Goal: Answer question/provide support

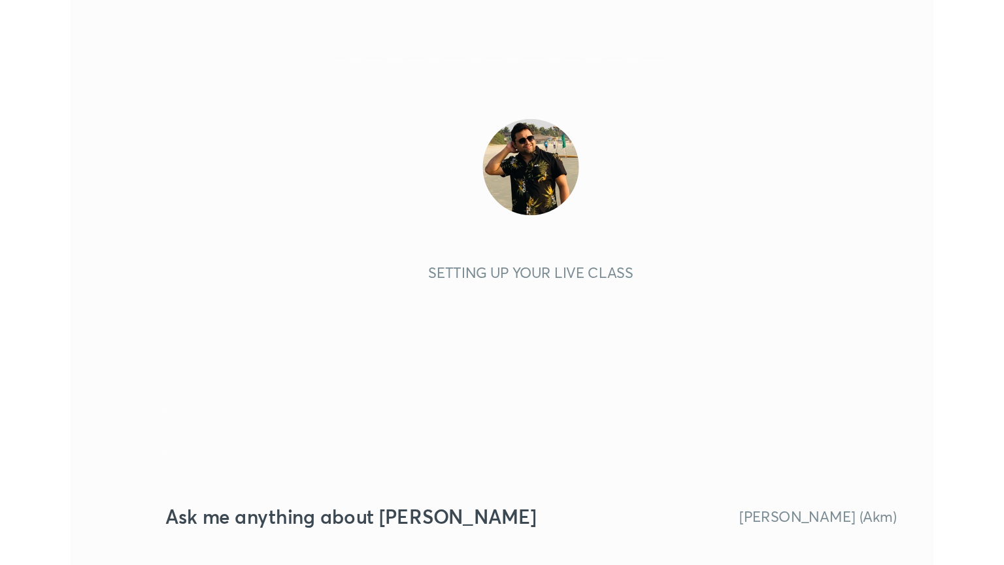
scroll to position [223, 417]
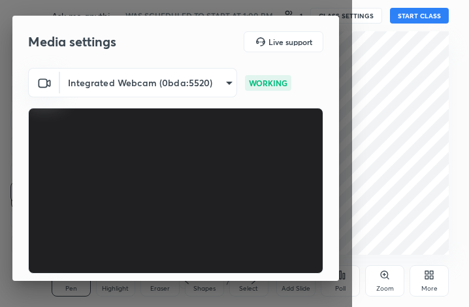
click at [431, 282] on div "More" at bounding box center [429, 280] width 39 height 31
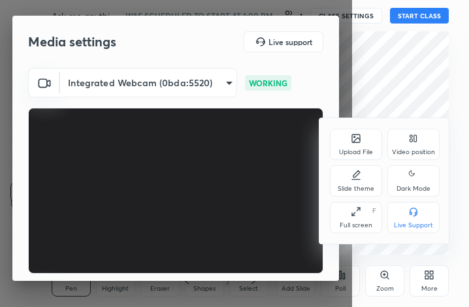
click at [361, 218] on div "Full screen F" at bounding box center [356, 217] width 52 height 31
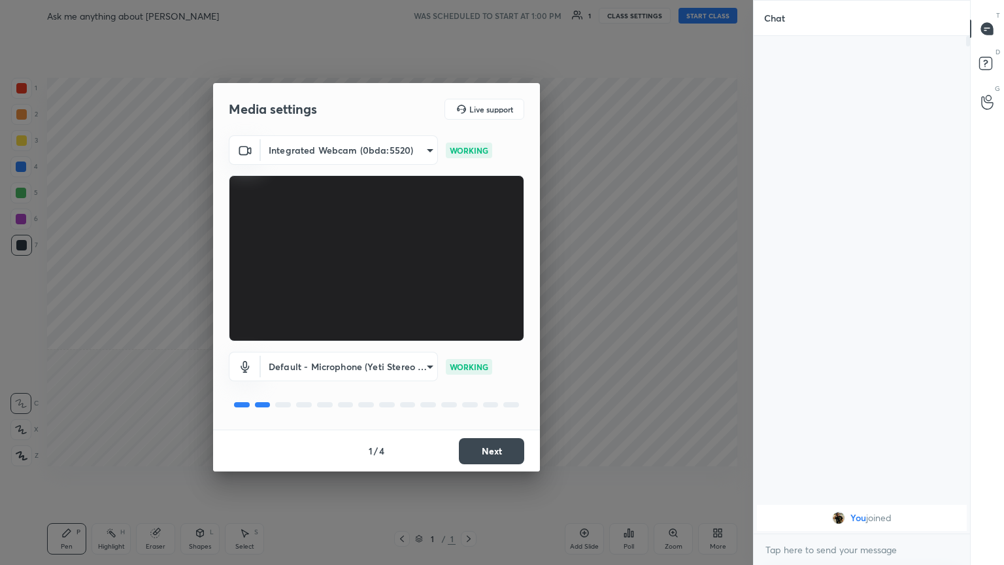
scroll to position [64859, 64639]
click at [468, 306] on button "Next" at bounding box center [491, 451] width 65 height 26
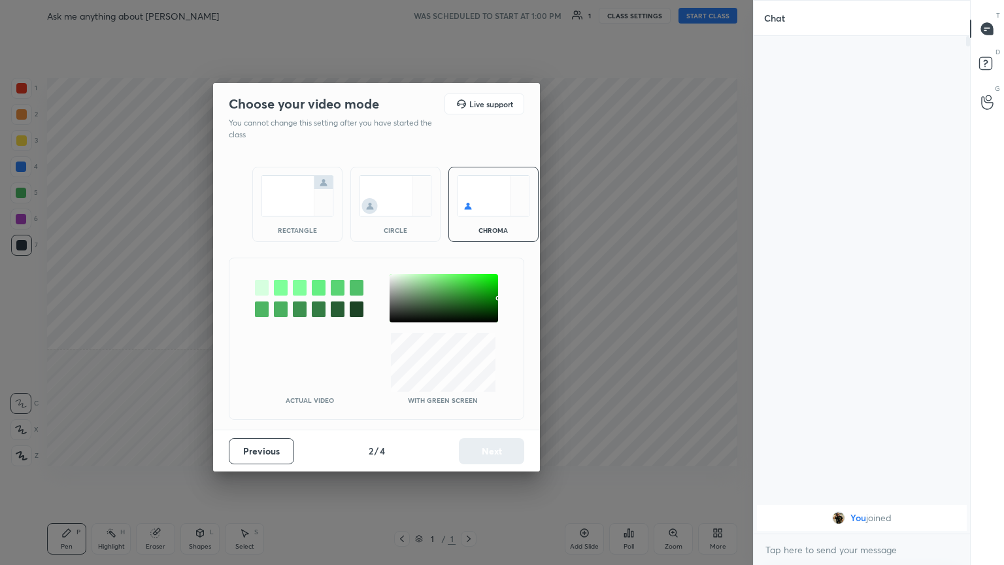
click at [298, 232] on div "rectangle" at bounding box center [297, 230] width 52 height 7
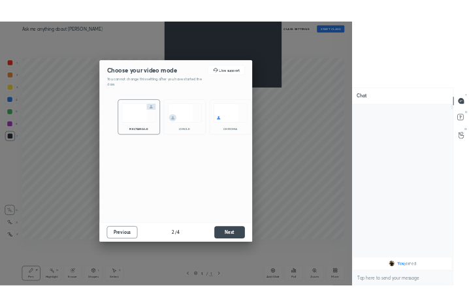
scroll to position [384, 212]
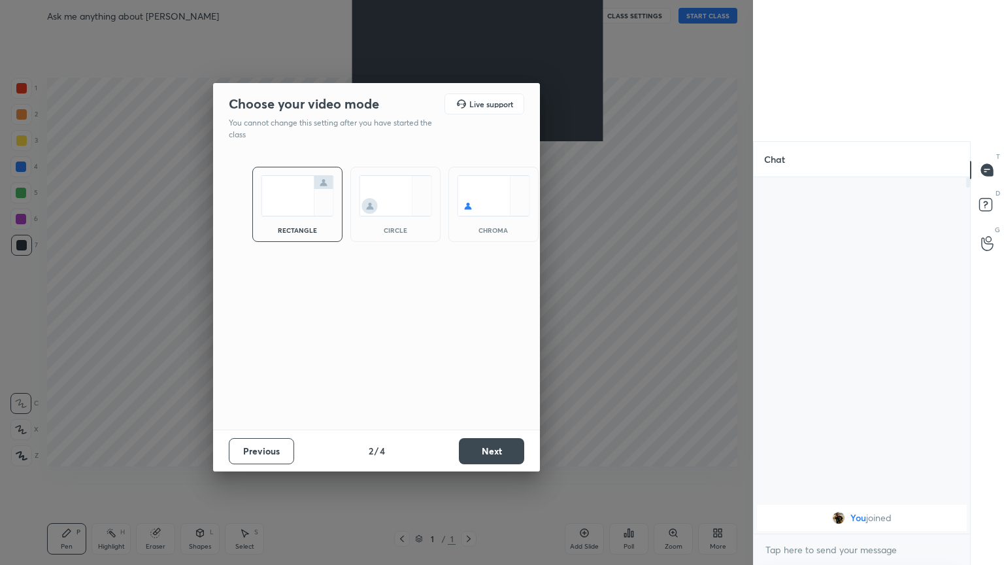
click at [468, 306] on button "Next" at bounding box center [491, 451] width 65 height 26
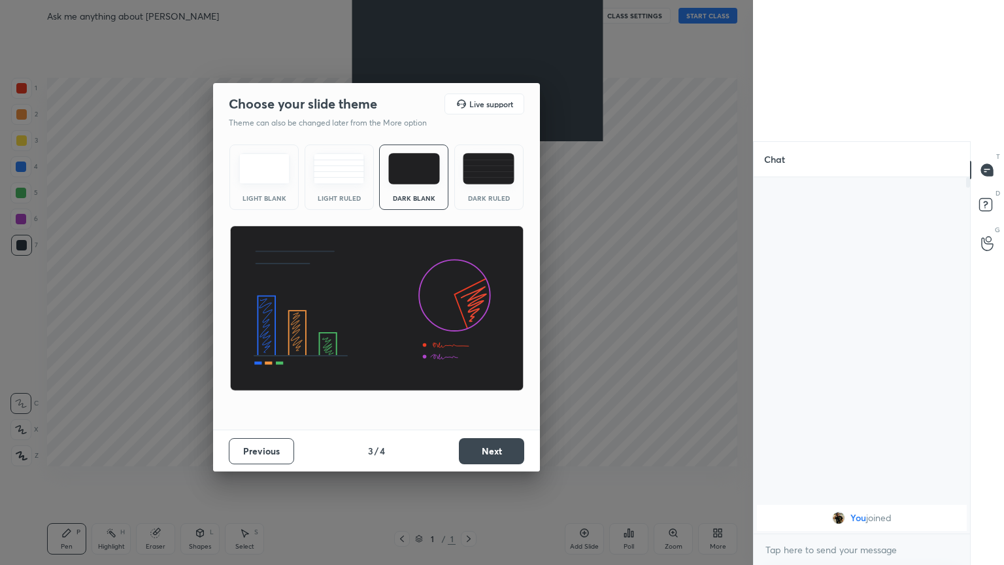
click at [468, 306] on button "Next" at bounding box center [491, 451] width 65 height 26
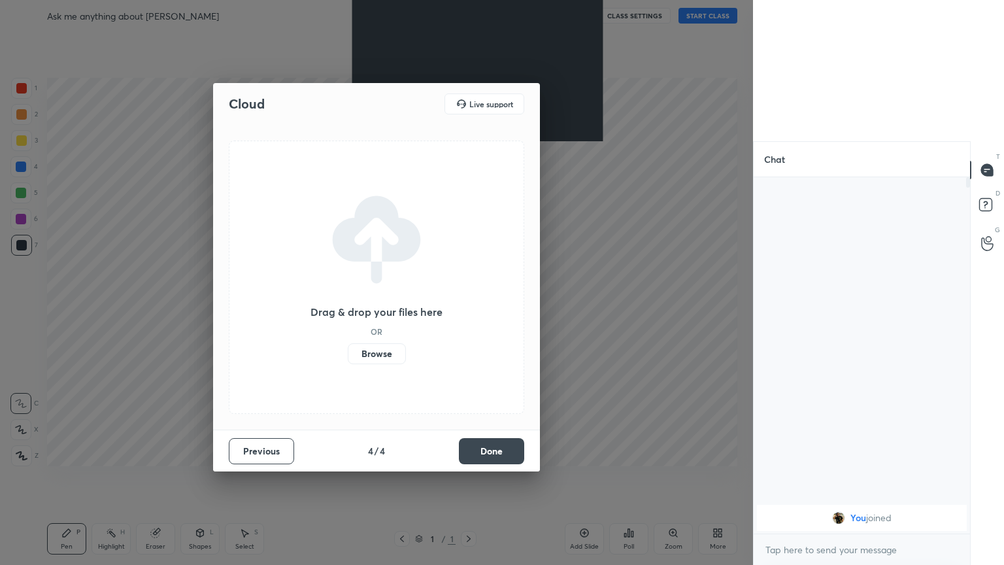
click at [468, 306] on button "Done" at bounding box center [491, 451] width 65 height 26
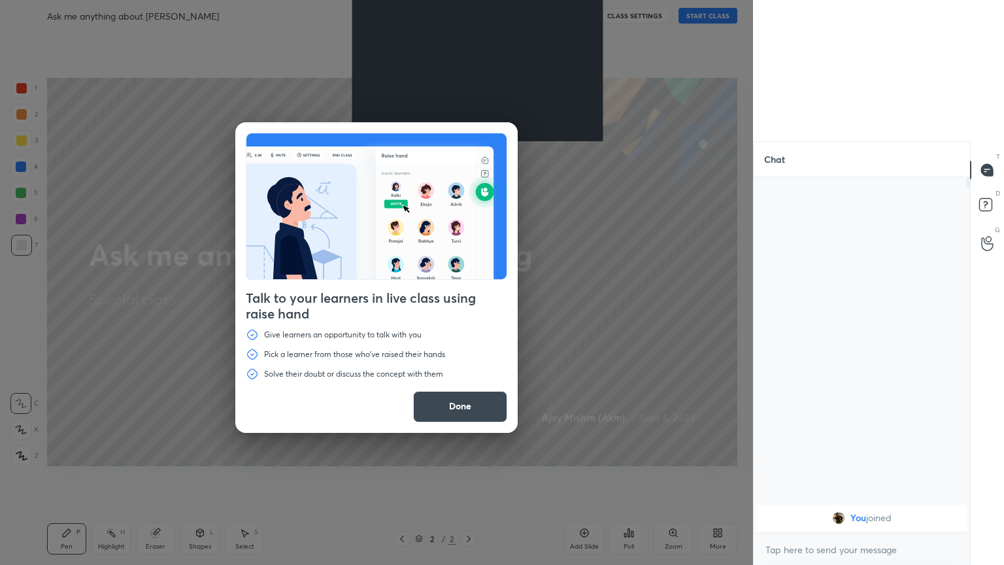
click at [454, 306] on button "Done" at bounding box center [460, 406] width 94 height 31
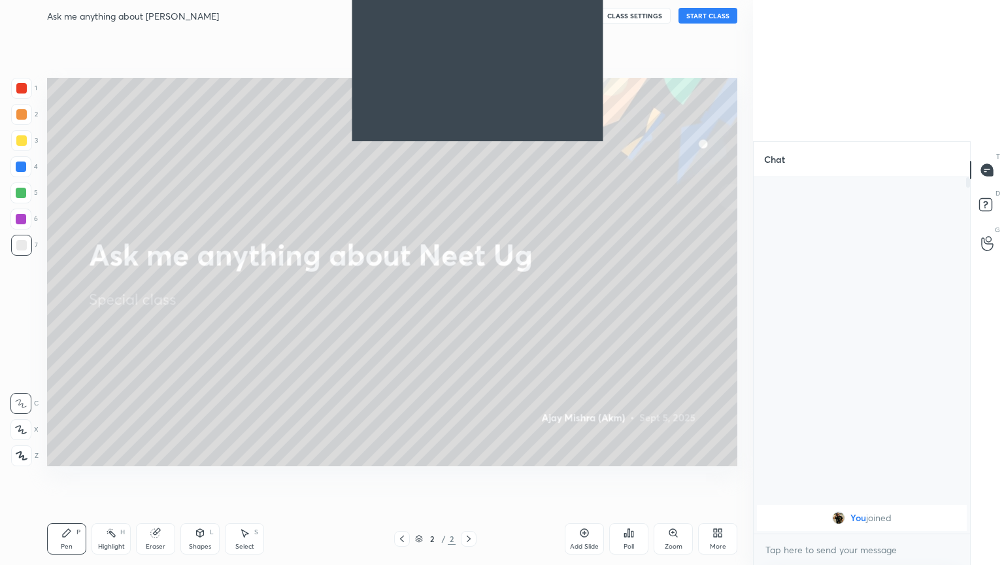
click at [468, 15] on button "START CLASS" at bounding box center [707, 16] width 59 height 16
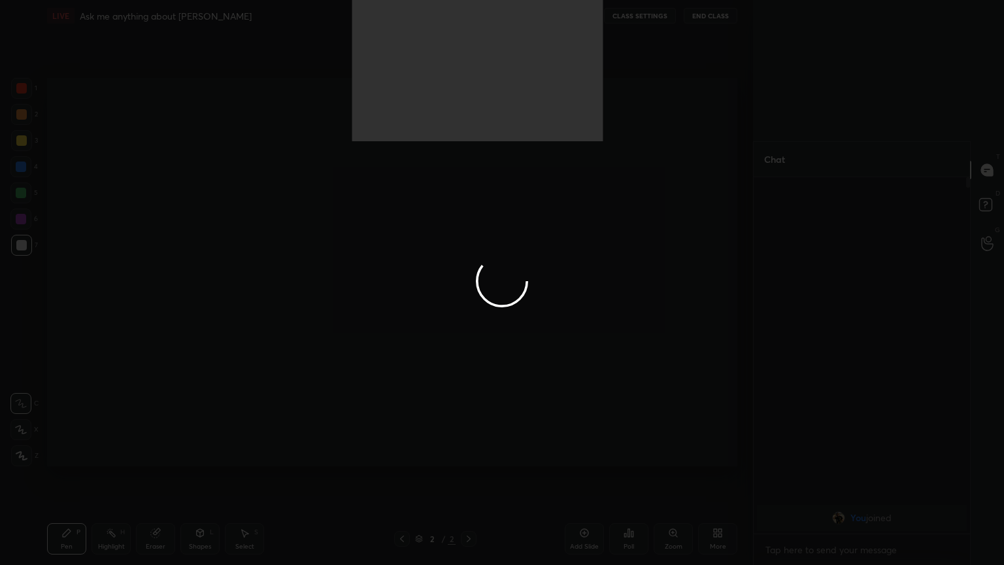
click at [468, 306] on div at bounding box center [502, 282] width 1004 height 565
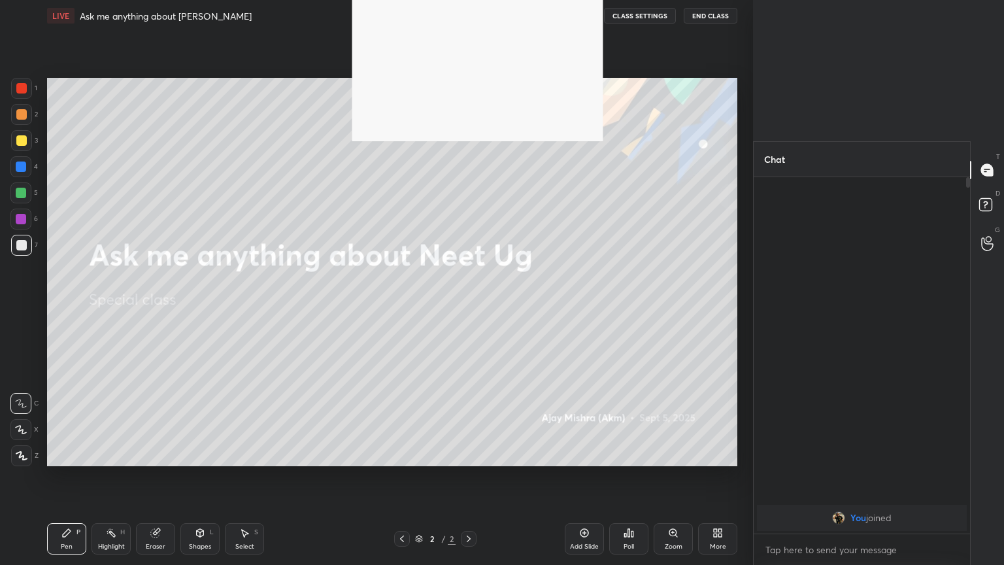
click at [468, 306] on icon at bounding box center [719, 530] width 3 height 3
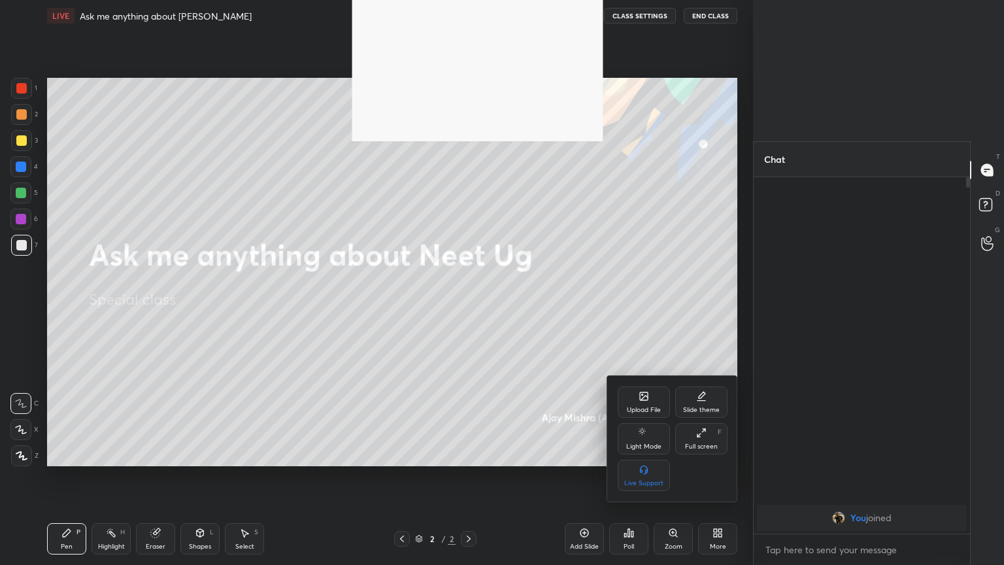
drag, startPoint x: 704, startPoint y: 437, endPoint x: 702, endPoint y: 384, distance: 53.6
click at [468, 306] on div "Full screen F" at bounding box center [701, 438] width 52 height 31
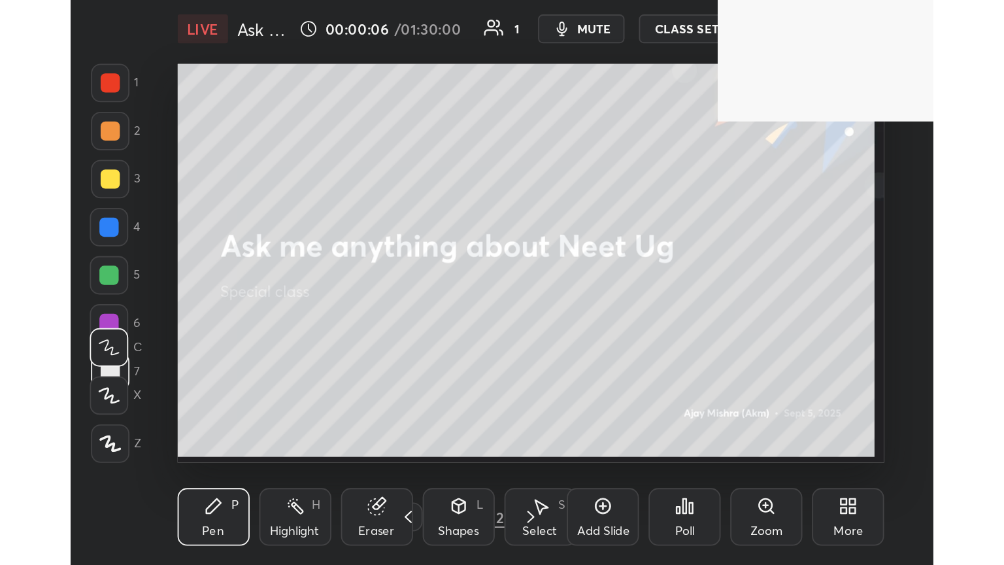
scroll to position [223, 416]
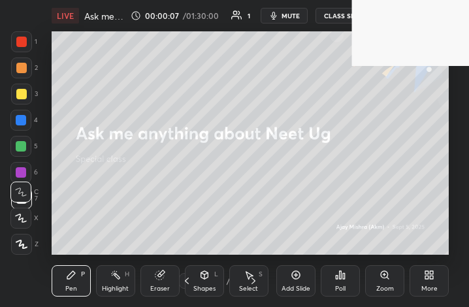
click at [431, 279] on icon at bounding box center [432, 277] width 3 height 3
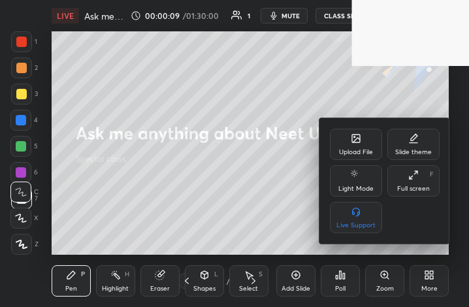
click at [421, 189] on div "Full screen" at bounding box center [413, 189] width 33 height 7
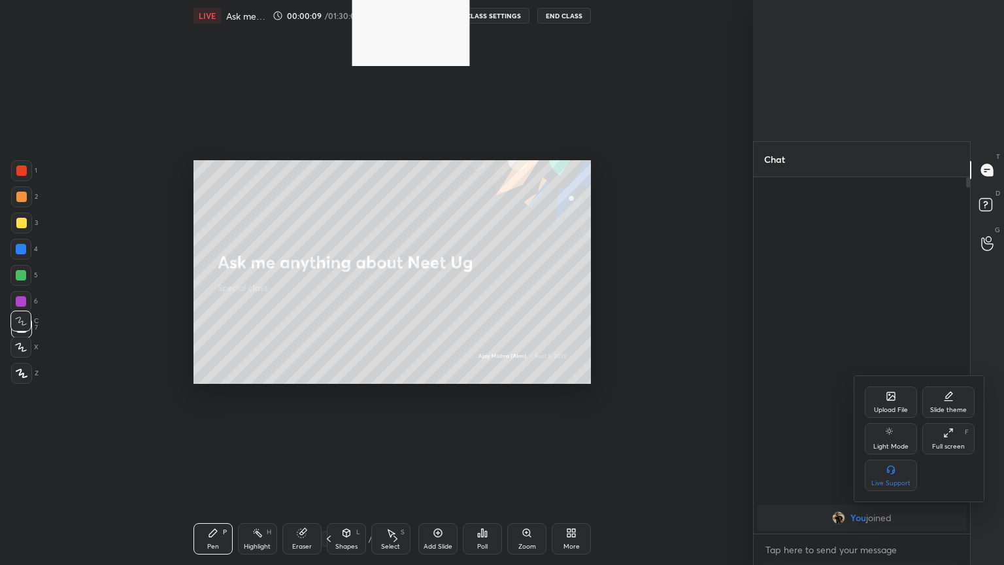
scroll to position [64859, 64409]
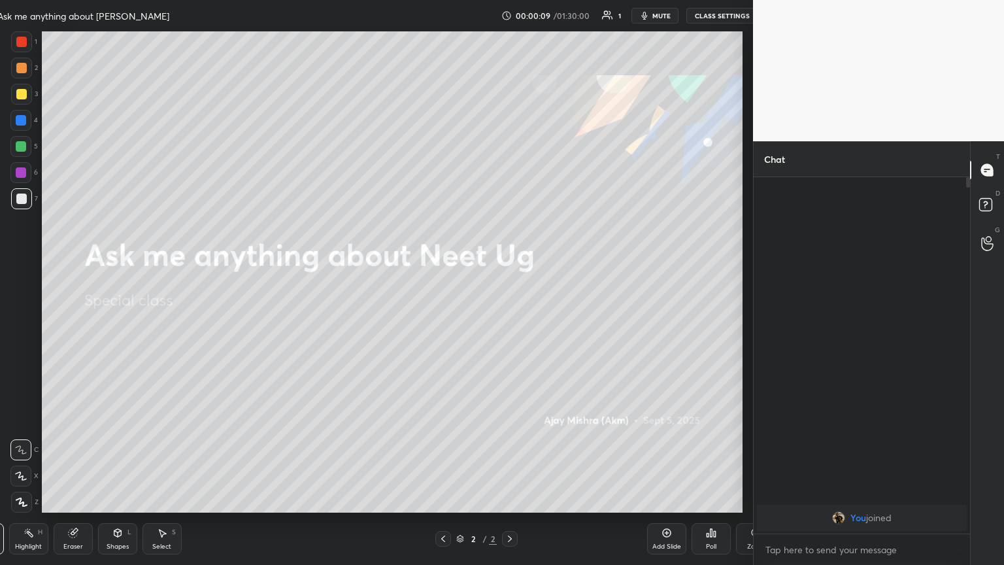
type textarea "x"
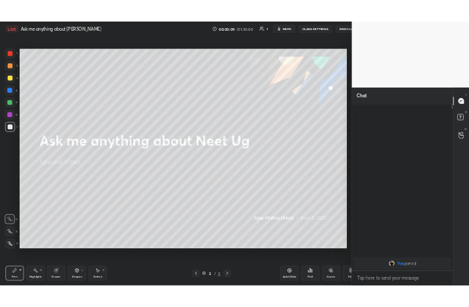
scroll to position [64859, 64639]
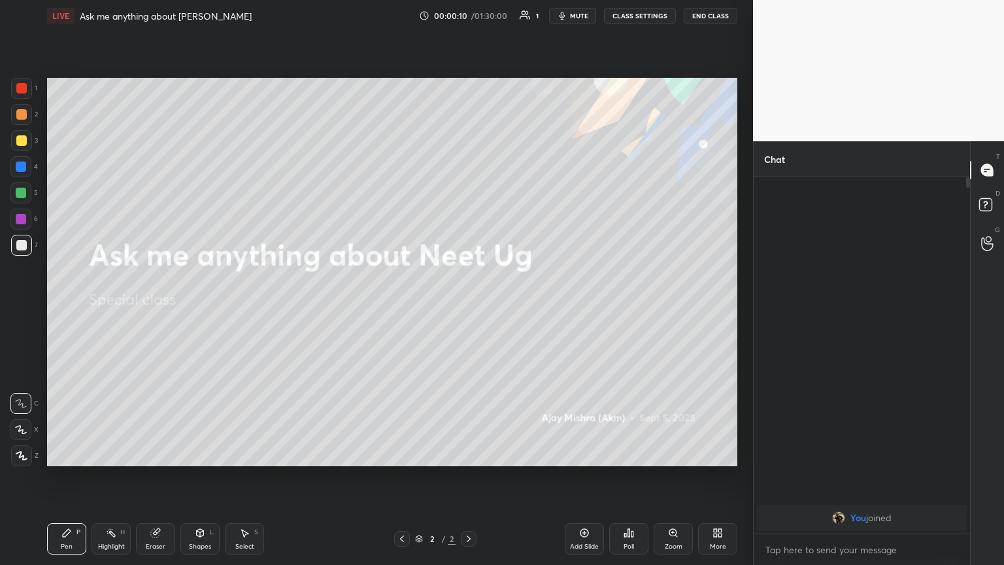
drag, startPoint x: 580, startPoint y: 11, endPoint x: 568, endPoint y: 18, distance: 13.8
click at [468, 16] on span "mute" at bounding box center [579, 15] width 18 height 9
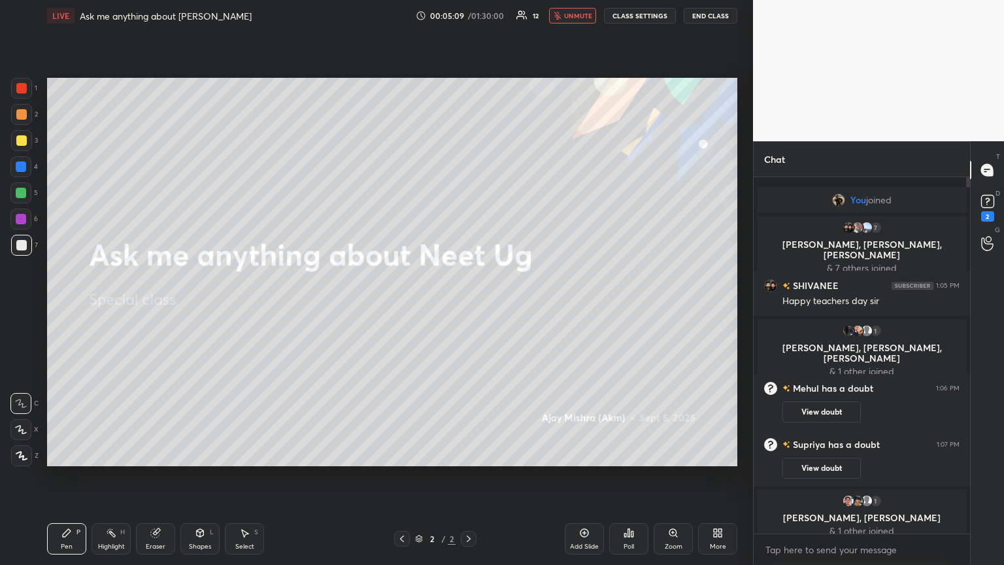
drag, startPoint x: 18, startPoint y: 453, endPoint x: 36, endPoint y: 442, distance: 20.8
click at [21, 306] on icon at bounding box center [22, 455] width 12 height 9
click at [468, 306] on div "More" at bounding box center [717, 538] width 39 height 31
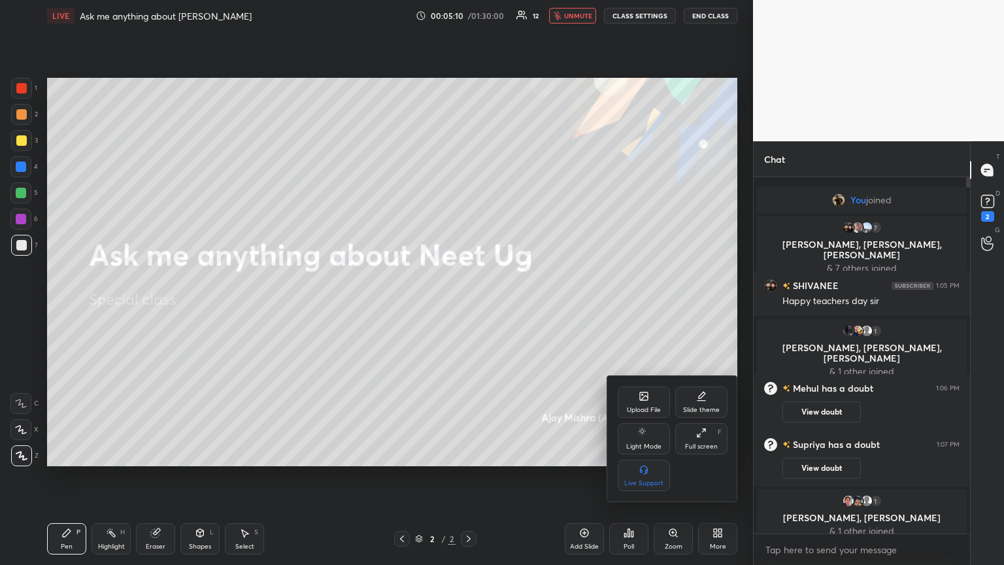
click at [468, 306] on icon at bounding box center [643, 396] width 10 height 10
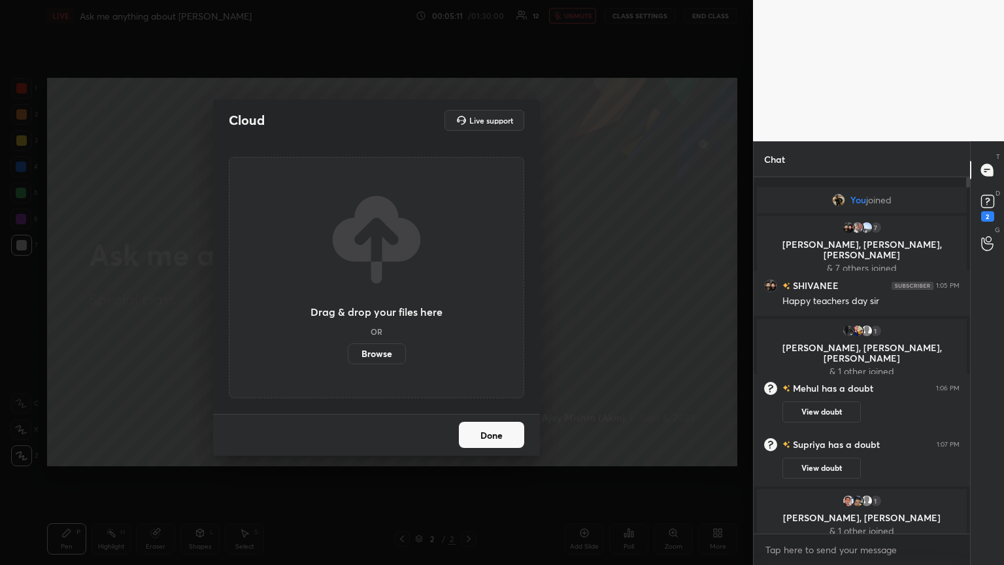
click at [371, 306] on label "Browse" at bounding box center [377, 353] width 58 height 21
click at [348, 306] on input "Browse" at bounding box center [348, 353] width 0 height 21
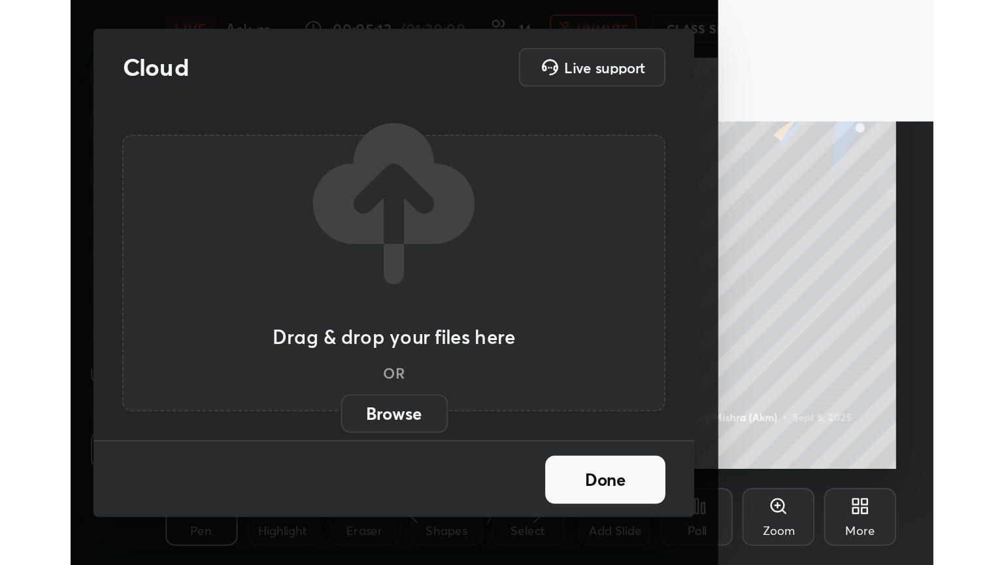
scroll to position [223, 417]
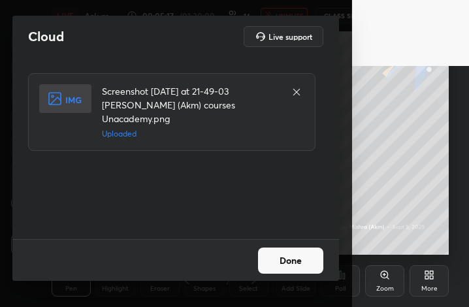
click at [291, 263] on button "Done" at bounding box center [290, 261] width 65 height 26
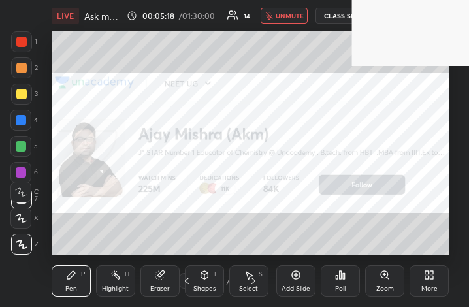
click at [429, 286] on div "More" at bounding box center [429, 289] width 16 height 7
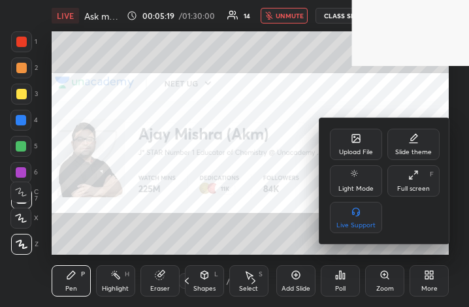
click at [416, 186] on div "Full screen" at bounding box center [413, 189] width 33 height 7
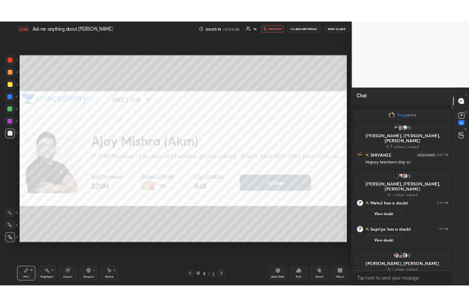
scroll to position [64859, 64639]
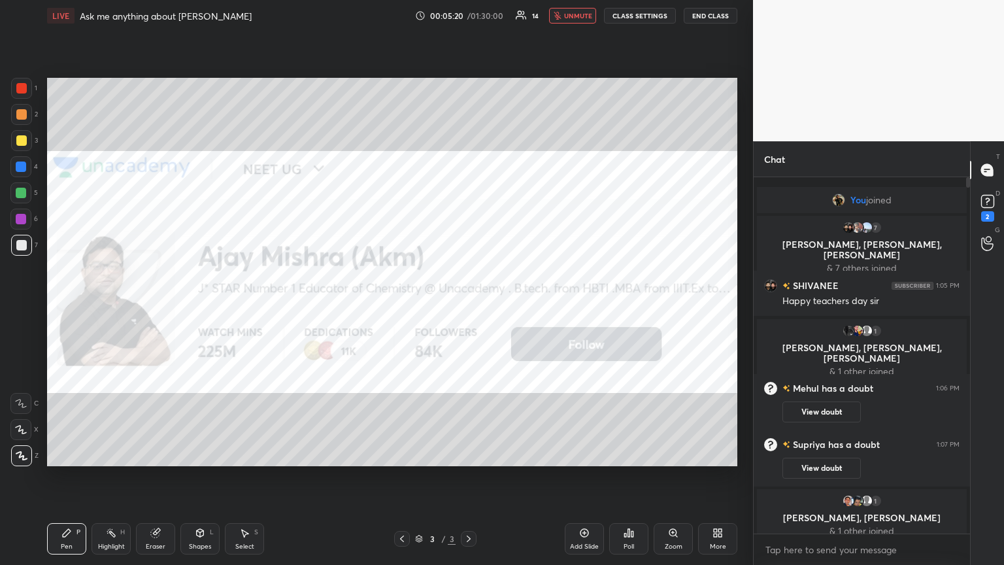
drag, startPoint x: 567, startPoint y: 14, endPoint x: 563, endPoint y: 25, distance: 11.8
click at [468, 14] on span "unmute" at bounding box center [578, 15] width 28 height 9
click at [468, 306] on div "More" at bounding box center [718, 546] width 16 height 7
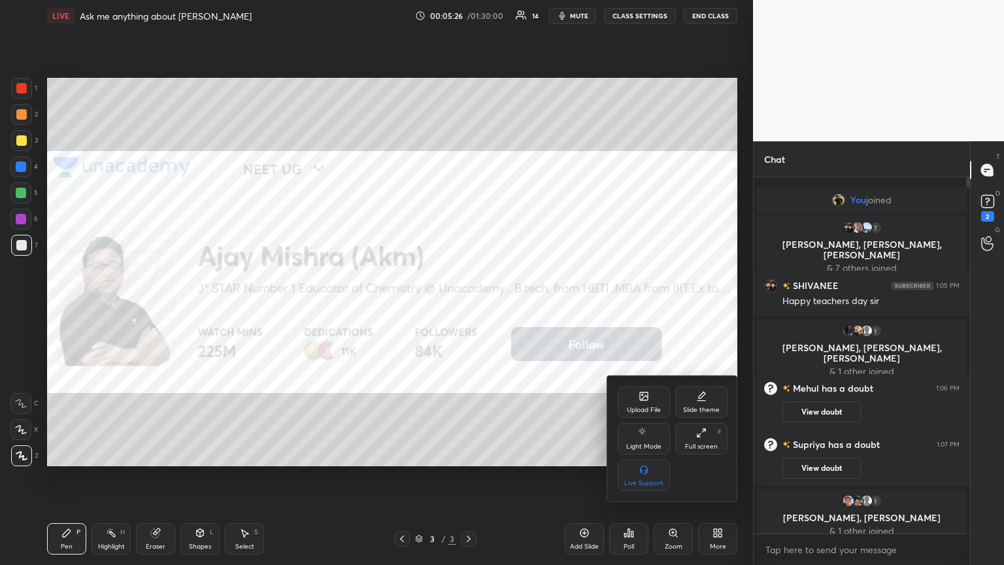
click at [468, 306] on icon at bounding box center [644, 396] width 8 height 8
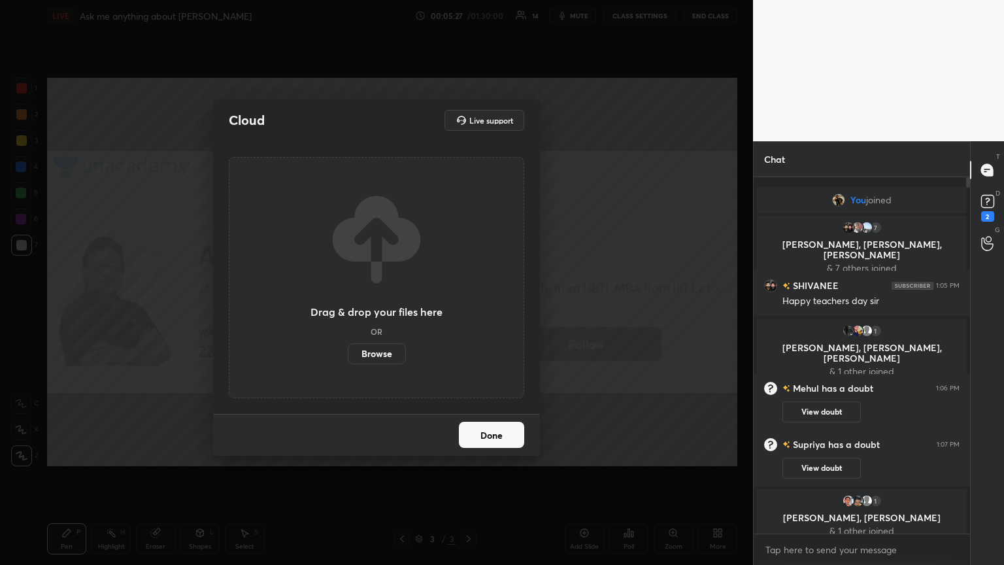
drag, startPoint x: 379, startPoint y: 353, endPoint x: 375, endPoint y: 293, distance: 59.6
click at [379, 306] on label "Browse" at bounding box center [377, 353] width 58 height 21
click at [348, 306] on input "Browse" at bounding box center [348, 353] width 0 height 21
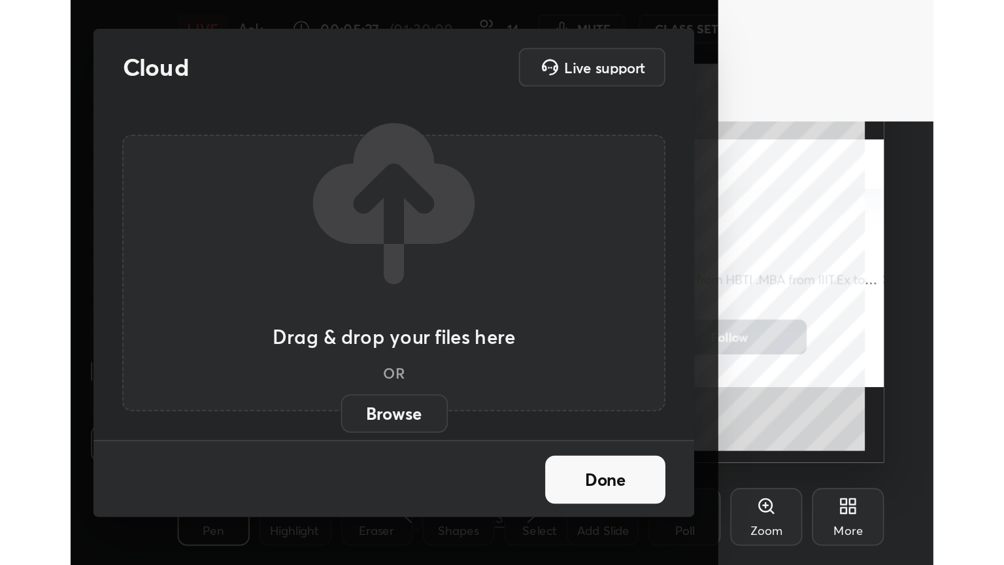
scroll to position [223, 416]
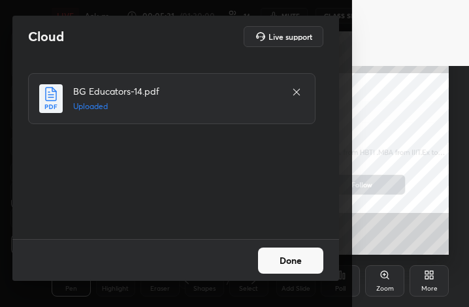
click at [297, 259] on button "Done" at bounding box center [290, 261] width 65 height 26
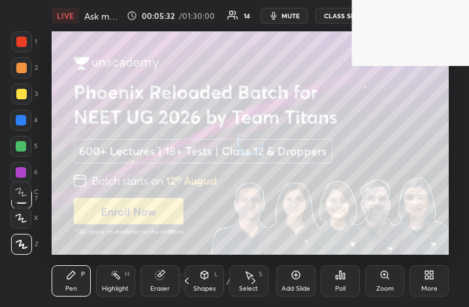
click at [431, 280] on div "More" at bounding box center [429, 280] width 39 height 31
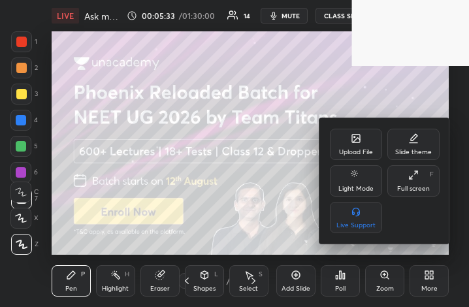
click at [419, 189] on div "Full screen" at bounding box center [413, 189] width 33 height 7
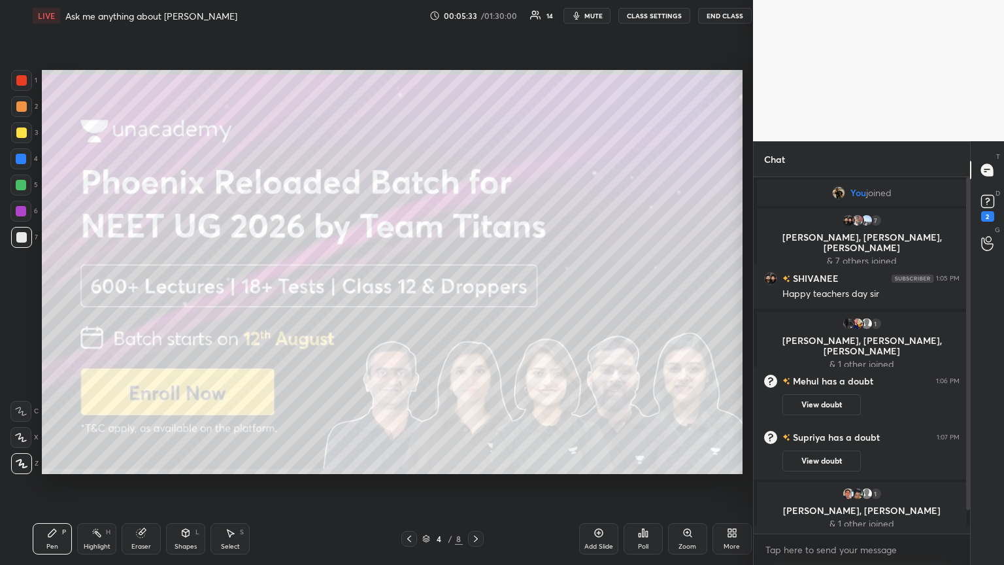
scroll to position [64859, 64639]
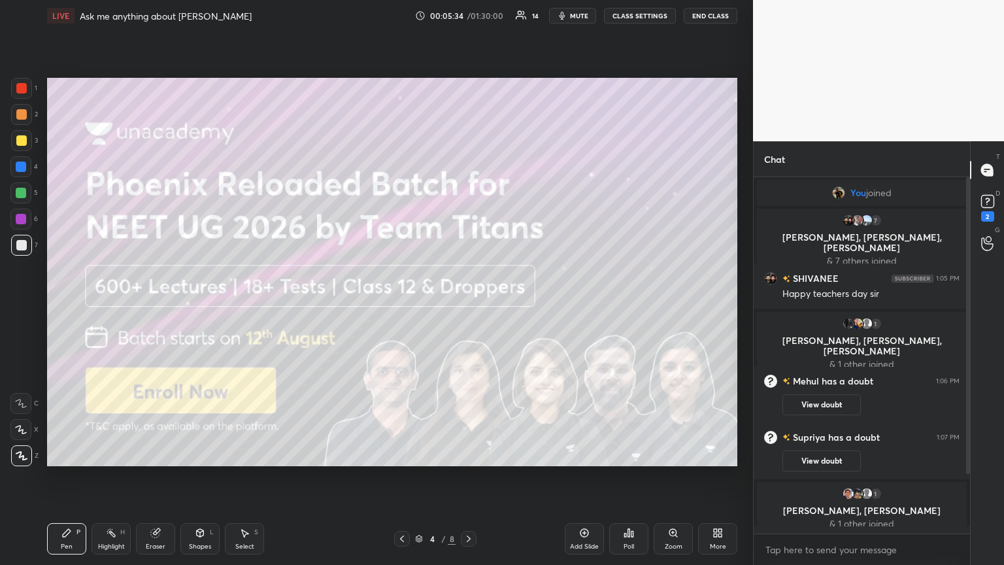
click at [467, 306] on icon at bounding box center [468, 538] width 10 height 10
click at [468, 306] on icon at bounding box center [468, 538] width 10 height 10
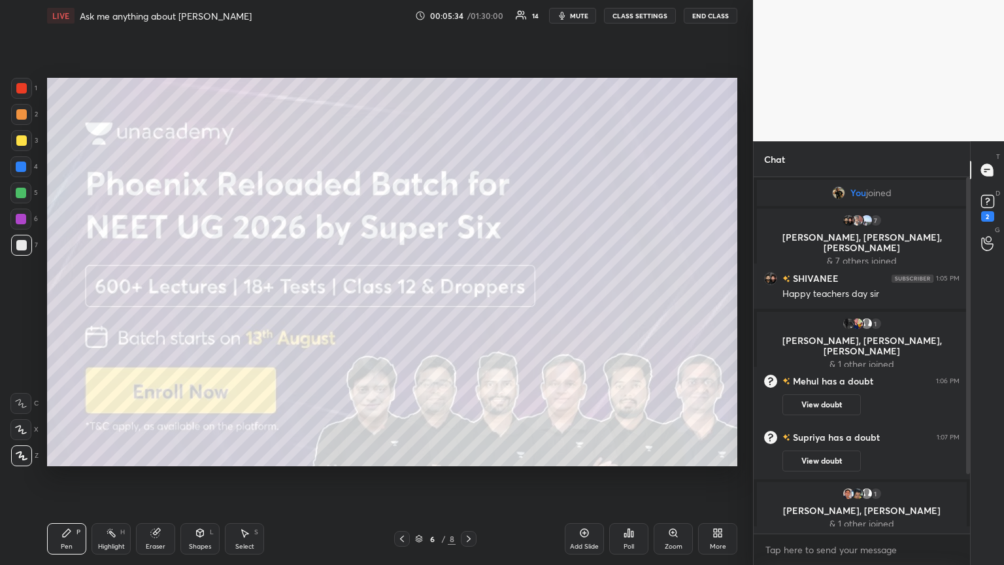
click at [468, 306] on icon at bounding box center [469, 538] width 4 height 7
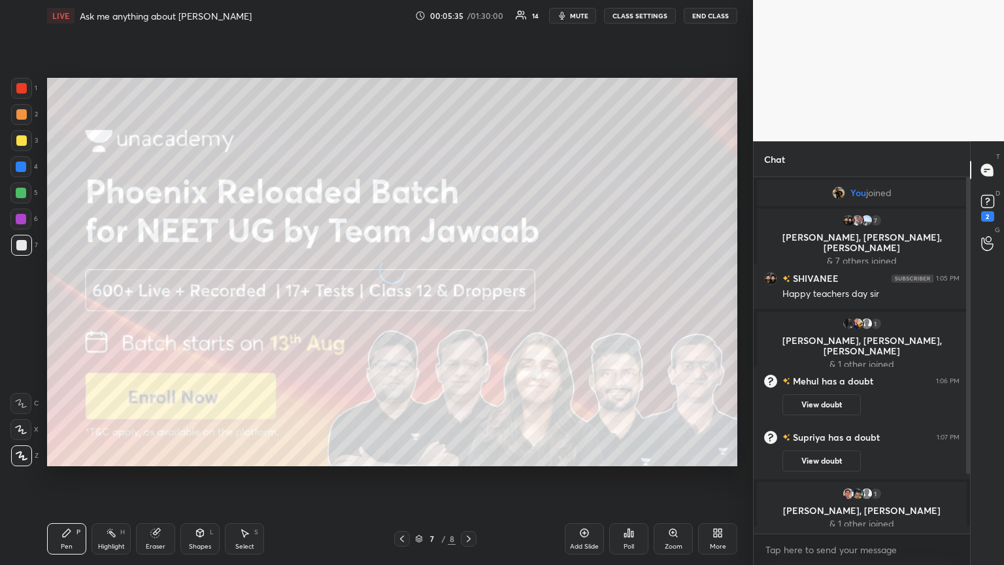
click at [468, 306] on icon at bounding box center [469, 538] width 4 height 7
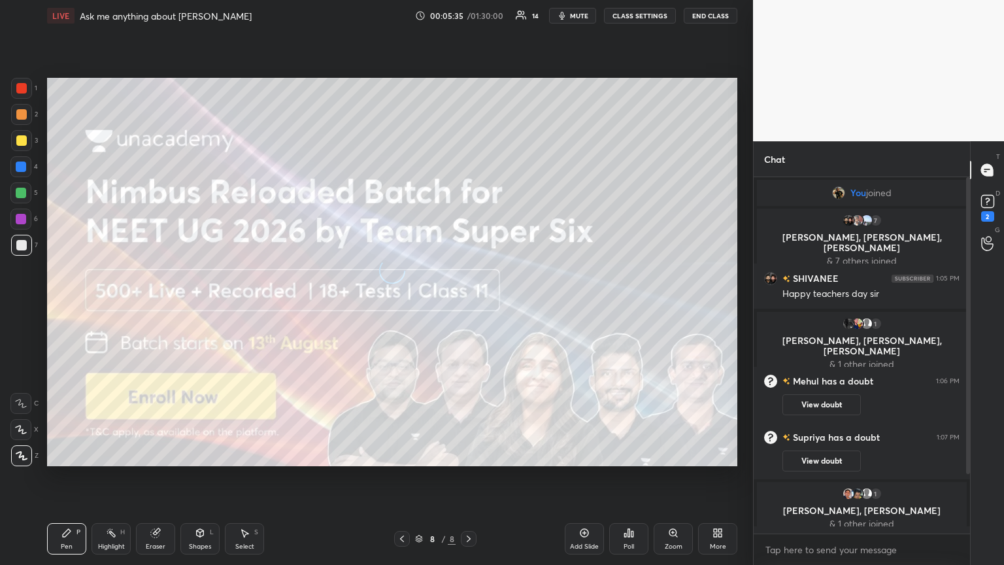
click at [468, 306] on icon at bounding box center [468, 538] width 10 height 10
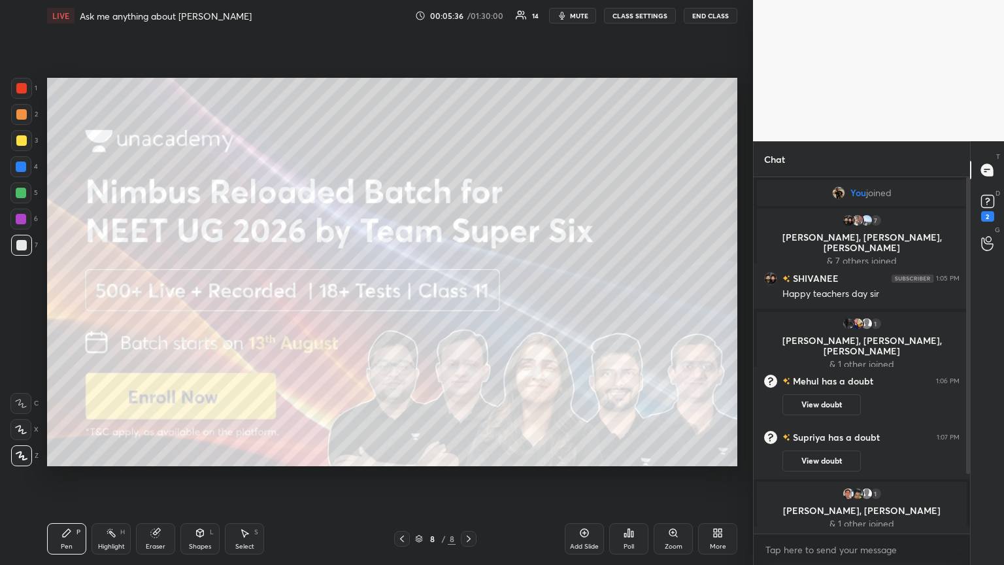
click at [468, 306] on icon at bounding box center [468, 538] width 10 height 10
click at [467, 306] on icon at bounding box center [468, 538] width 10 height 10
click at [468, 306] on icon at bounding box center [468, 538] width 10 height 10
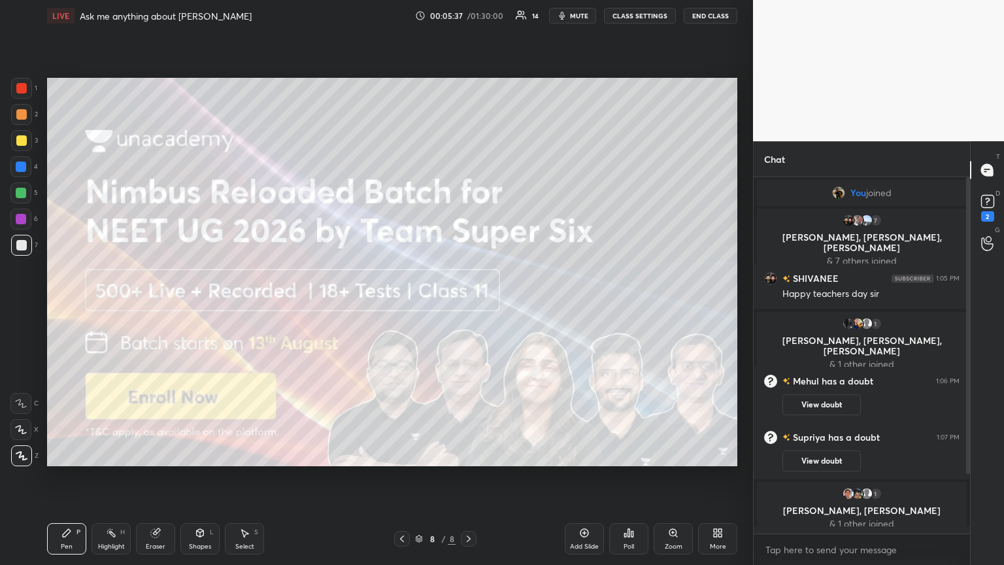
click at [468, 306] on icon at bounding box center [469, 538] width 4 height 7
click at [468, 209] on icon at bounding box center [987, 201] width 20 height 20
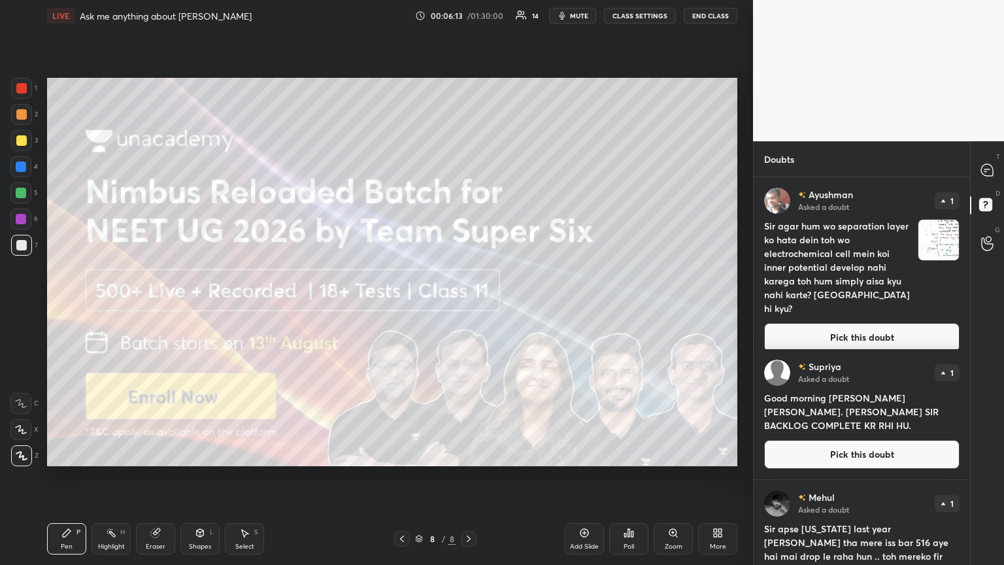
click at [467, 306] on icon at bounding box center [468, 538] width 10 height 10
click at [468, 306] on icon at bounding box center [468, 538] width 10 height 10
click at [468, 306] on button "Pick this doubt" at bounding box center [861, 337] width 195 height 29
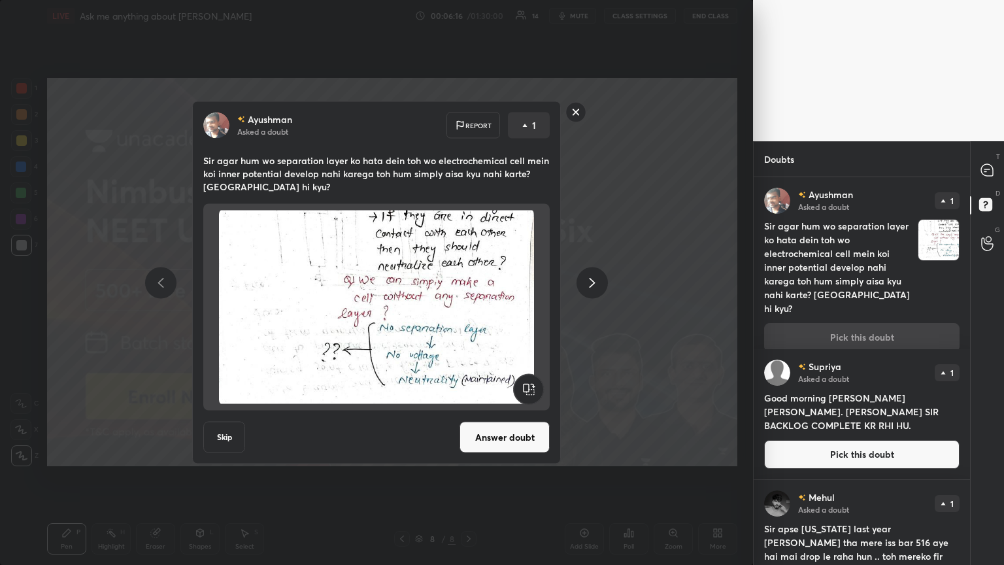
click at [468, 275] on icon at bounding box center [592, 282] width 16 height 16
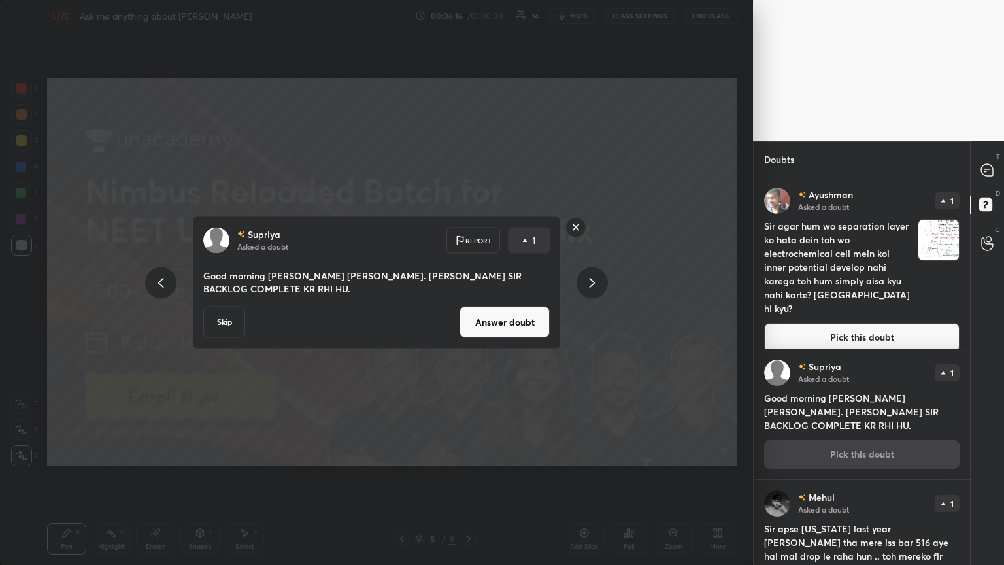
click at [468, 306] on button "Answer doubt" at bounding box center [504, 321] width 90 height 31
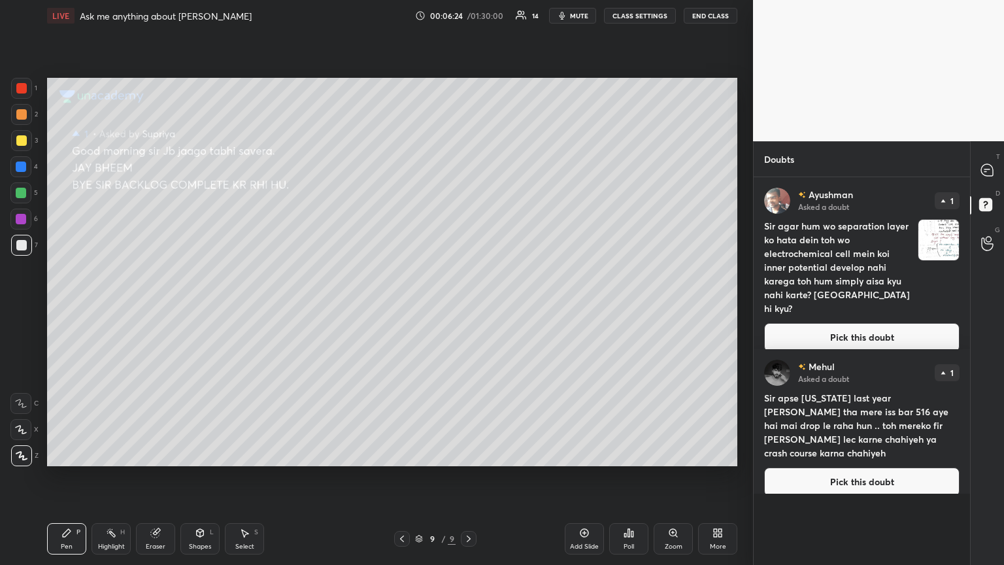
drag, startPoint x: 847, startPoint y: 469, endPoint x: 808, endPoint y: 438, distance: 49.8
click at [468, 306] on button "Pick this doubt" at bounding box center [861, 481] width 195 height 29
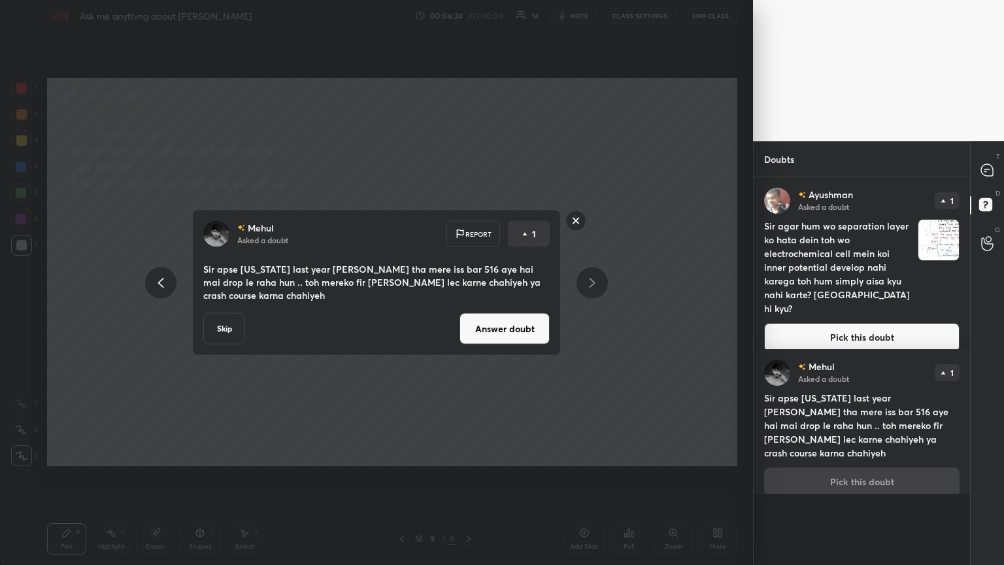
click at [468, 306] on button "Answer doubt" at bounding box center [504, 328] width 90 height 31
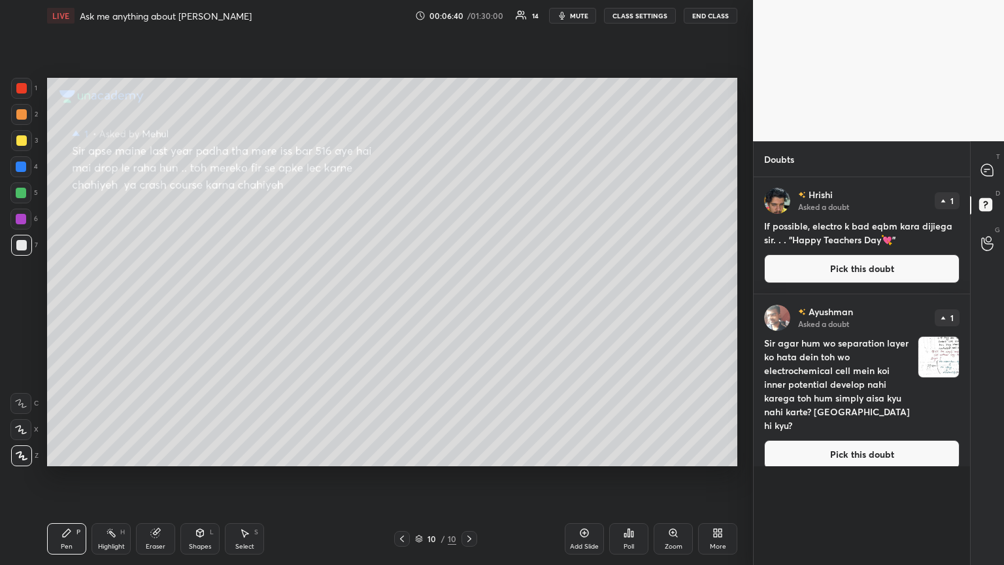
click at [468, 264] on button "Pick this doubt" at bounding box center [861, 268] width 195 height 29
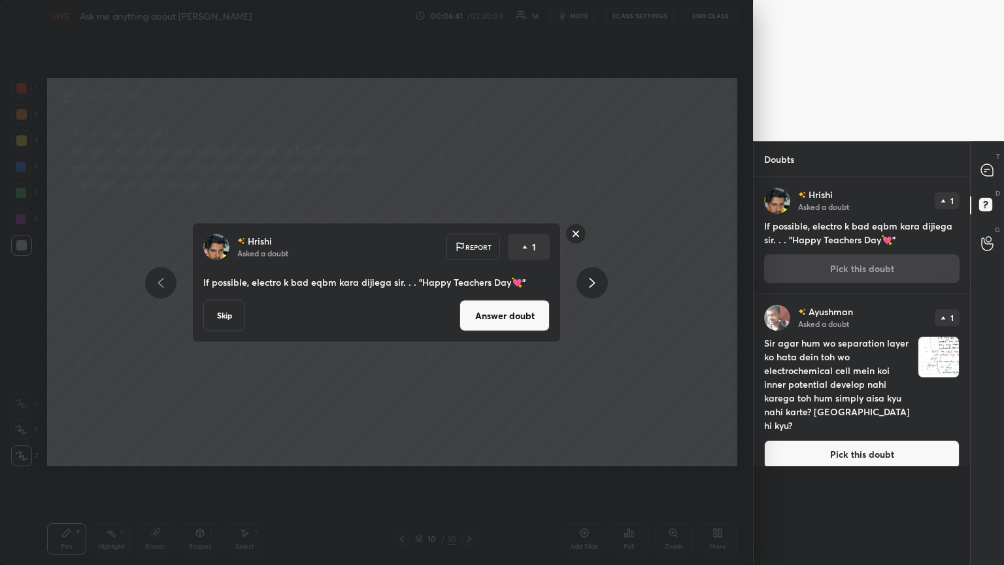
click at [468, 306] on button "Answer doubt" at bounding box center [504, 315] width 90 height 31
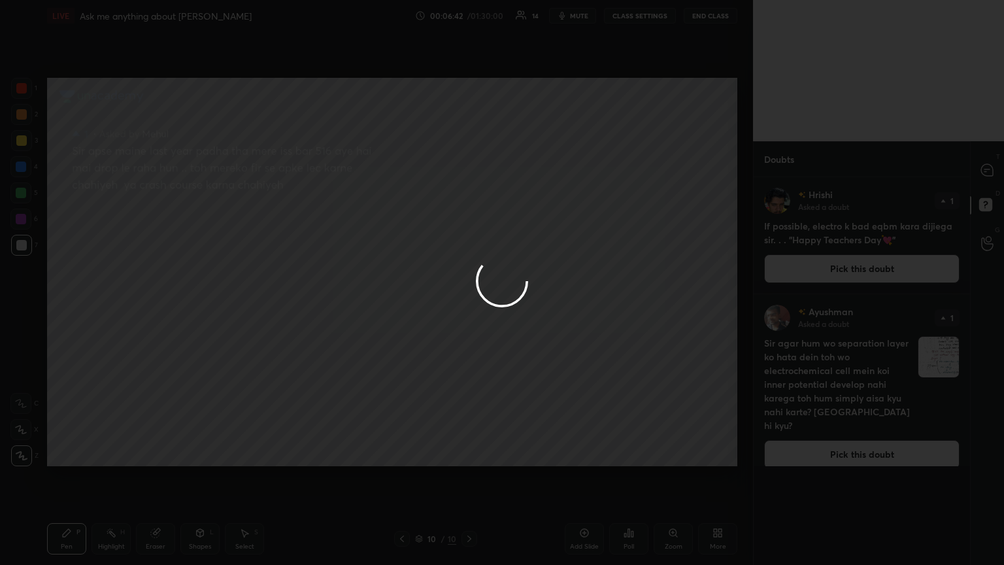
click at [430, 209] on div at bounding box center [502, 282] width 1004 height 565
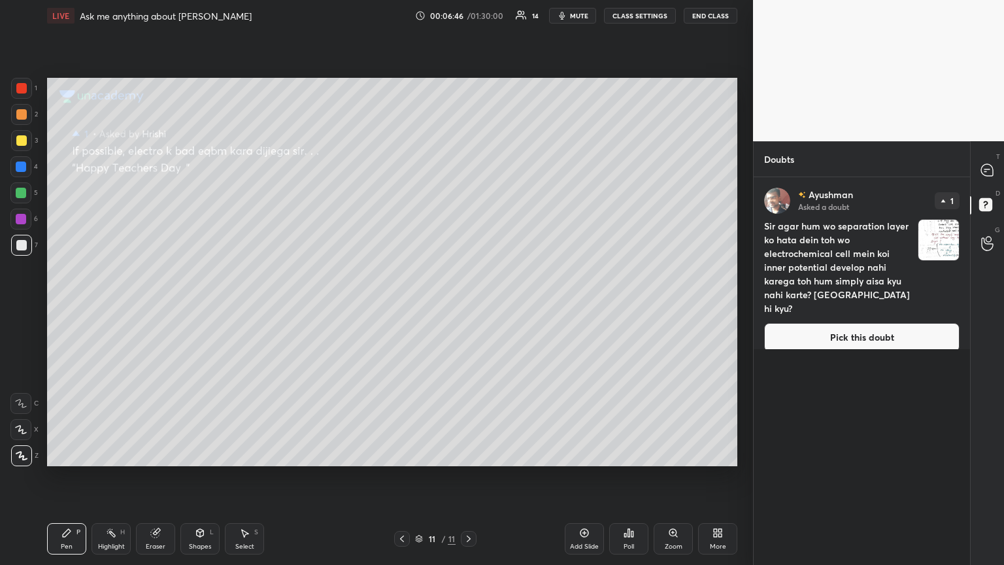
click at [468, 306] on button "Pick this doubt" at bounding box center [861, 337] width 195 height 29
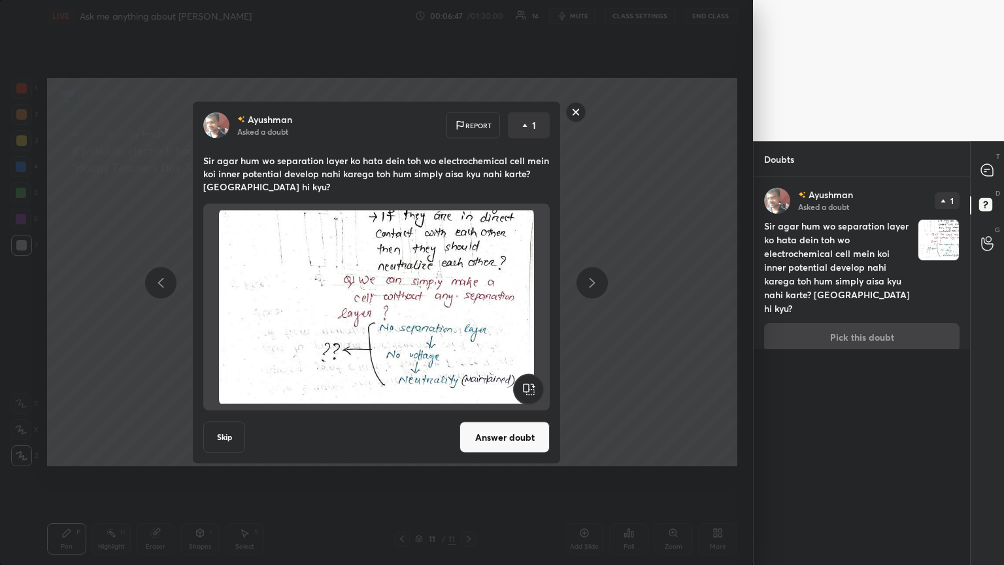
drag, startPoint x: 502, startPoint y: 440, endPoint x: 502, endPoint y: 366, distance: 73.8
click at [468, 306] on button "Answer doubt" at bounding box center [504, 436] width 90 height 31
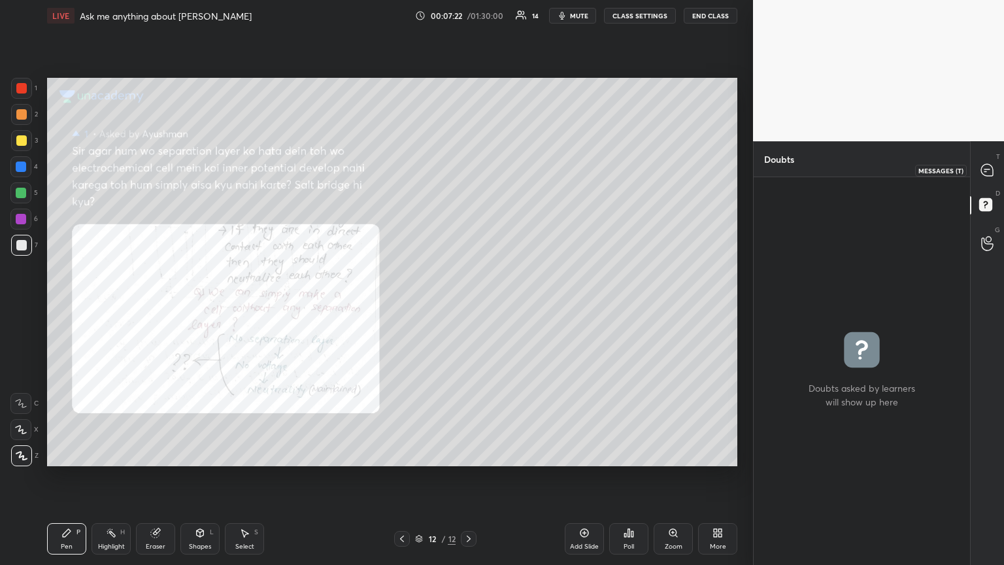
click at [468, 169] on div at bounding box center [987, 170] width 26 height 24
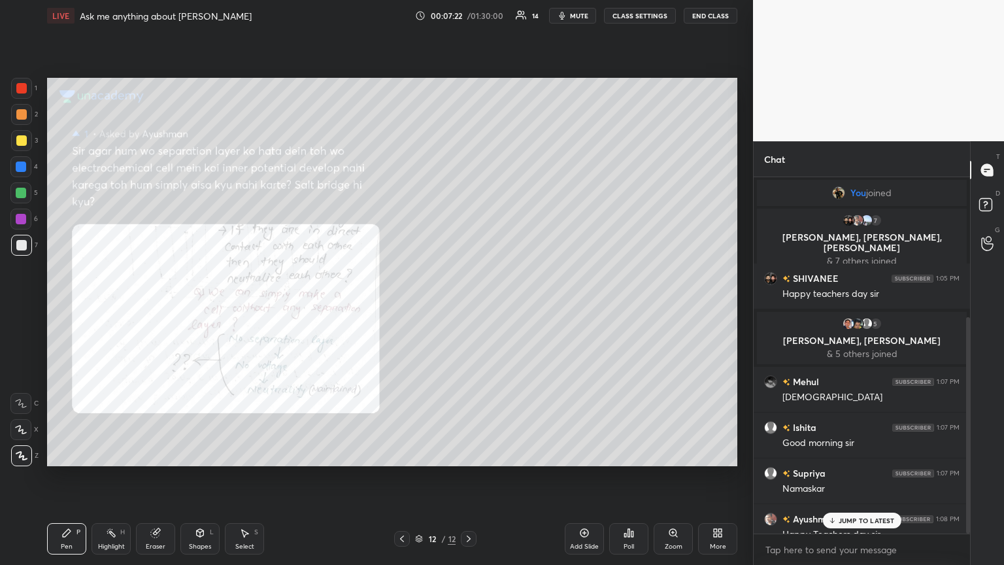
scroll to position [352, 212]
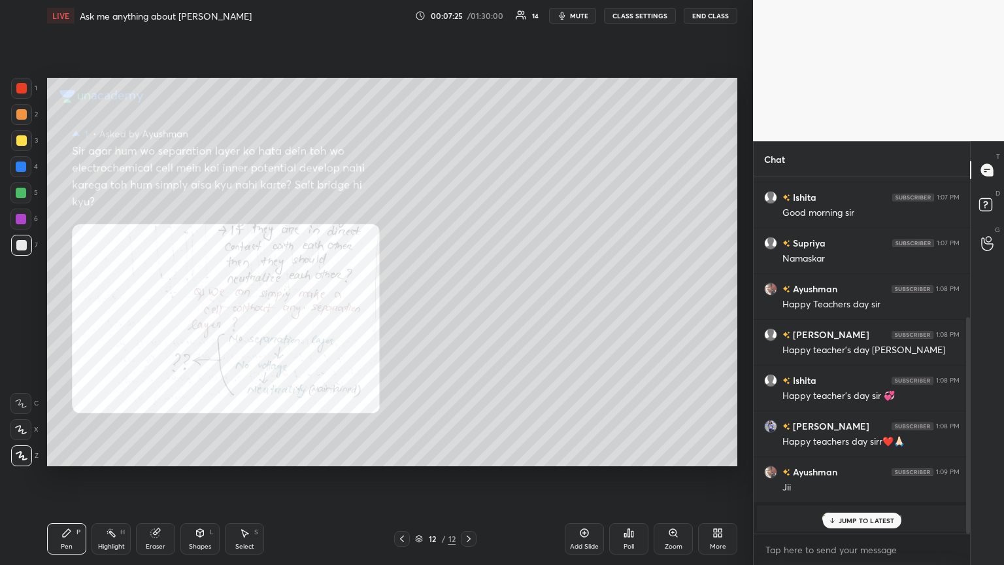
click at [468, 306] on p "JUMP TO LATEST" at bounding box center [866, 520] width 56 height 8
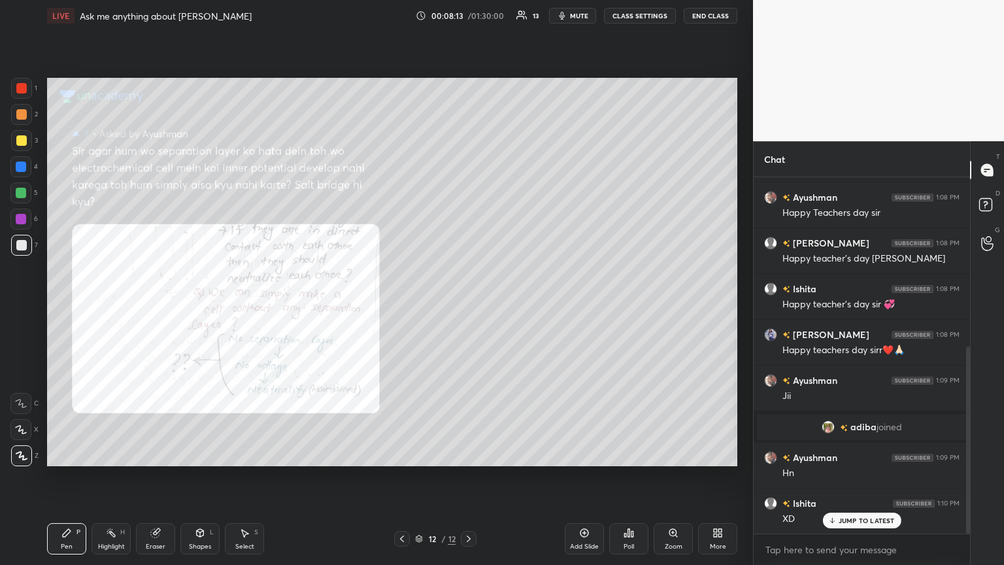
scroll to position [353, 0]
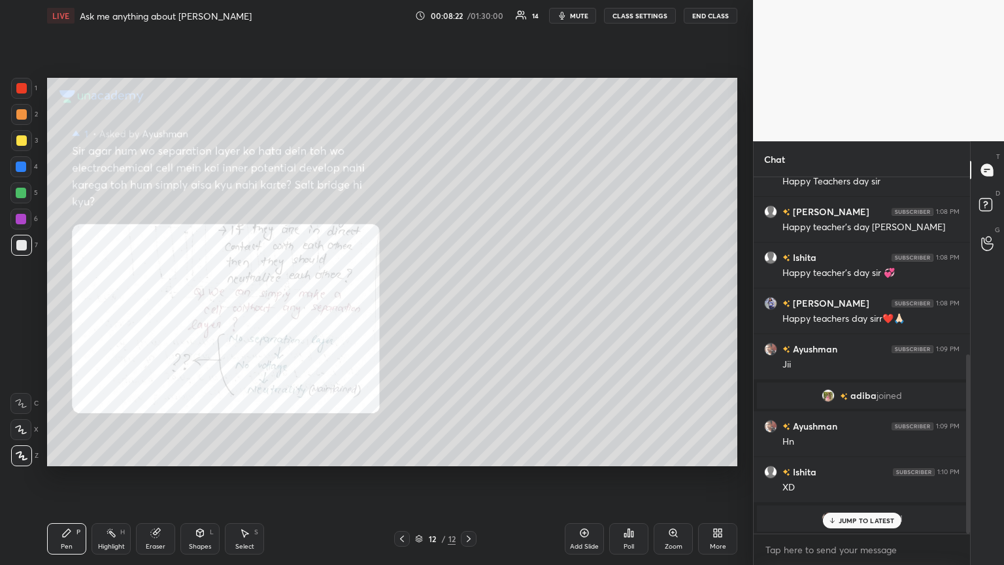
click at [468, 306] on p "JUMP TO LATEST" at bounding box center [866, 520] width 56 height 8
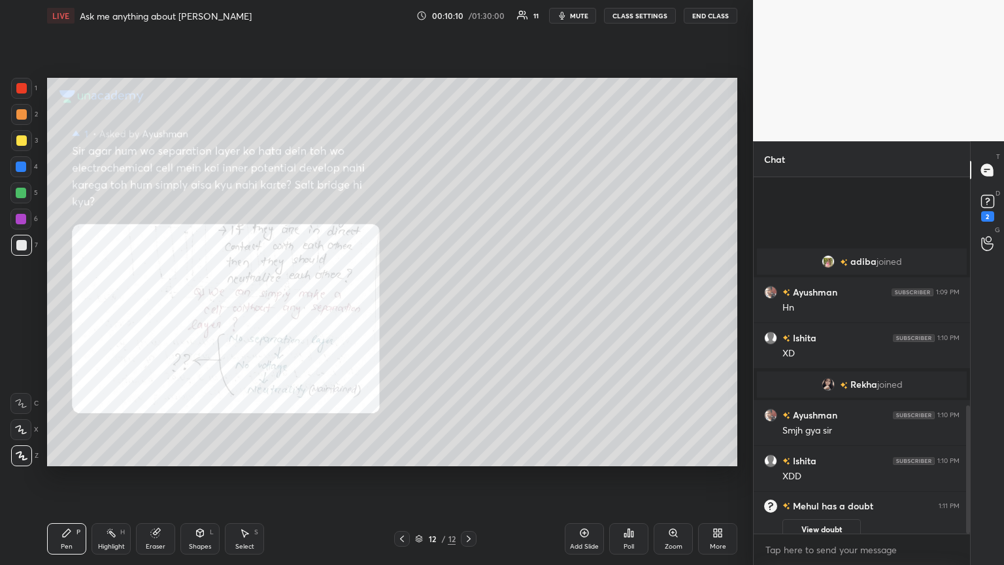
scroll to position [634, 0]
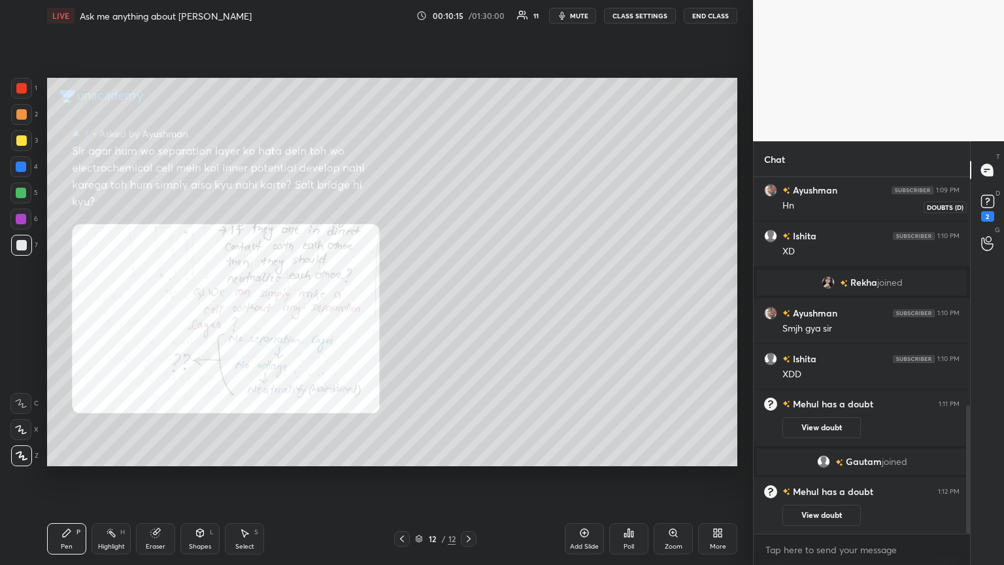
drag, startPoint x: 987, startPoint y: 210, endPoint x: 933, endPoint y: 222, distance: 55.6
click at [468, 209] on icon at bounding box center [987, 201] width 20 height 20
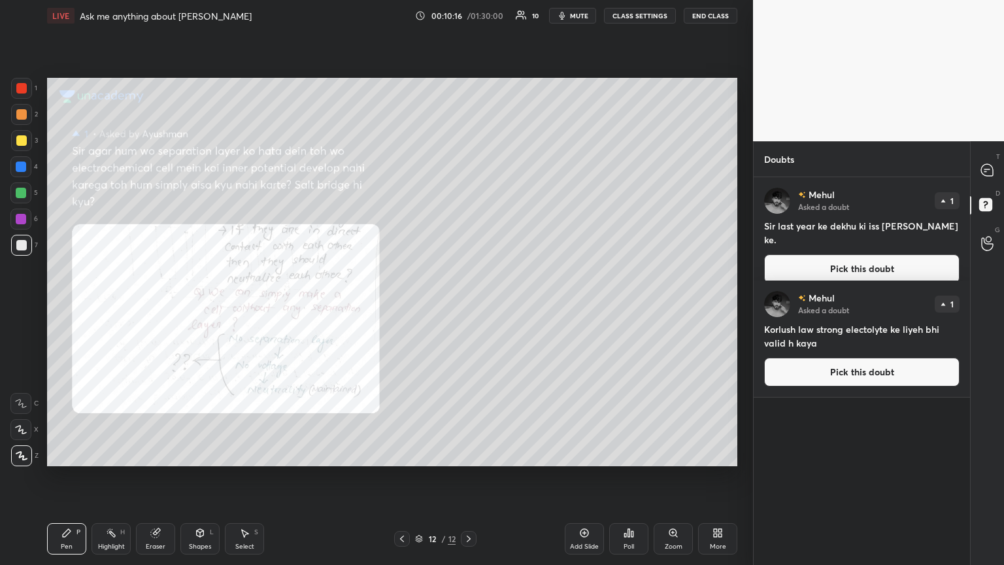
click at [468, 261] on button "Pick this doubt" at bounding box center [861, 268] width 195 height 29
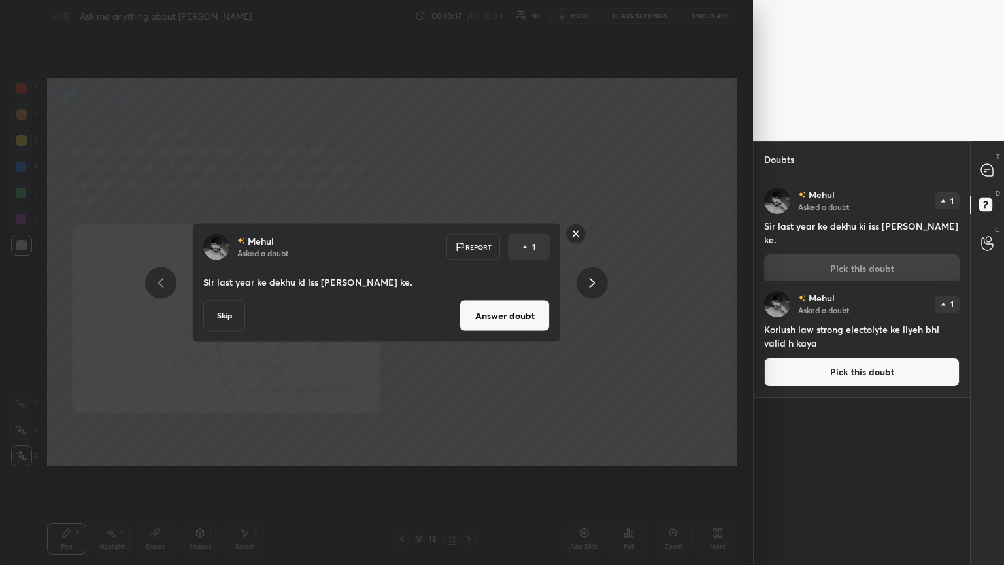
click at [468, 306] on button "Answer doubt" at bounding box center [504, 315] width 90 height 31
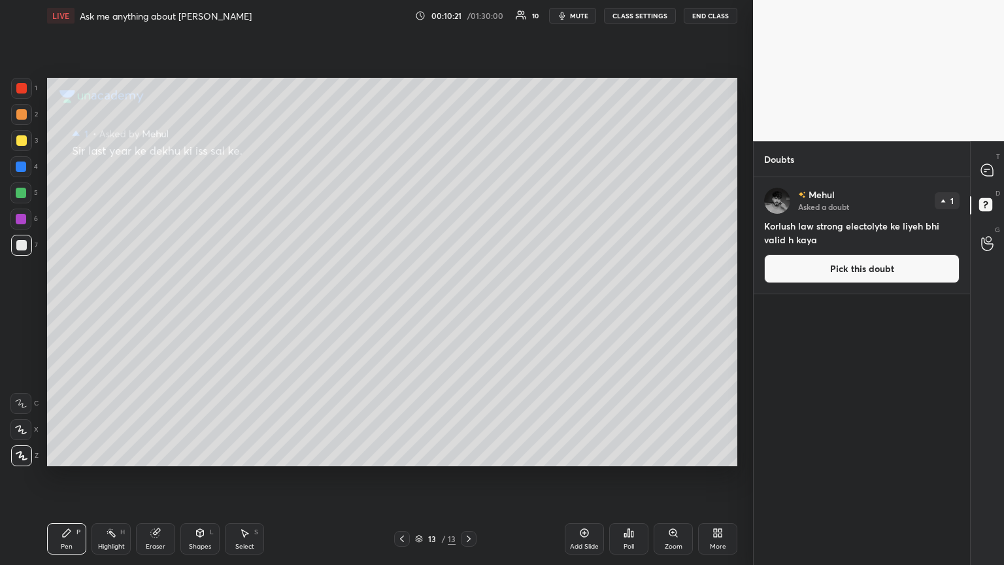
click at [468, 275] on button "Pick this doubt" at bounding box center [861, 268] width 195 height 29
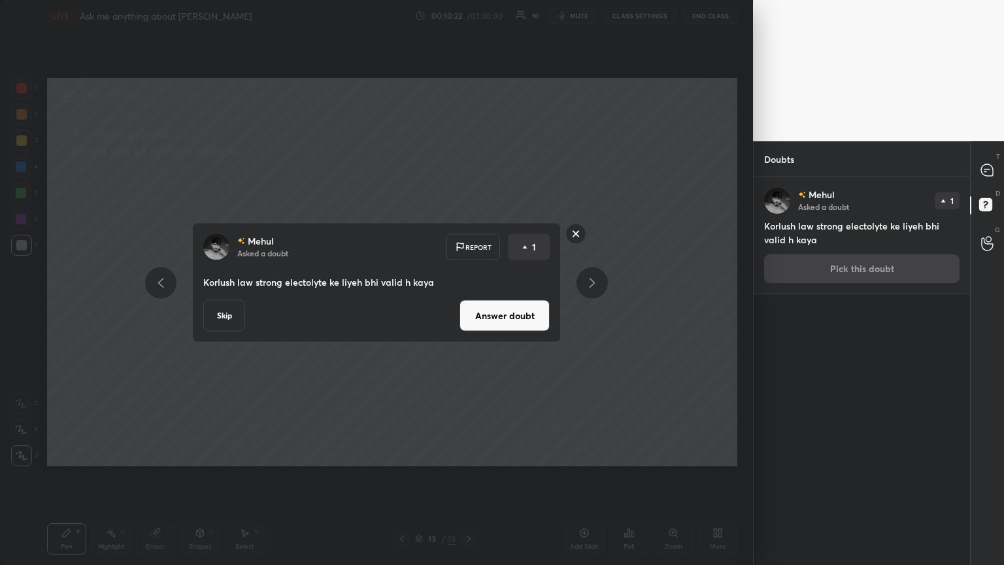
click at [468, 306] on button "Answer doubt" at bounding box center [504, 315] width 90 height 31
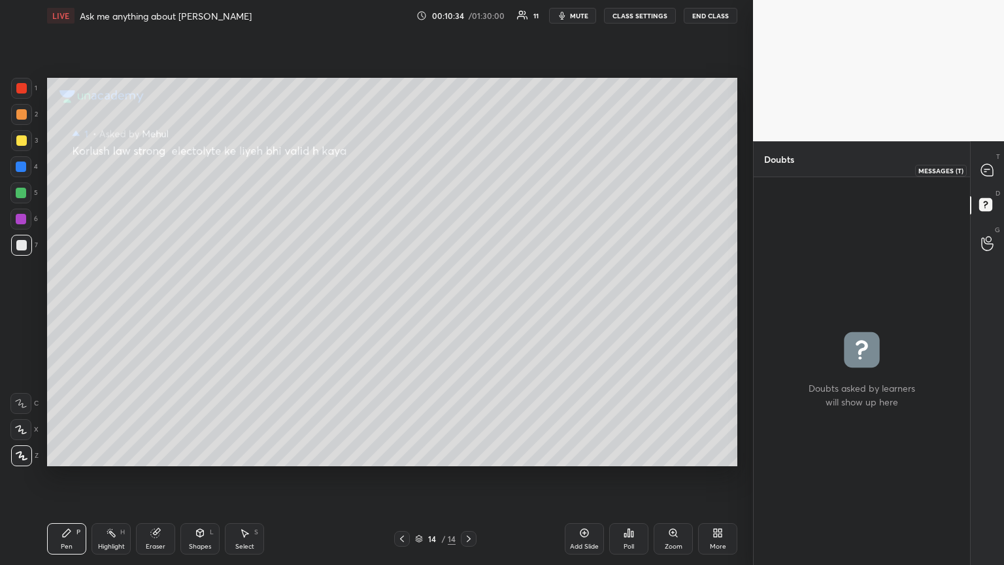
drag, startPoint x: 989, startPoint y: 167, endPoint x: 979, endPoint y: 204, distance: 37.9
click at [468, 166] on icon at bounding box center [987, 170] width 12 height 12
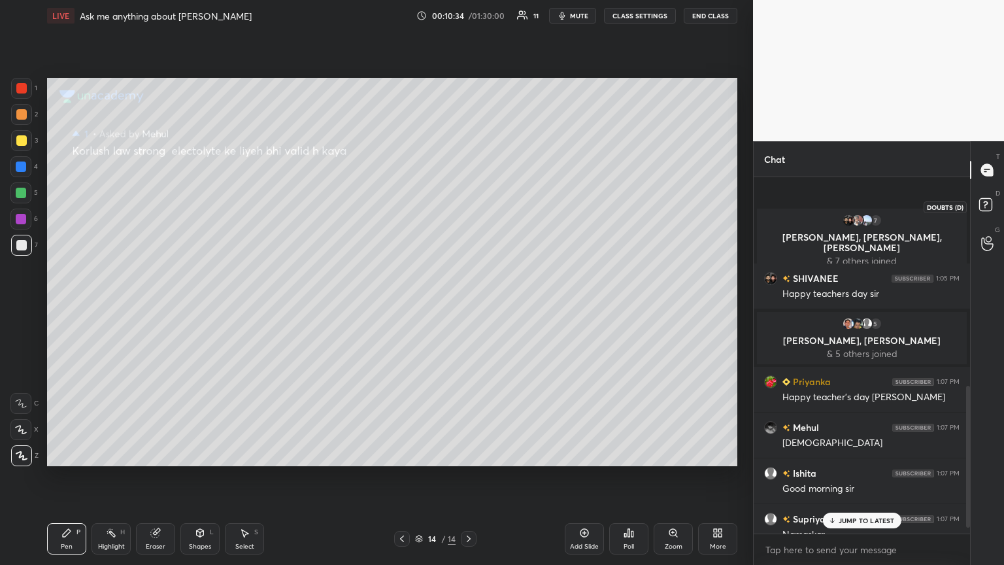
scroll to position [352, 212]
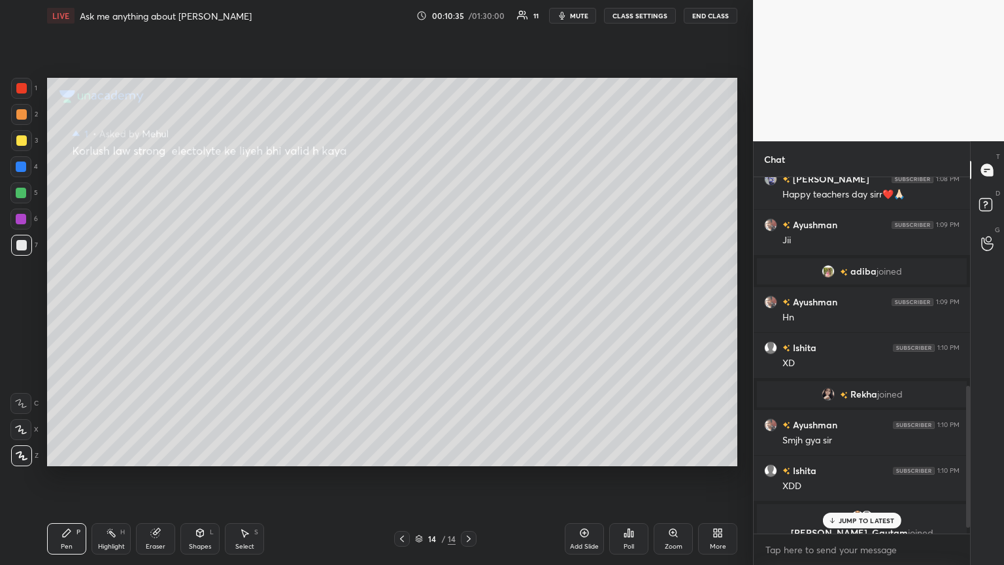
click at [468, 306] on p "JUMP TO LATEST" at bounding box center [866, 520] width 56 height 8
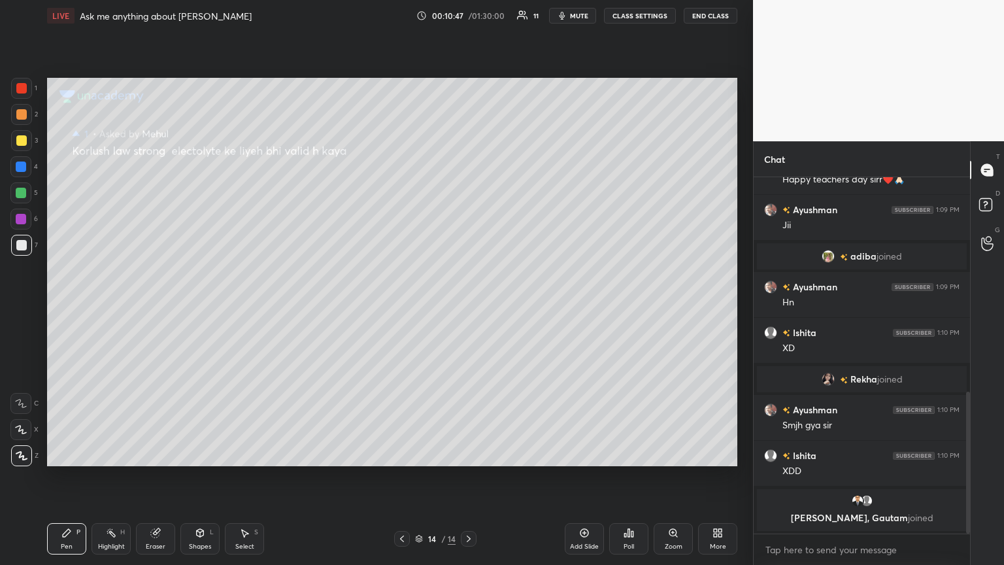
scroll to position [583, 0]
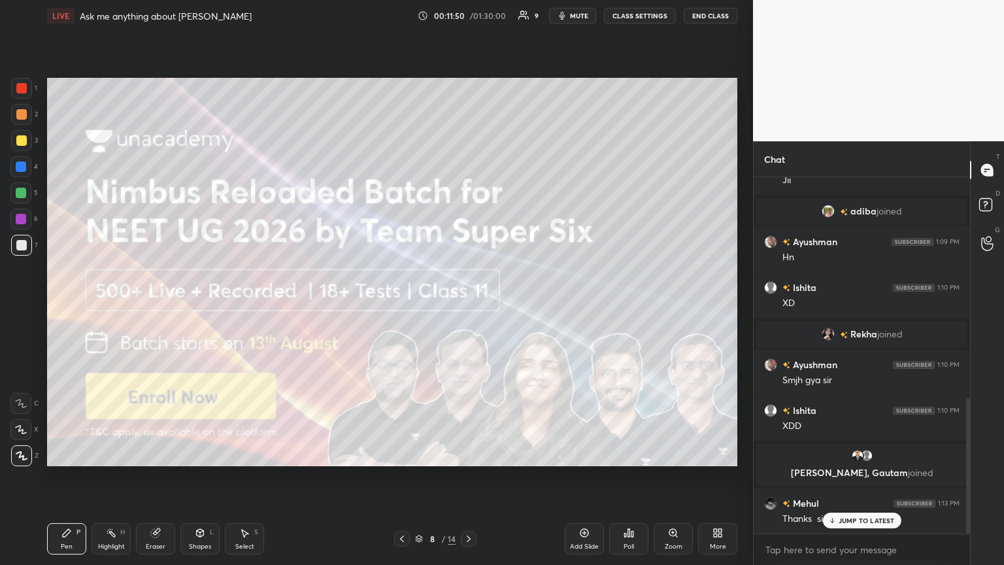
drag, startPoint x: 28, startPoint y: 248, endPoint x: 43, endPoint y: 242, distance: 16.4
click at [26, 248] on div at bounding box center [21, 245] width 21 height 21
click at [24, 144] on div at bounding box center [21, 140] width 10 height 10
click at [465, 306] on icon at bounding box center [468, 538] width 10 height 10
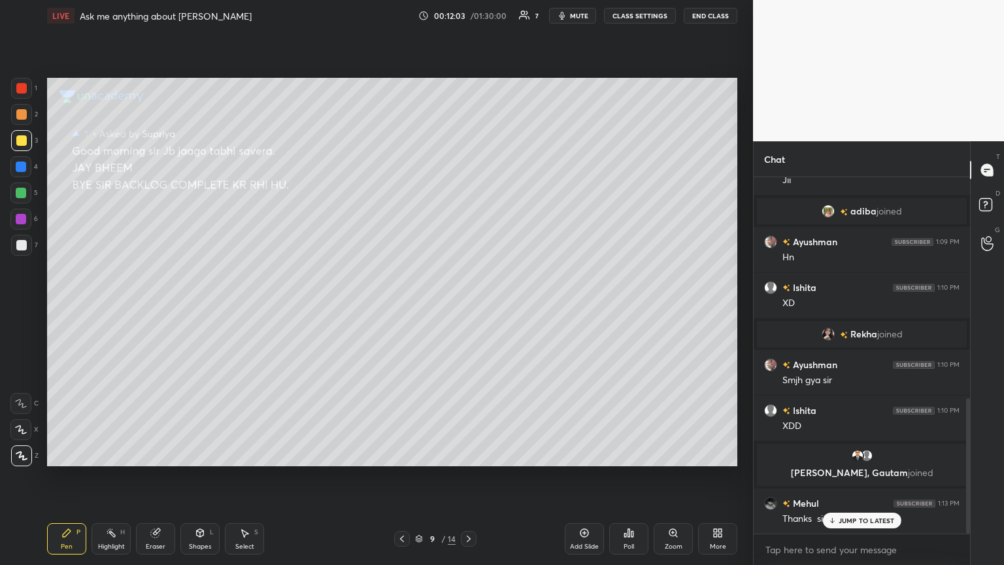
click at [398, 306] on icon at bounding box center [402, 538] width 10 height 10
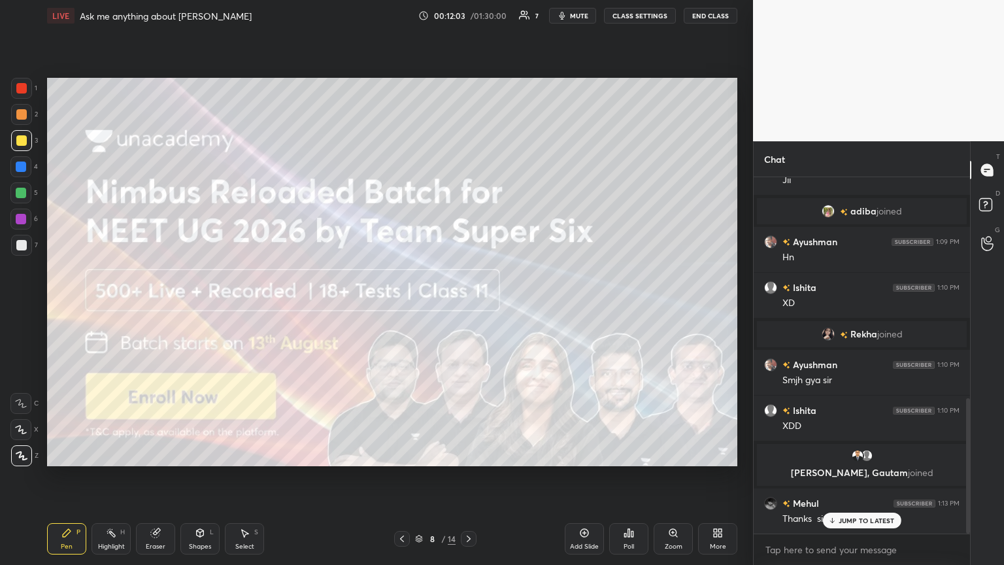
click at [397, 306] on icon at bounding box center [402, 538] width 10 height 10
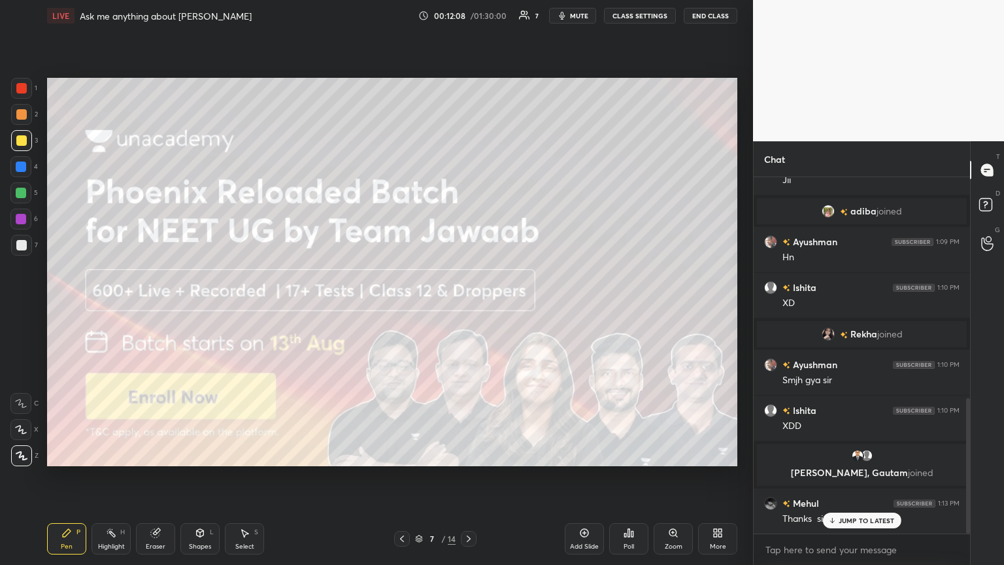
click at [399, 306] on div at bounding box center [402, 539] width 16 height 16
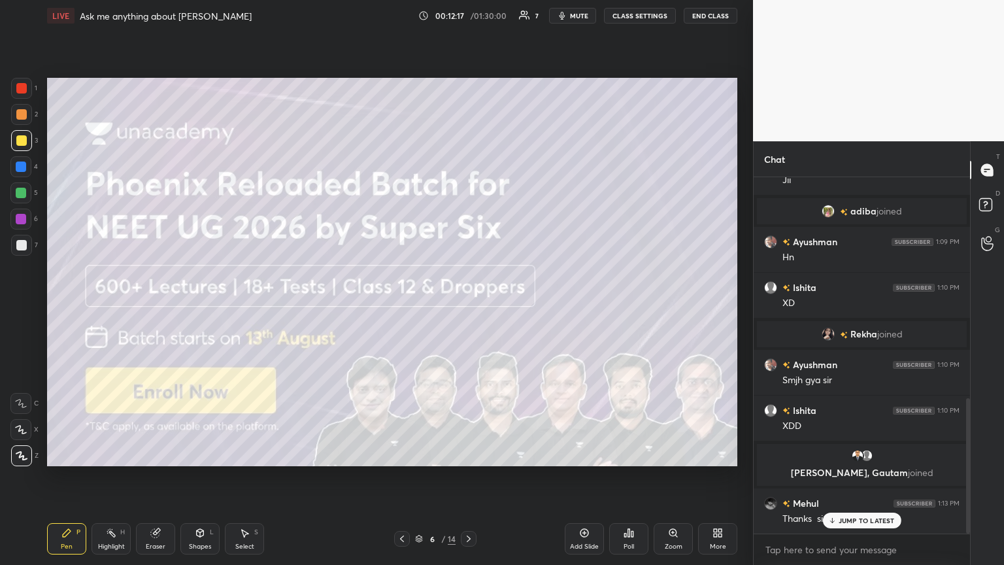
click at [468, 306] on icon at bounding box center [468, 538] width 10 height 10
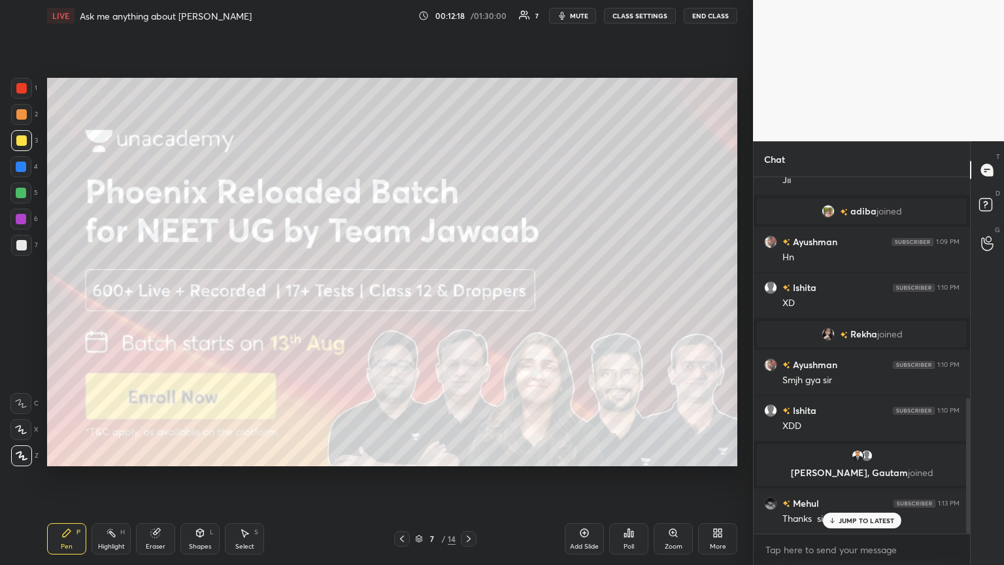
click at [468, 306] on icon at bounding box center [468, 538] width 10 height 10
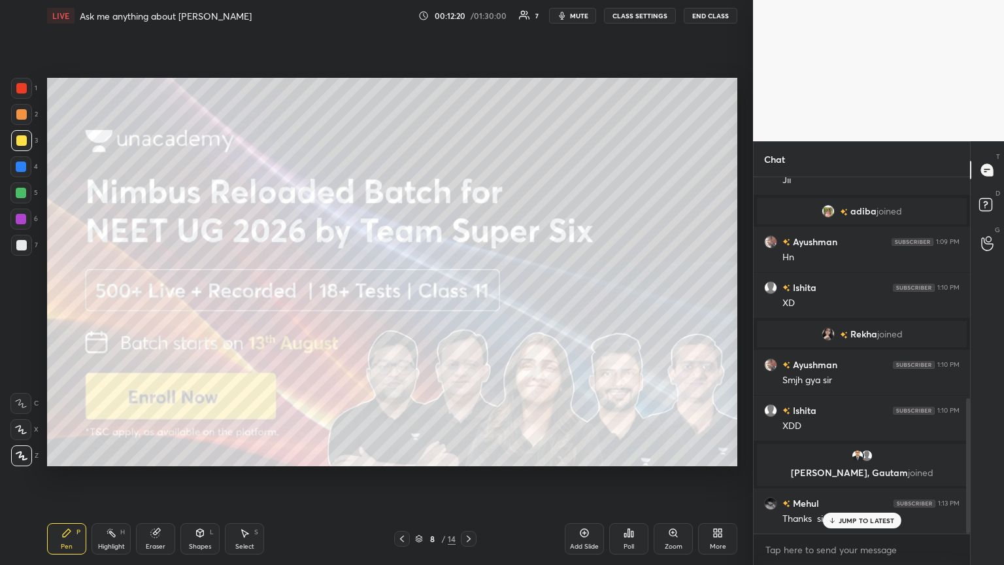
click at [402, 306] on icon at bounding box center [402, 538] width 10 height 10
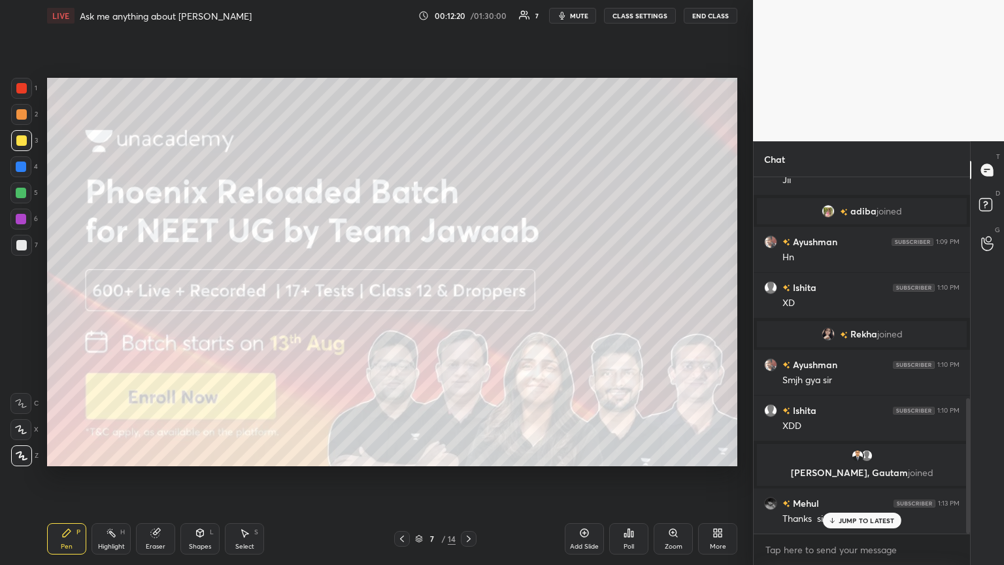
click at [402, 306] on icon at bounding box center [402, 538] width 10 height 10
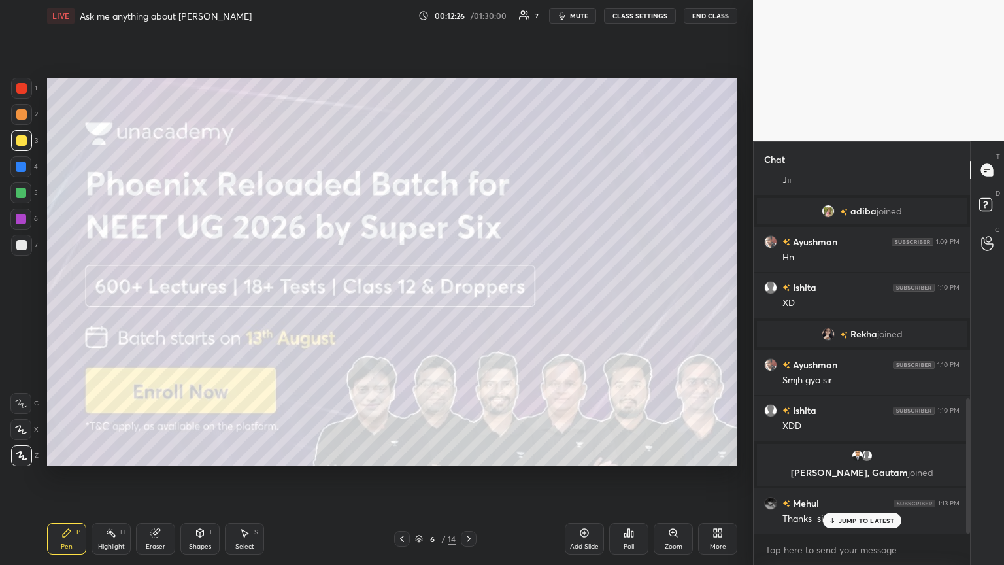
scroll to position [614, 0]
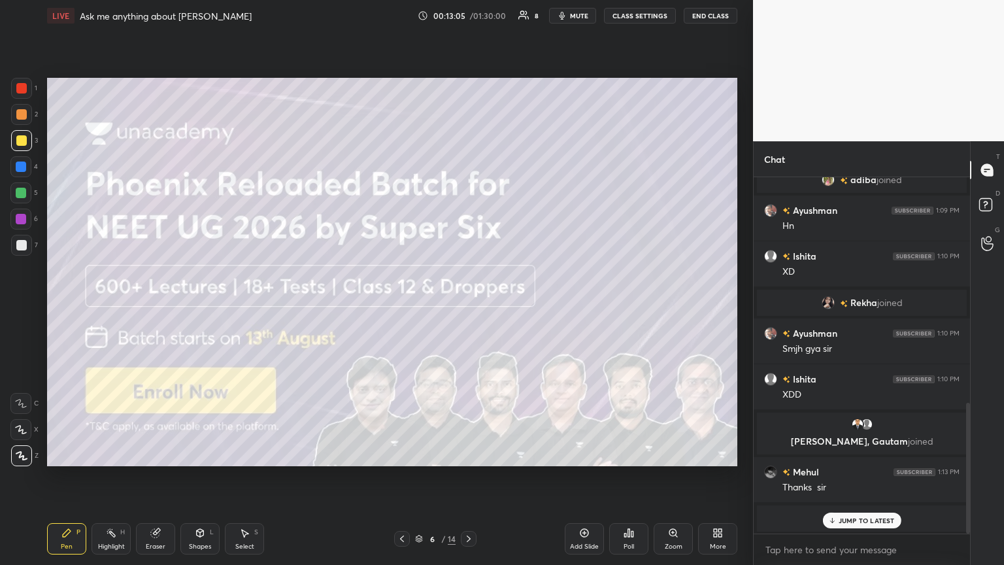
click at [468, 15] on span "mute" at bounding box center [579, 15] width 18 height 9
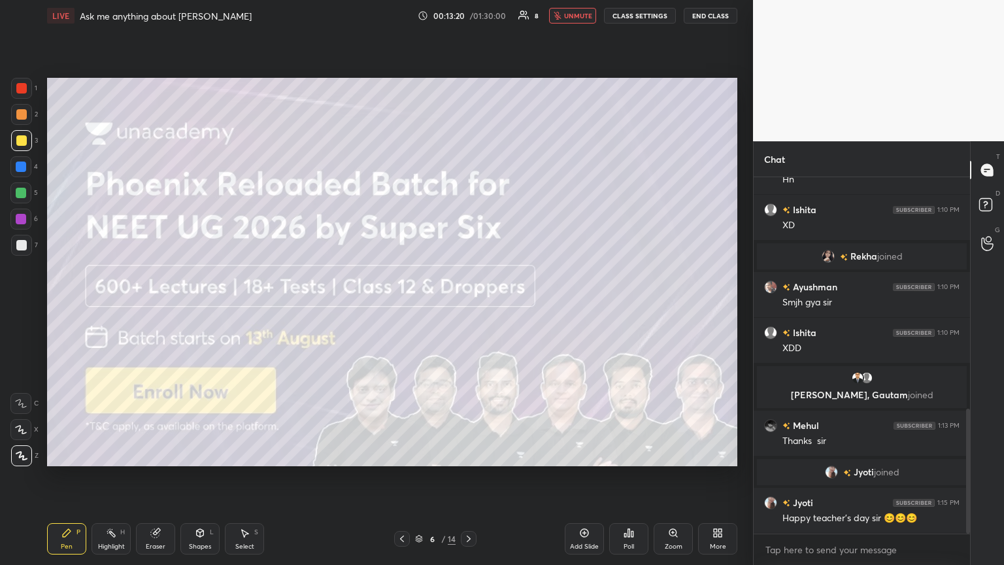
drag, startPoint x: 572, startPoint y: 13, endPoint x: 549, endPoint y: 46, distance: 40.3
click at [468, 16] on span "unmute" at bounding box center [578, 15] width 28 height 9
click at [193, 306] on div "Shapes L" at bounding box center [199, 538] width 39 height 31
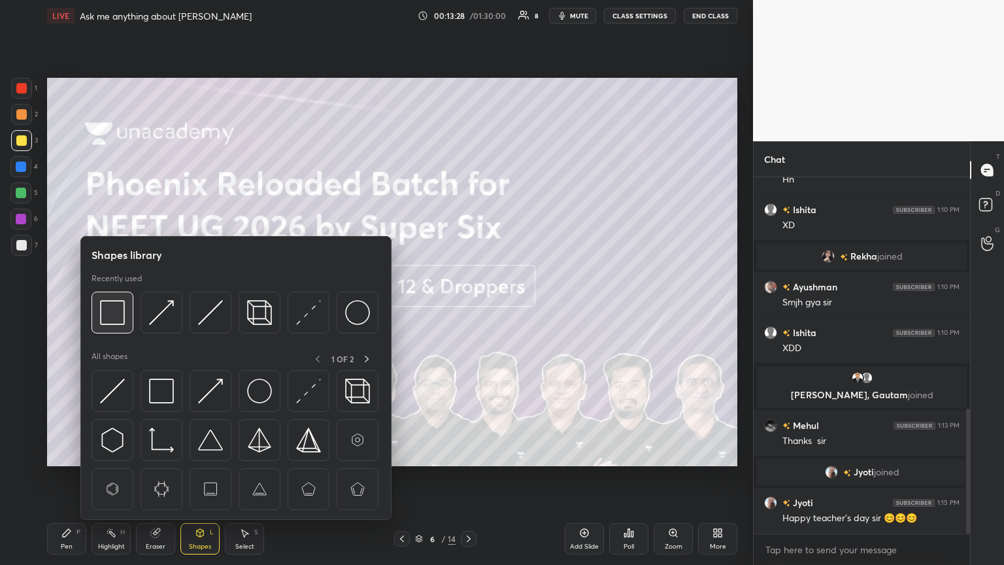
click at [120, 306] on img at bounding box center [112, 312] width 25 height 25
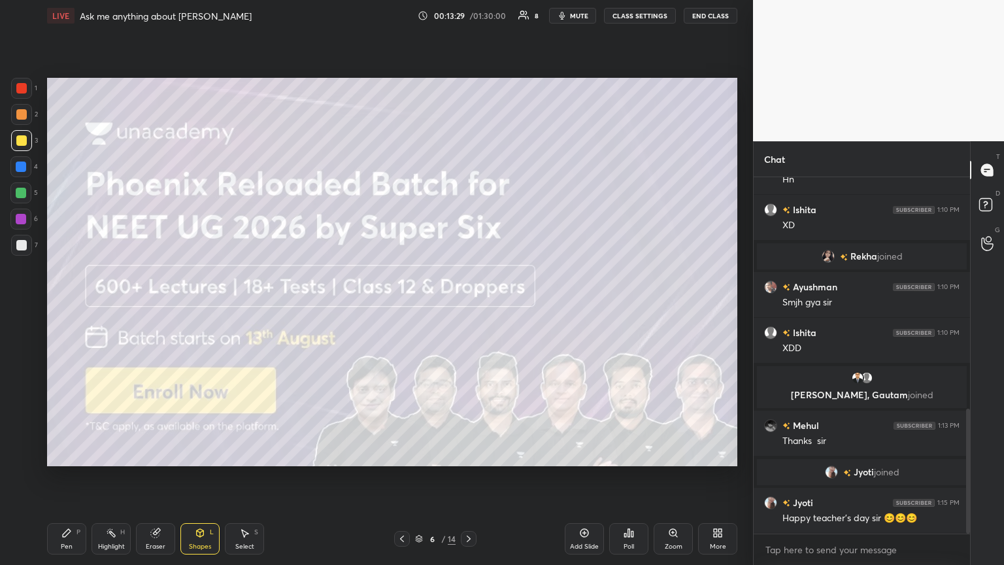
click at [20, 248] on div at bounding box center [21, 245] width 10 height 10
click at [76, 306] on div "Pen P" at bounding box center [66, 538] width 39 height 31
click at [24, 86] on div at bounding box center [21, 88] width 10 height 10
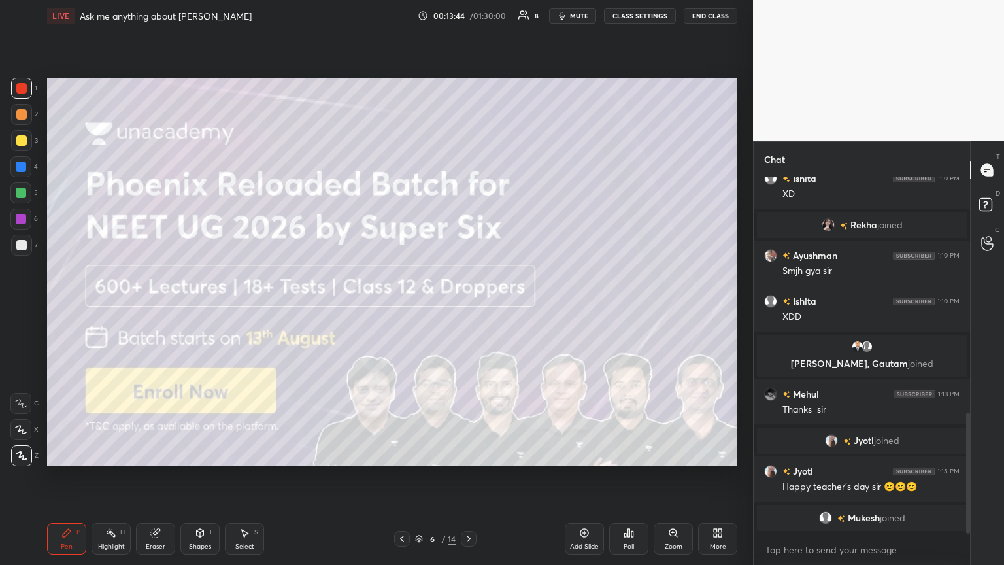
click at [23, 240] on div at bounding box center [21, 245] width 10 height 10
drag, startPoint x: 400, startPoint y: 537, endPoint x: 403, endPoint y: 523, distance: 14.1
click at [399, 306] on icon at bounding box center [402, 538] width 10 height 10
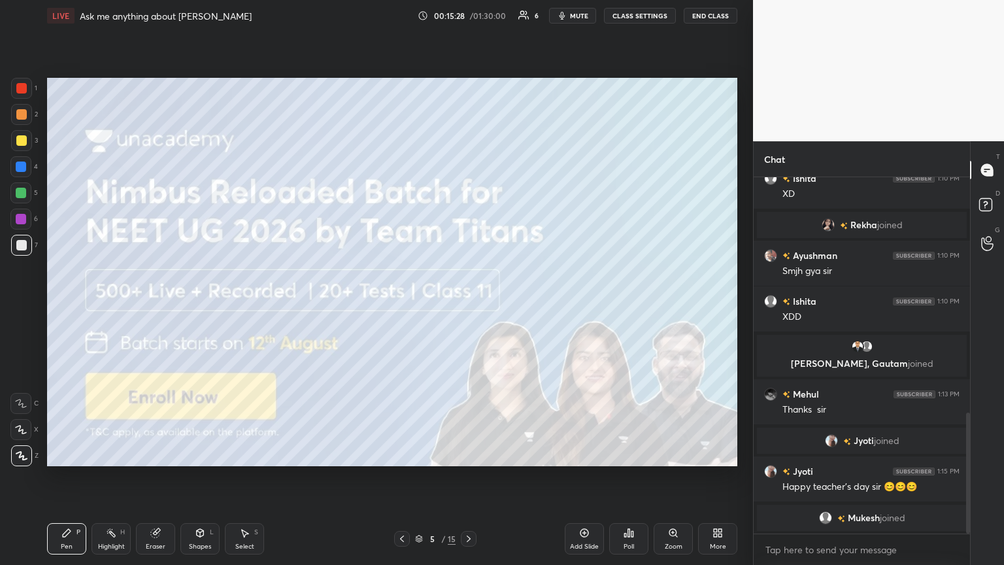
click at [463, 306] on div at bounding box center [469, 539] width 16 height 16
click at [461, 306] on div at bounding box center [469, 539] width 16 height 16
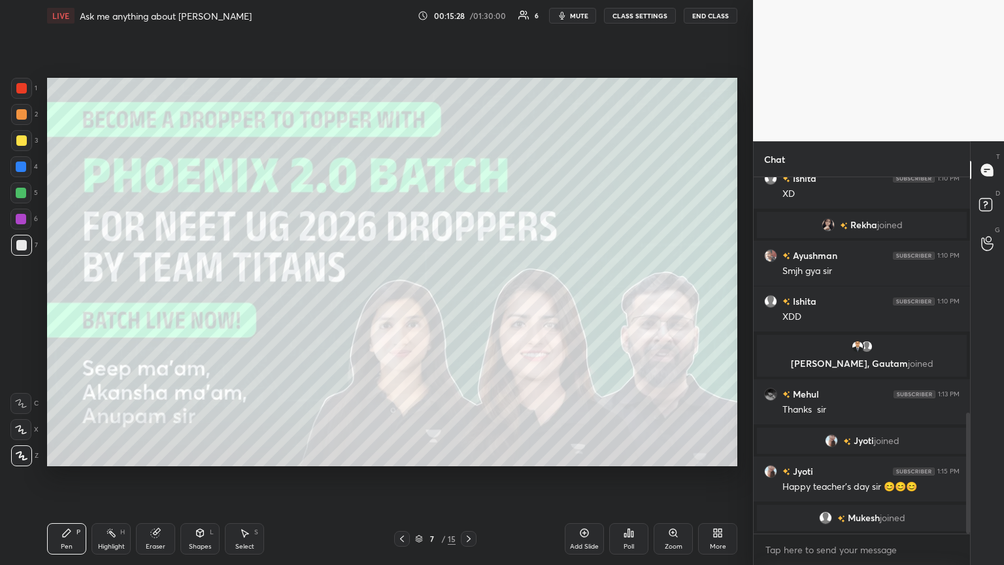
click at [467, 306] on div at bounding box center [469, 539] width 16 height 16
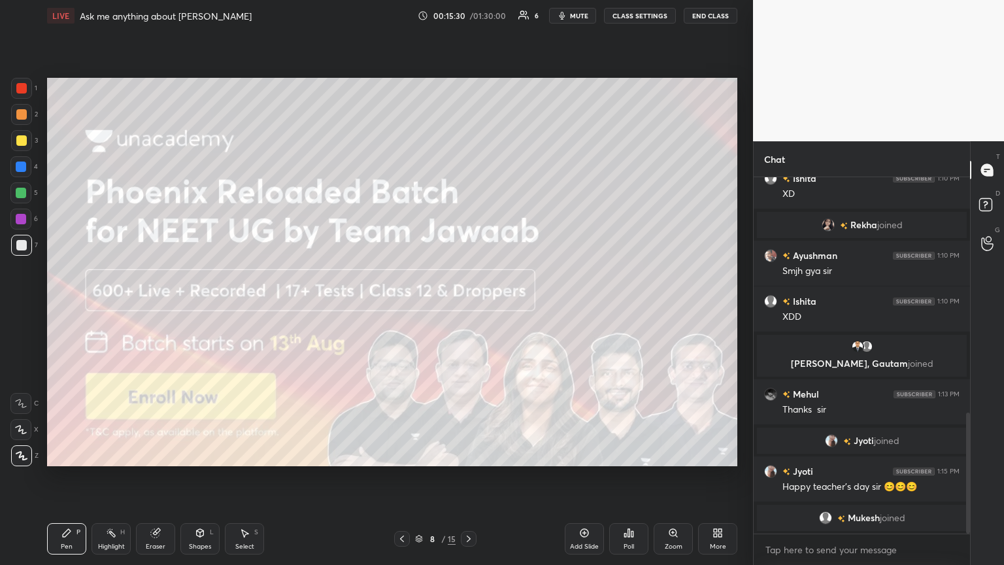
click at [468, 13] on span "mute" at bounding box center [579, 15] width 18 height 9
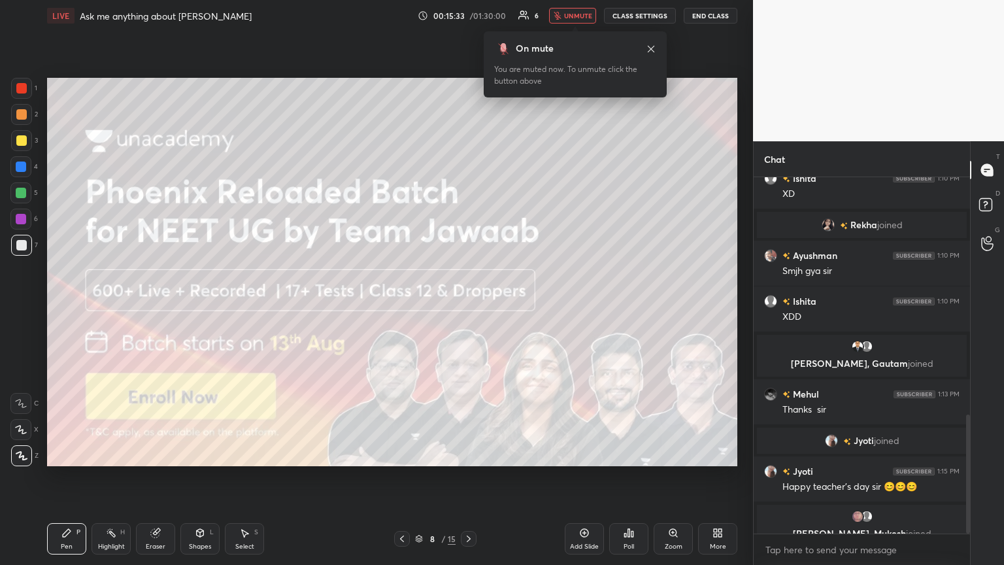
scroll to position [708, 0]
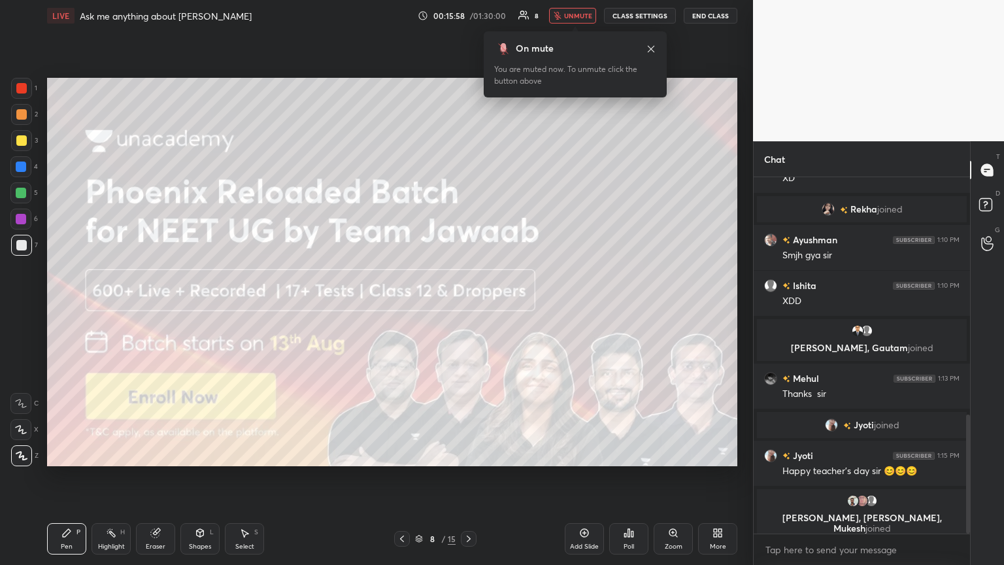
click at [465, 306] on icon at bounding box center [468, 538] width 10 height 10
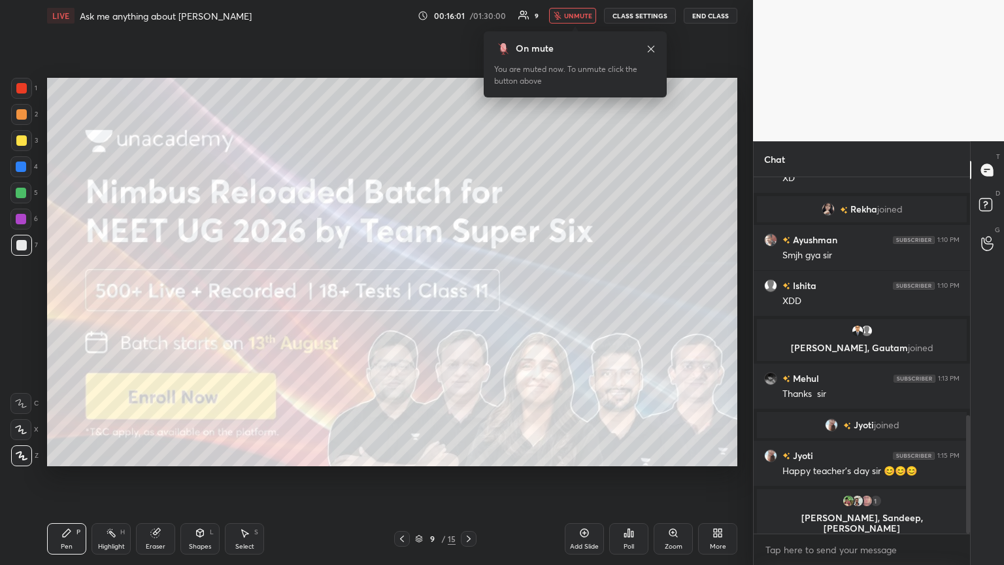
scroll to position [718, 0]
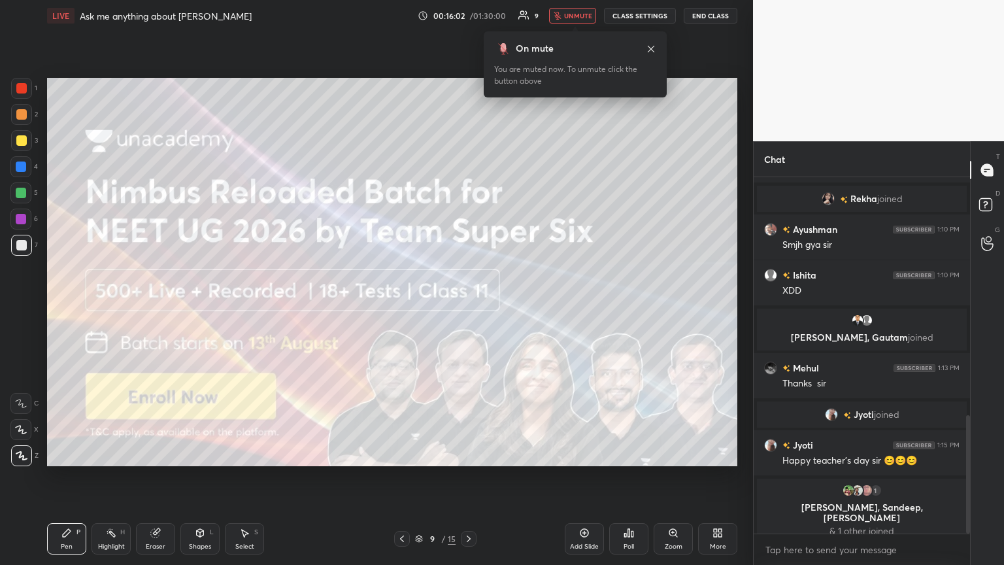
click at [467, 306] on icon at bounding box center [468, 538] width 10 height 10
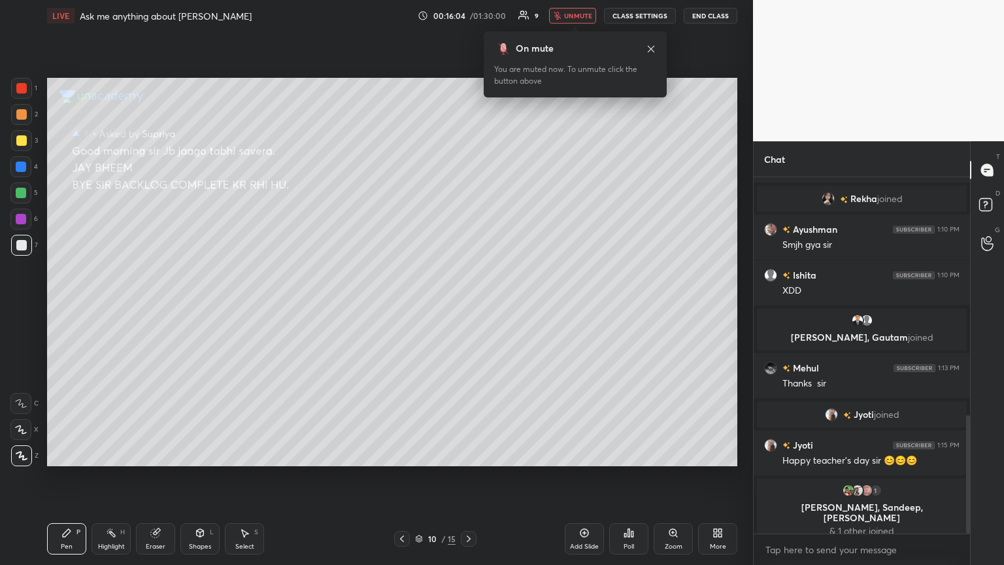
click at [400, 306] on icon at bounding box center [402, 538] width 4 height 7
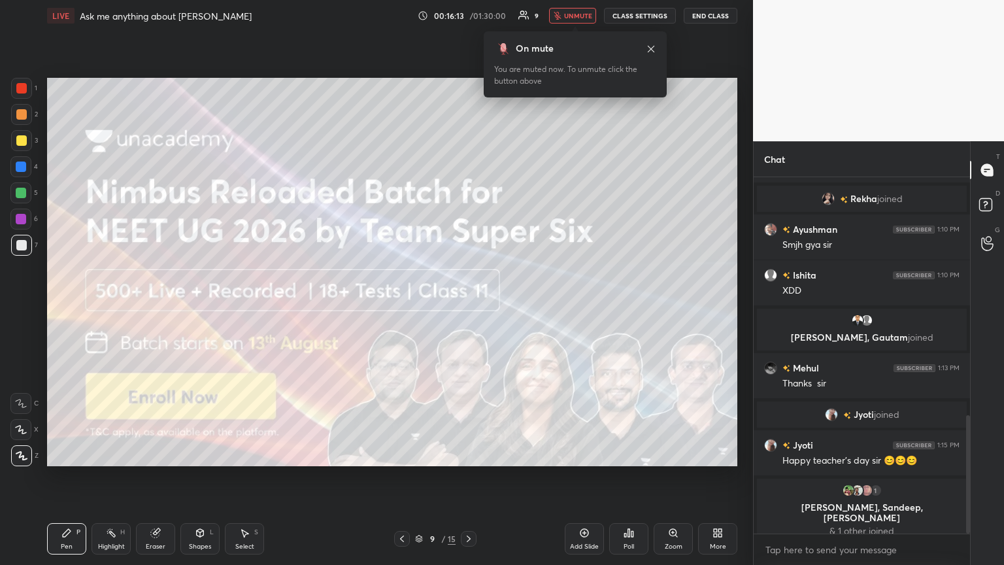
click at [468, 306] on icon at bounding box center [468, 538] width 10 height 10
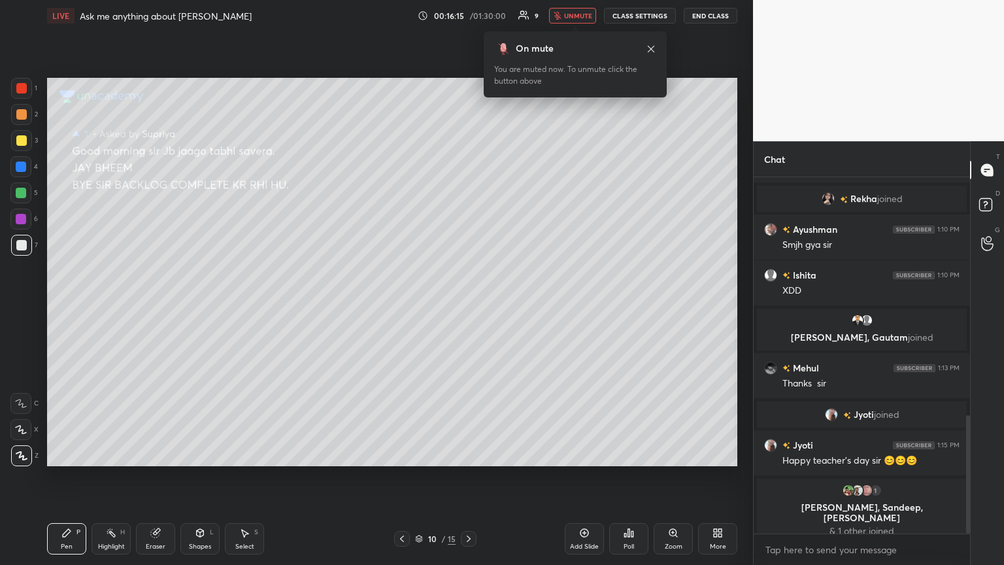
click at [401, 306] on icon at bounding box center [402, 538] width 4 height 7
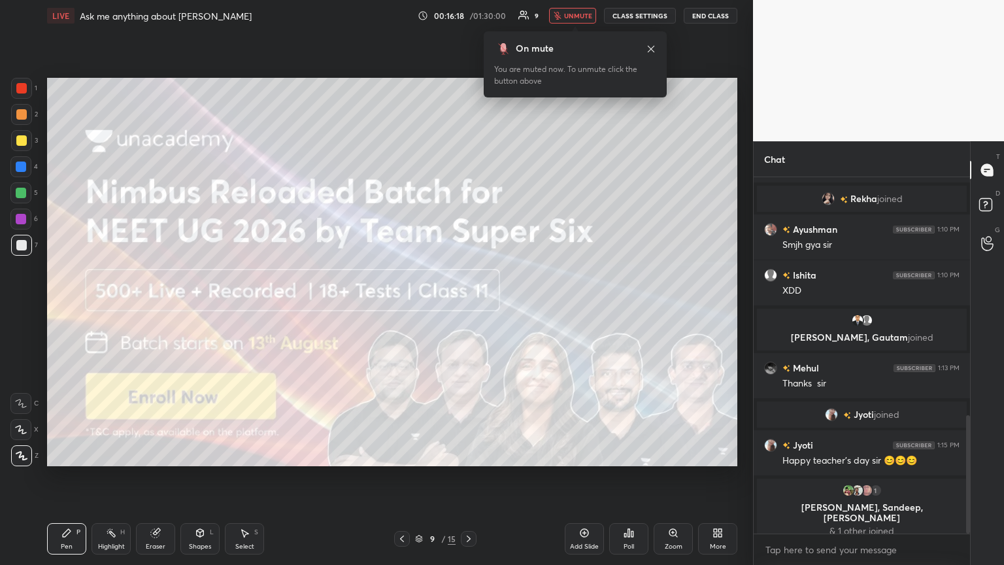
drag, startPoint x: 406, startPoint y: 537, endPoint x: 410, endPoint y: 517, distance: 20.8
click at [405, 306] on icon at bounding box center [402, 538] width 10 height 10
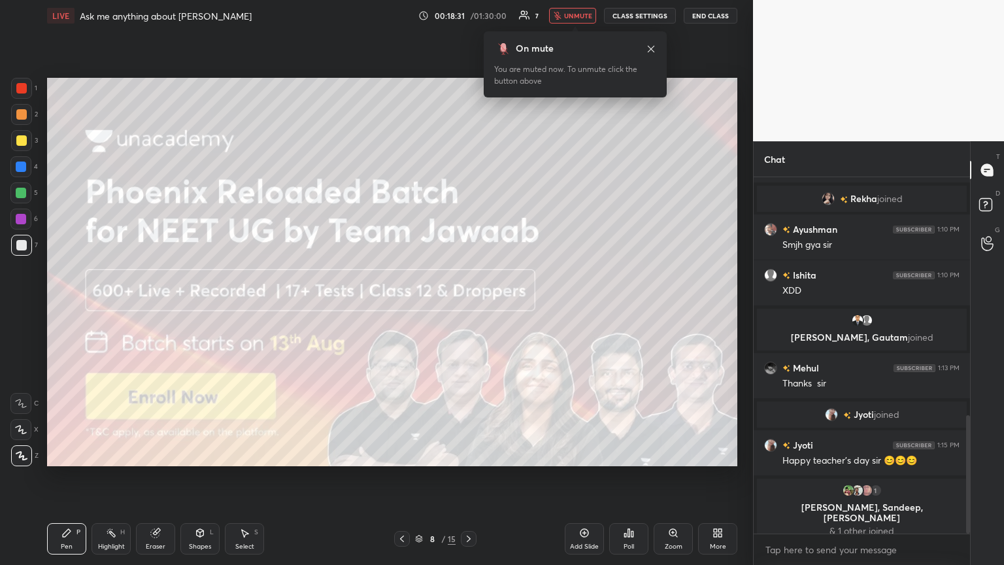
click at [405, 306] on icon at bounding box center [402, 538] width 10 height 10
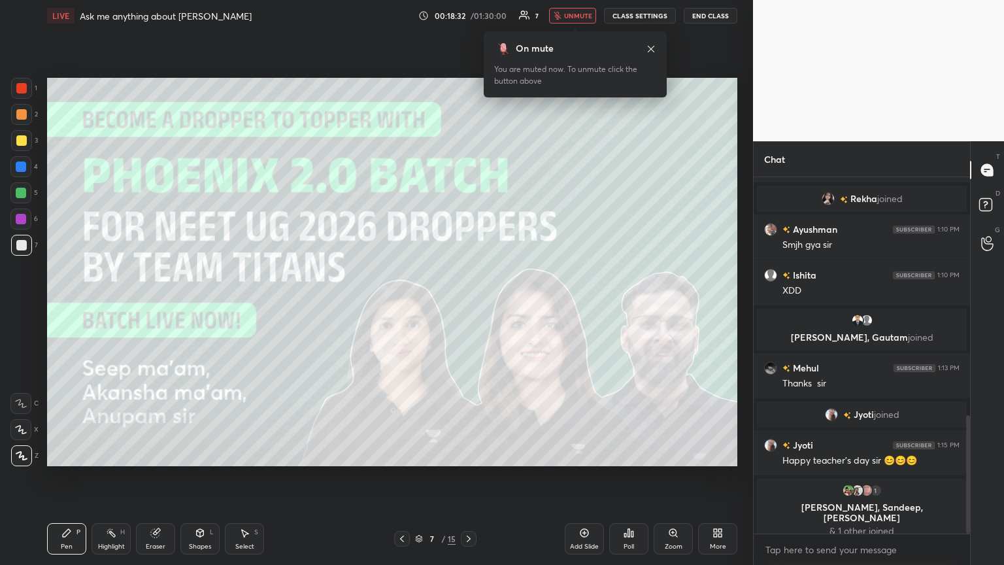
click at [468, 306] on icon at bounding box center [468, 538] width 10 height 10
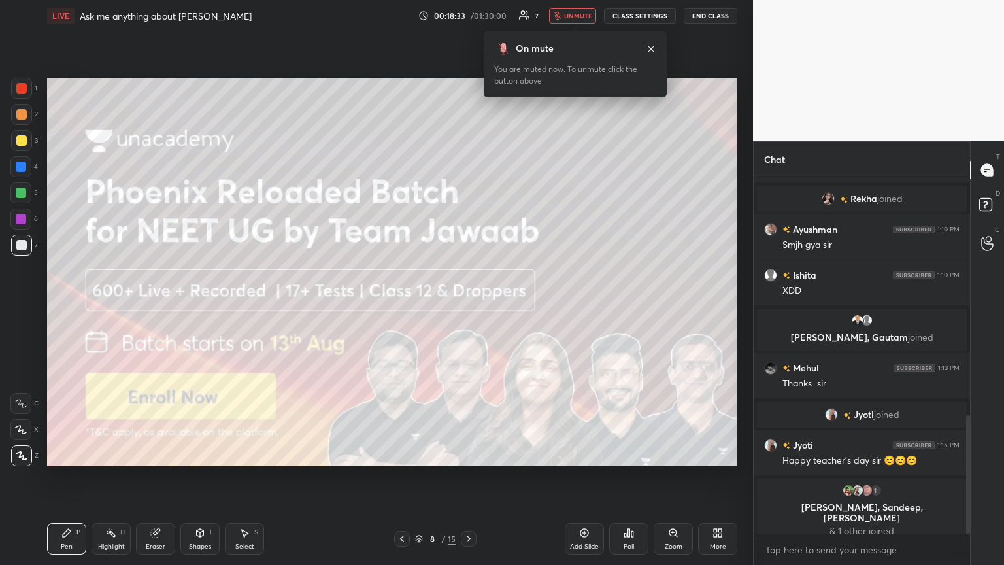
click at [468, 306] on icon at bounding box center [468, 538] width 10 height 10
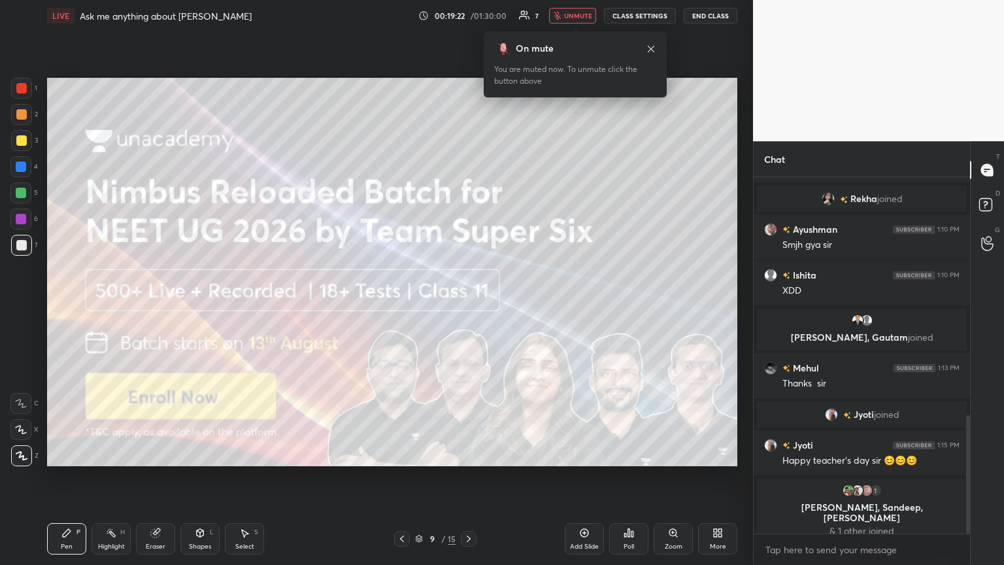
click at [468, 306] on icon at bounding box center [468, 538] width 10 height 10
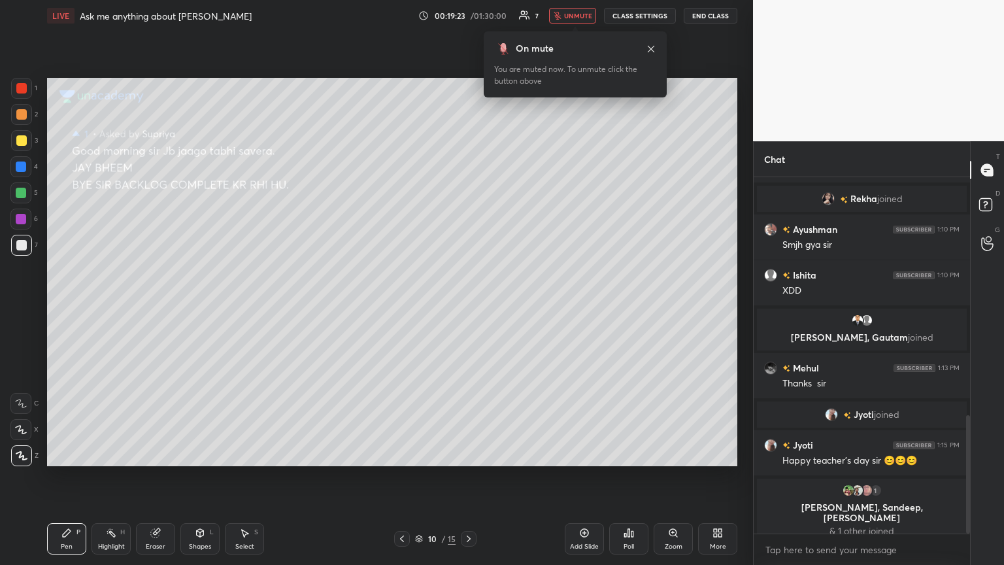
click at [404, 306] on icon at bounding box center [402, 538] width 10 height 10
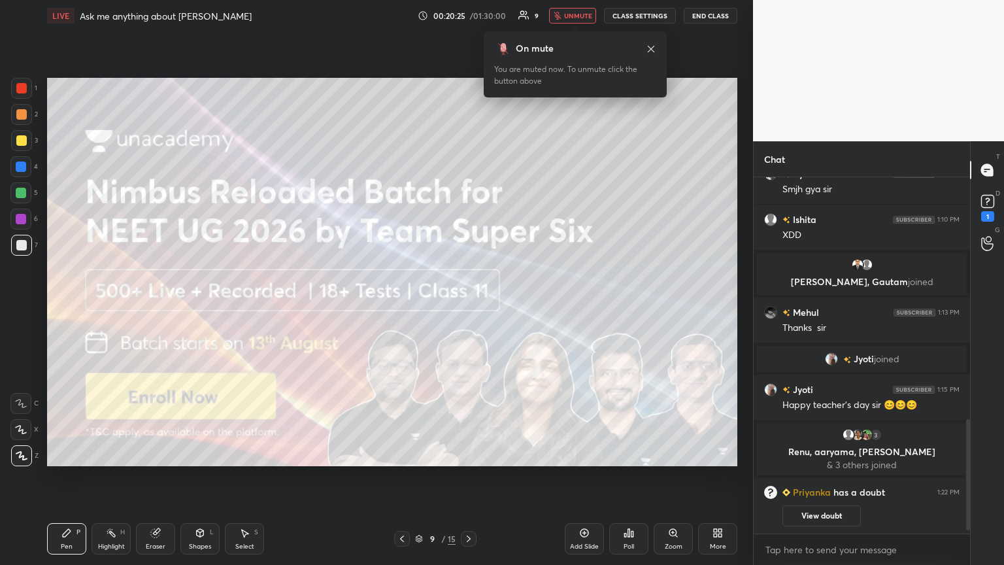
scroll to position [784, 0]
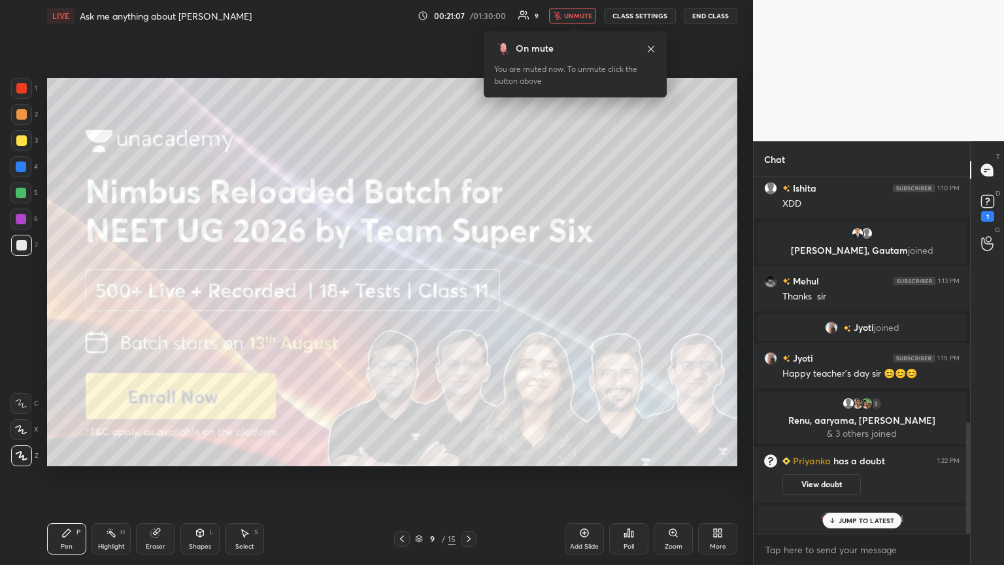
click at [467, 306] on icon at bounding box center [468, 538] width 10 height 10
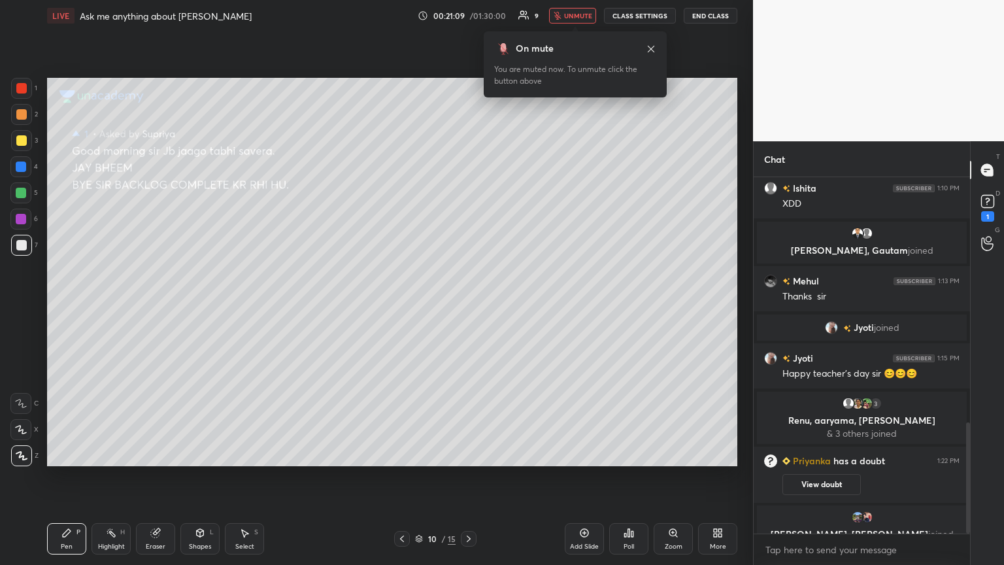
drag, startPoint x: 401, startPoint y: 537, endPoint x: 440, endPoint y: 478, distance: 70.7
click at [399, 306] on icon at bounding box center [402, 538] width 10 height 10
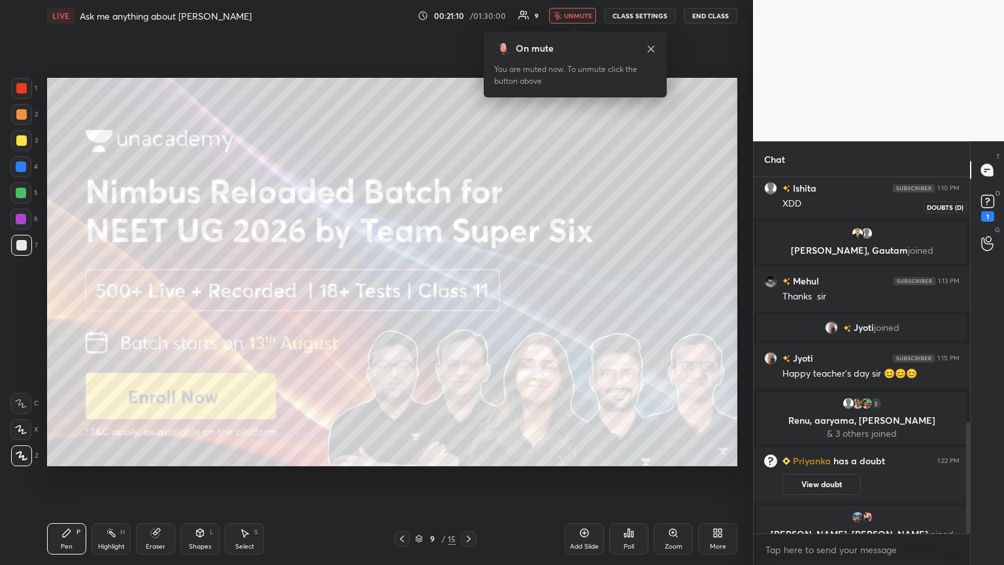
click at [468, 216] on div "1" at bounding box center [987, 216] width 13 height 10
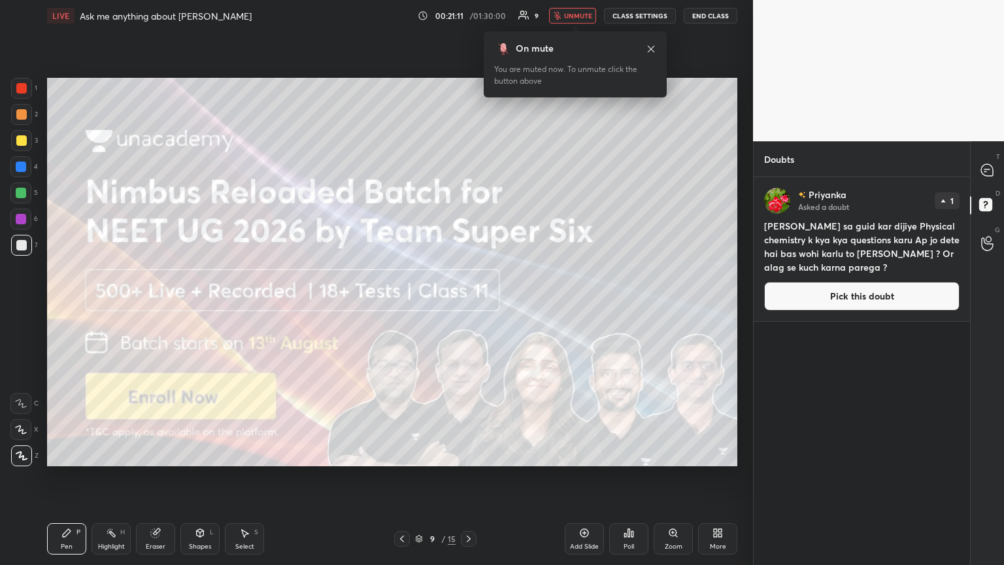
drag, startPoint x: 820, startPoint y: 299, endPoint x: 781, endPoint y: 306, distance: 39.2
click at [468, 299] on button "Pick this doubt" at bounding box center [861, 296] width 195 height 29
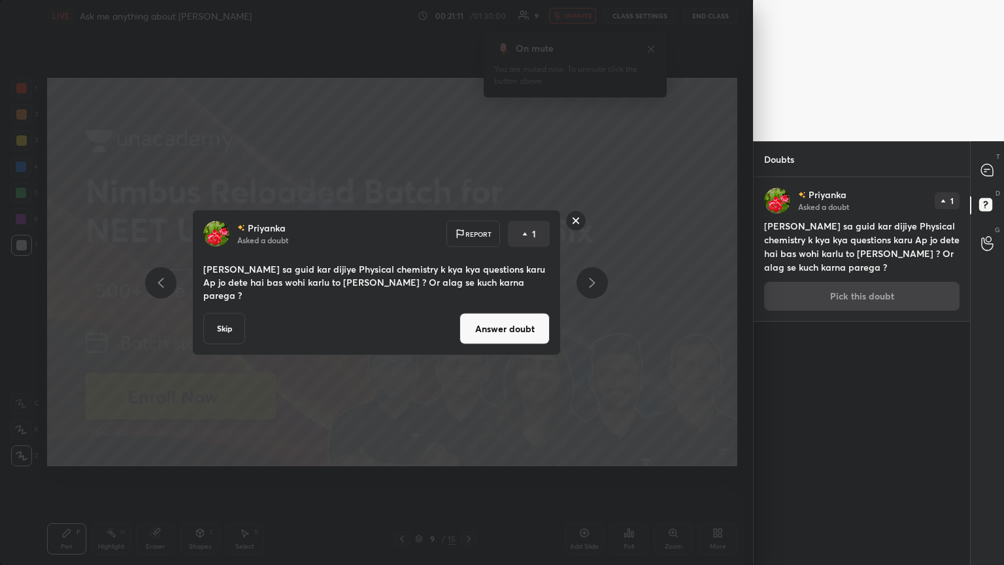
click at [468, 306] on button "Answer doubt" at bounding box center [504, 328] width 90 height 31
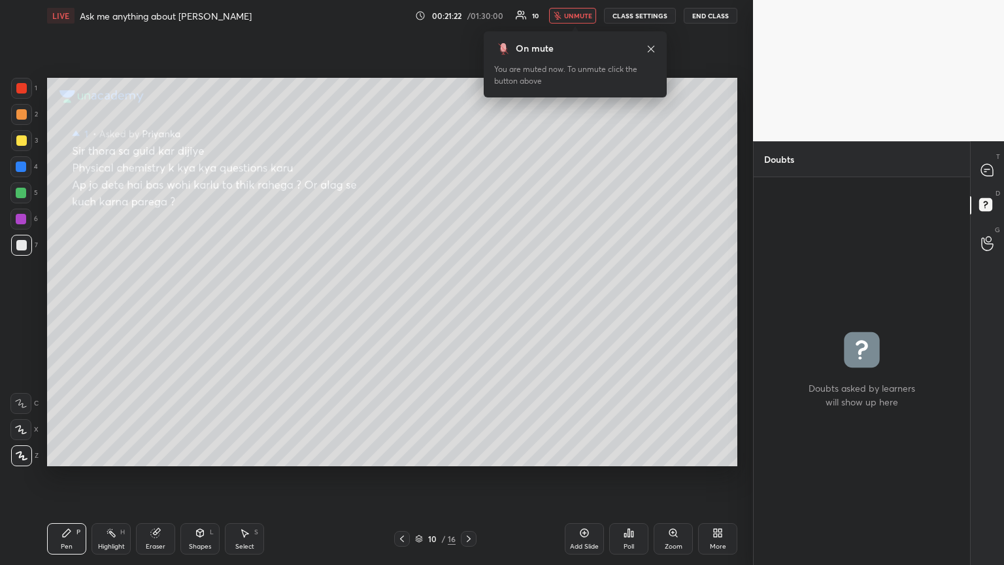
click at [468, 16] on span "unmute" at bounding box center [578, 15] width 28 height 9
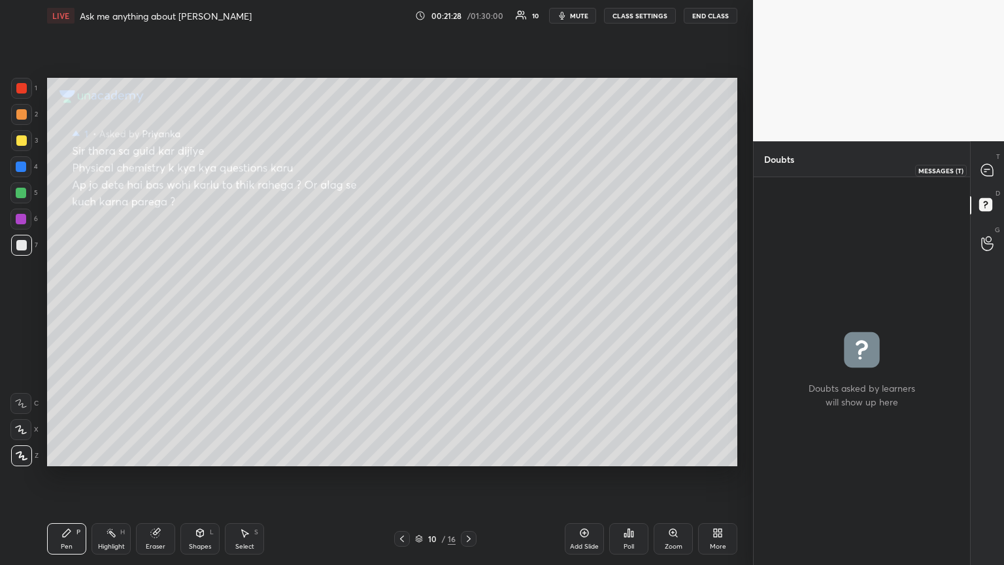
click at [468, 170] on icon at bounding box center [987, 170] width 12 height 12
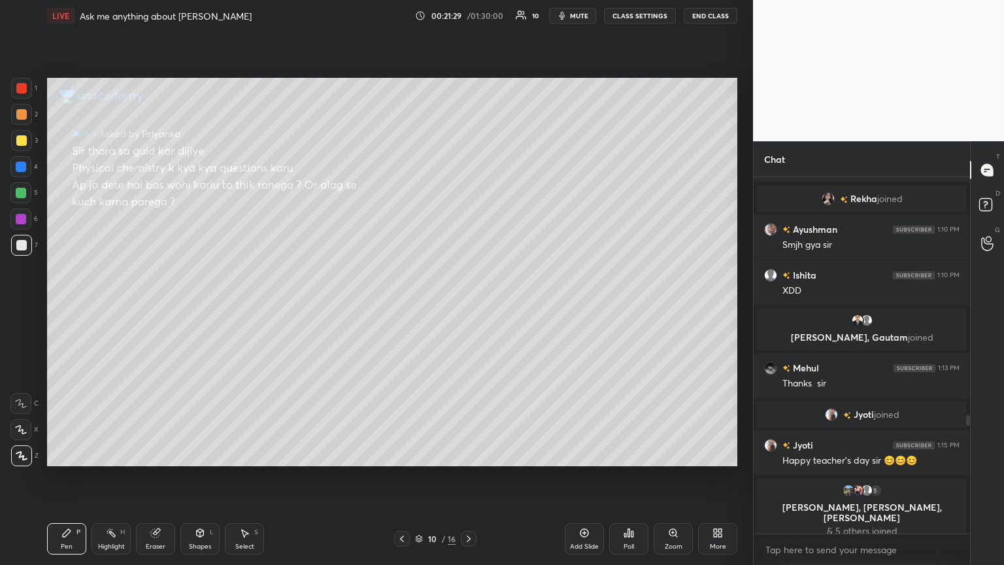
scroll to position [352, 212]
drag, startPoint x: 160, startPoint y: 538, endPoint x: 188, endPoint y: 494, distance: 52.6
click at [159, 306] on div "Eraser" at bounding box center [155, 538] width 39 height 31
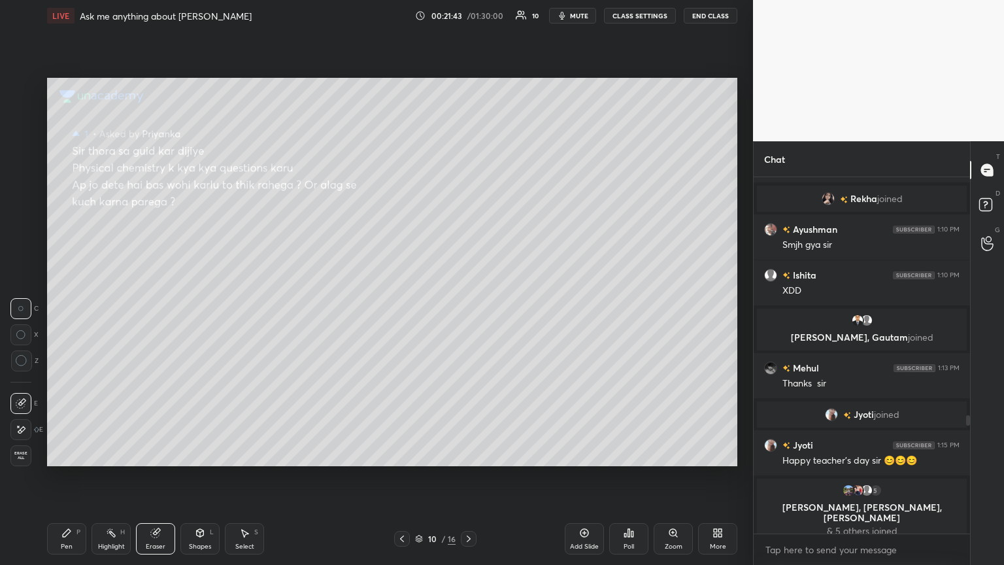
click at [112, 306] on div "Highlight H" at bounding box center [110, 538] width 39 height 31
click at [78, 306] on div "Pen P" at bounding box center [66, 538] width 39 height 31
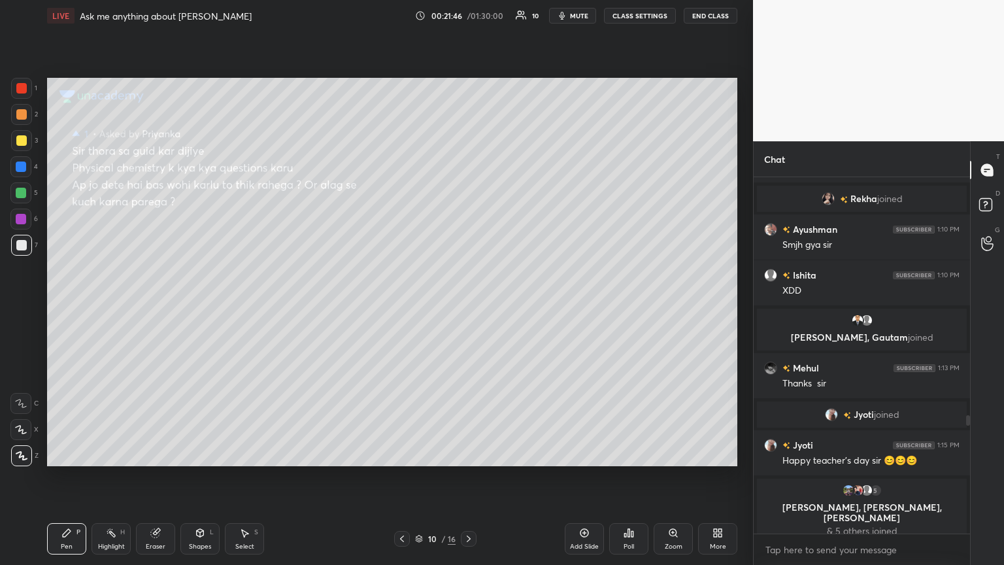
click at [24, 188] on div at bounding box center [21, 193] width 10 height 10
click at [24, 217] on div at bounding box center [21, 219] width 10 height 10
click at [24, 244] on div at bounding box center [21, 245] width 10 height 10
drag, startPoint x: 108, startPoint y: 536, endPoint x: 107, endPoint y: 482, distance: 54.2
click at [107, 306] on icon at bounding box center [111, 532] width 10 height 10
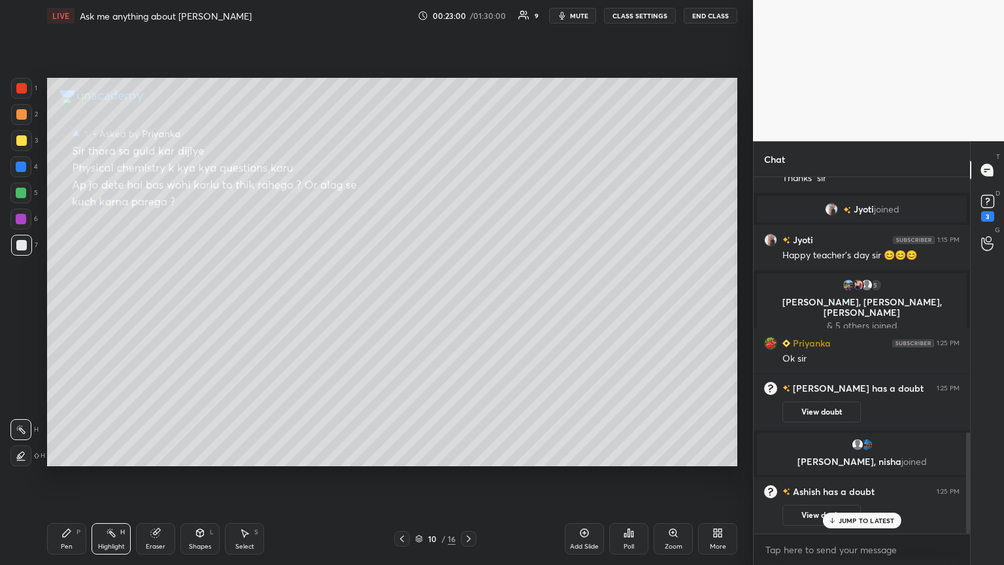
scroll to position [894, 0]
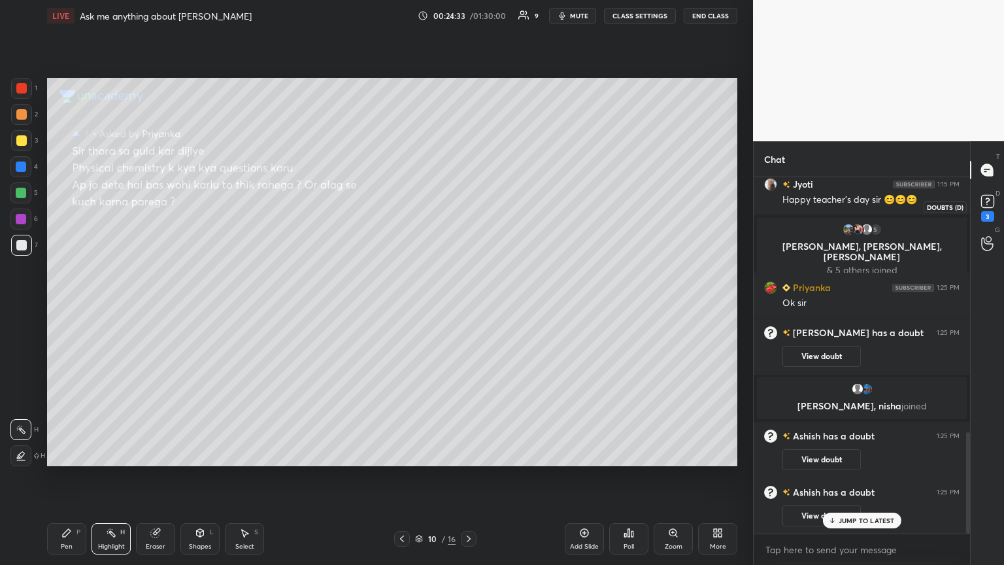
click at [468, 209] on icon at bounding box center [987, 201] width 20 height 20
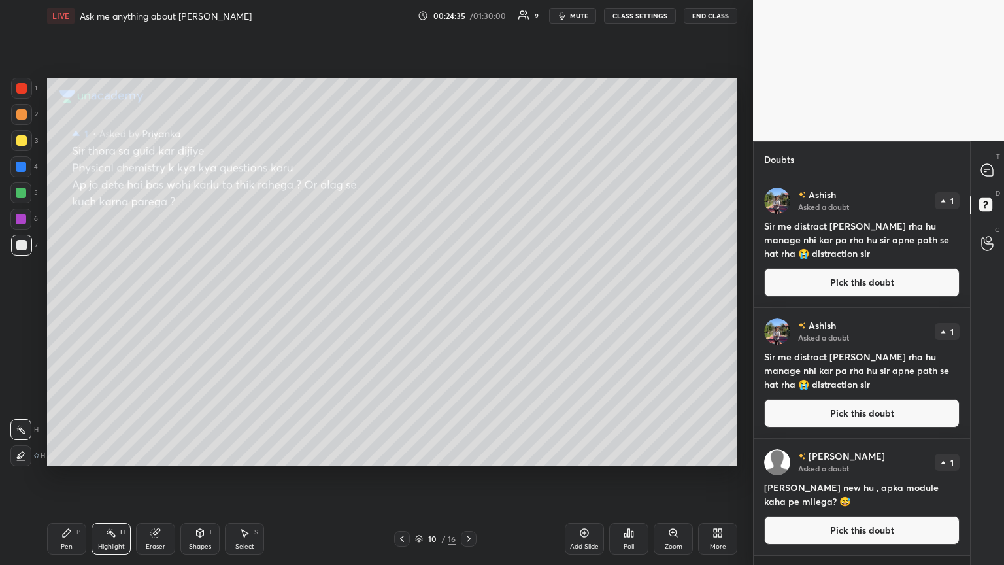
click at [468, 282] on button "Pick this doubt" at bounding box center [861, 282] width 195 height 29
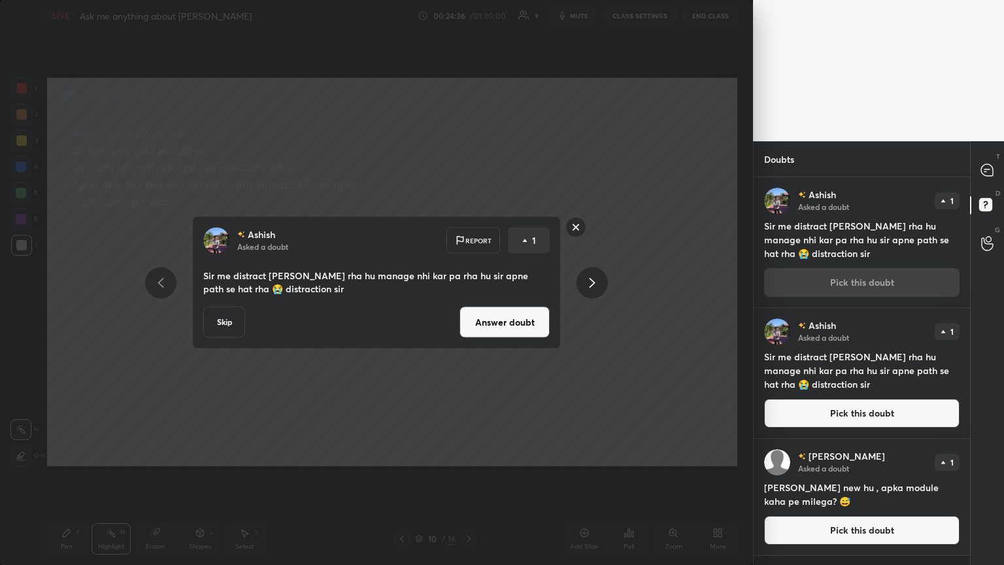
click at [468, 306] on button "Answer doubt" at bounding box center [504, 321] width 90 height 31
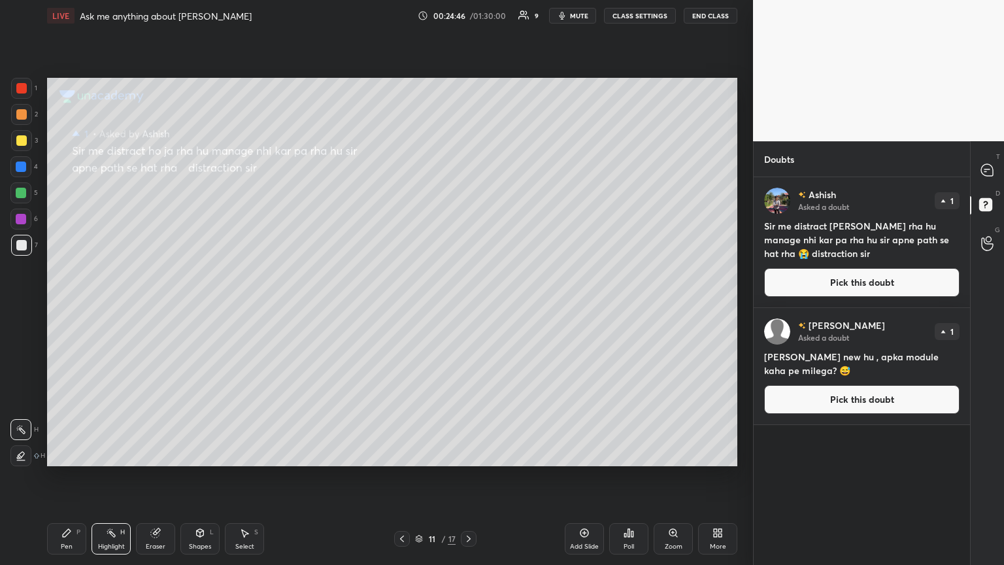
click at [468, 282] on button "Pick this doubt" at bounding box center [861, 282] width 195 height 29
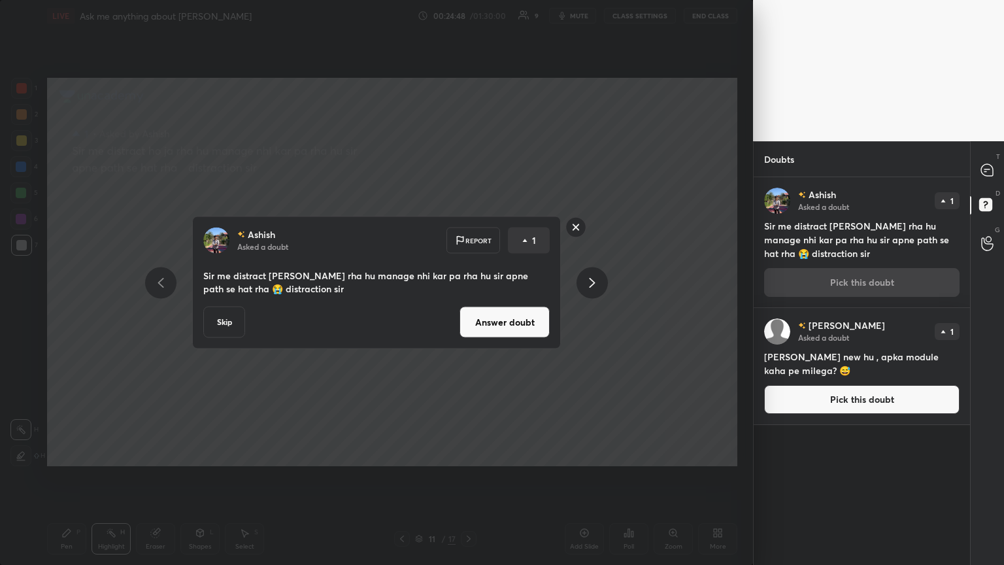
click at [229, 306] on button "Skip" at bounding box center [224, 321] width 42 height 31
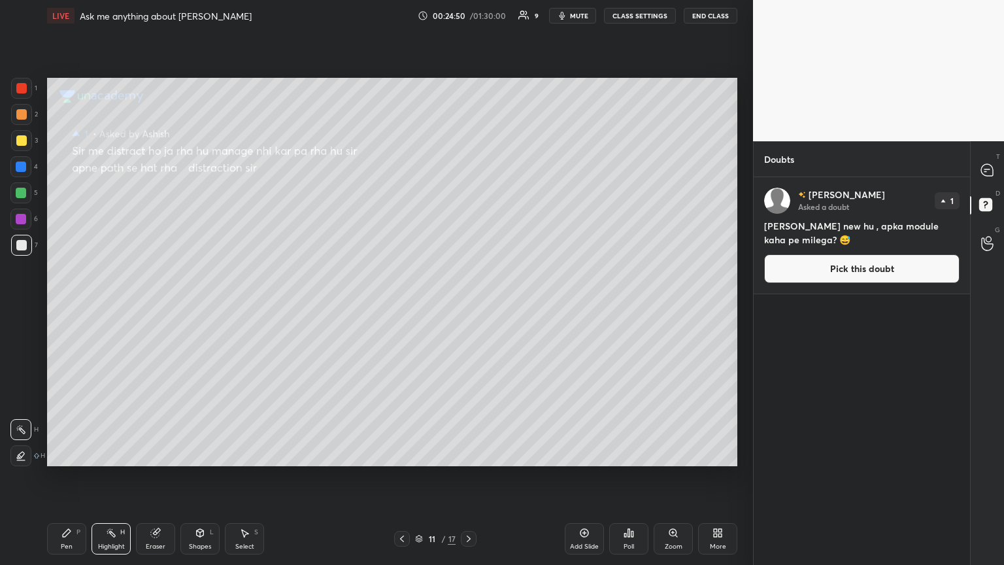
click at [468, 272] on button "Pick this doubt" at bounding box center [861, 268] width 195 height 29
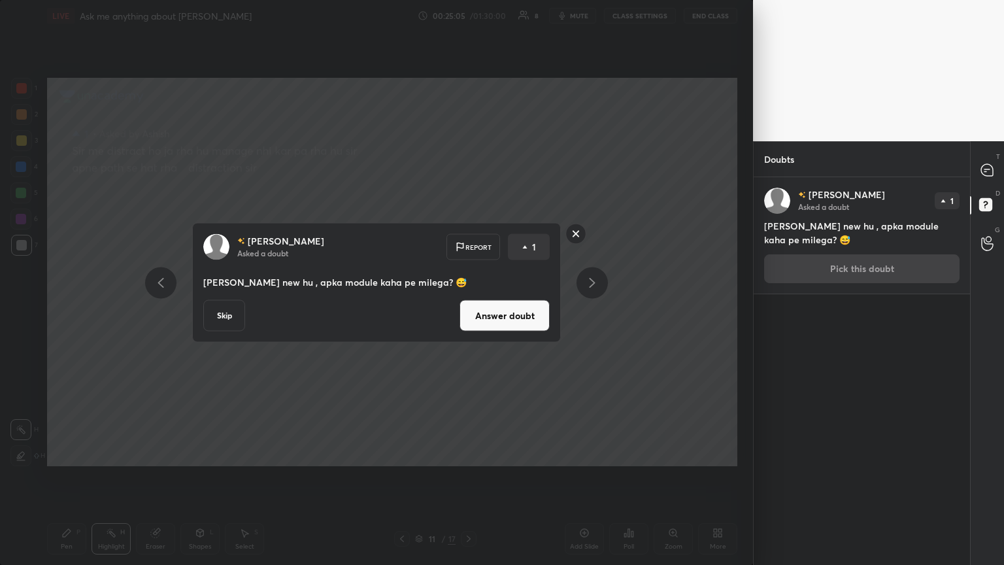
click at [468, 306] on button "Answer doubt" at bounding box center [504, 315] width 90 height 31
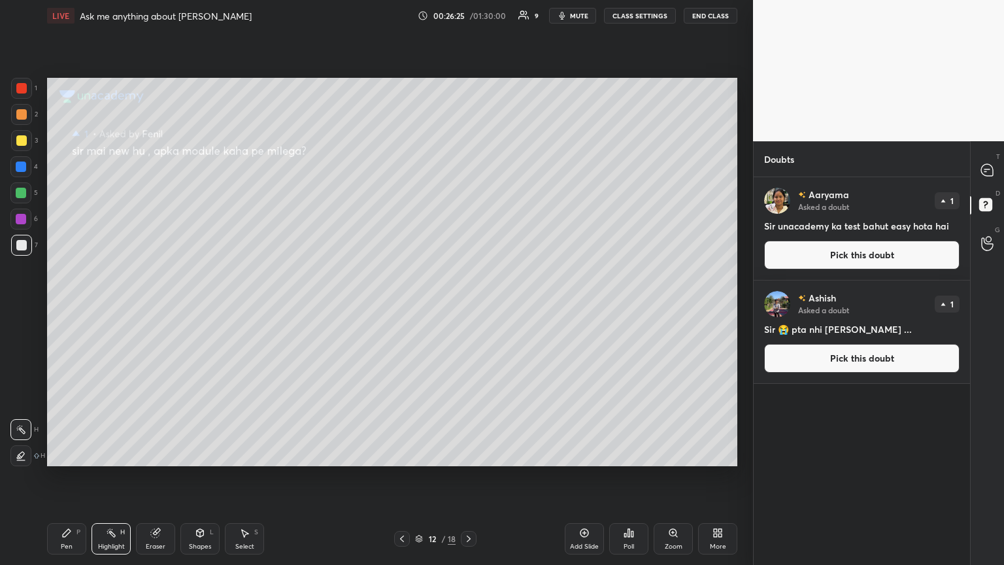
click at [468, 254] on button "Pick this doubt" at bounding box center [861, 254] width 195 height 29
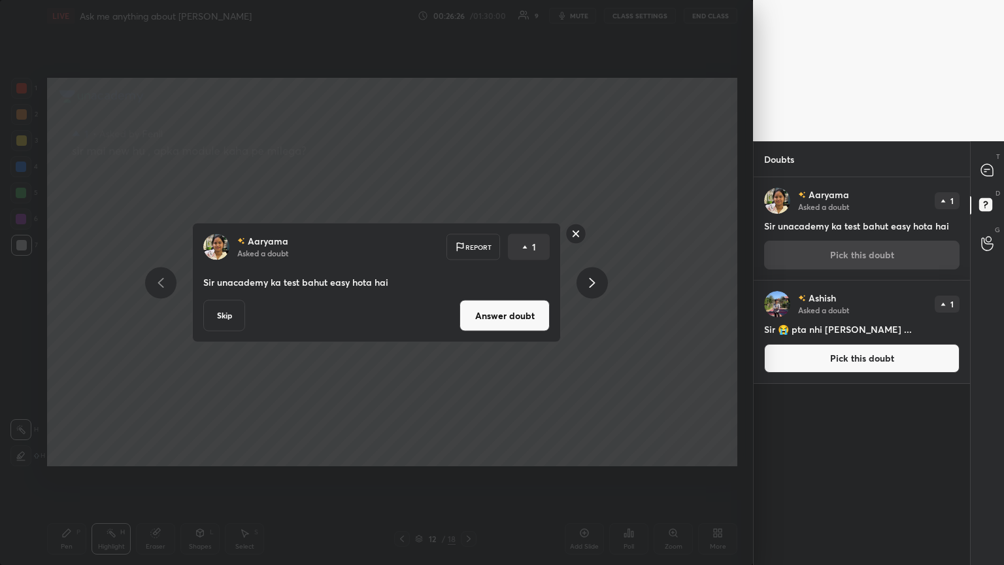
click at [468, 306] on button "Answer doubt" at bounding box center [504, 315] width 90 height 31
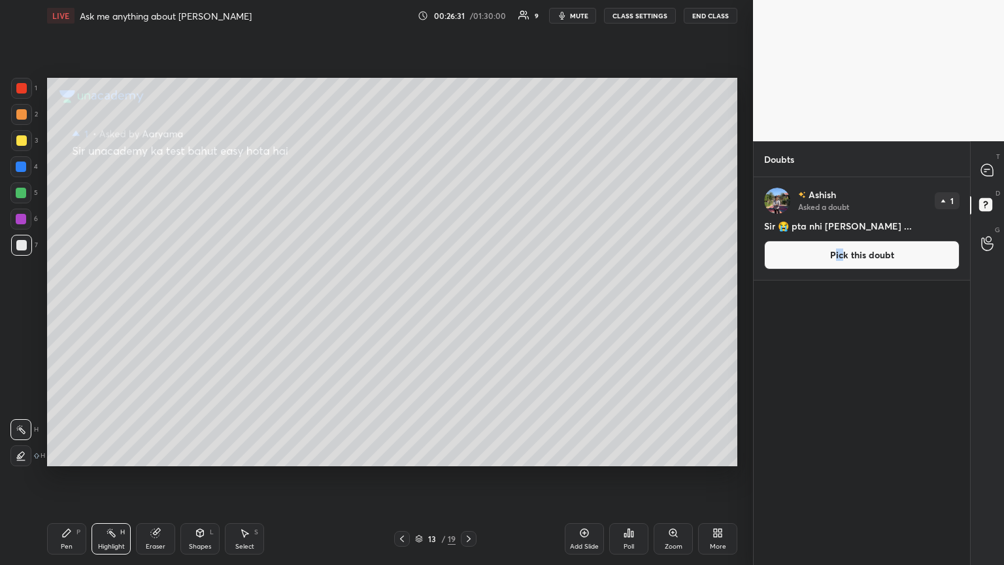
click at [468, 246] on button "Pick this doubt" at bounding box center [861, 254] width 195 height 29
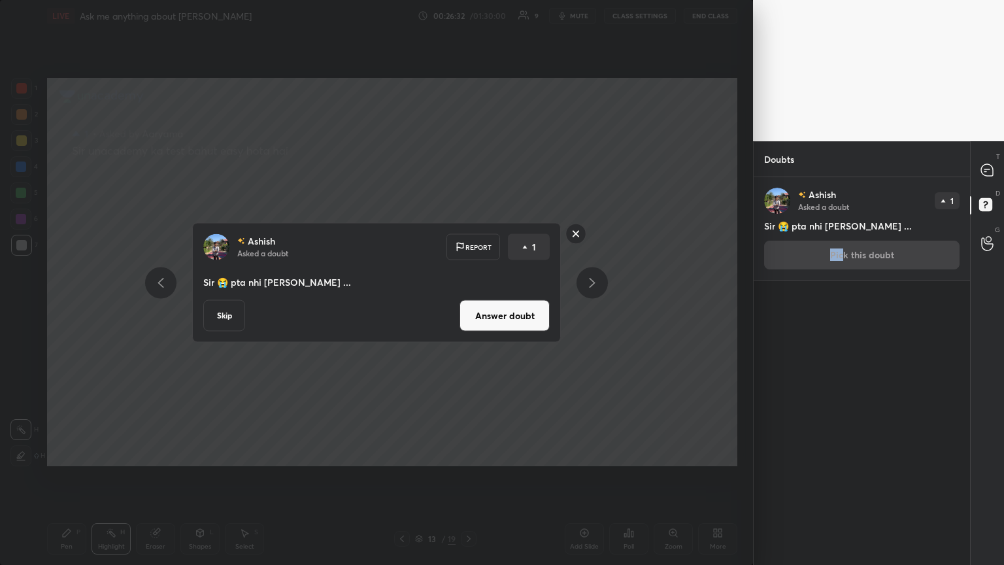
drag, startPoint x: 517, startPoint y: 316, endPoint x: 512, endPoint y: 321, distance: 7.4
click at [468, 306] on button "Answer doubt" at bounding box center [504, 315] width 90 height 31
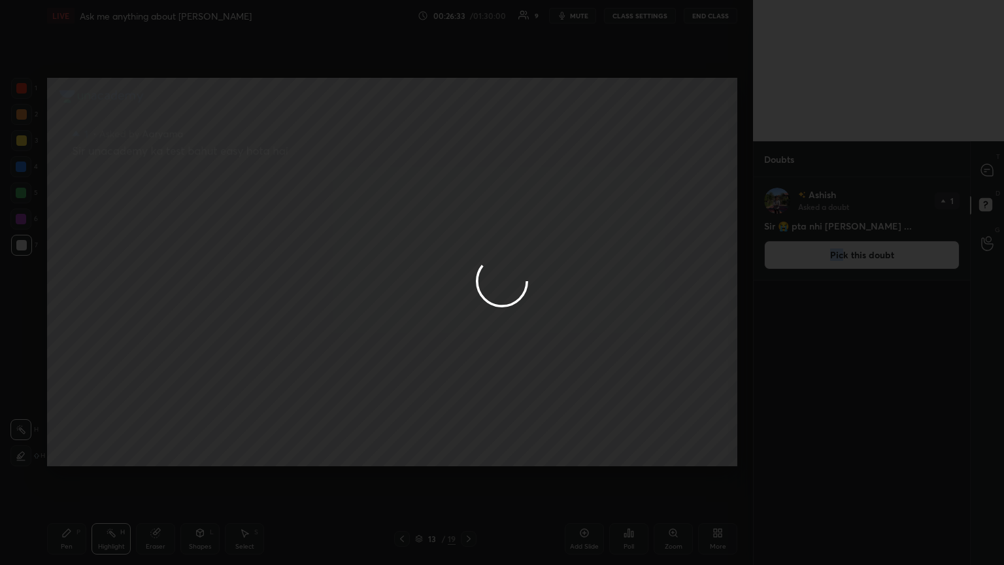
click at [88, 306] on div at bounding box center [502, 282] width 1004 height 565
click at [78, 306] on div at bounding box center [502, 282] width 1004 height 565
click at [75, 306] on div at bounding box center [502, 282] width 1004 height 565
drag, startPoint x: 73, startPoint y: 534, endPoint x: 81, endPoint y: 525, distance: 12.0
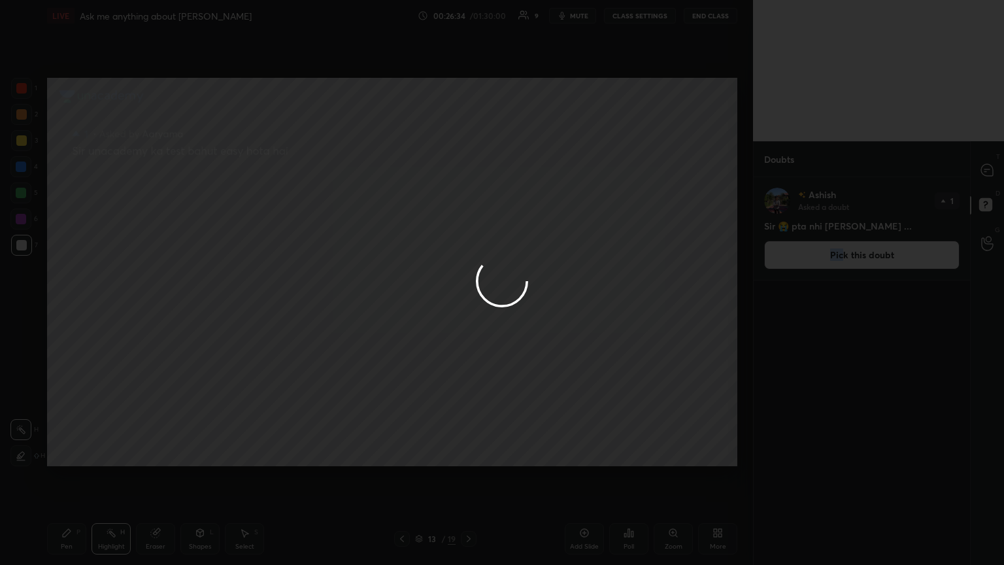
click at [73, 306] on div "Pen P" at bounding box center [66, 538] width 39 height 31
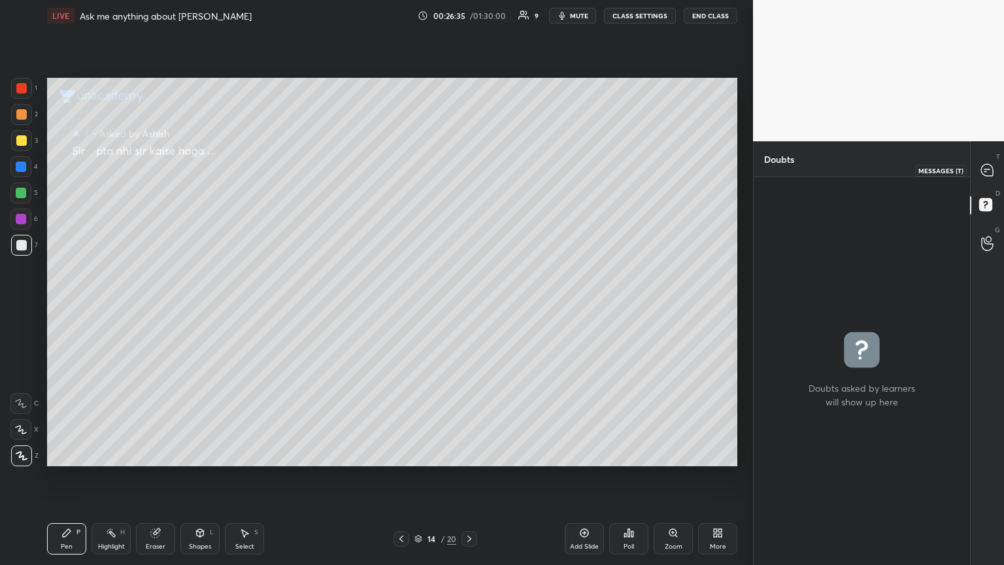
drag, startPoint x: 1002, startPoint y: 159, endPoint x: 991, endPoint y: 163, distance: 12.2
click at [468, 162] on div "T Messages (T)" at bounding box center [986, 170] width 33 height 37
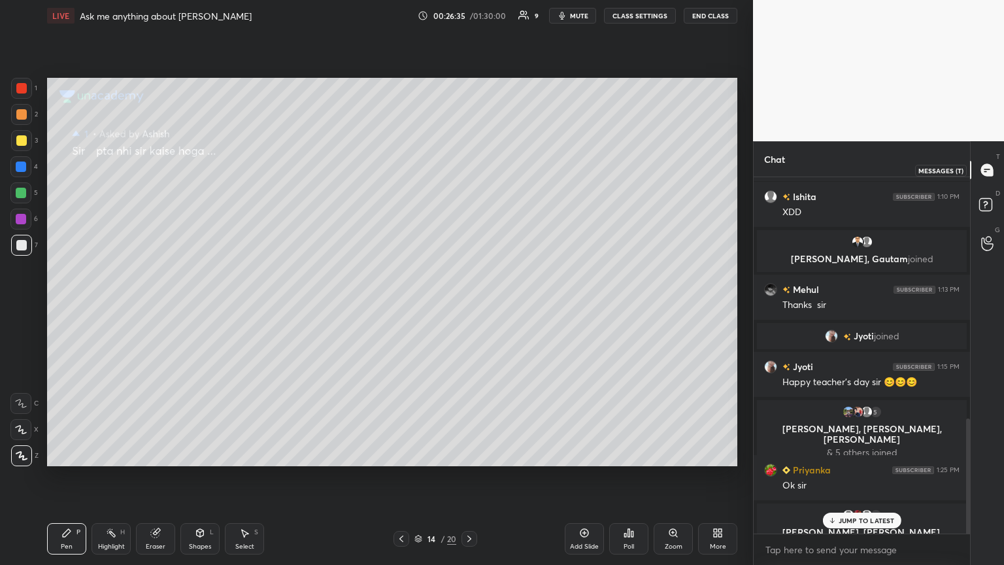
scroll to position [352, 212]
click at [468, 167] on icon at bounding box center [987, 170] width 12 height 12
drag, startPoint x: 862, startPoint y: 523, endPoint x: 855, endPoint y: 512, distance: 13.6
click at [468, 306] on p "JUMP TO LATEST" at bounding box center [866, 520] width 56 height 8
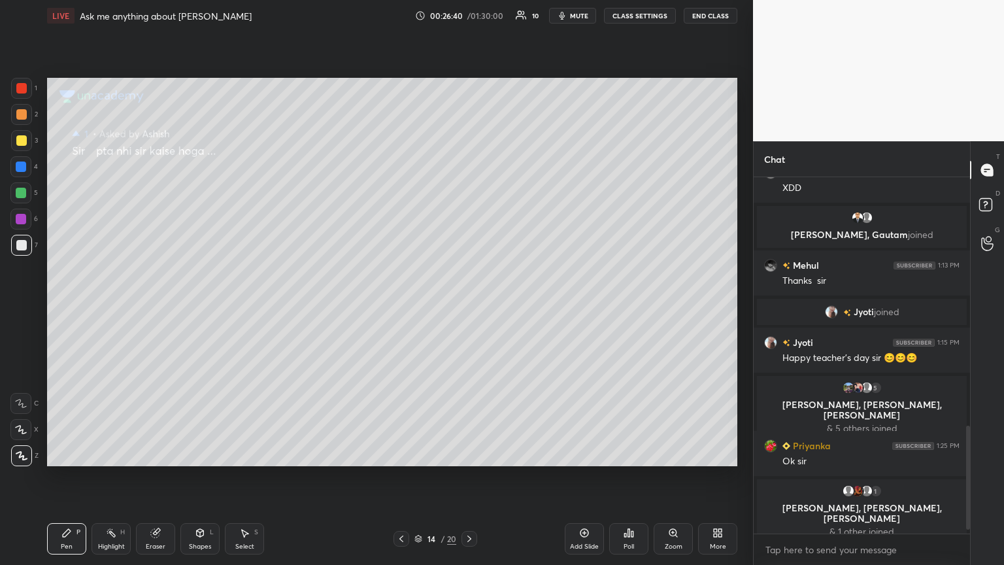
scroll to position [867, 0]
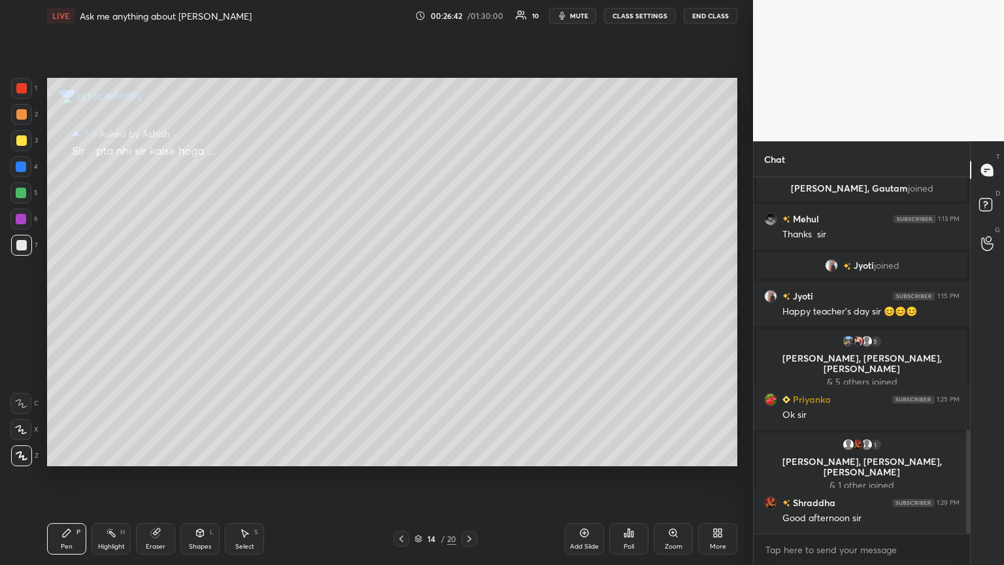
click at [402, 306] on icon at bounding box center [401, 538] width 10 height 10
click at [398, 306] on icon at bounding box center [401, 538] width 10 height 10
click at [399, 306] on icon at bounding box center [401, 538] width 10 height 10
click at [398, 306] on icon at bounding box center [401, 538] width 10 height 10
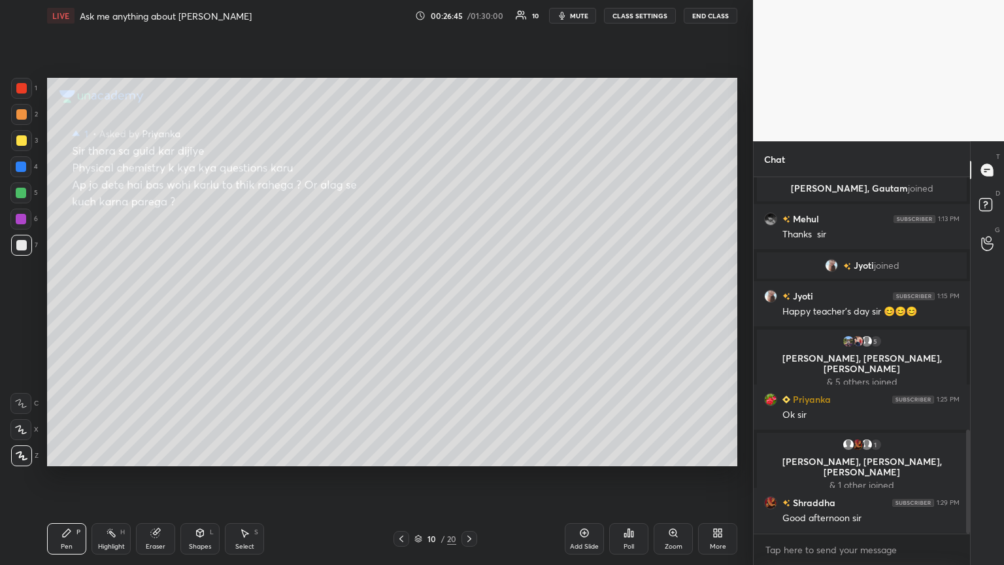
click at [399, 306] on icon at bounding box center [401, 538] width 10 height 10
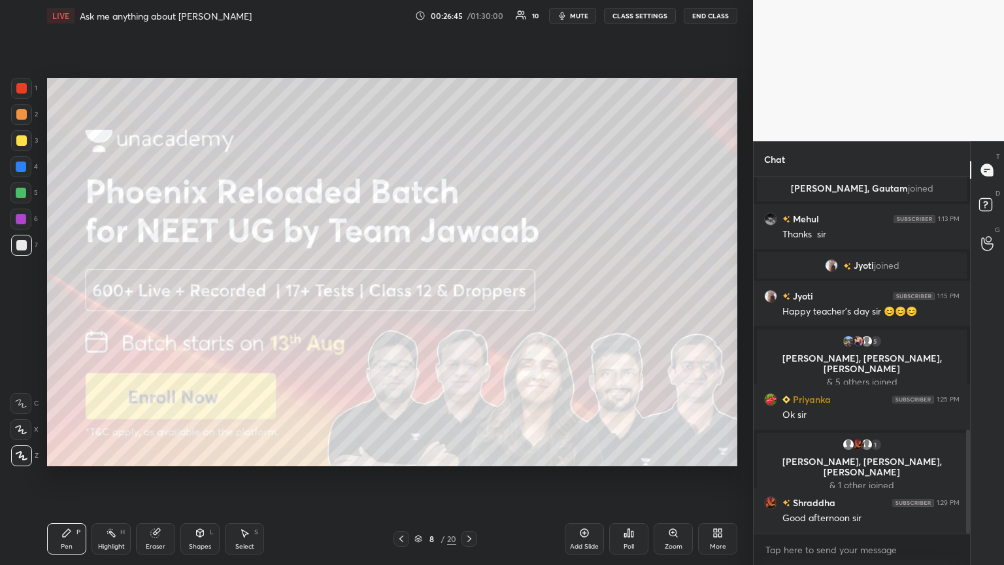
click at [401, 306] on div at bounding box center [401, 539] width 16 height 16
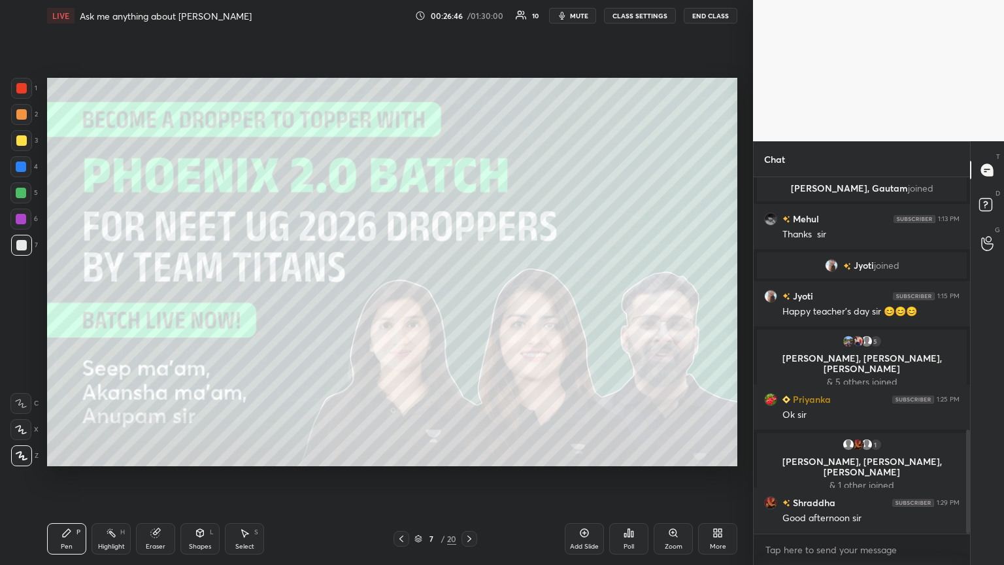
click at [467, 306] on div at bounding box center [469, 539] width 16 height 16
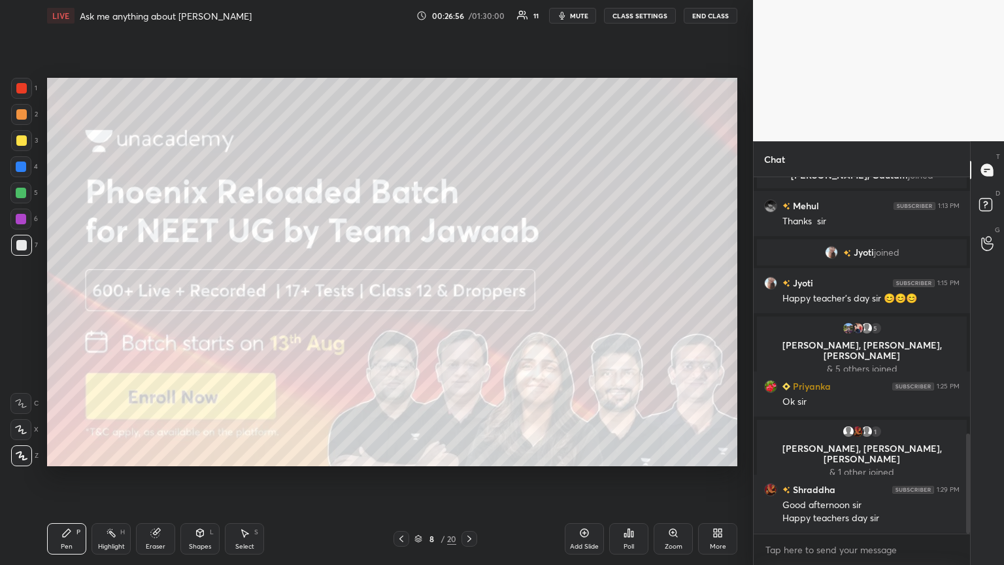
scroll to position [911, 0]
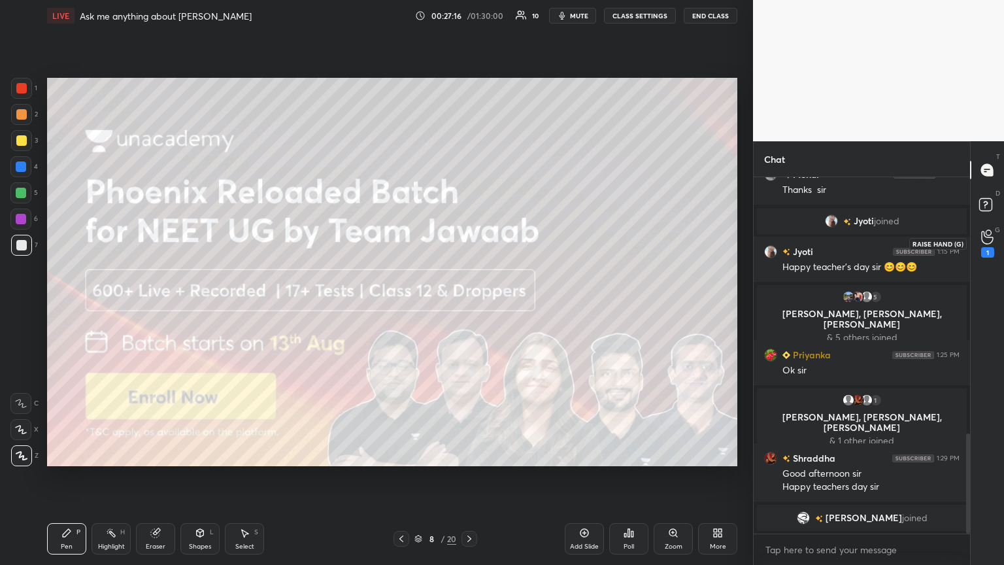
click at [468, 241] on icon at bounding box center [987, 236] width 12 height 15
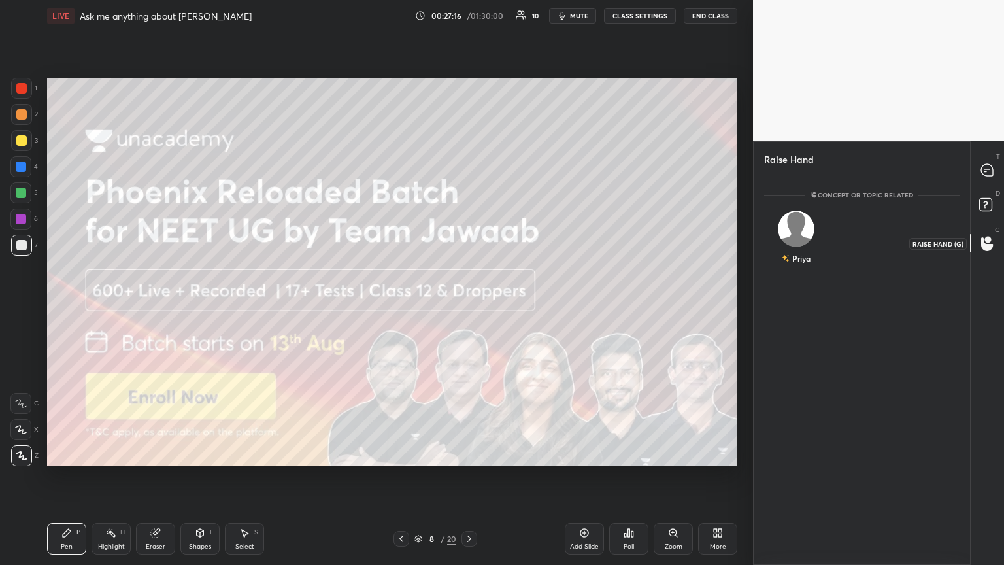
scroll to position [4, 4]
click at [468, 204] on rect at bounding box center [985, 205] width 12 height 12
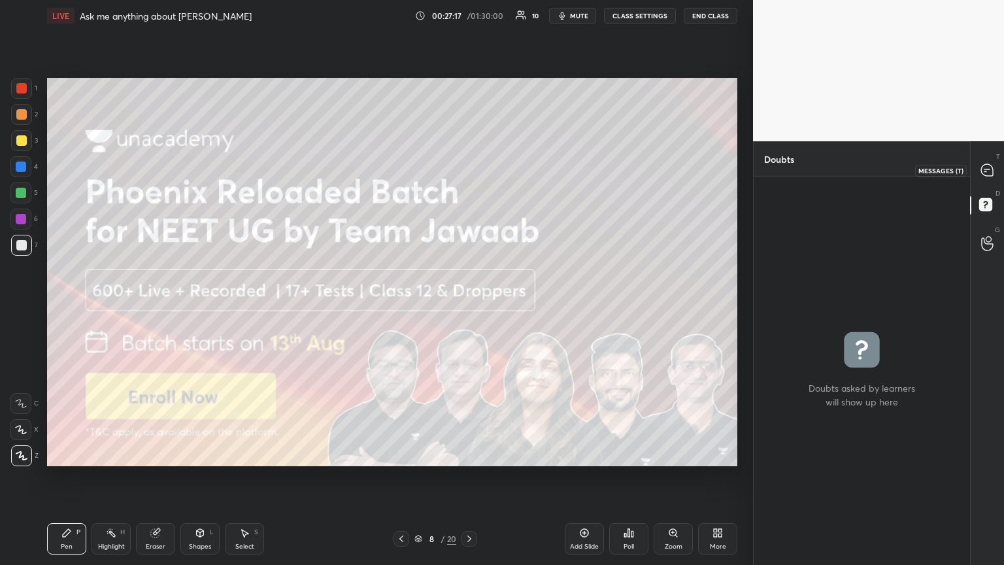
drag, startPoint x: 989, startPoint y: 165, endPoint x: 970, endPoint y: 170, distance: 19.0
click at [468, 163] on icon at bounding box center [987, 170] width 14 height 14
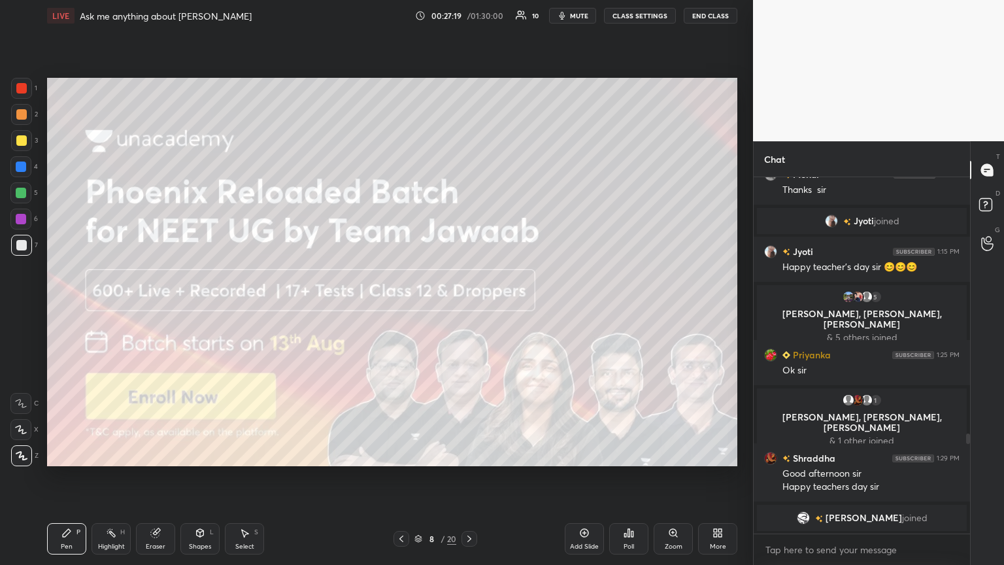
drag, startPoint x: 578, startPoint y: 16, endPoint x: 565, endPoint y: 16, distance: 13.1
click at [468, 16] on span "mute" at bounding box center [579, 15] width 18 height 9
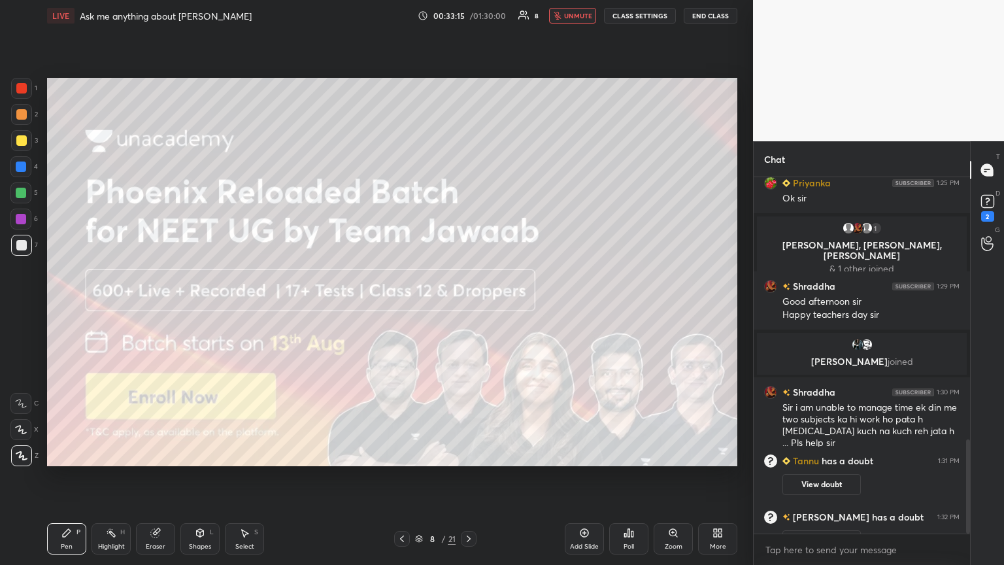
scroll to position [990, 0]
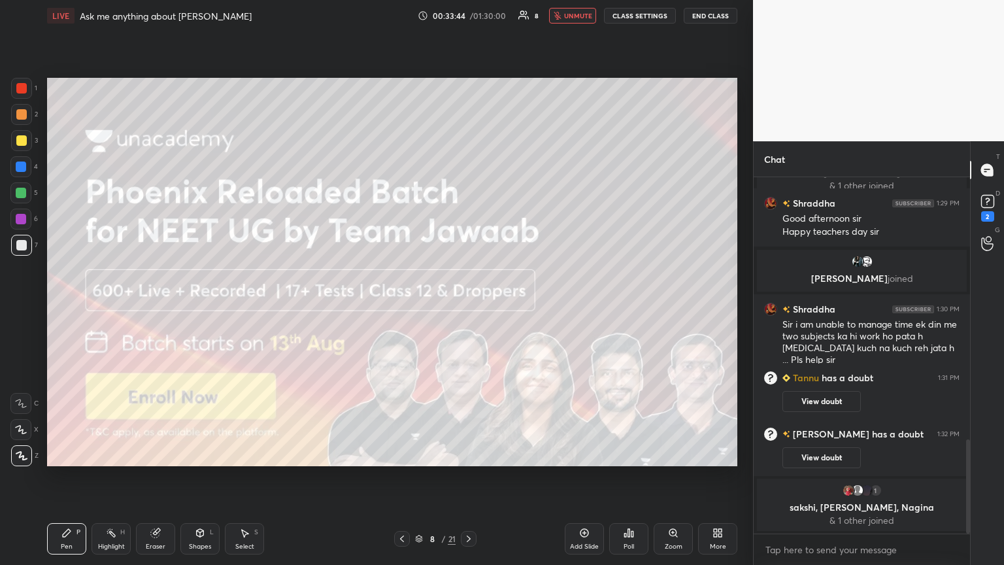
type textarea "x"
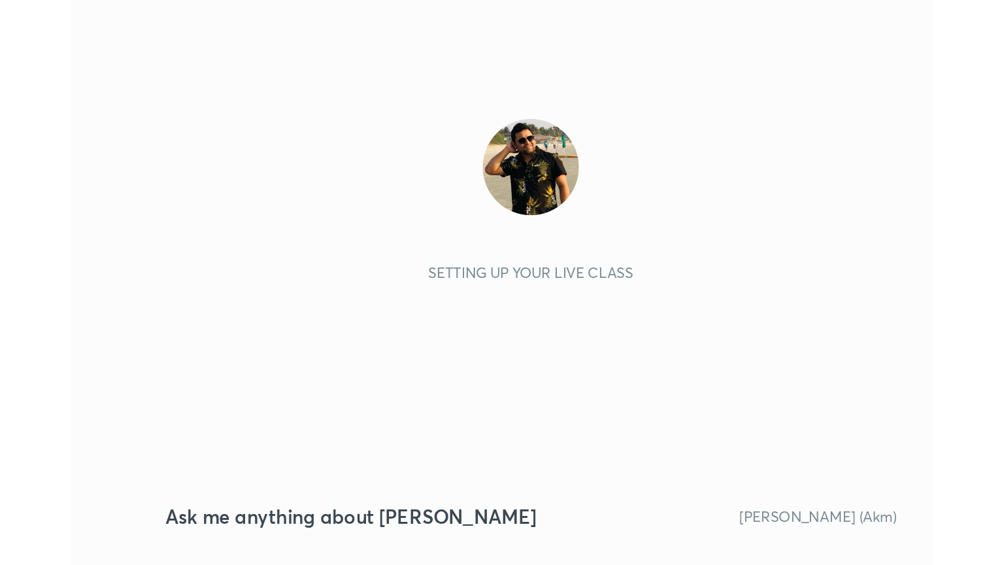
scroll to position [223, 417]
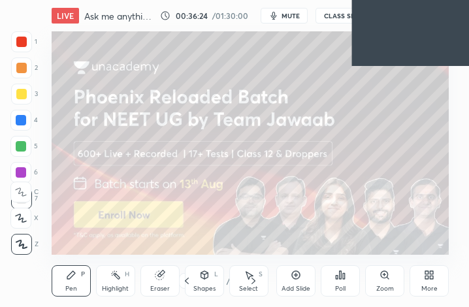
click at [436, 283] on div "More" at bounding box center [429, 280] width 39 height 31
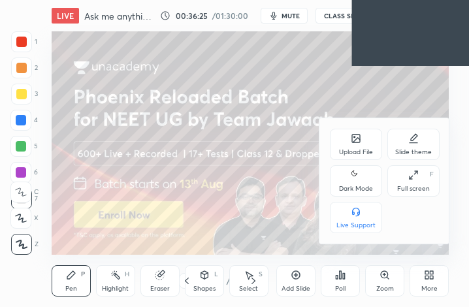
click at [412, 184] on div "Full screen F" at bounding box center [413, 180] width 52 height 31
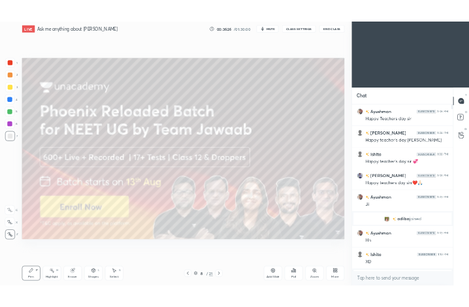
scroll to position [64859, 64639]
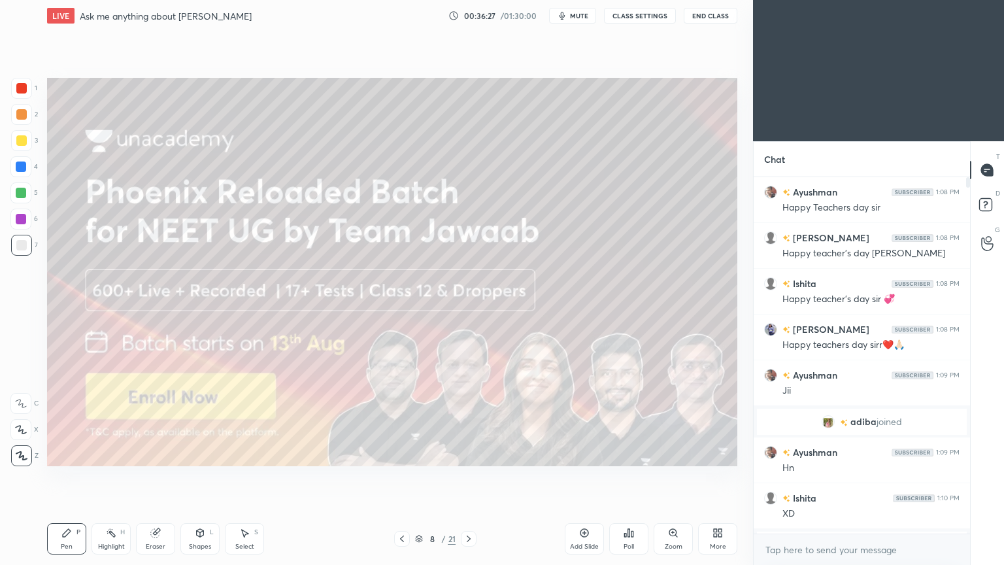
drag, startPoint x: 693, startPoint y: 541, endPoint x: 703, endPoint y: 544, distance: 10.8
click at [468, 306] on div "Add Slide Poll Zoom More" at bounding box center [651, 538] width 172 height 73
click at [468, 306] on div "More" at bounding box center [717, 538] width 39 height 31
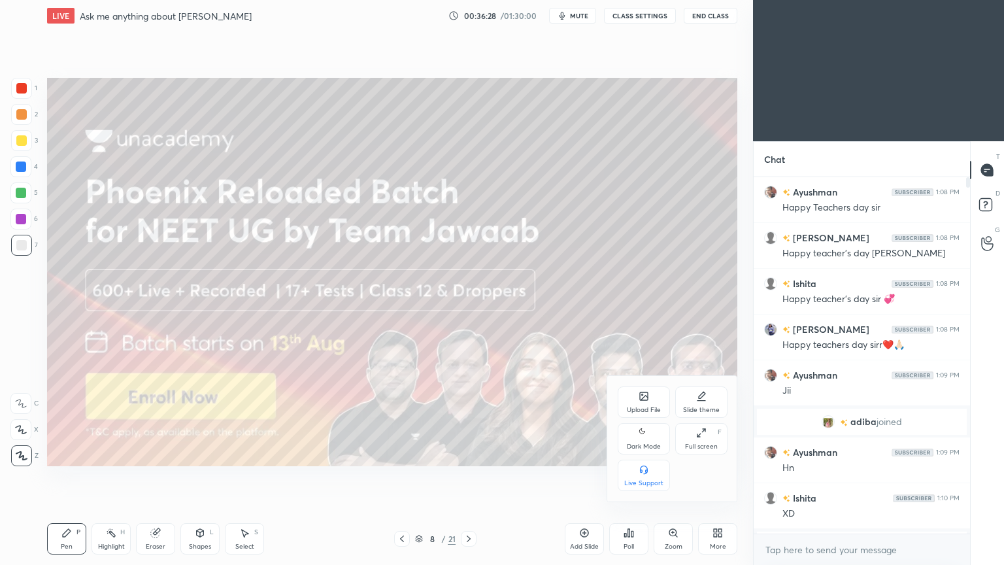
click at [468, 306] on div "Dark Mode" at bounding box center [643, 438] width 52 height 31
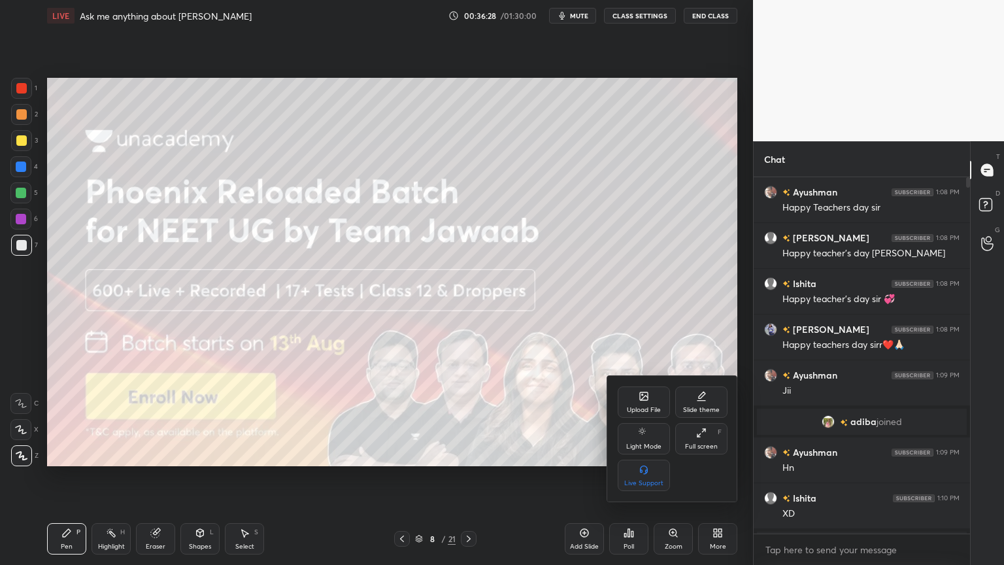
click at [468, 306] on div "Full screen F" at bounding box center [701, 438] width 52 height 31
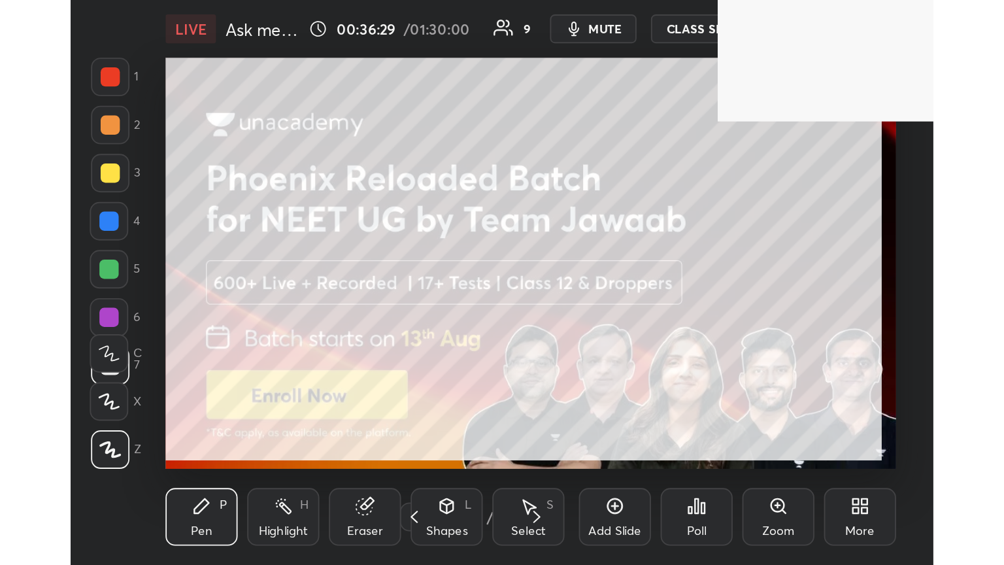
scroll to position [223, 416]
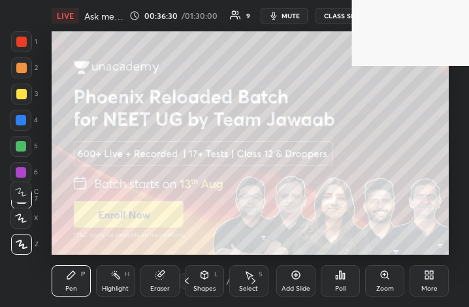
click at [428, 282] on div "More" at bounding box center [429, 280] width 39 height 31
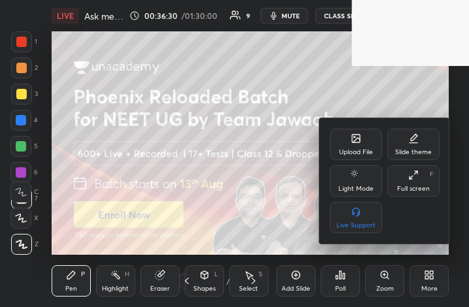
click at [413, 186] on div "Full screen F" at bounding box center [413, 180] width 52 height 31
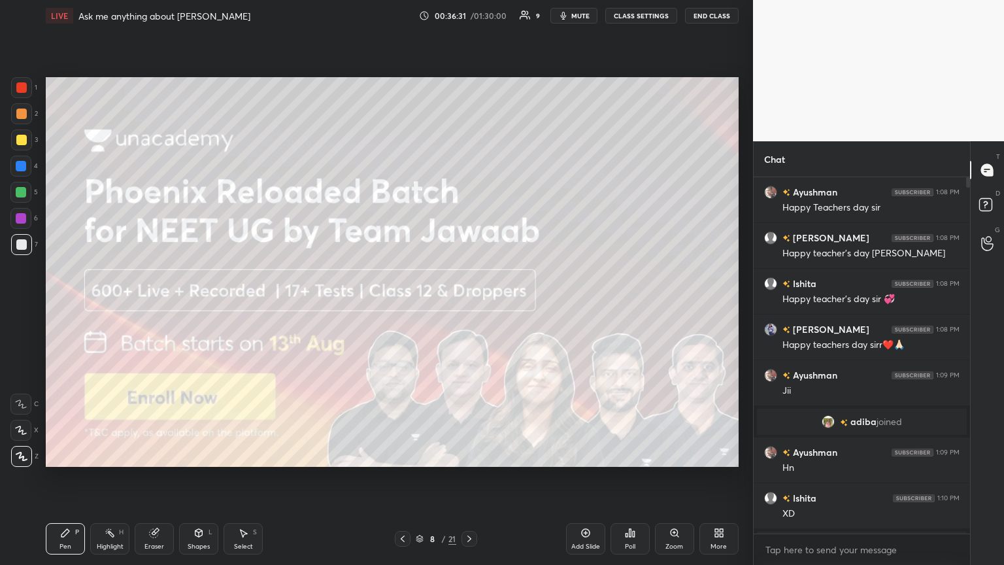
scroll to position [64859, 64639]
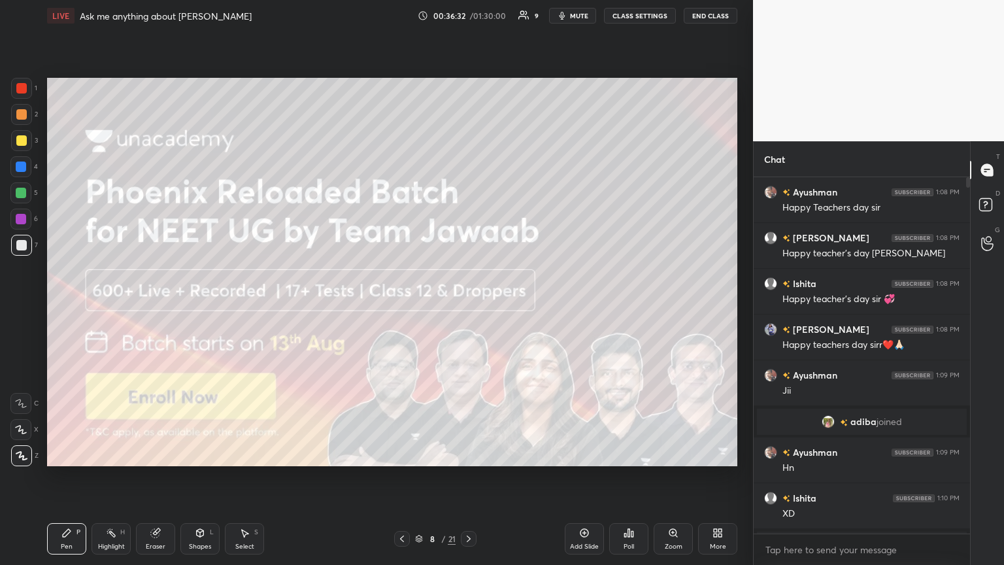
drag, startPoint x: 147, startPoint y: 546, endPoint x: 199, endPoint y: 467, distance: 95.3
click at [147, 306] on div "Eraser" at bounding box center [156, 546] width 20 height 7
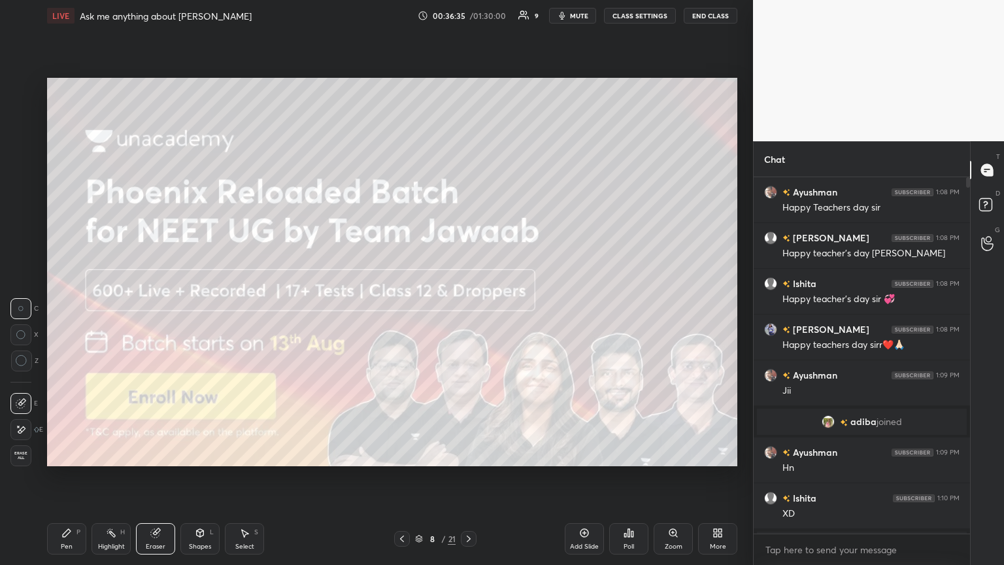
click at [467, 306] on icon at bounding box center [468, 538] width 10 height 10
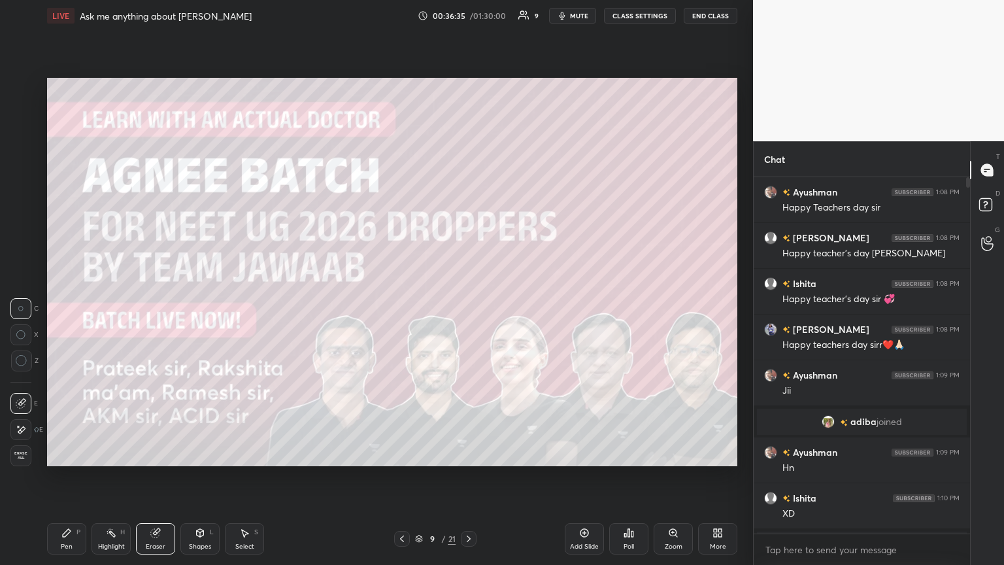
click at [466, 306] on icon at bounding box center [468, 538] width 10 height 10
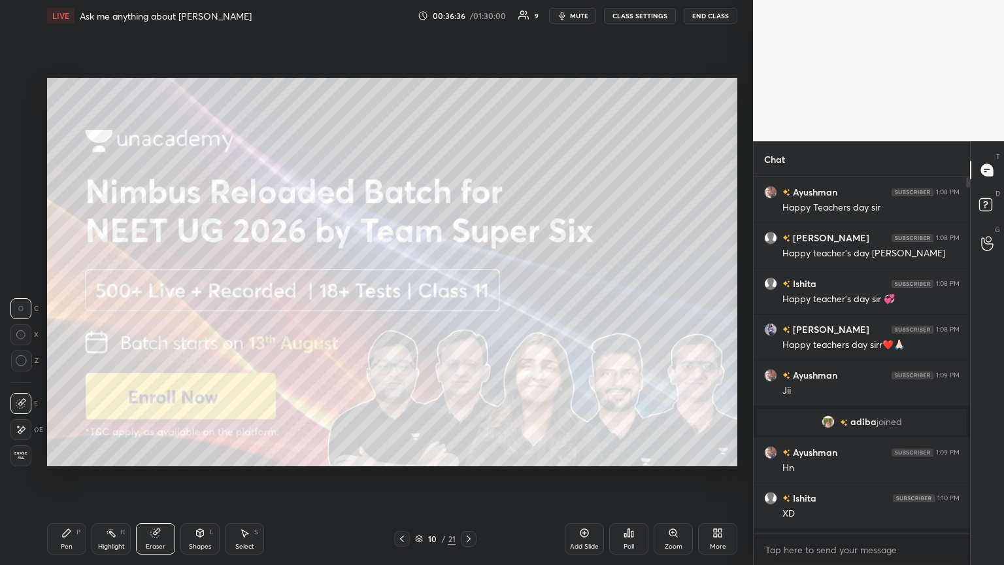
click at [467, 306] on icon at bounding box center [468, 538] width 10 height 10
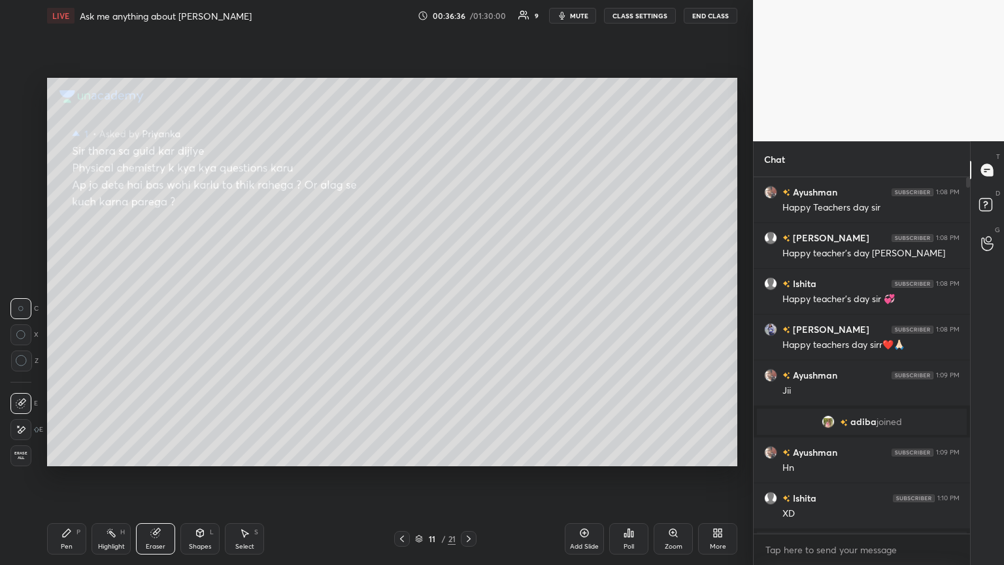
click at [468, 306] on icon at bounding box center [469, 538] width 4 height 7
click at [467, 306] on icon at bounding box center [468, 538] width 10 height 10
click at [402, 306] on icon at bounding box center [402, 538] width 10 height 10
click at [401, 306] on icon at bounding box center [402, 538] width 10 height 10
click at [405, 306] on icon at bounding box center [402, 538] width 10 height 10
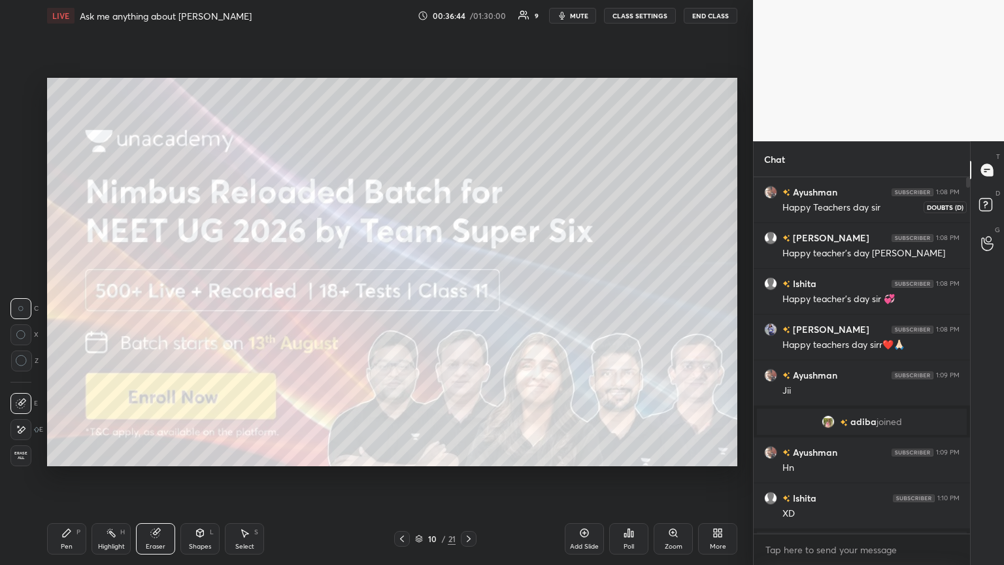
click at [468, 203] on rect at bounding box center [985, 205] width 12 height 12
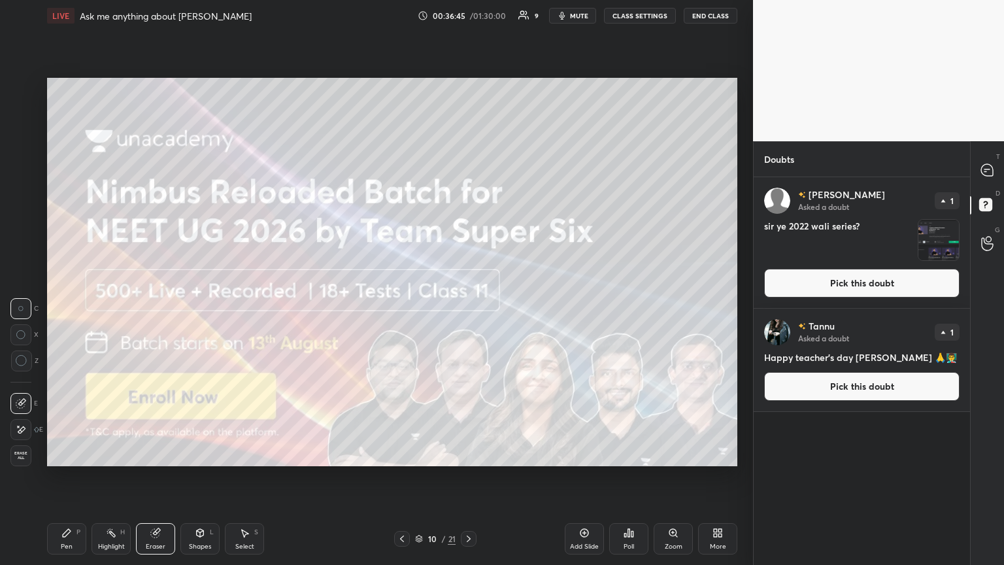
click at [468, 284] on button "Pick this doubt" at bounding box center [861, 283] width 195 height 29
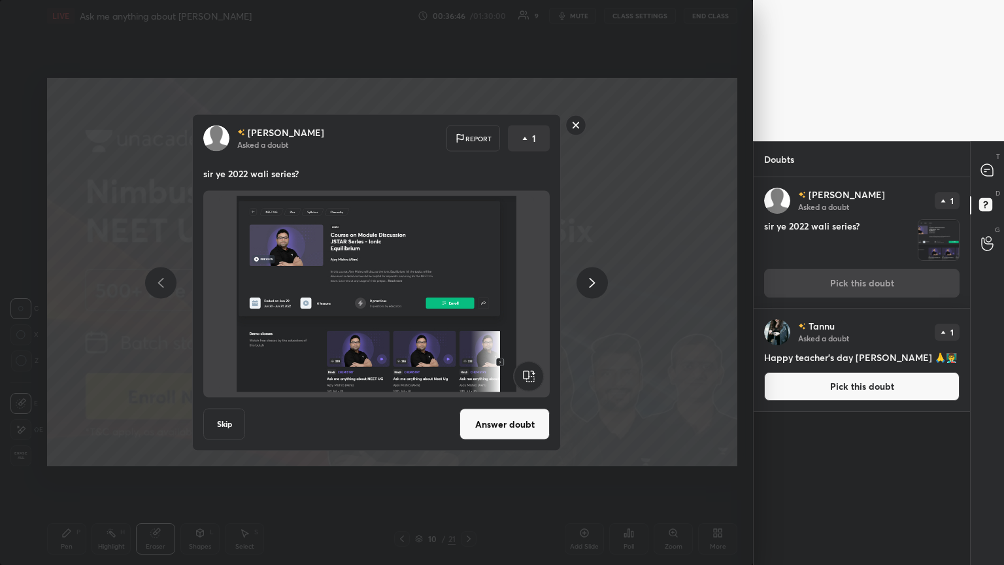
click at [468, 306] on div "[PERSON_NAME] Asked a doubt Report 1 sir ye 2022 wali series? Skip Answer doubt" at bounding box center [376, 282] width 753 height 565
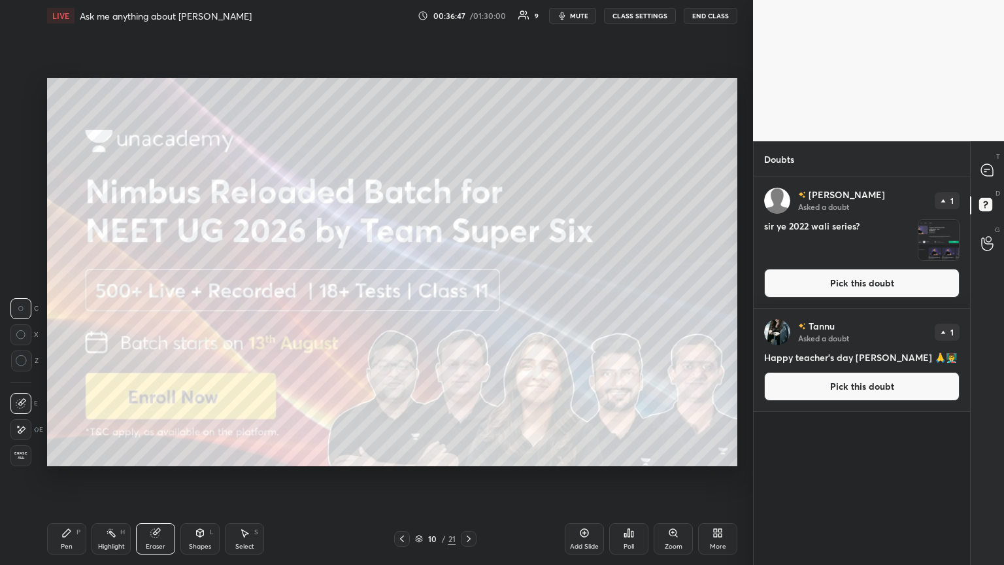
click at [461, 306] on div at bounding box center [469, 539] width 16 height 16
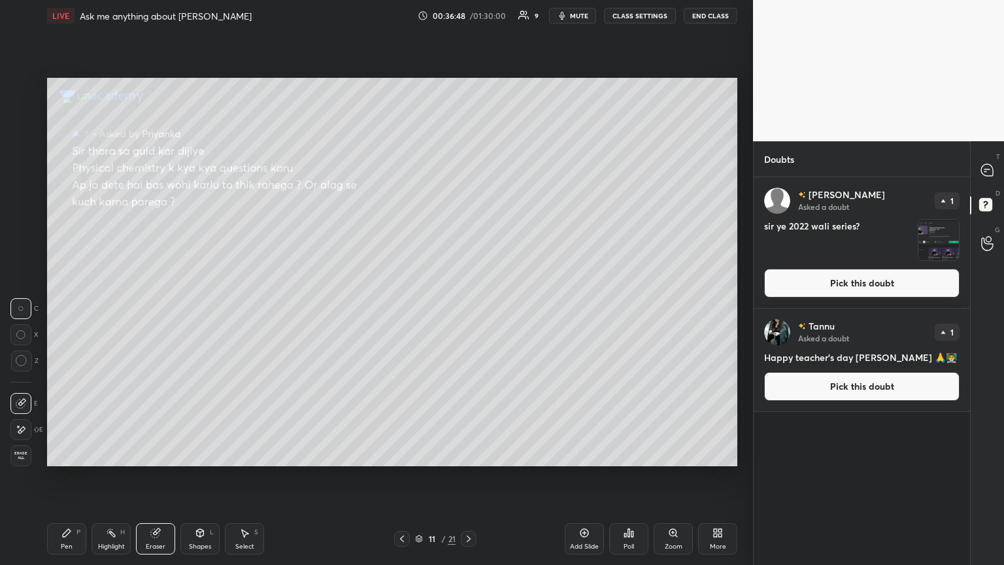
click at [402, 306] on icon at bounding box center [402, 538] width 10 height 10
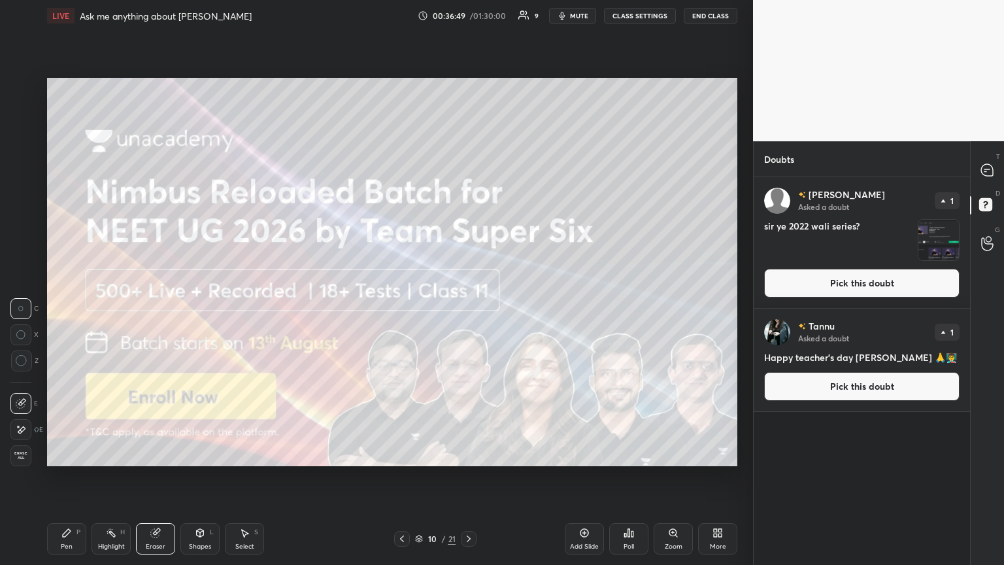
click at [468, 306] on button "Pick this doubt" at bounding box center [861, 386] width 195 height 29
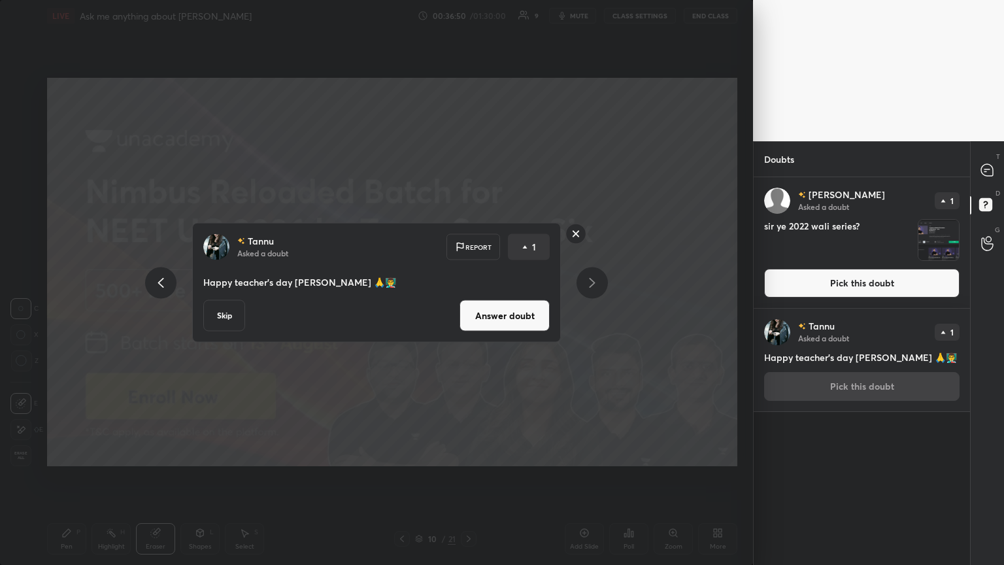
click at [468, 306] on button "Answer doubt" at bounding box center [504, 315] width 90 height 31
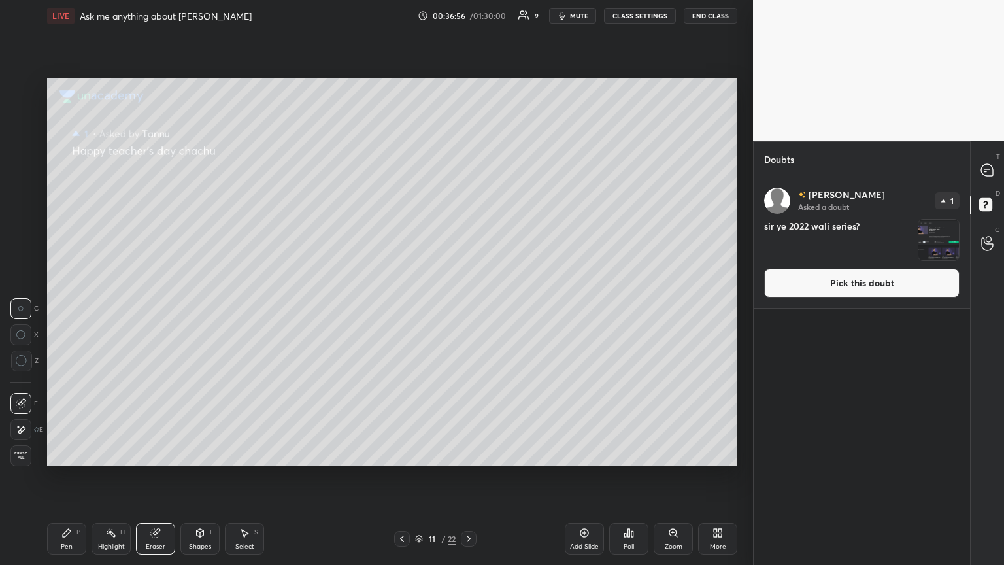
drag, startPoint x: 63, startPoint y: 540, endPoint x: 67, endPoint y: 488, distance: 51.8
click at [61, 306] on div "Pen P" at bounding box center [66, 538] width 39 height 31
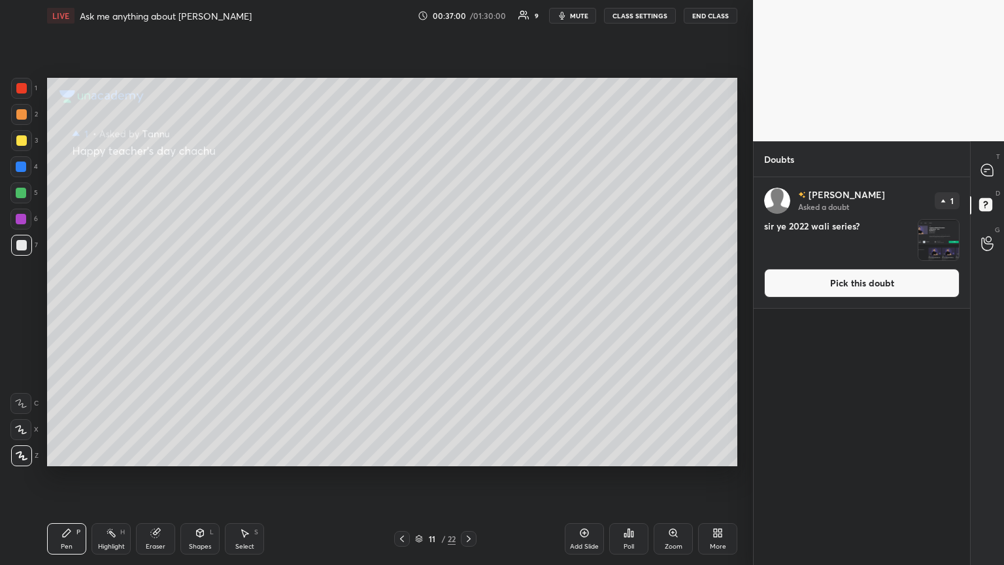
click at [468, 282] on button "Pick this doubt" at bounding box center [861, 283] width 195 height 29
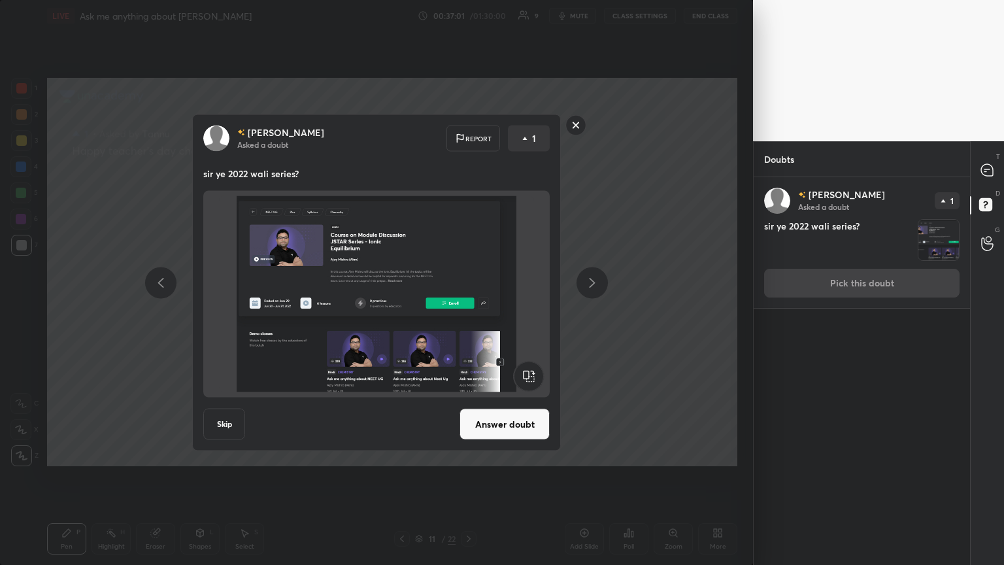
drag, startPoint x: 501, startPoint y: 423, endPoint x: 506, endPoint y: 417, distance: 8.8
click at [468, 306] on button "Answer doubt" at bounding box center [504, 423] width 90 height 31
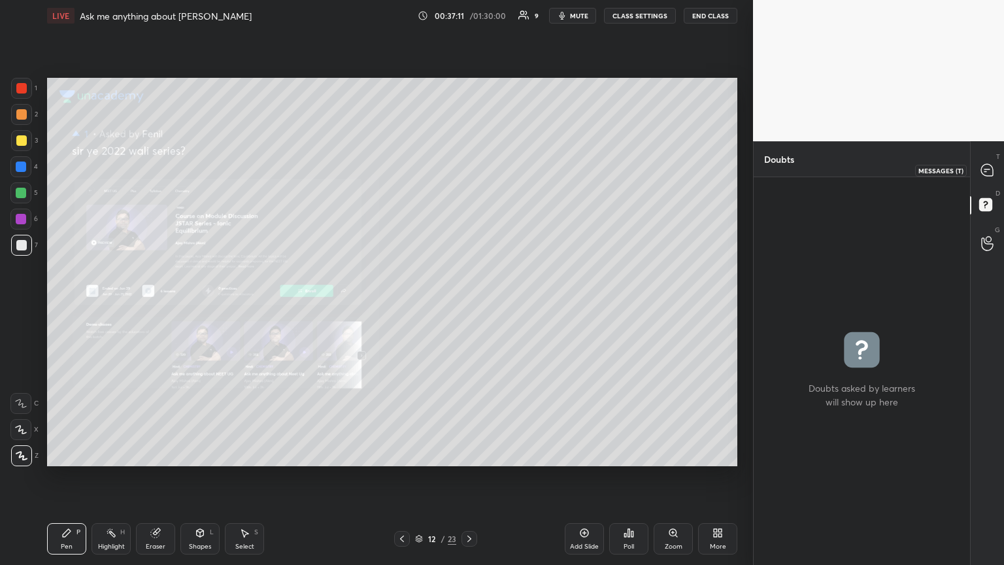
click at [468, 175] on icon at bounding box center [987, 170] width 12 height 12
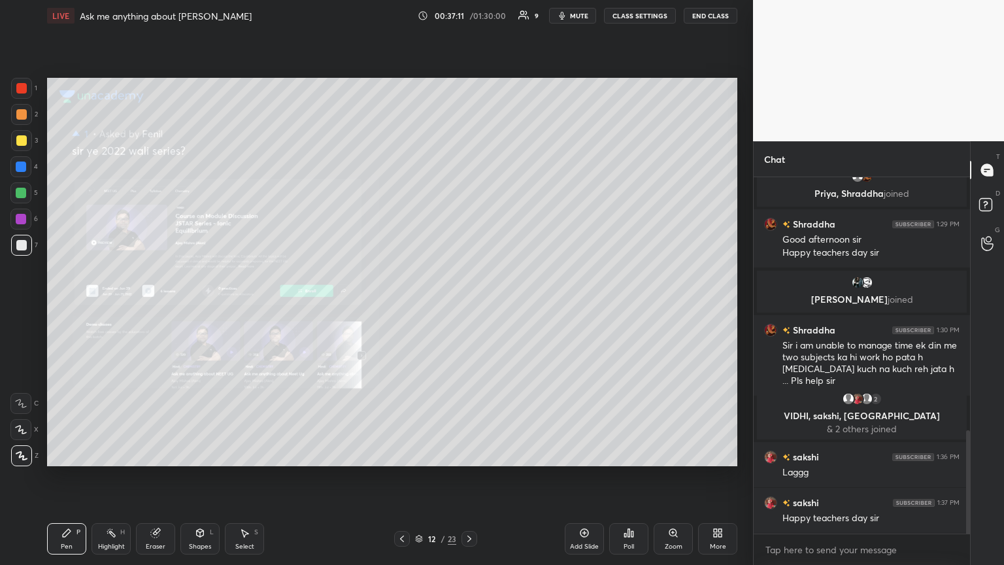
scroll to position [352, 212]
click at [468, 205] on rect at bounding box center [985, 205] width 12 height 12
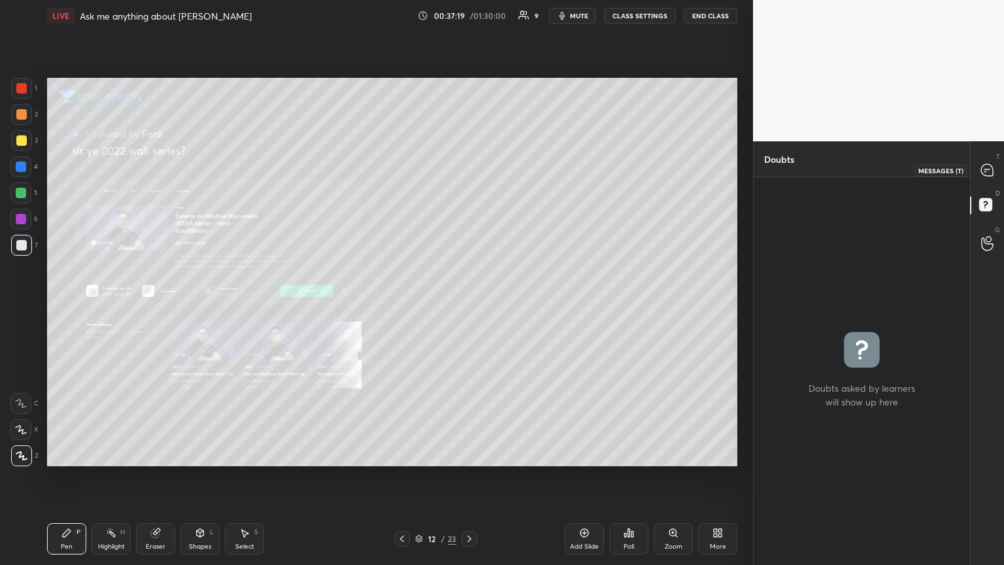
click at [468, 163] on icon at bounding box center [987, 170] width 14 height 14
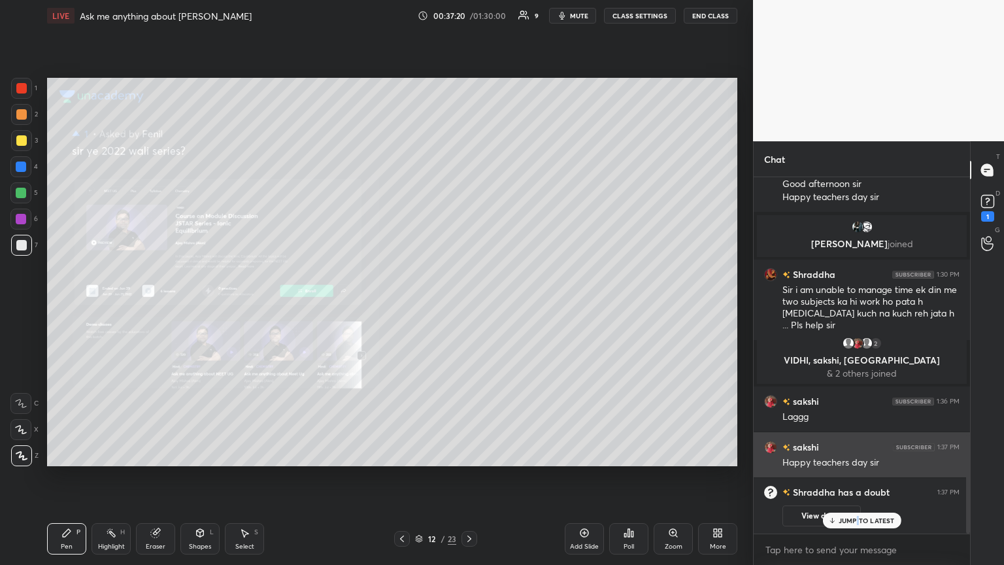
drag, startPoint x: 857, startPoint y: 517, endPoint x: 860, endPoint y: 463, distance: 53.7
click at [468, 306] on p "JUMP TO LATEST" at bounding box center [866, 520] width 56 height 8
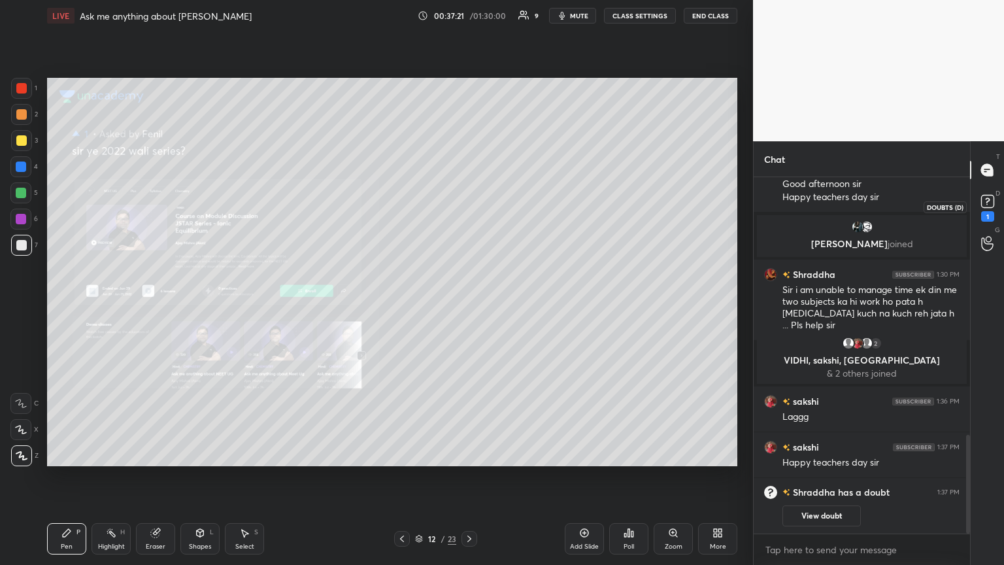
click at [468, 206] on div "D Doubts (D) 1" at bounding box center [986, 206] width 33 height 37
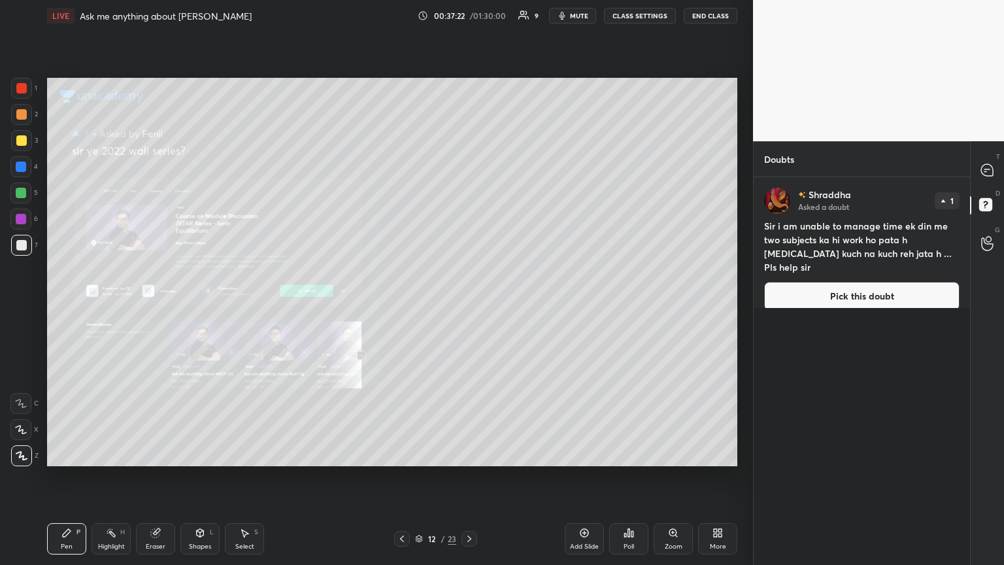
click at [468, 282] on button "Pick this doubt" at bounding box center [861, 296] width 195 height 29
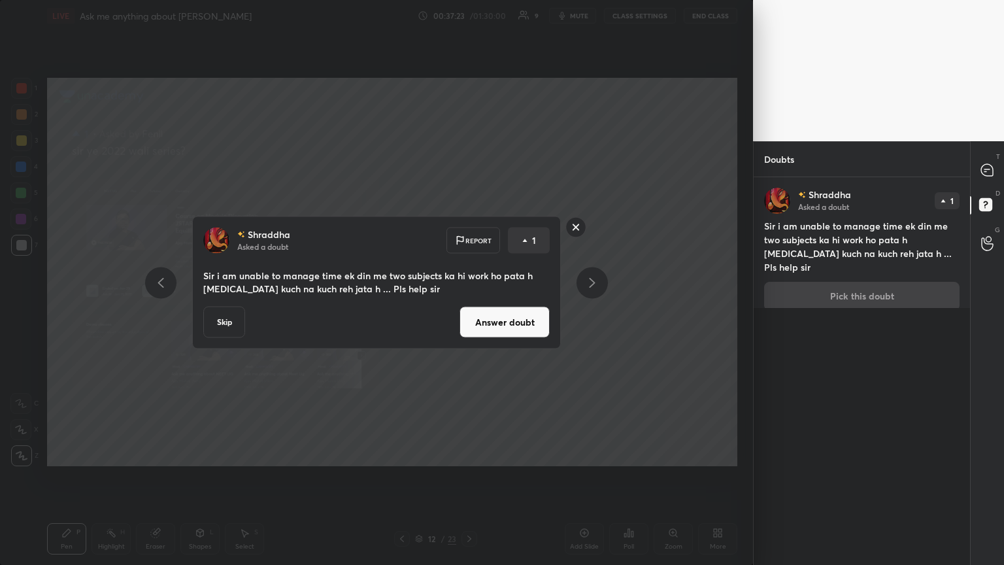
click at [468, 306] on button "Answer doubt" at bounding box center [504, 321] width 90 height 31
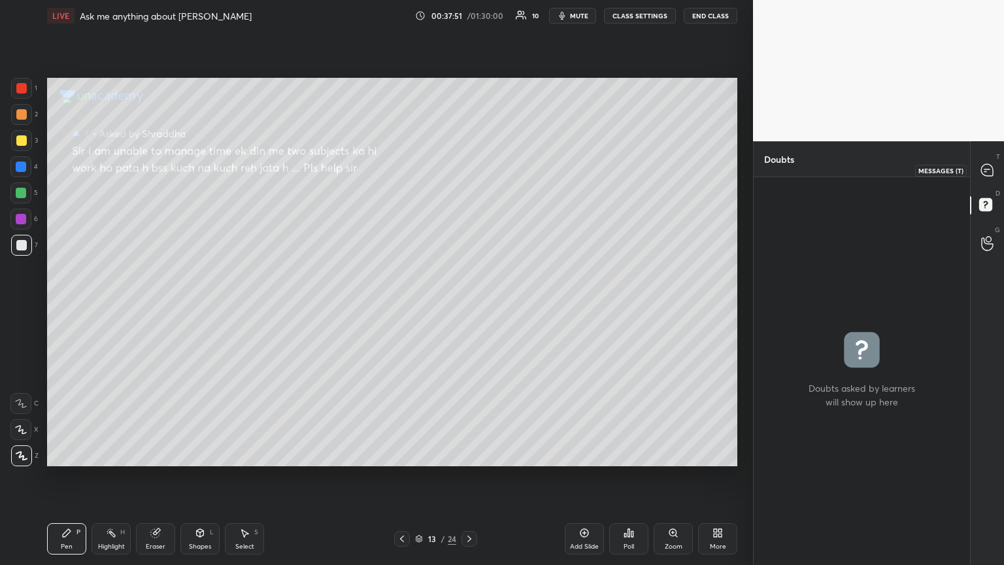
click at [468, 174] on icon at bounding box center [987, 170] width 14 height 14
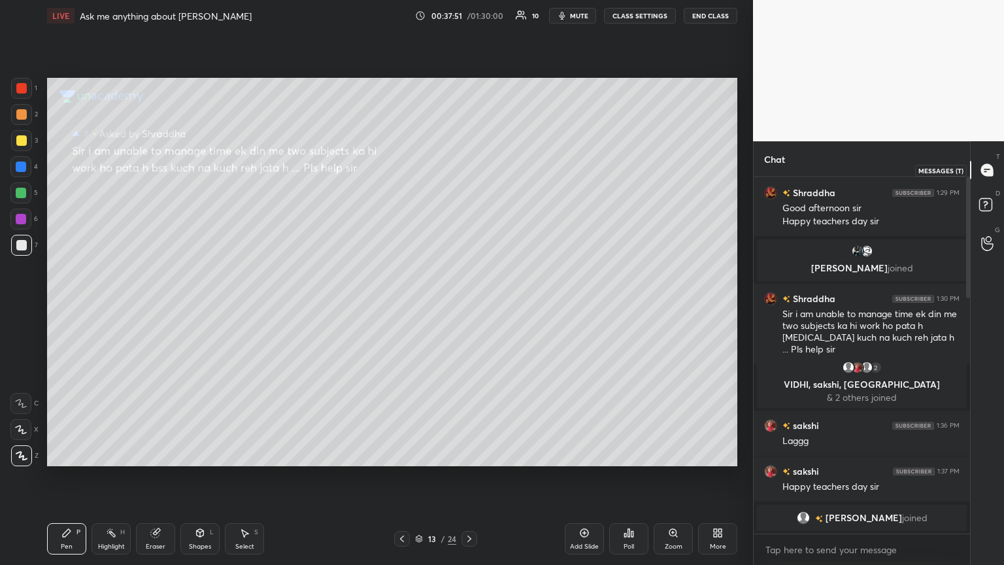
scroll to position [352, 212]
click at [468, 205] on icon at bounding box center [988, 207] width 24 height 24
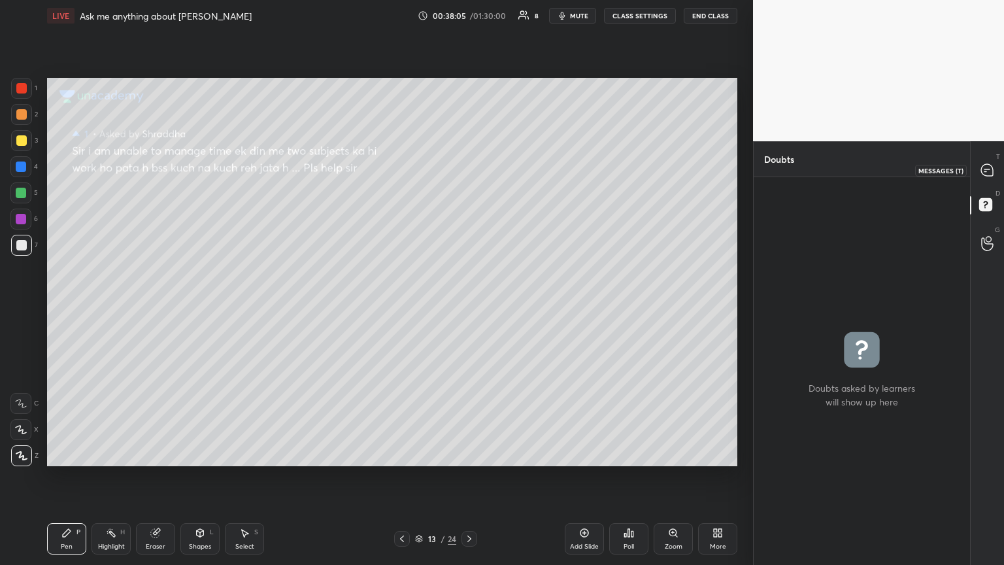
click at [468, 172] on icon at bounding box center [987, 170] width 12 height 12
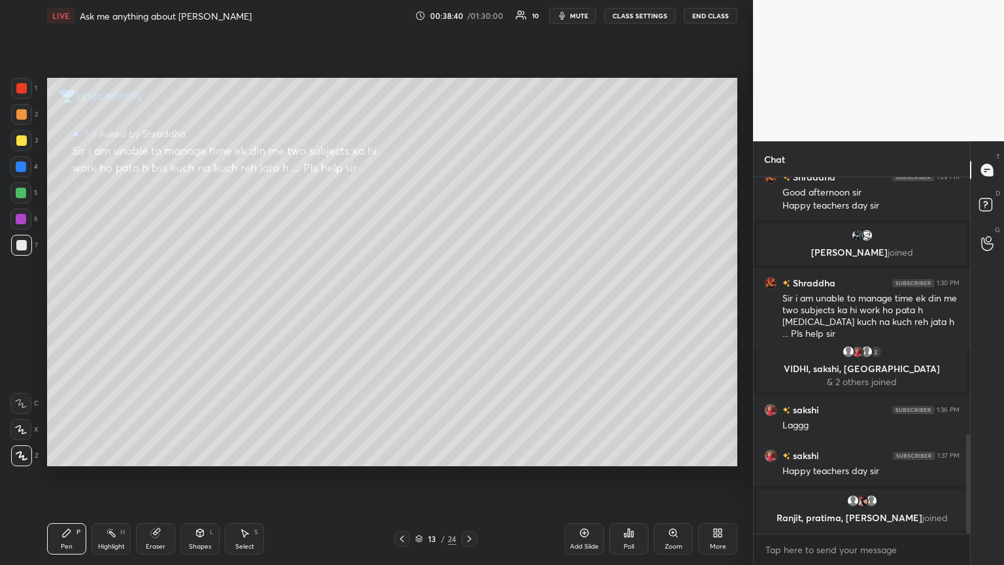
scroll to position [930, 0]
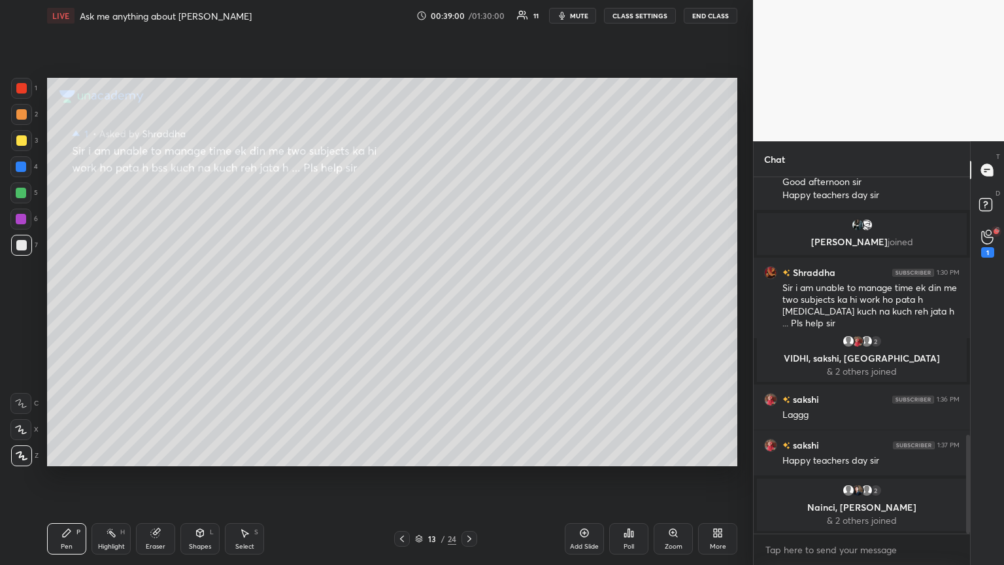
click at [468, 15] on span "mute" at bounding box center [579, 15] width 18 height 9
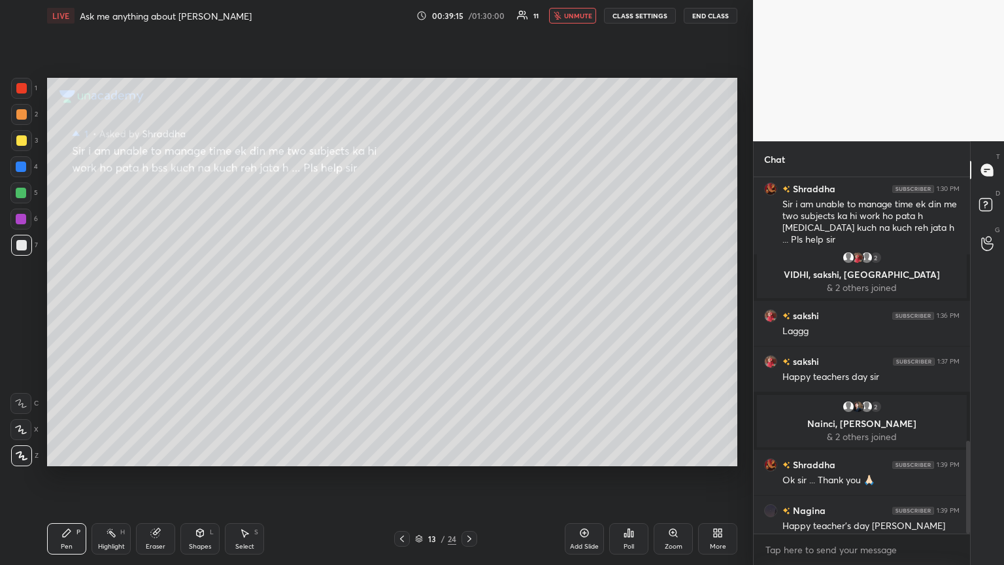
scroll to position [1008, 0]
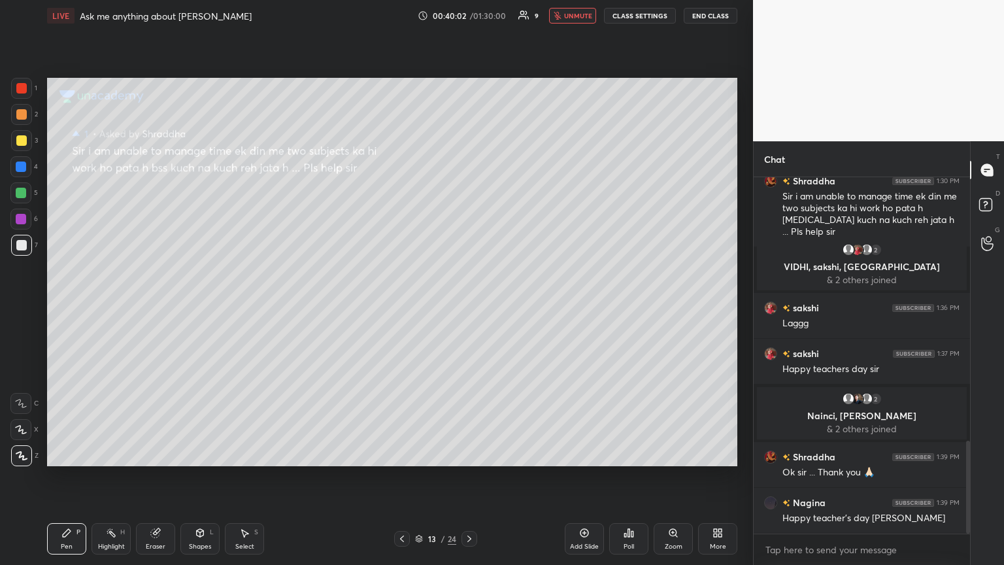
click at [402, 306] on icon at bounding box center [402, 538] width 10 height 10
click at [403, 306] on icon at bounding box center [402, 538] width 10 height 10
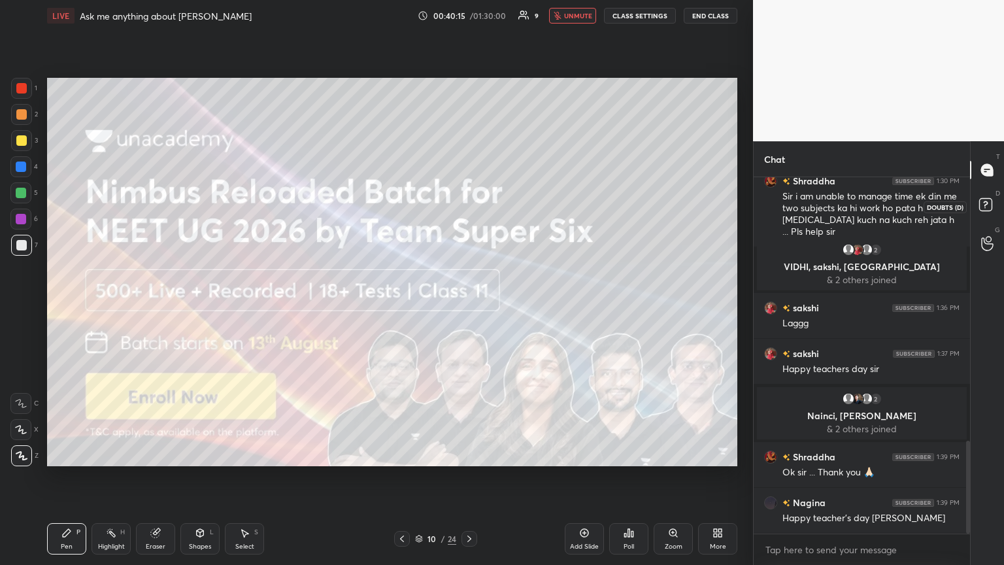
click at [468, 202] on icon at bounding box center [988, 207] width 24 height 24
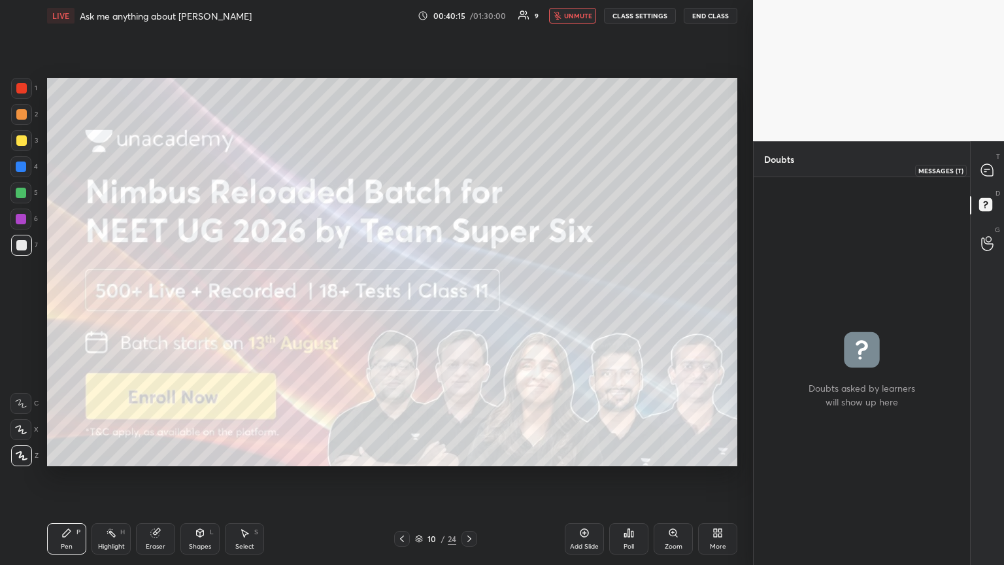
click at [468, 170] on icon at bounding box center [987, 170] width 12 height 12
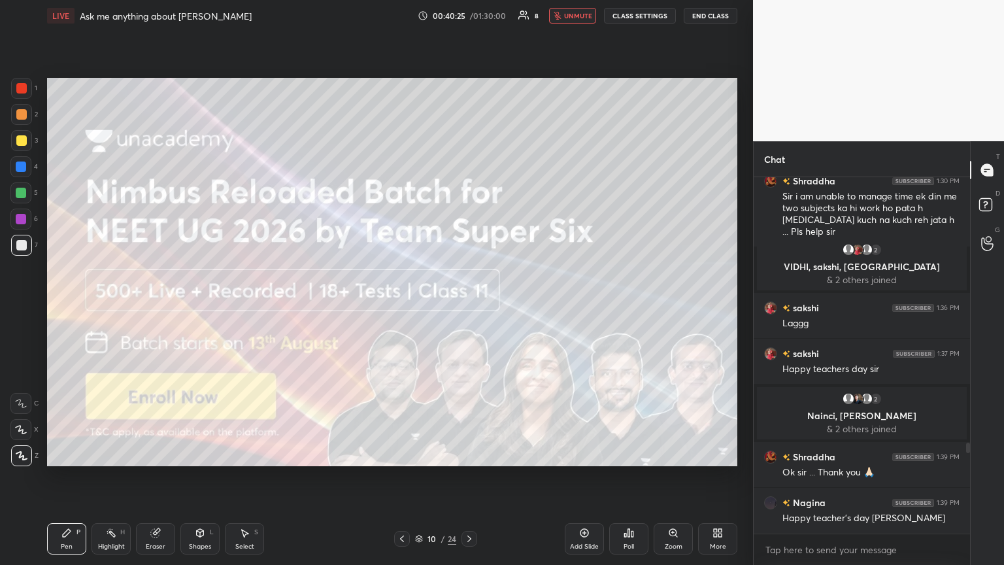
drag, startPoint x: 156, startPoint y: 544, endPoint x: 188, endPoint y: 491, distance: 61.3
click at [156, 306] on div "Eraser" at bounding box center [155, 538] width 39 height 31
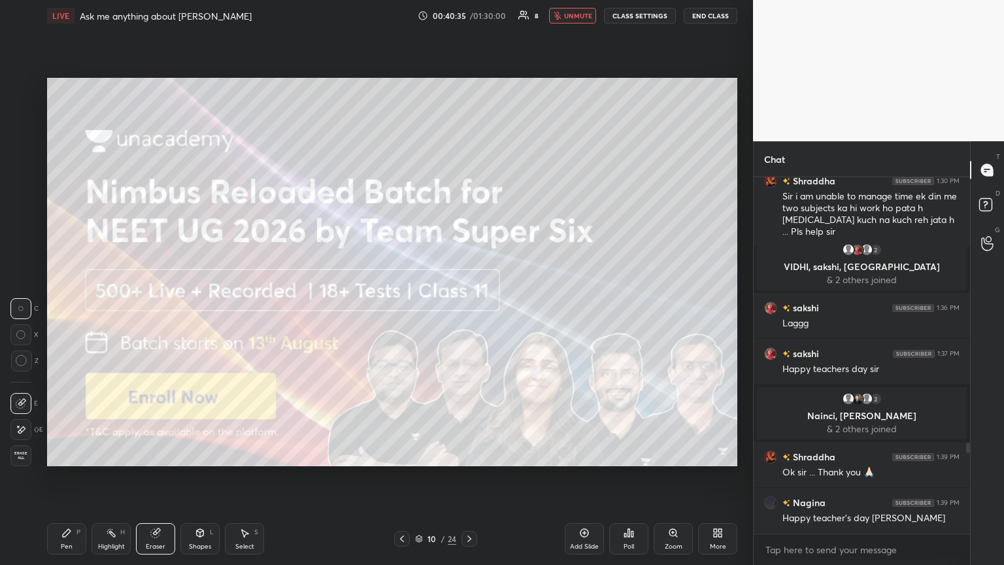
click at [67, 306] on div "Pen P" at bounding box center [66, 538] width 39 height 31
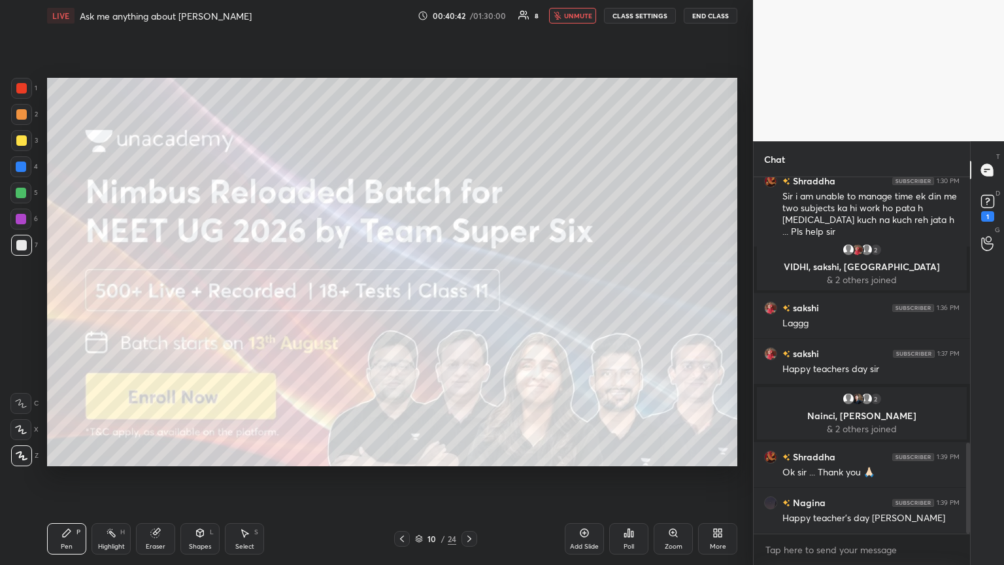
scroll to position [1095, 0]
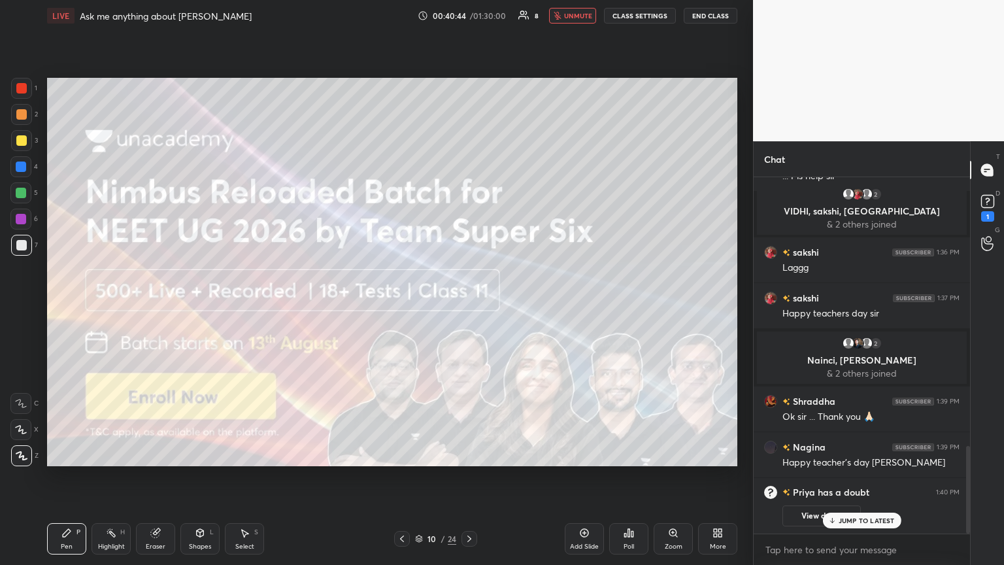
click at [468, 306] on div "JUMP TO LATEST" at bounding box center [861, 520] width 78 height 16
click at [468, 306] on icon at bounding box center [469, 538] width 10 height 10
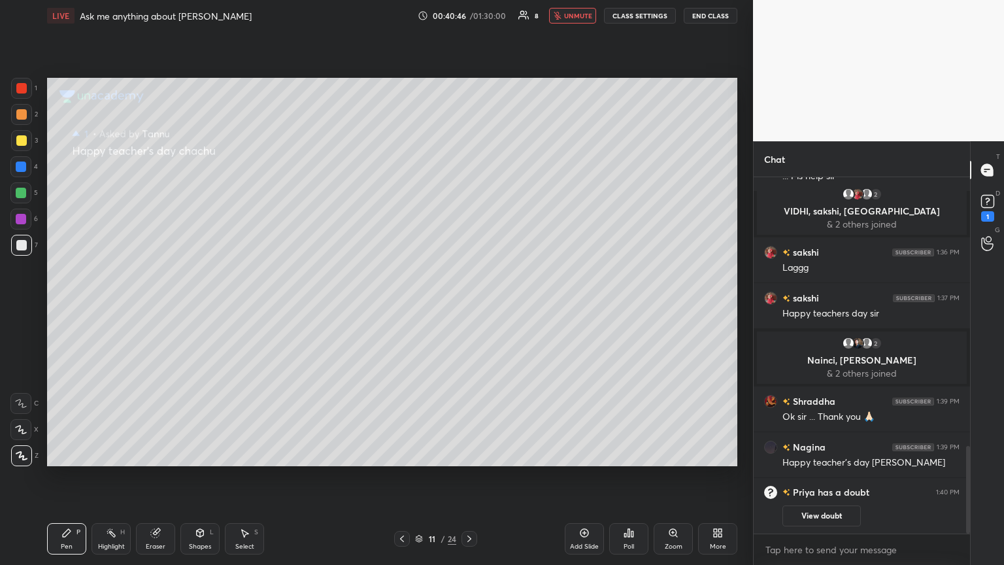
click at [399, 306] on icon at bounding box center [402, 538] width 10 height 10
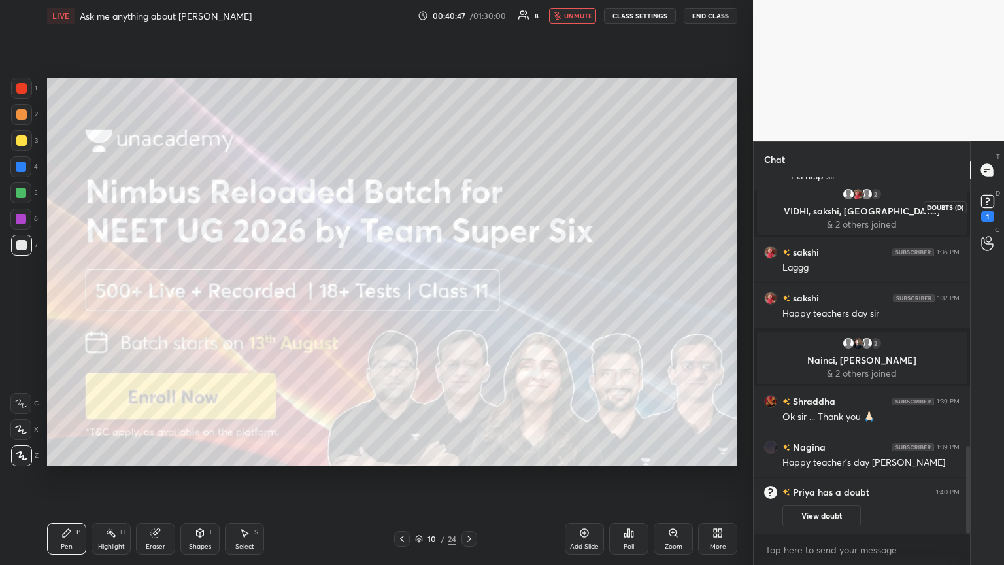
click at [468, 216] on div "1" at bounding box center [987, 216] width 13 height 10
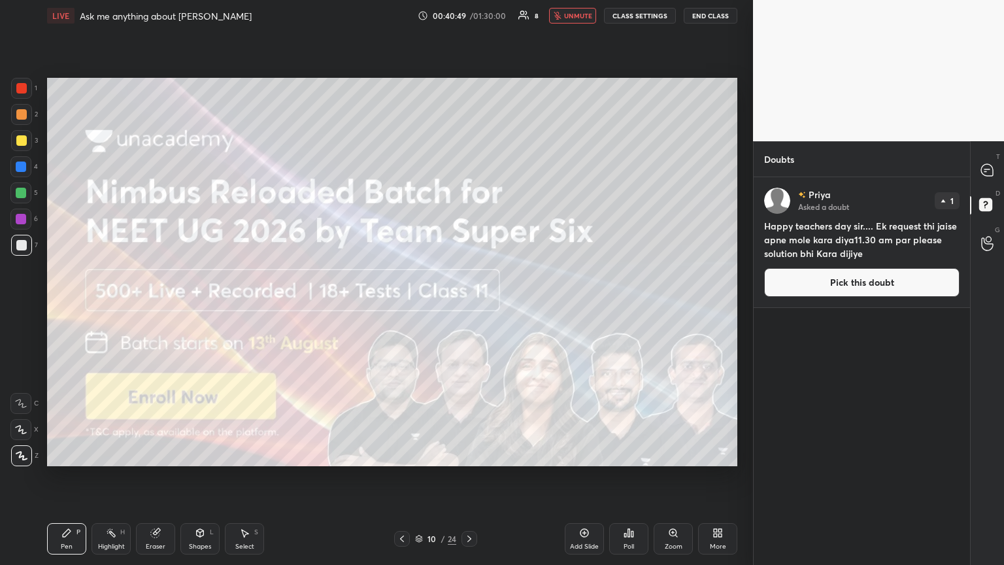
click at [468, 284] on button "Pick this doubt" at bounding box center [861, 282] width 195 height 29
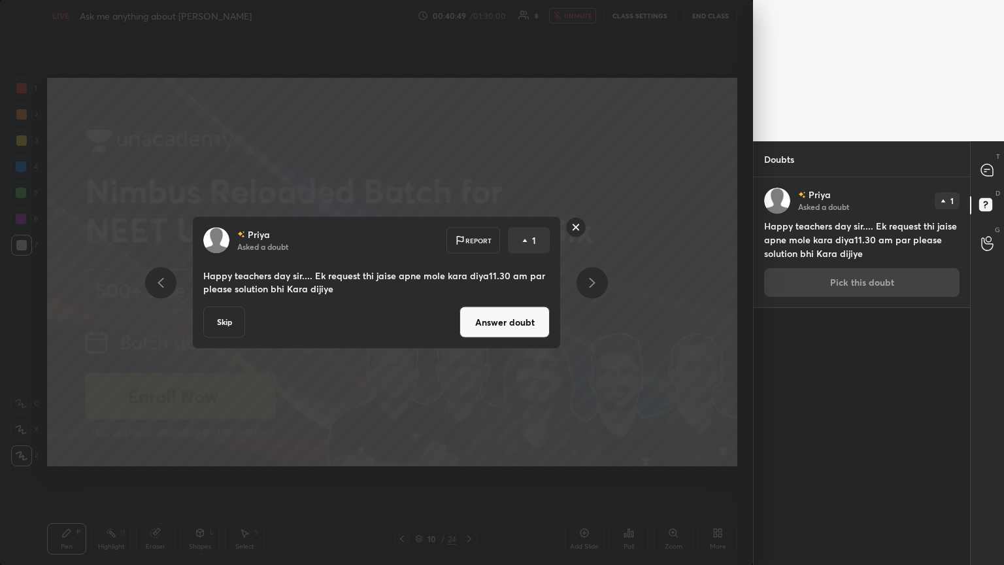
click at [468, 306] on button "Answer doubt" at bounding box center [504, 321] width 90 height 31
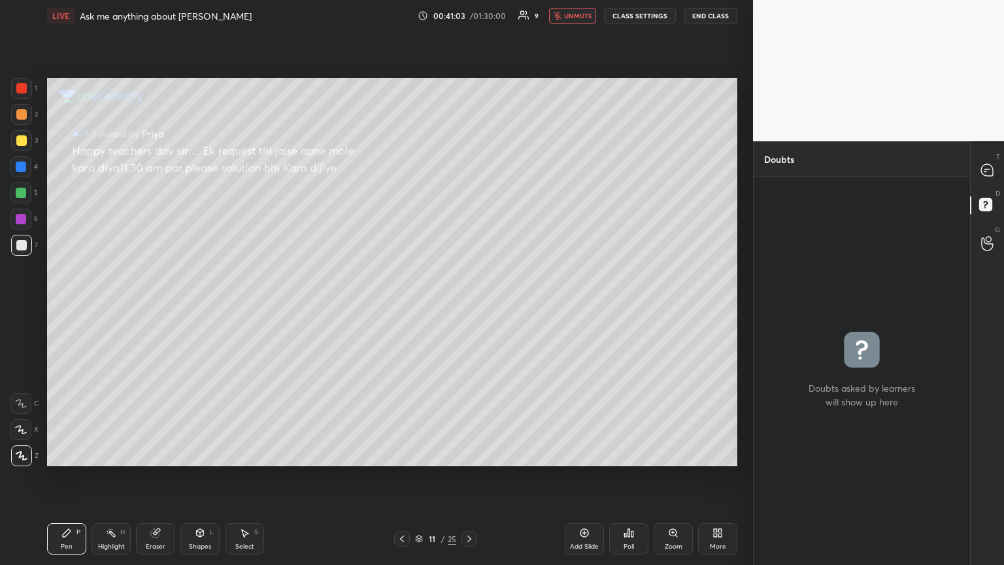
click at [468, 15] on span "unmute" at bounding box center [578, 15] width 28 height 9
click at [468, 175] on icon at bounding box center [987, 170] width 12 height 12
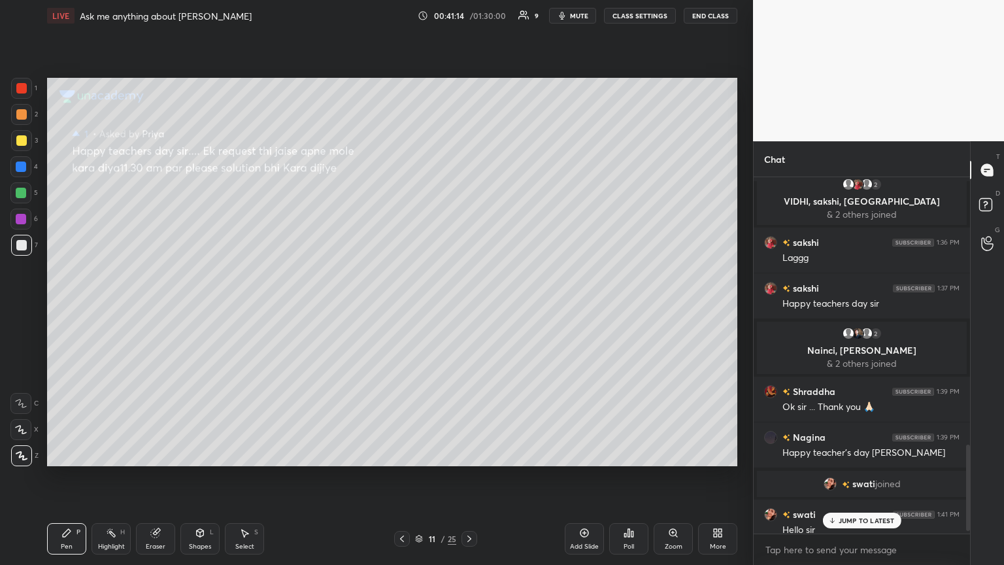
scroll to position [352, 212]
drag, startPoint x: 846, startPoint y: 521, endPoint x: 799, endPoint y: 495, distance: 53.8
click at [468, 306] on p "JUMP TO LATEST" at bounding box center [866, 520] width 56 height 8
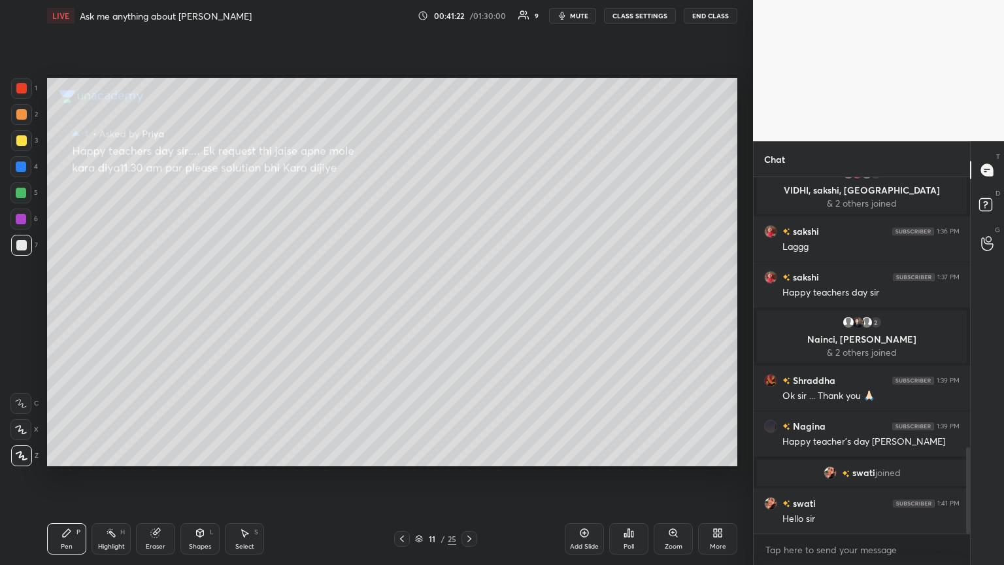
click at [468, 12] on span "mute" at bounding box center [579, 15] width 18 height 9
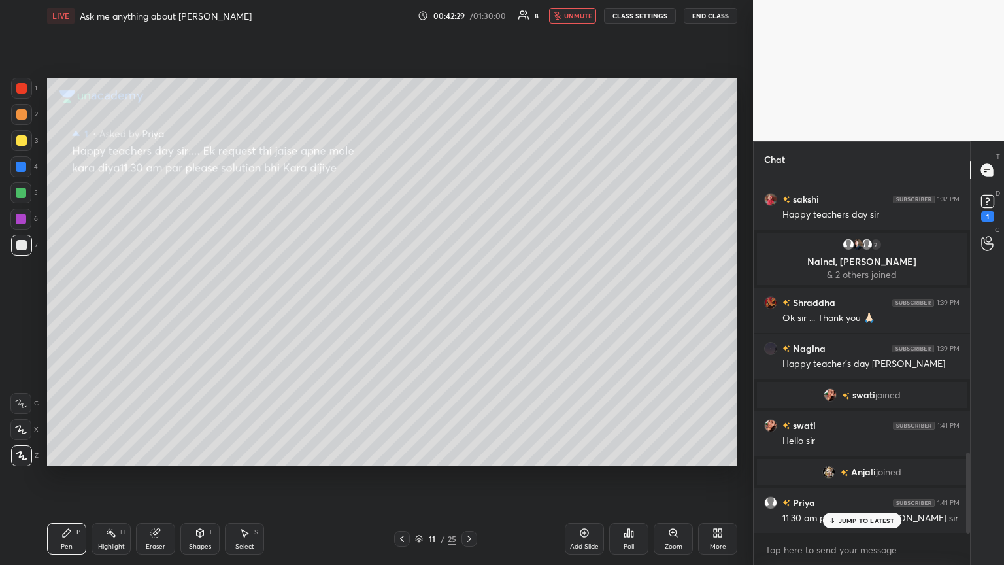
scroll to position [1205, 0]
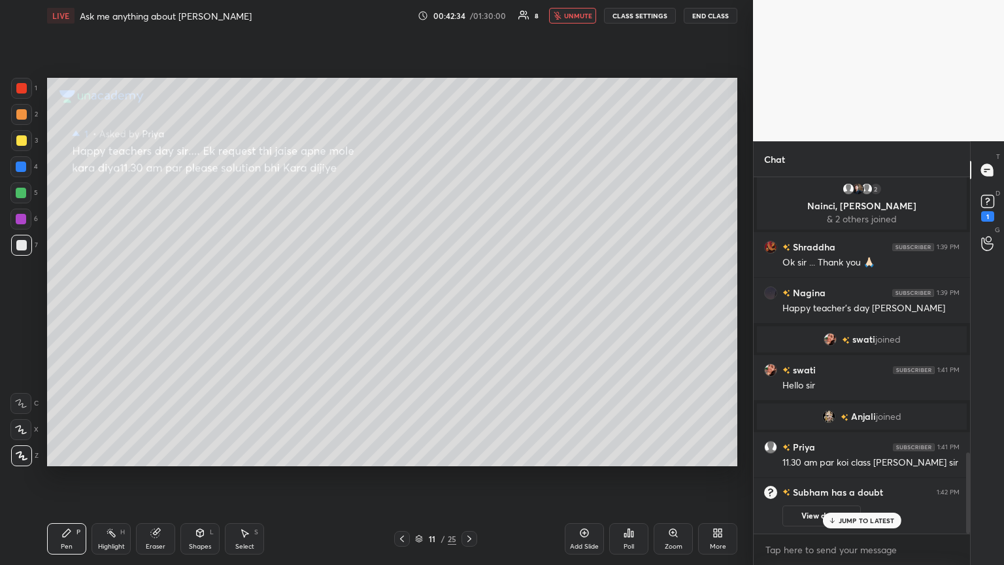
drag, startPoint x: 847, startPoint y: 520, endPoint x: 865, endPoint y: 481, distance: 43.3
click at [468, 306] on p "JUMP TO LATEST" at bounding box center [866, 520] width 56 height 8
click at [468, 208] on icon at bounding box center [987, 201] width 20 height 20
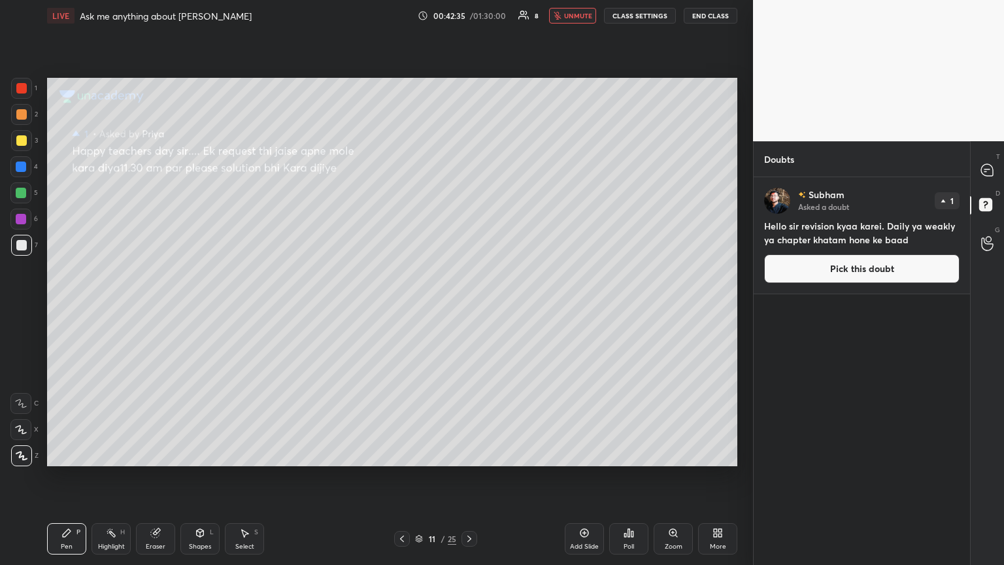
click at [468, 268] on button "Pick this doubt" at bounding box center [861, 268] width 195 height 29
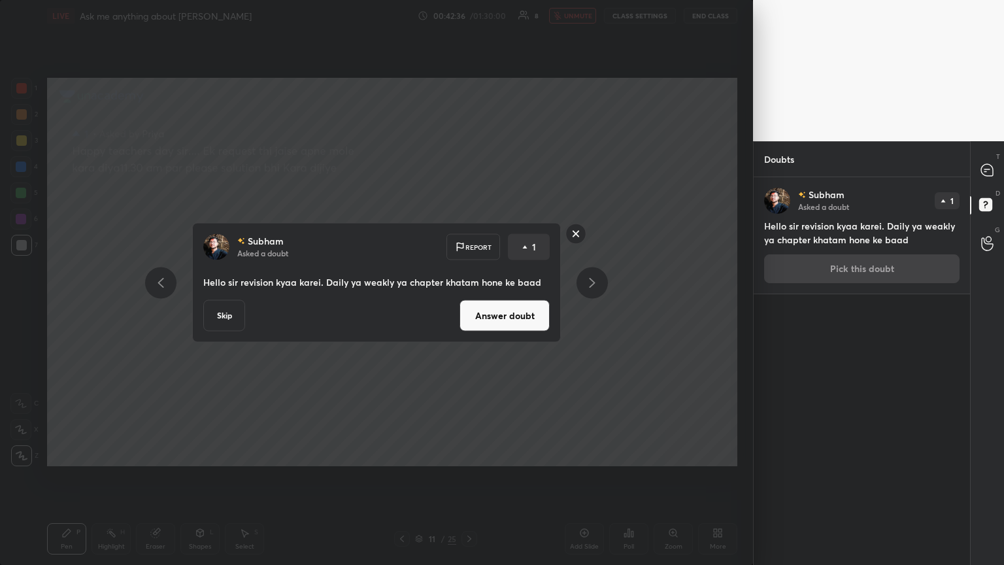
click at [468, 306] on button "Answer doubt" at bounding box center [504, 315] width 90 height 31
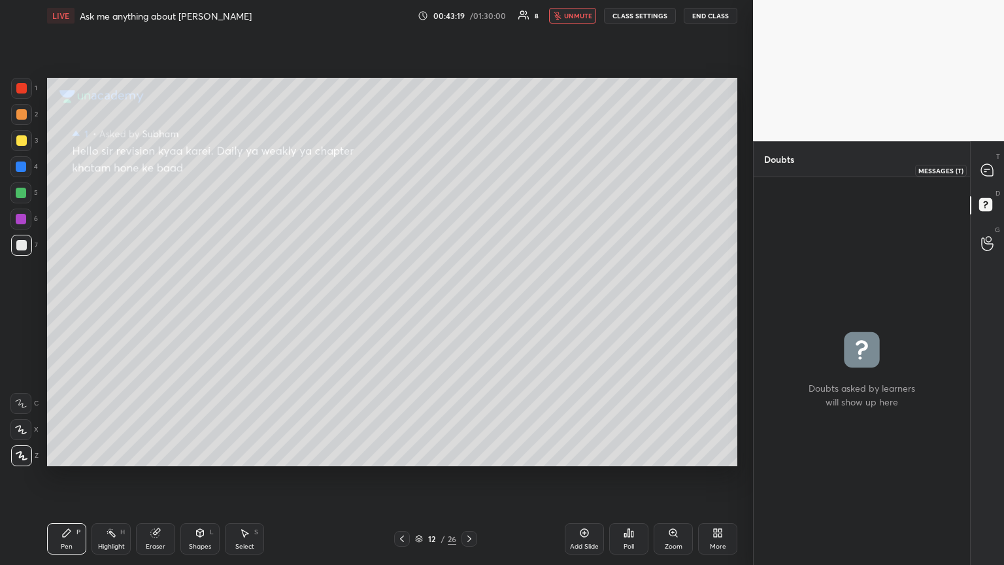
drag, startPoint x: 985, startPoint y: 172, endPoint x: 977, endPoint y: 175, distance: 8.5
click at [468, 170] on icon at bounding box center [987, 170] width 12 height 12
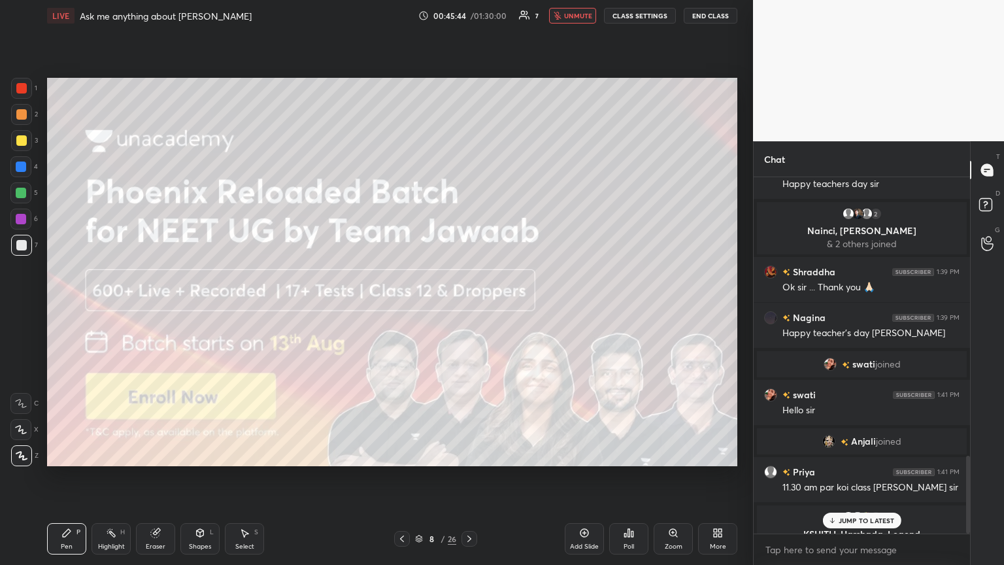
scroll to position [1270, 0]
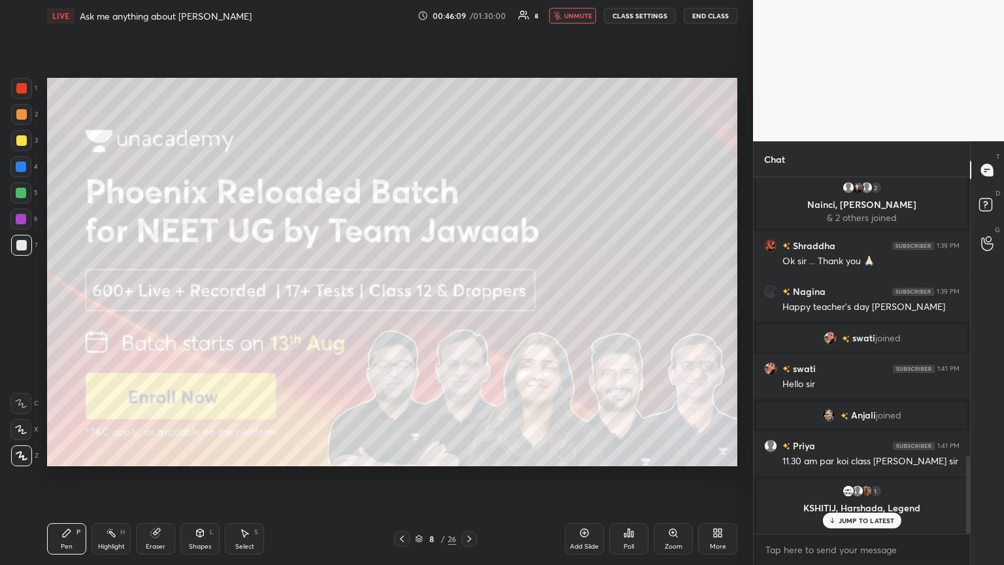
click at [468, 306] on p "JUMP TO LATEST" at bounding box center [866, 520] width 56 height 8
click at [402, 306] on icon at bounding box center [402, 538] width 10 height 10
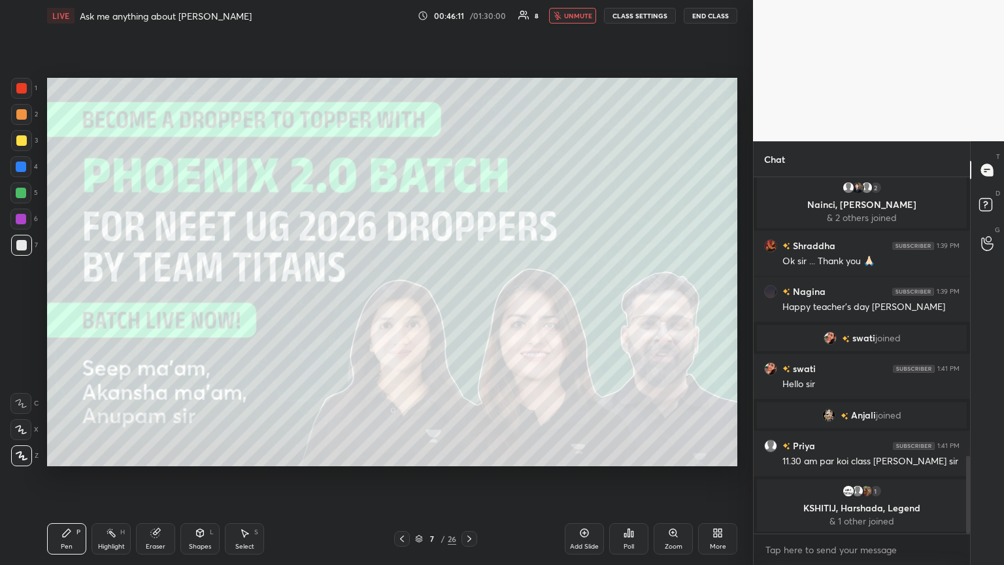
click at [402, 306] on icon at bounding box center [402, 538] width 10 height 10
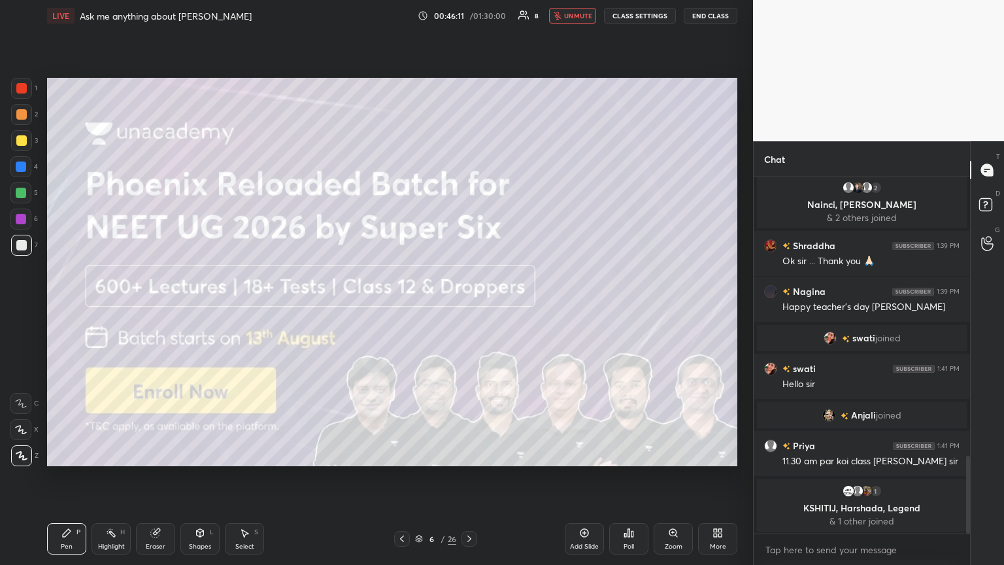
click at [400, 306] on icon at bounding box center [402, 538] width 10 height 10
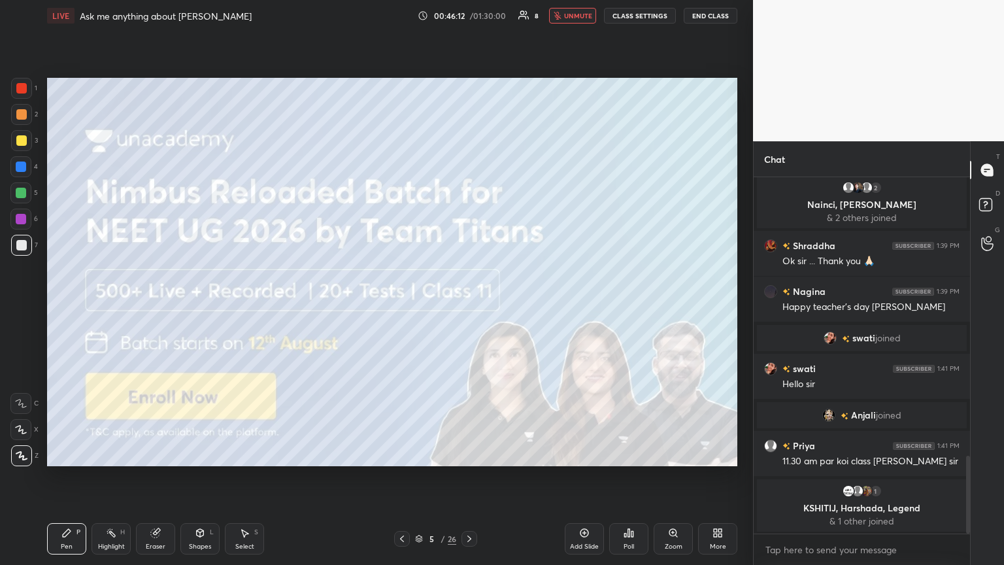
click at [468, 306] on icon at bounding box center [469, 538] width 10 height 10
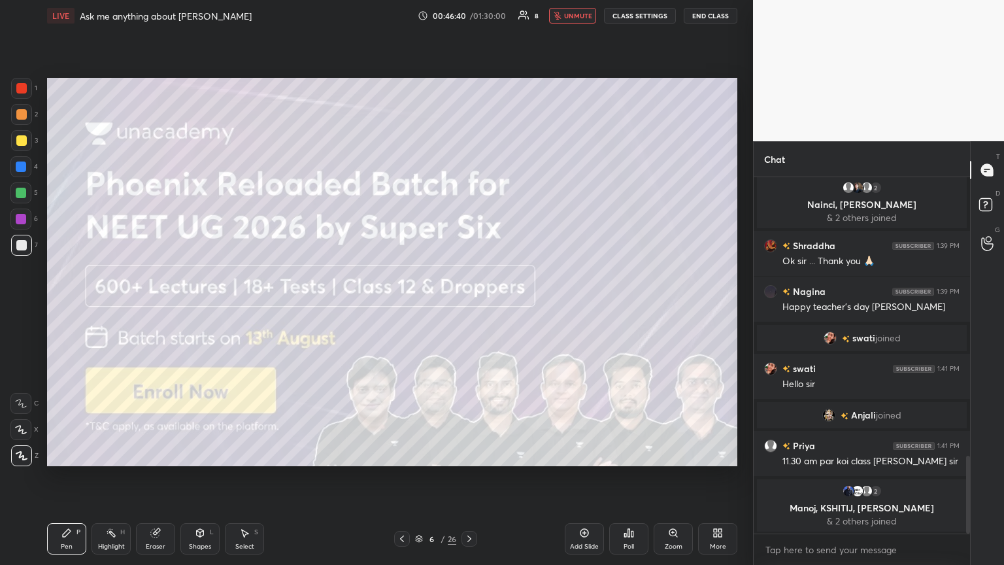
scroll to position [1304, 0]
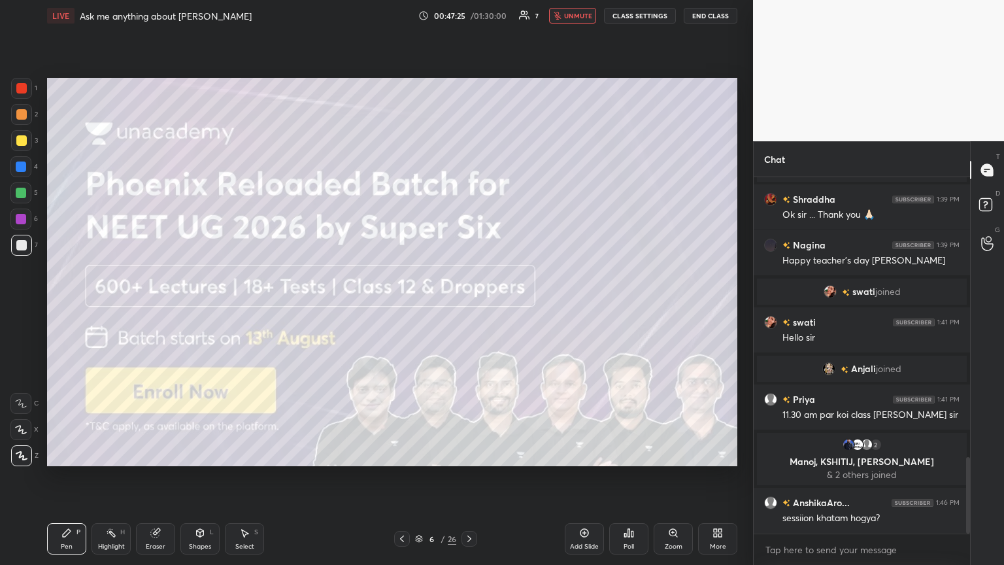
click at [398, 306] on icon at bounding box center [402, 538] width 10 height 10
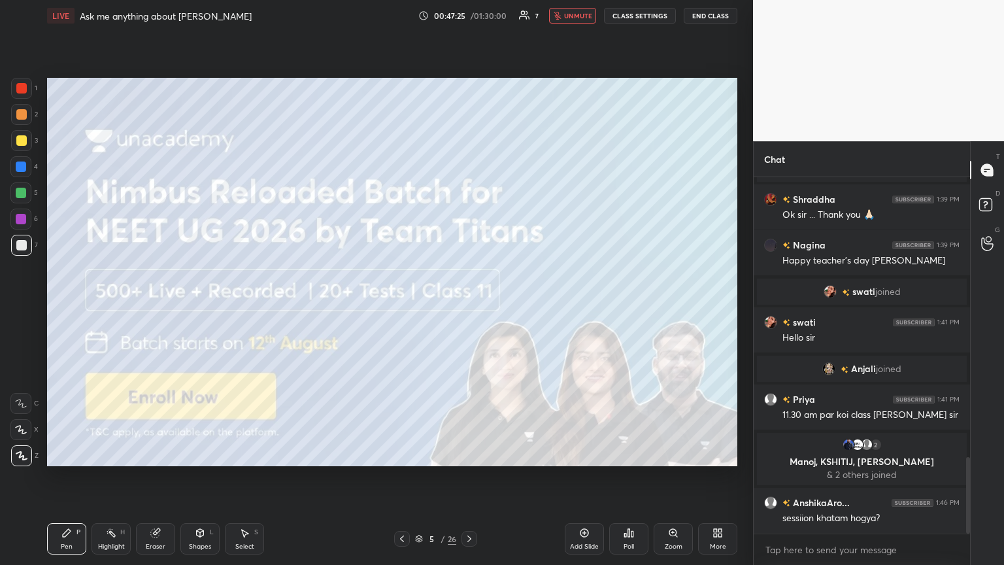
click at [399, 306] on icon at bounding box center [402, 538] width 10 height 10
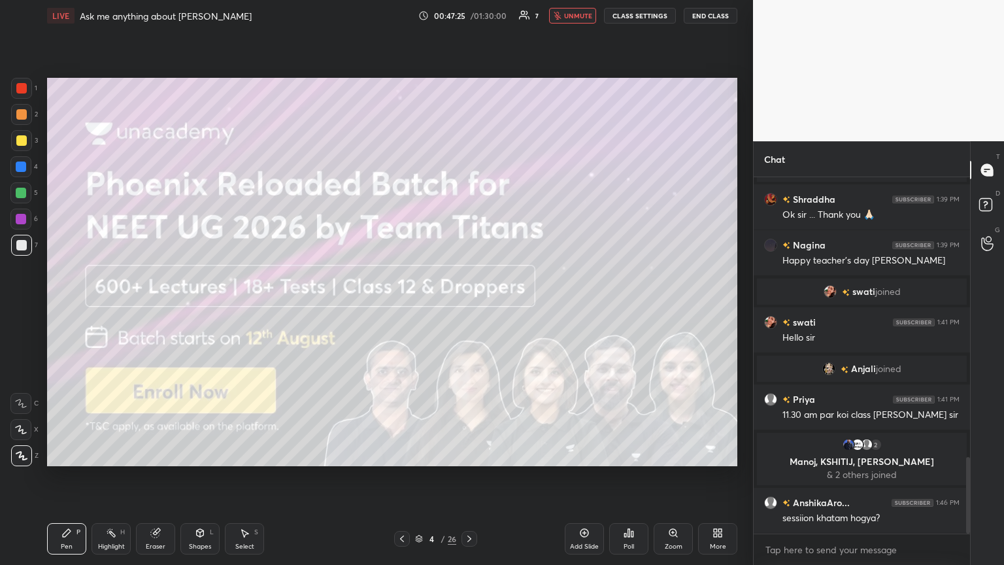
click at [400, 306] on icon at bounding box center [402, 538] width 10 height 10
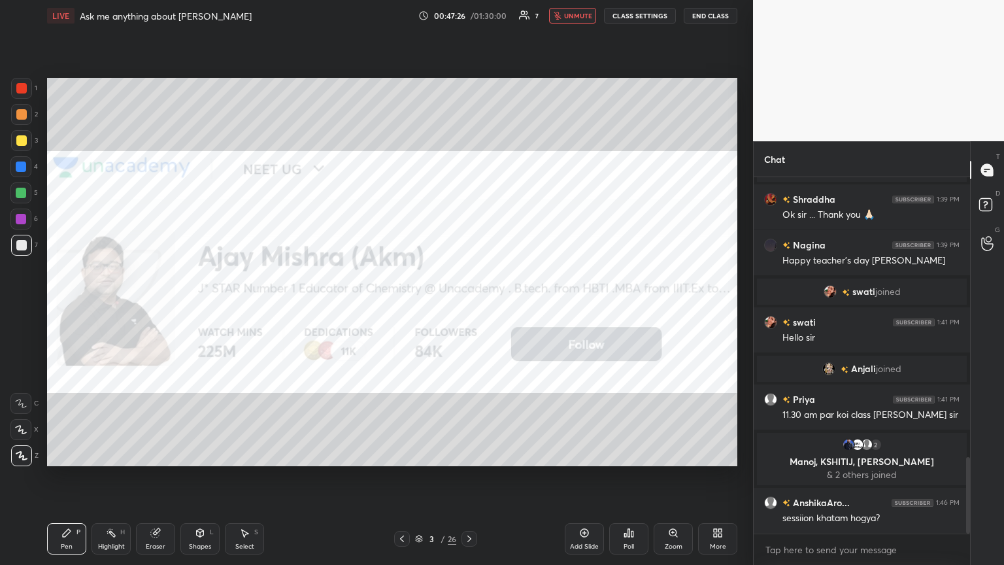
click at [401, 306] on icon at bounding box center [402, 538] width 10 height 10
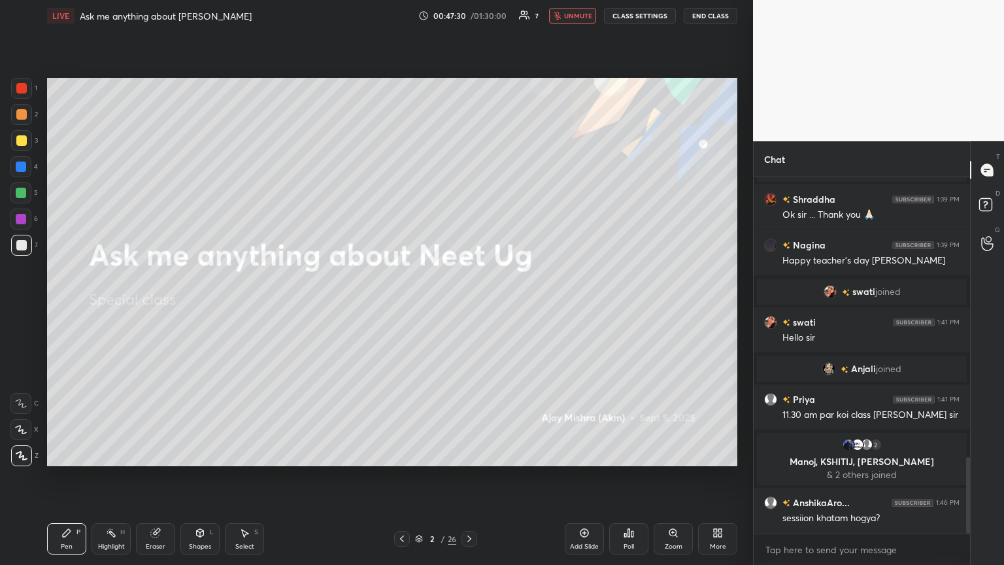
scroll to position [1335, 0]
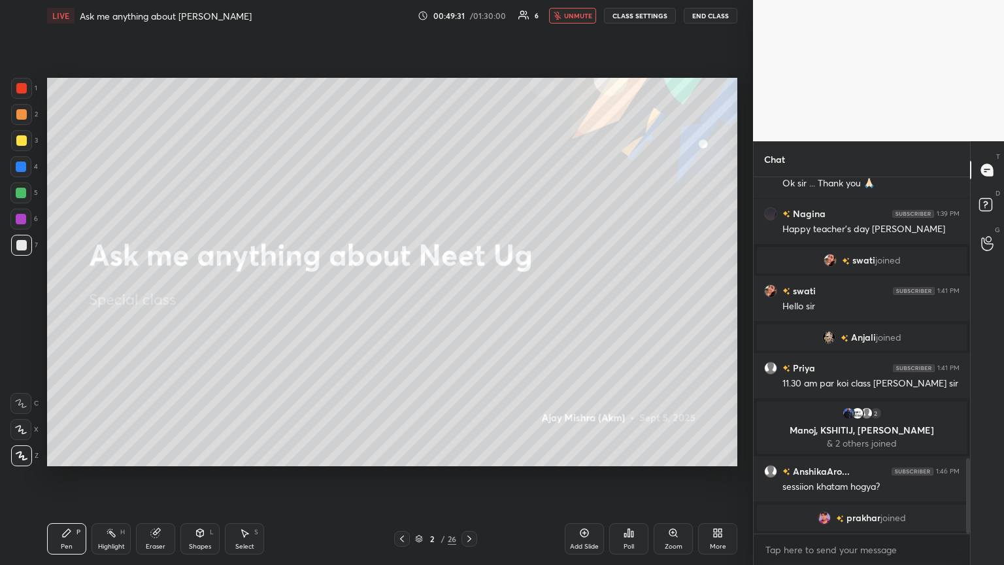
drag, startPoint x: 570, startPoint y: 13, endPoint x: 558, endPoint y: 71, distance: 59.3
click at [468, 16] on button "unmute" at bounding box center [572, 16] width 47 height 16
drag, startPoint x: 573, startPoint y: 13, endPoint x: 566, endPoint y: 29, distance: 17.0
click at [468, 19] on button "mute" at bounding box center [572, 16] width 47 height 16
click at [468, 306] on icon at bounding box center [469, 538] width 4 height 7
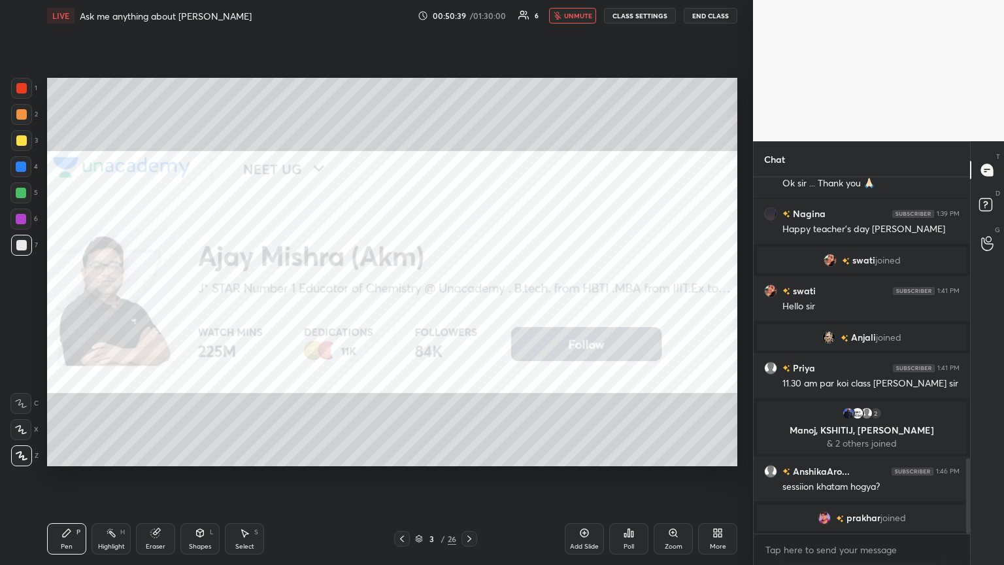
click at [468, 306] on div at bounding box center [469, 539] width 16 height 16
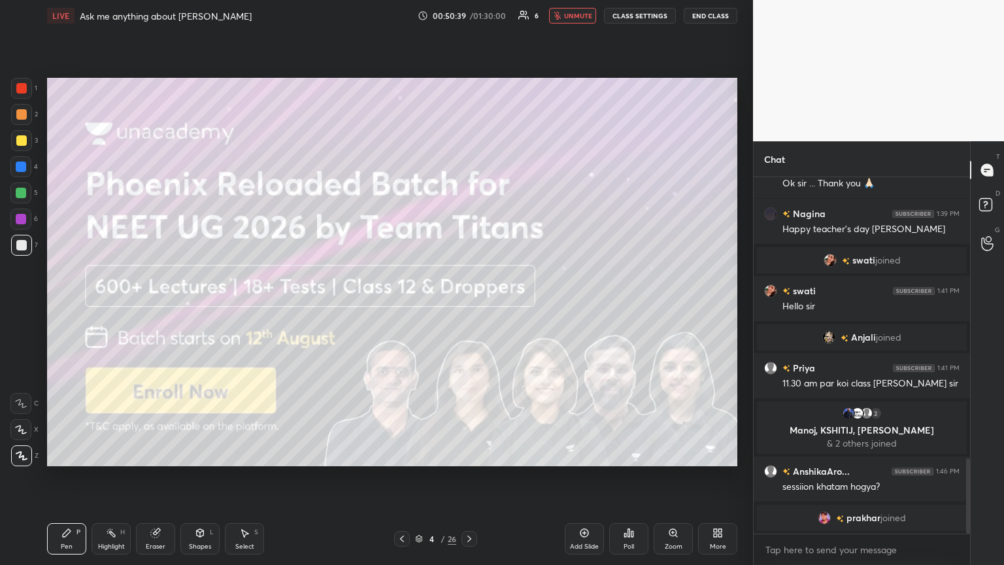
click at [402, 306] on icon at bounding box center [402, 538] width 10 height 10
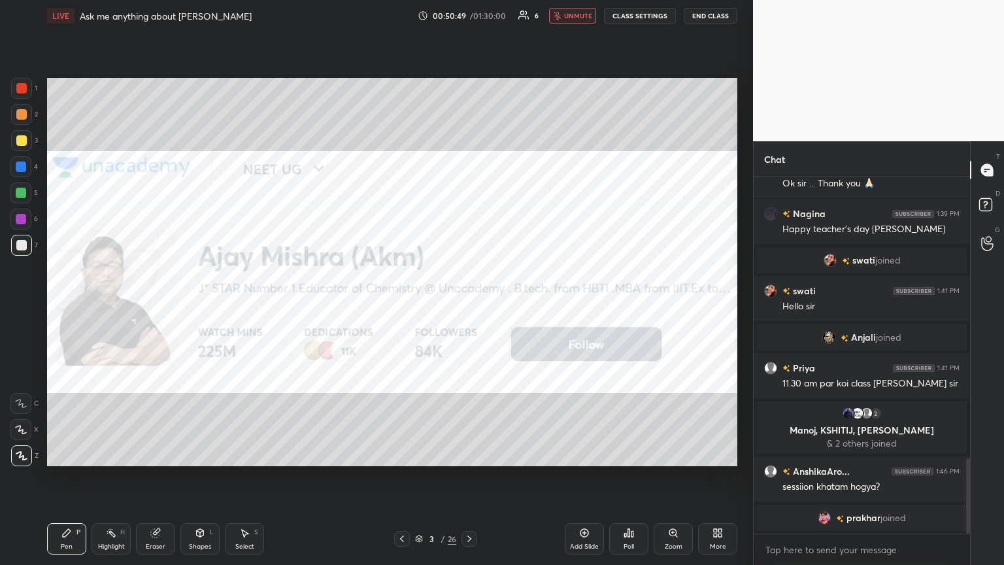
click at [468, 306] on icon at bounding box center [469, 538] width 10 height 10
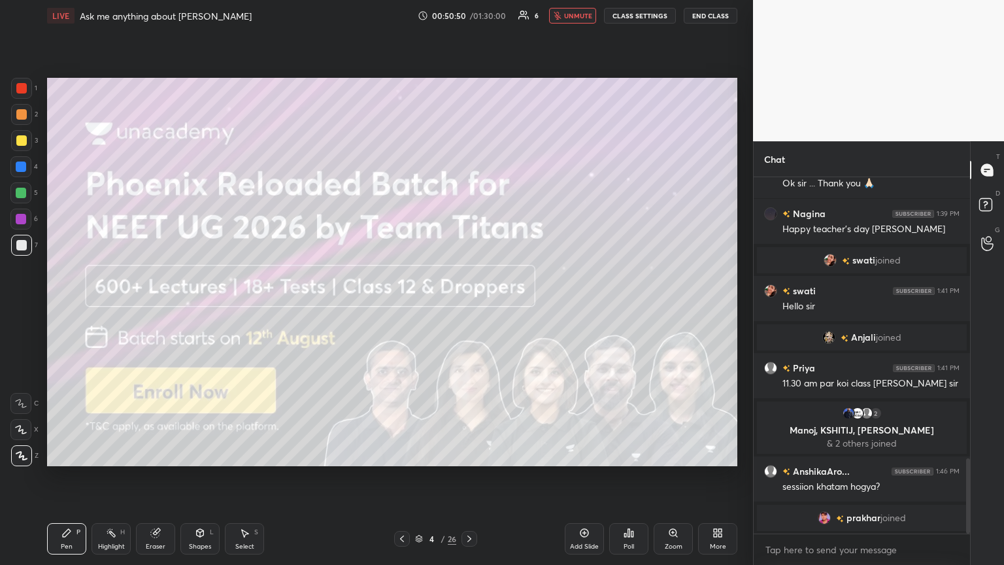
click at [468, 306] on icon at bounding box center [469, 538] width 10 height 10
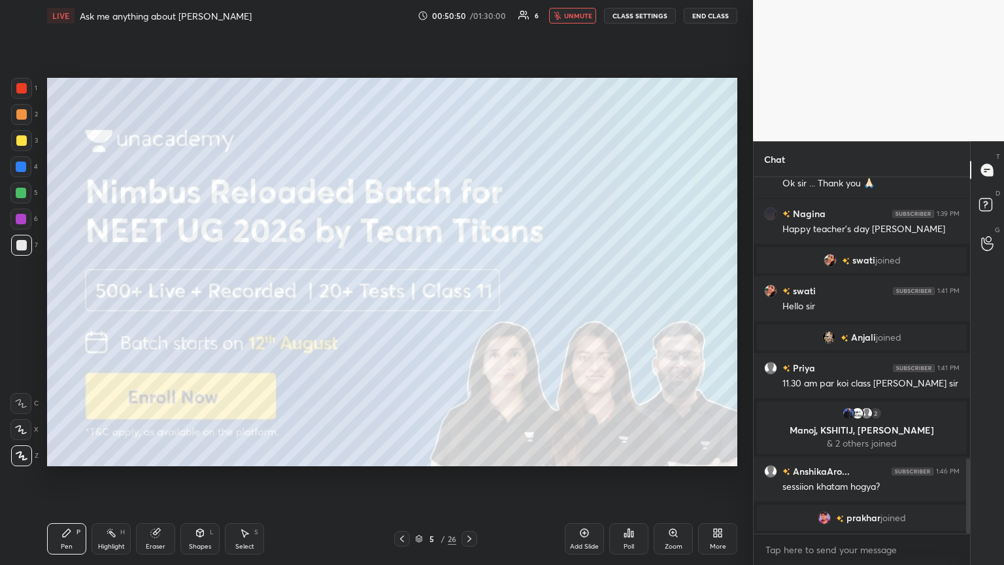
scroll to position [1390, 0]
click at [468, 306] on icon at bounding box center [469, 538] width 10 height 10
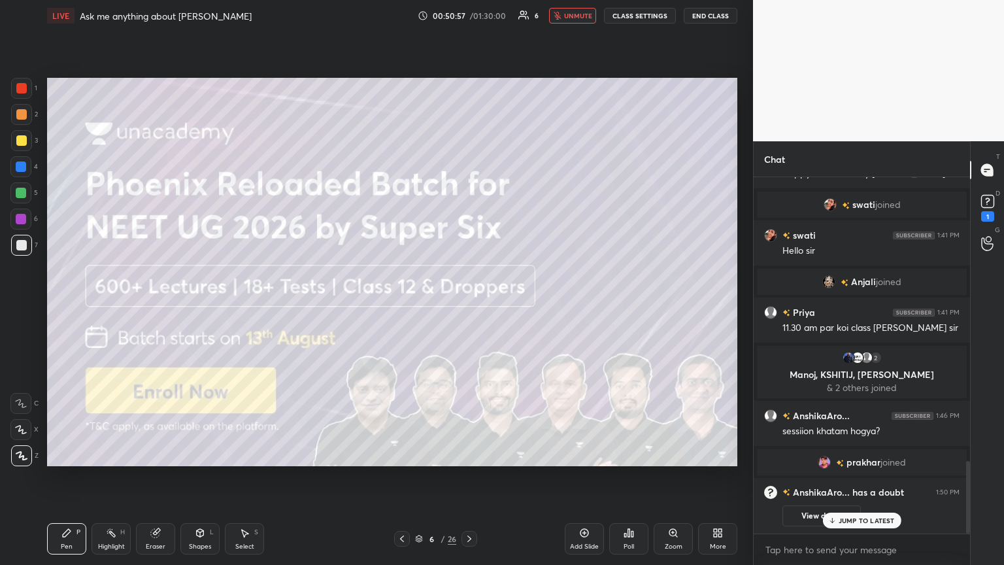
click at [468, 306] on icon at bounding box center [469, 538] width 10 height 10
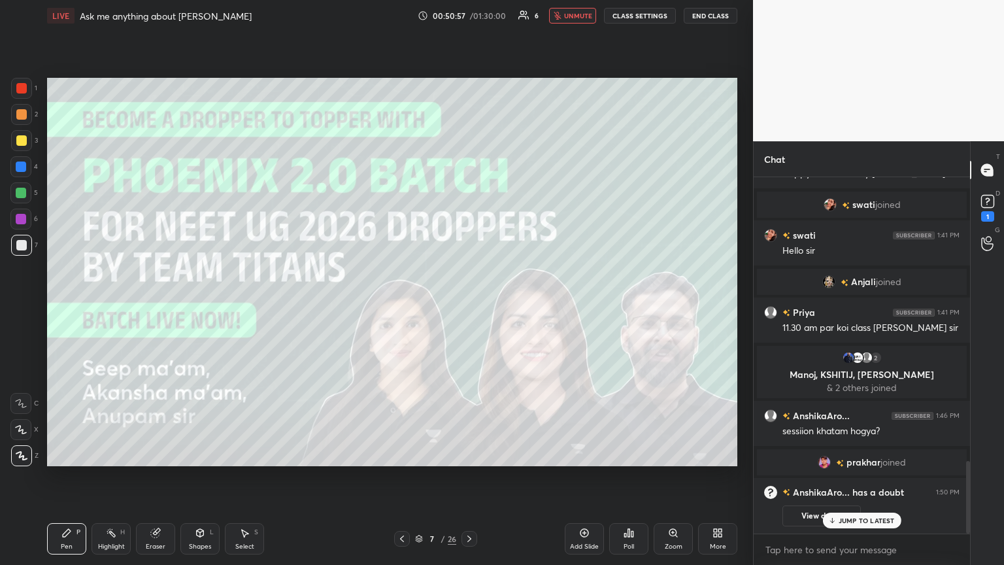
click at [468, 306] on icon at bounding box center [469, 538] width 10 height 10
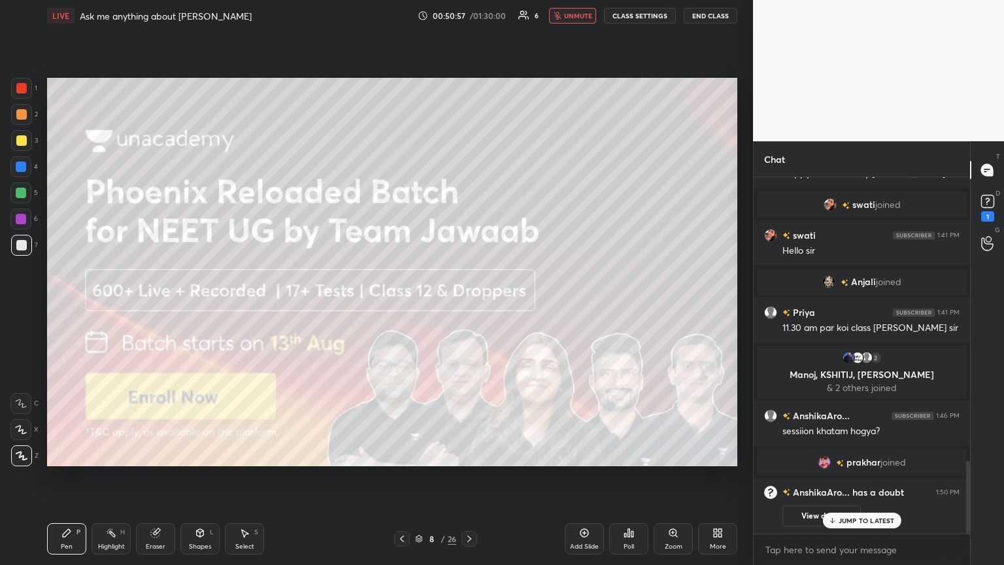
click at [468, 306] on icon at bounding box center [469, 538] width 10 height 10
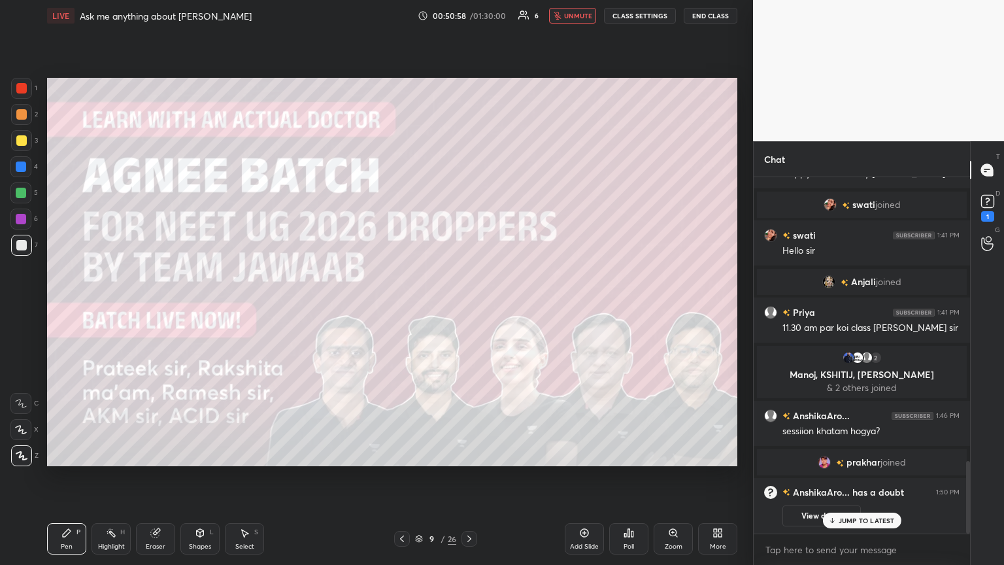
click at [468, 306] on icon at bounding box center [469, 538] width 10 height 10
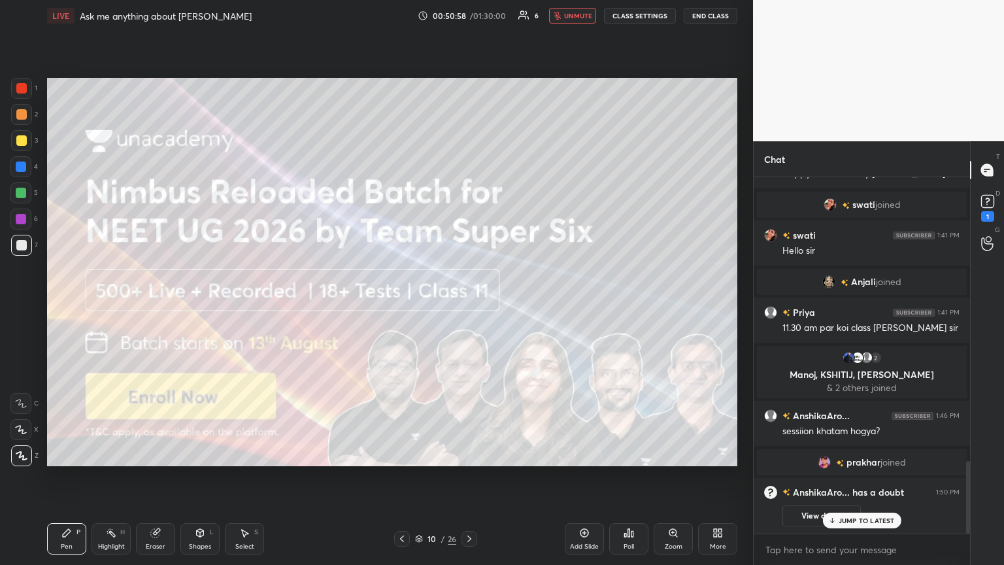
click at [468, 306] on icon at bounding box center [469, 538] width 10 height 10
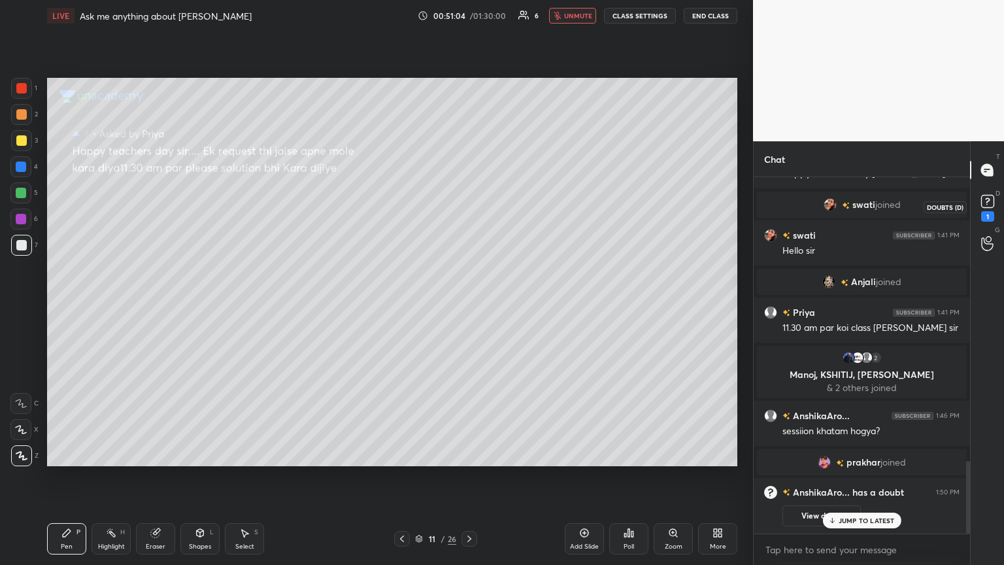
click at [468, 212] on div "1" at bounding box center [987, 216] width 13 height 10
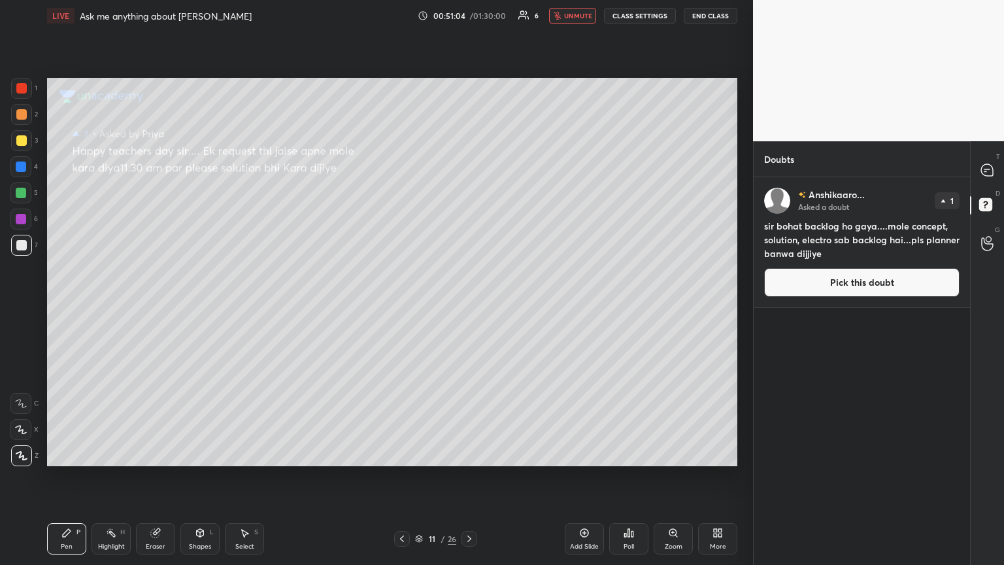
drag, startPoint x: 834, startPoint y: 287, endPoint x: 818, endPoint y: 286, distance: 15.7
click at [468, 287] on button "Pick this doubt" at bounding box center [861, 282] width 195 height 29
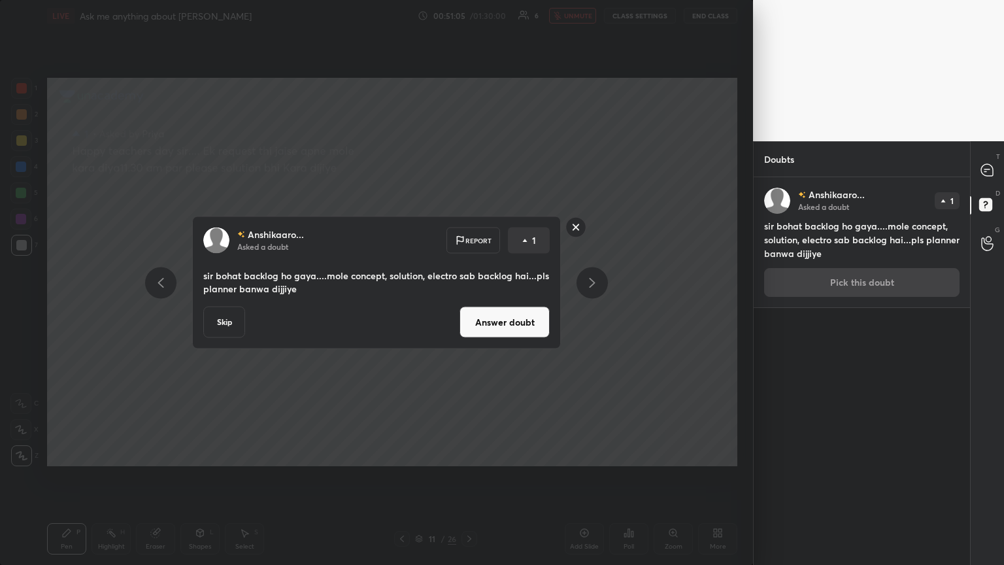
click at [468, 306] on button "Answer doubt" at bounding box center [504, 321] width 90 height 31
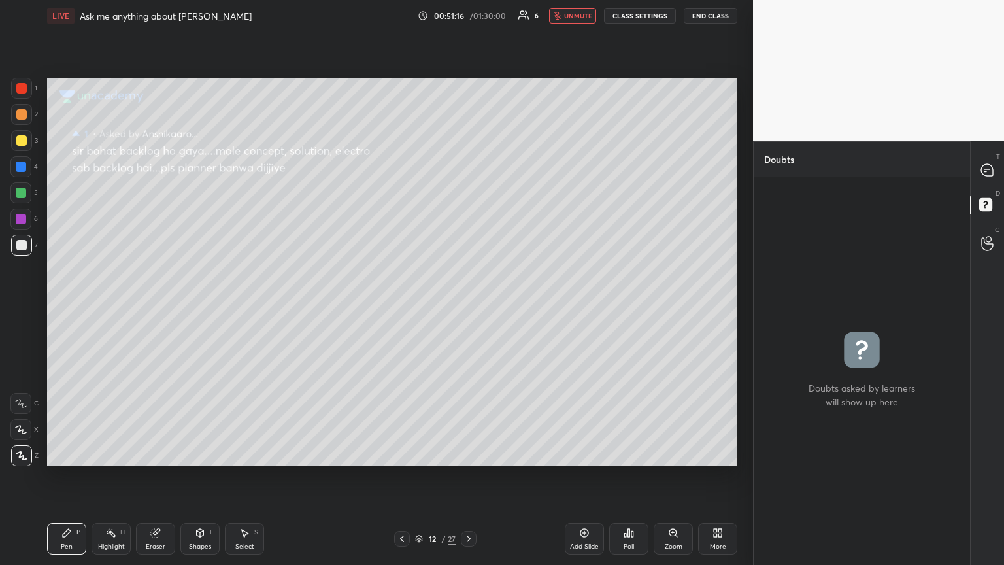
click at [468, 18] on button "unmute" at bounding box center [572, 16] width 47 height 16
drag, startPoint x: 991, startPoint y: 172, endPoint x: 970, endPoint y: 175, distance: 21.2
click at [468, 171] on icon at bounding box center [987, 170] width 12 height 12
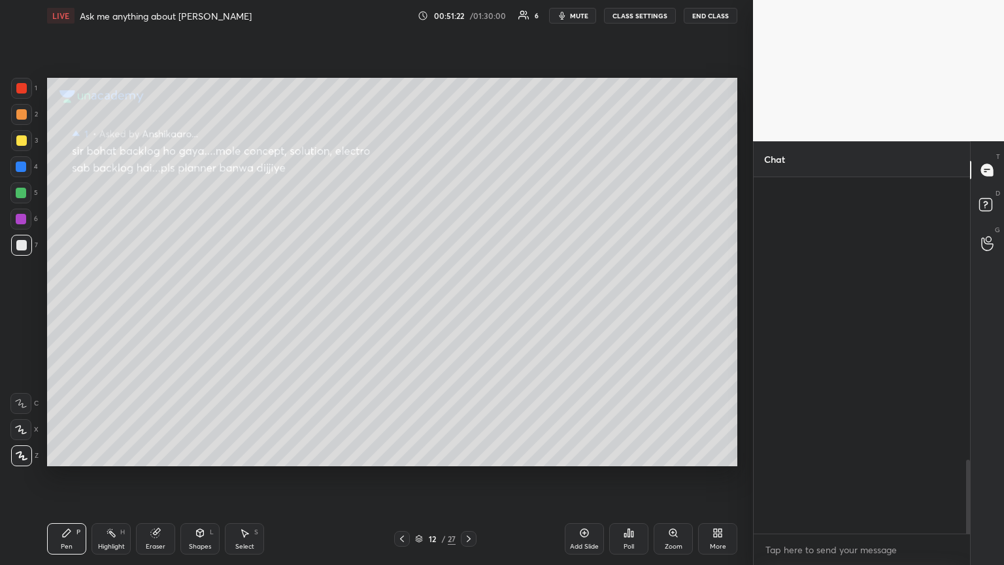
scroll to position [352, 212]
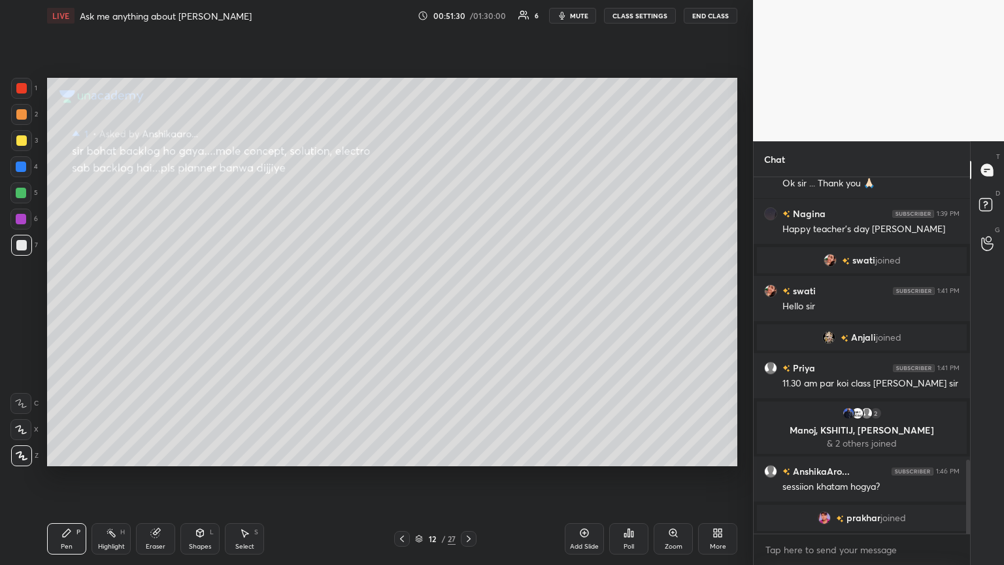
click at [27, 188] on div at bounding box center [20, 192] width 21 height 21
click at [468, 17] on span "mute" at bounding box center [579, 15] width 18 height 9
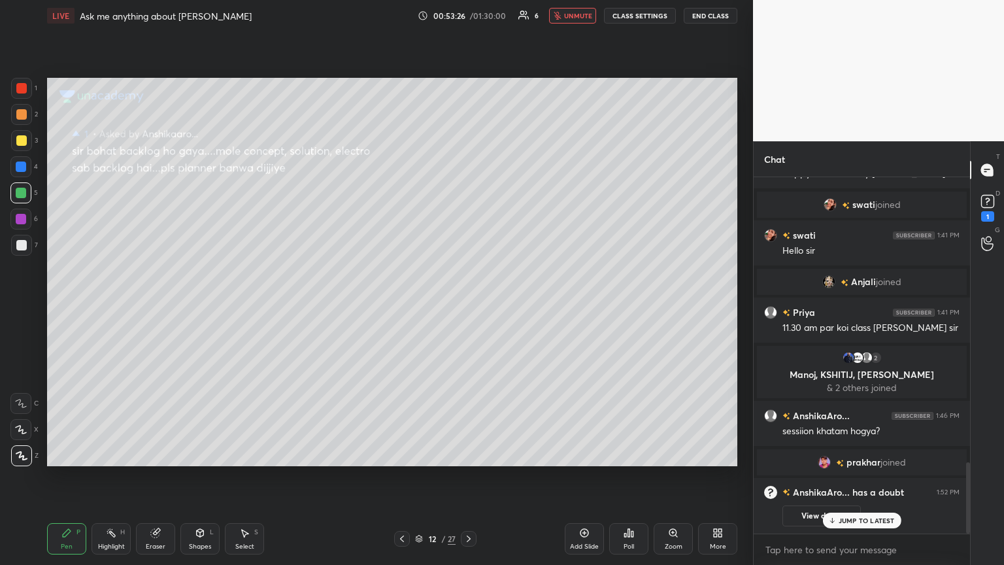
click at [468, 306] on p "JUMP TO LATEST" at bounding box center [866, 520] width 56 height 8
drag, startPoint x: 1001, startPoint y: 215, endPoint x: 956, endPoint y: 220, distance: 45.4
click at [468, 215] on div "D Doubts (D) 1" at bounding box center [986, 206] width 33 height 37
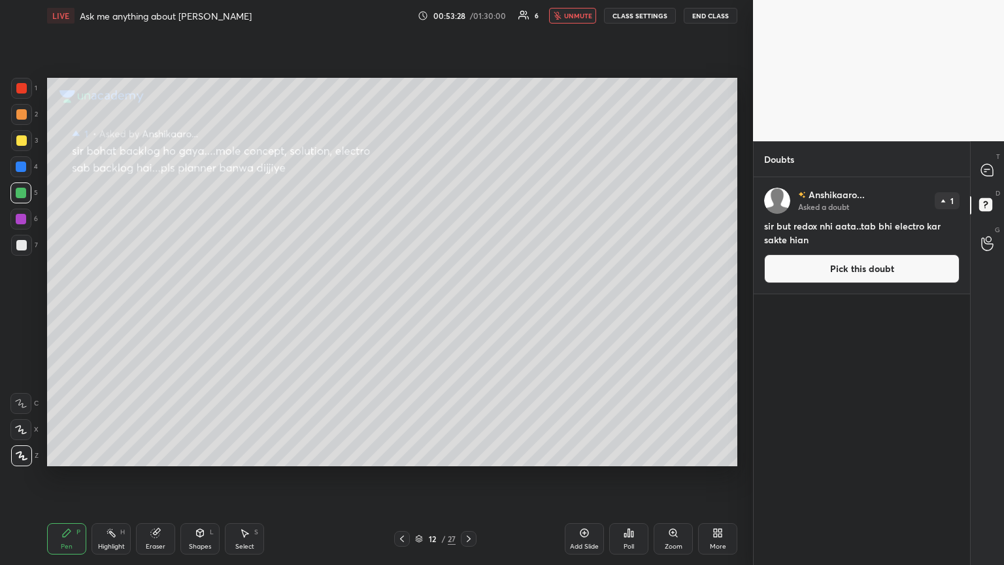
click at [468, 280] on button "Pick this doubt" at bounding box center [861, 268] width 195 height 29
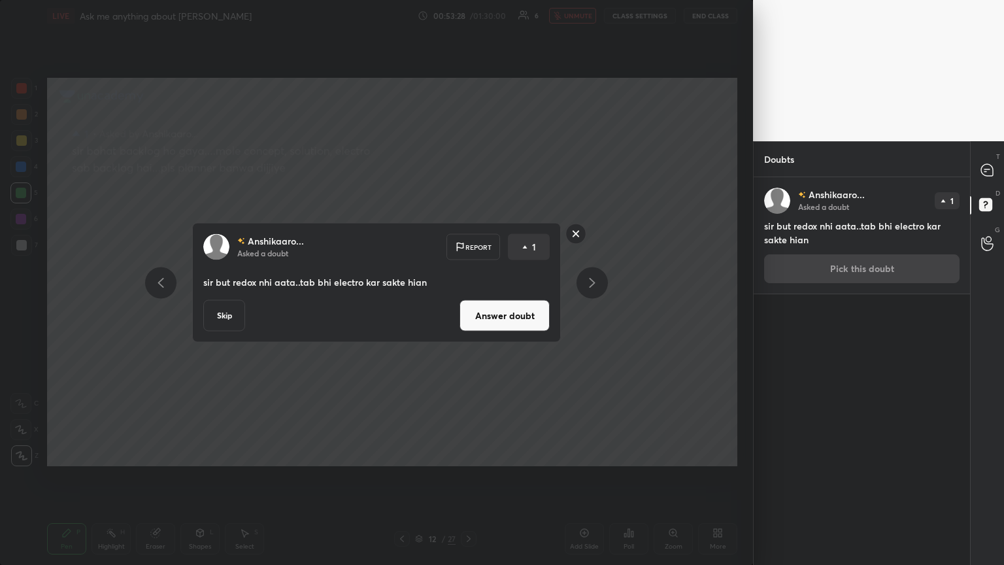
click at [438, 293] on div "Anshikaaro... Asked a doubt Report 1 sir but redox nhi aata..tab bhi electro ka…" at bounding box center [376, 283] width 369 height 120
click at [468, 306] on button "Answer doubt" at bounding box center [504, 315] width 90 height 31
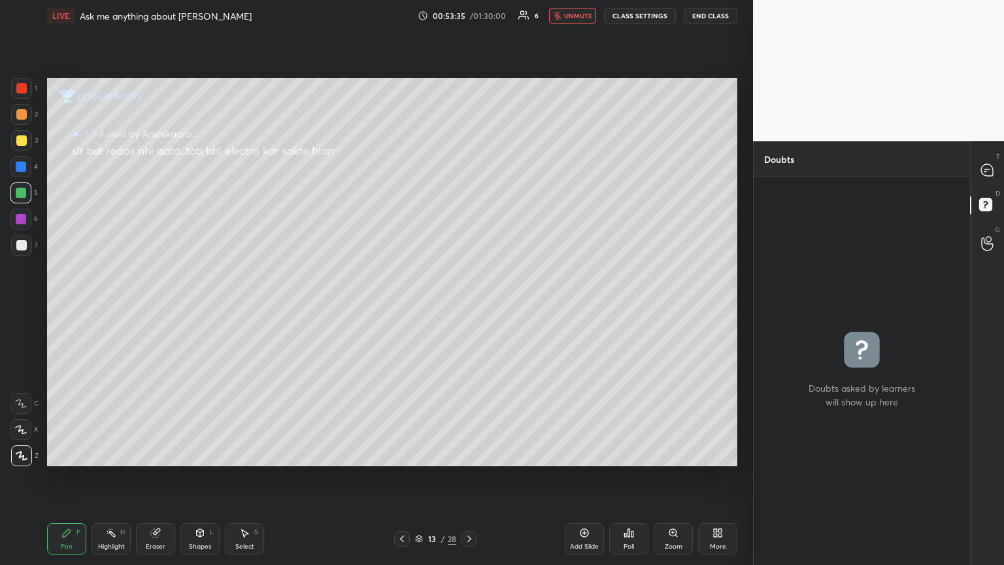
drag, startPoint x: 581, startPoint y: 10, endPoint x: 572, endPoint y: 35, distance: 26.9
click at [468, 14] on button "unmute" at bounding box center [572, 16] width 47 height 16
click at [468, 78] on div "Setting up your live class Poll for secs No correct answer Start poll" at bounding box center [392, 271] width 700 height 481
drag, startPoint x: 993, startPoint y: 172, endPoint x: 934, endPoint y: 174, distance: 58.8
click at [468, 170] on icon at bounding box center [987, 170] width 14 height 14
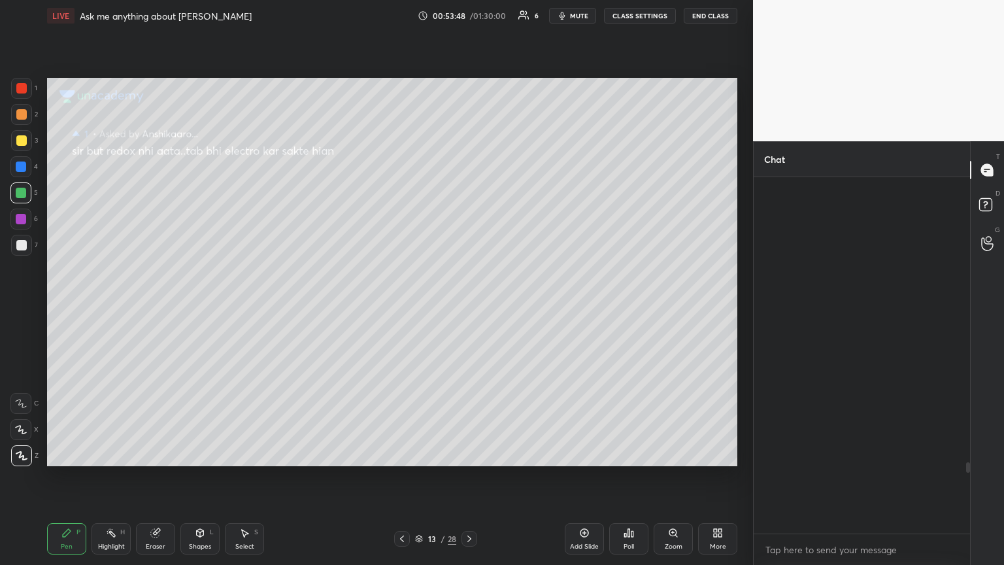
scroll to position [352, 212]
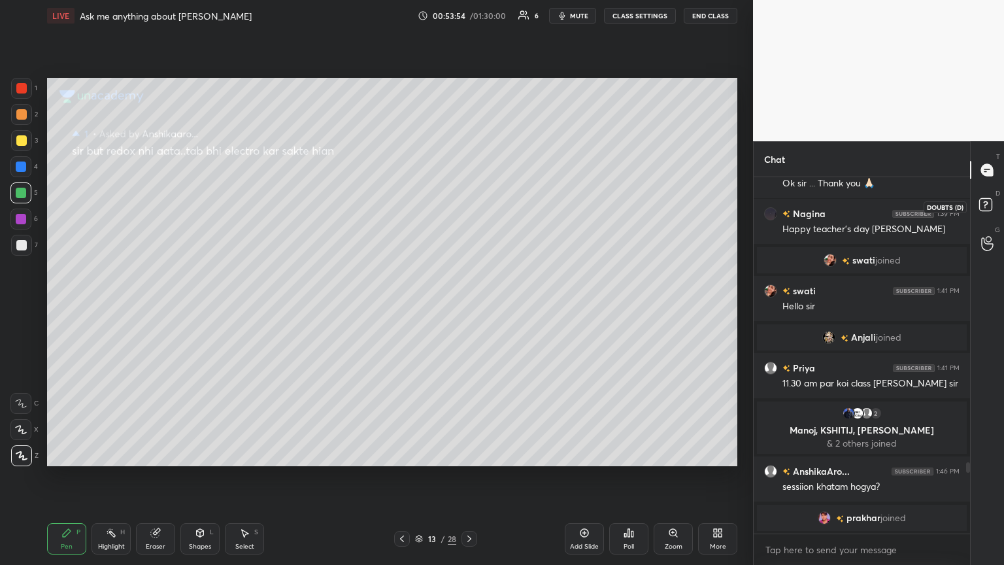
click at [468, 204] on icon at bounding box center [988, 207] width 24 height 24
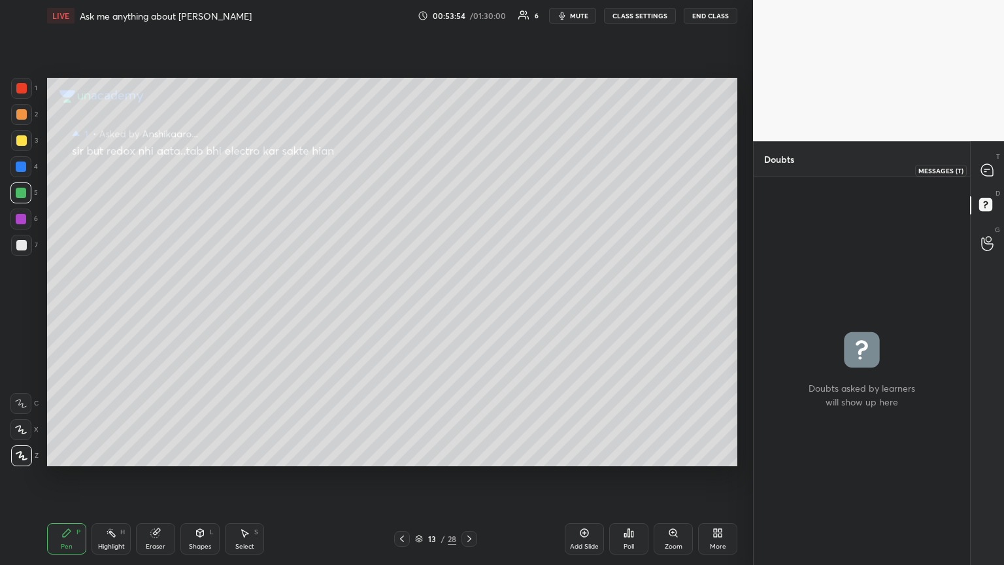
drag, startPoint x: 994, startPoint y: 167, endPoint x: 994, endPoint y: 187, distance: 19.6
click at [468, 170] on div at bounding box center [987, 170] width 26 height 24
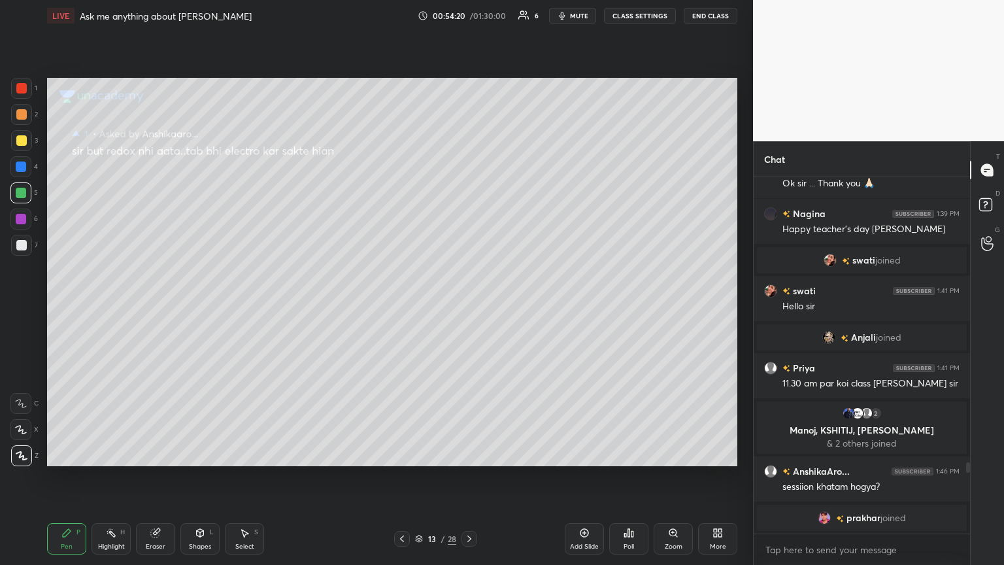
click at [468, 21] on button "mute" at bounding box center [572, 16] width 47 height 16
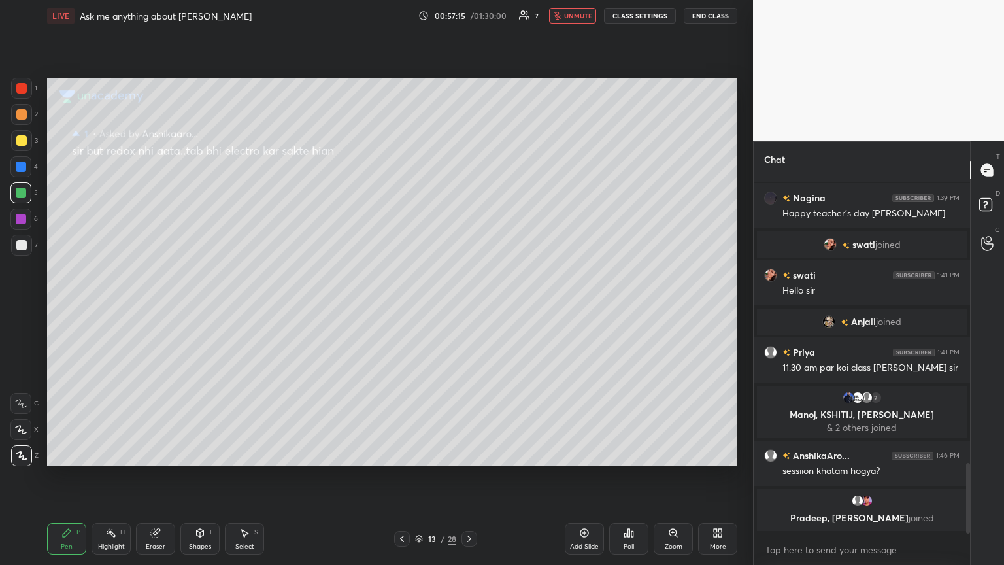
click at [400, 306] on icon at bounding box center [402, 538] width 10 height 10
click at [402, 306] on icon at bounding box center [402, 538] width 10 height 10
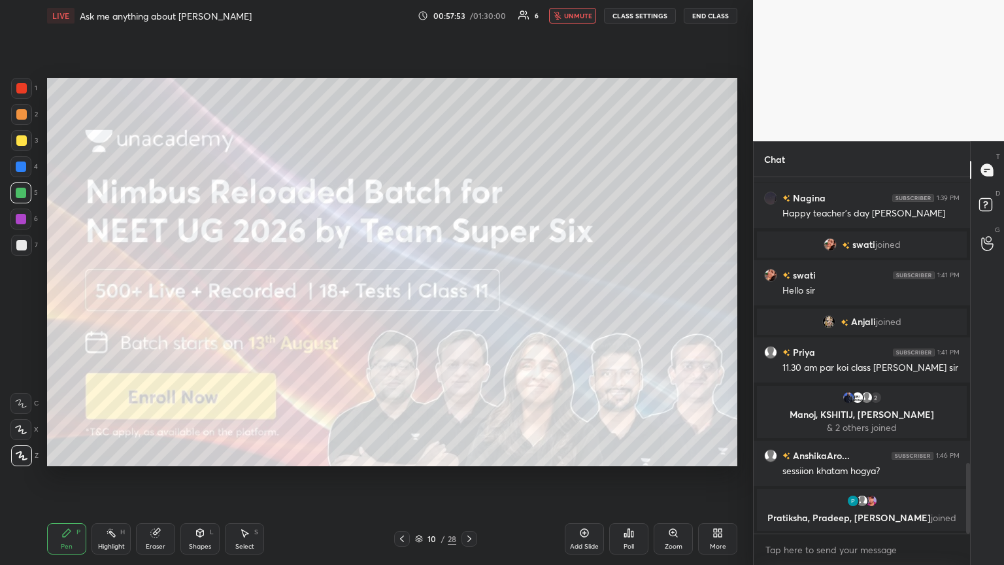
click at [158, 306] on icon at bounding box center [155, 533] width 8 height 8
click at [468, 203] on icon at bounding box center [988, 207] width 24 height 24
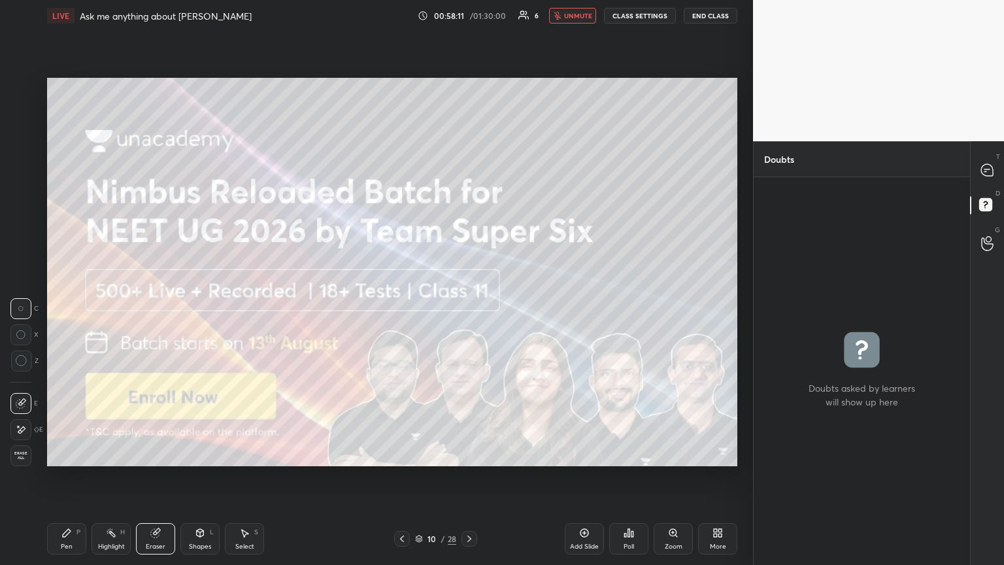
click at [468, 306] on icon at bounding box center [469, 538] width 10 height 10
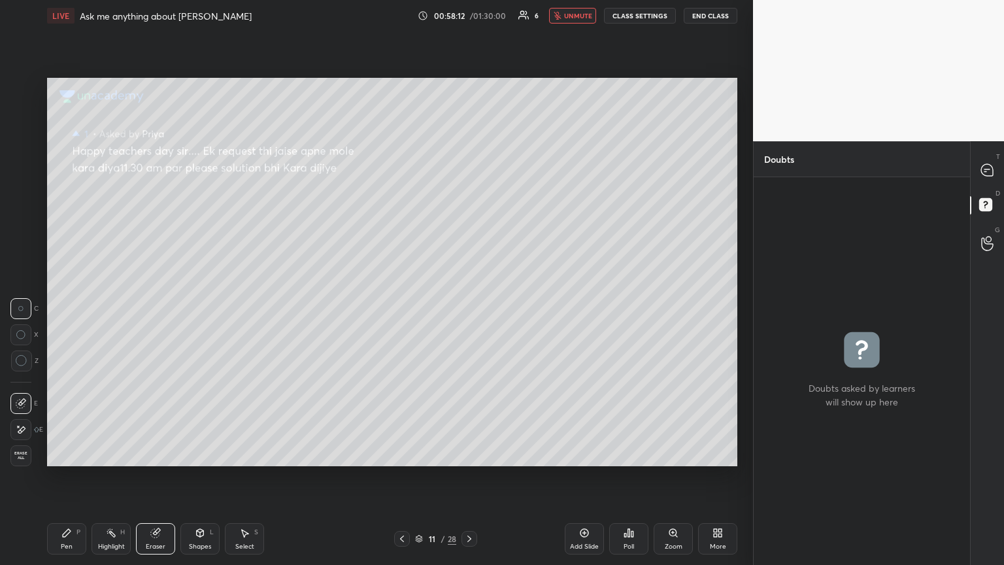
click at [401, 306] on icon at bounding box center [402, 538] width 10 height 10
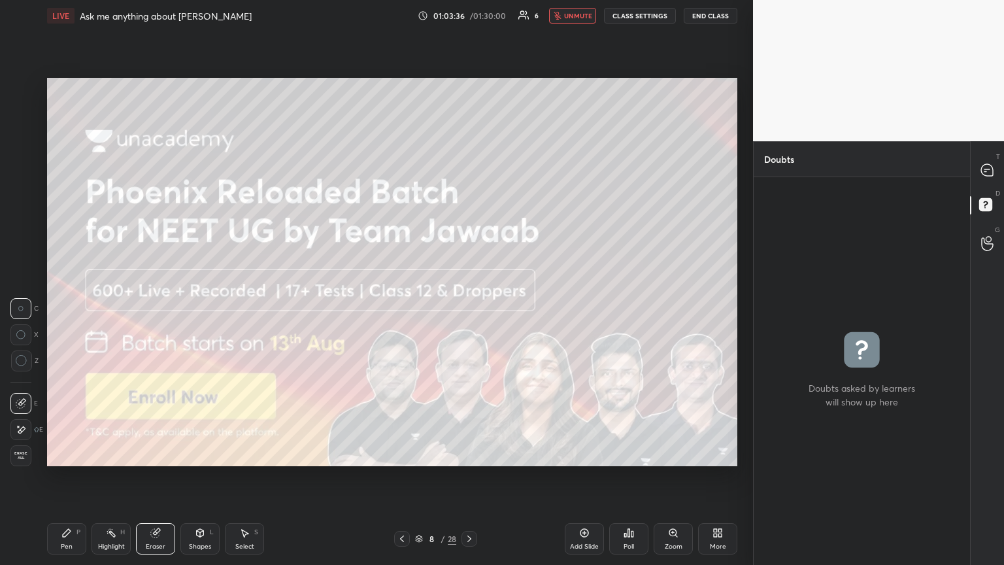
drag, startPoint x: 470, startPoint y: 535, endPoint x: 465, endPoint y: 540, distance: 6.9
click at [468, 306] on icon at bounding box center [469, 538] width 10 height 10
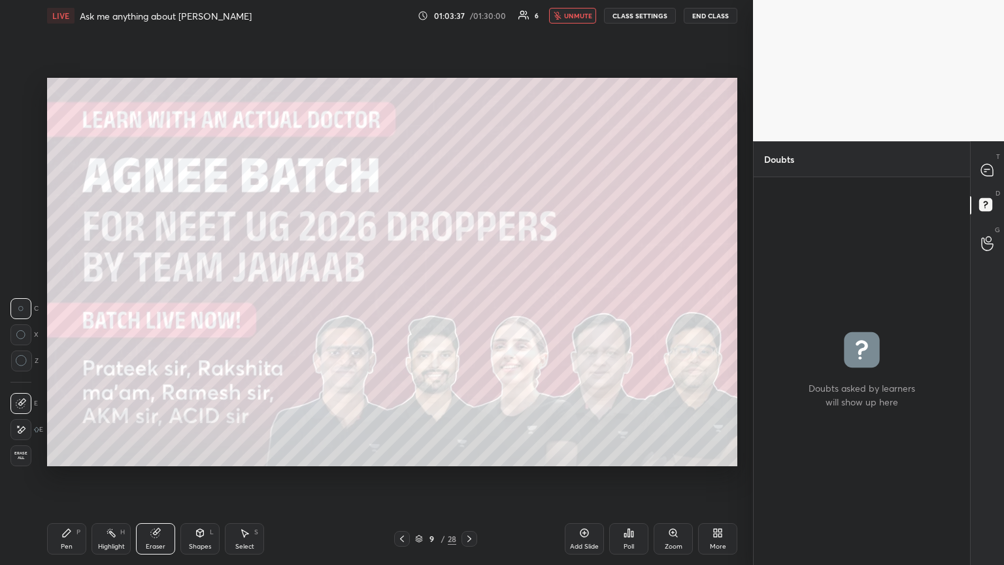
click at [405, 306] on icon at bounding box center [402, 538] width 10 height 10
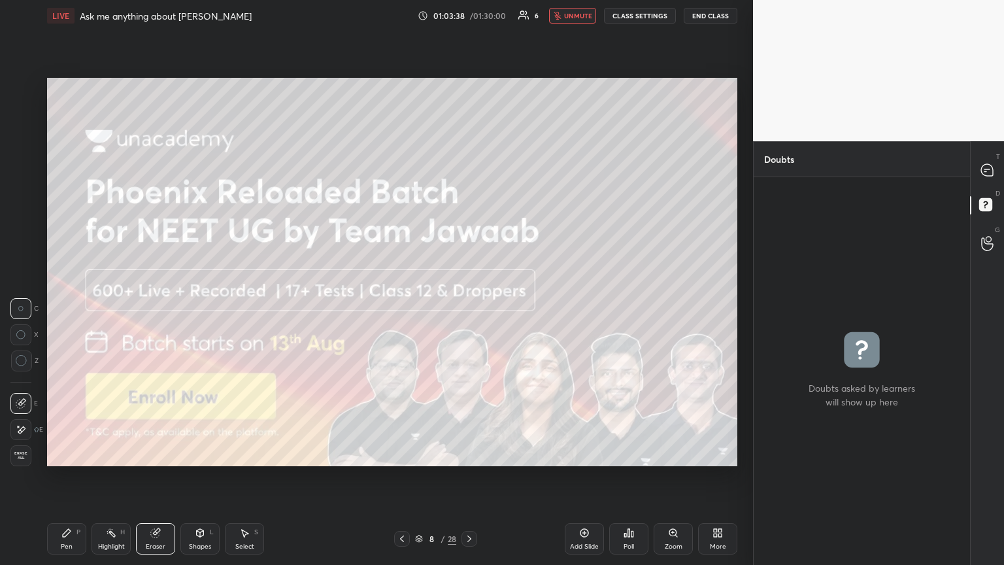
click at [73, 306] on div "Pen P" at bounding box center [66, 538] width 39 height 31
click at [21, 244] on div at bounding box center [21, 245] width 10 height 10
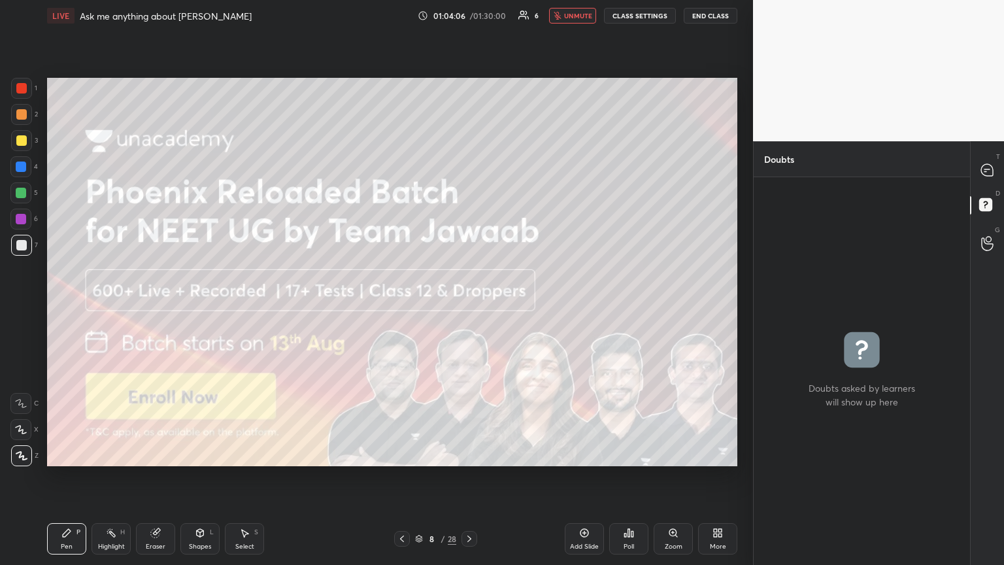
click at [27, 220] on div at bounding box center [20, 218] width 21 height 21
click at [468, 169] on icon at bounding box center [986, 169] width 5 height 0
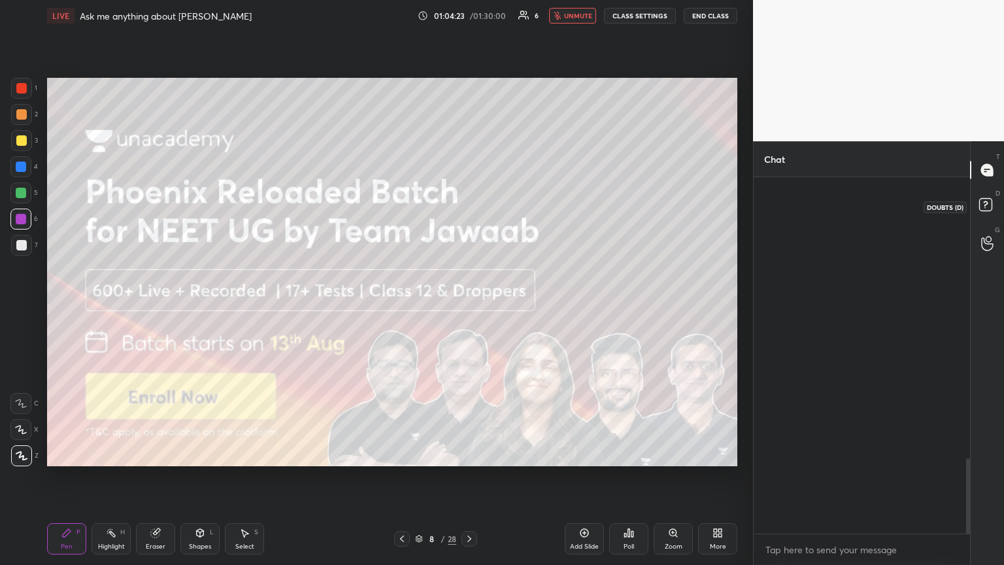
scroll to position [352, 212]
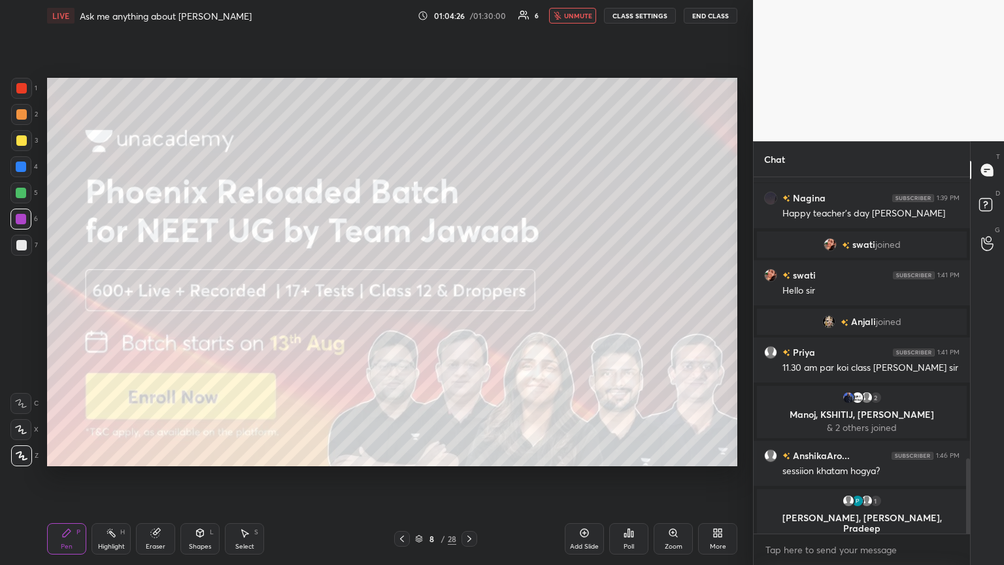
click at [163, 306] on div "Eraser" at bounding box center [155, 538] width 39 height 31
drag, startPoint x: 78, startPoint y: 536, endPoint x: 78, endPoint y: 544, distance: 7.9
click at [76, 306] on div "Pen P" at bounding box center [66, 538] width 39 height 31
click at [27, 243] on div at bounding box center [21, 245] width 21 height 21
drag, startPoint x: 159, startPoint y: 544, endPoint x: 182, endPoint y: 491, distance: 56.8
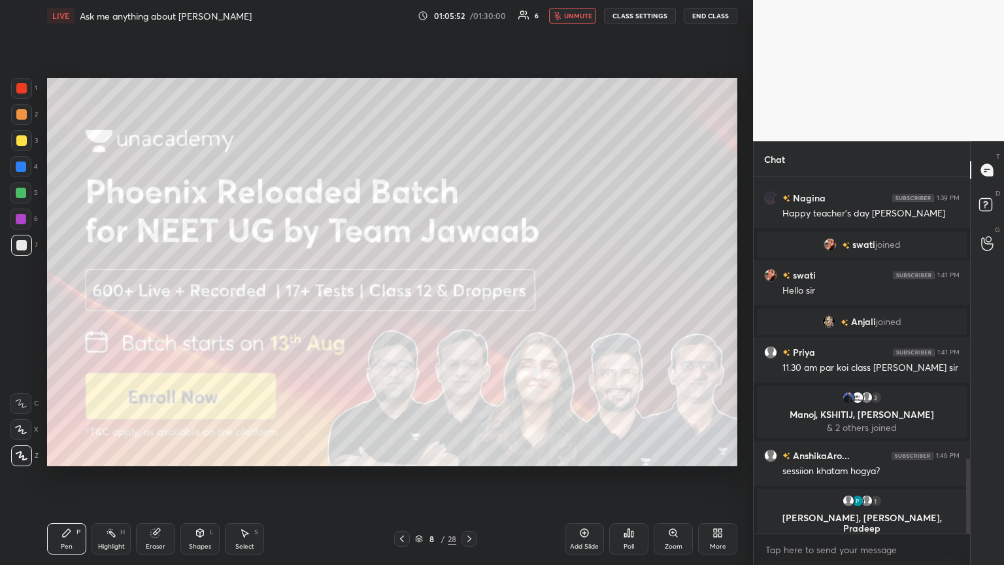
click at [158, 306] on div "Eraser" at bounding box center [156, 546] width 20 height 7
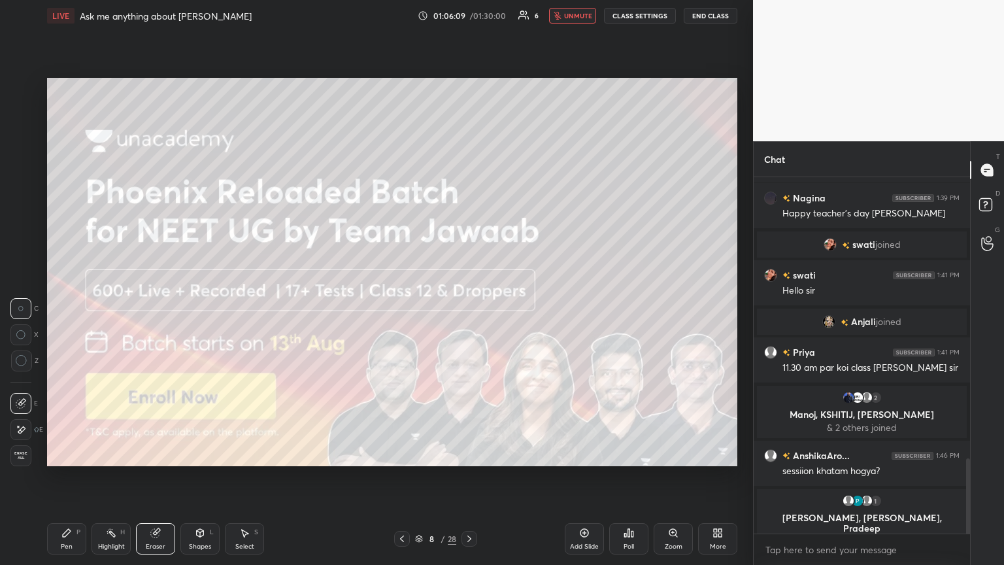
drag, startPoint x: 63, startPoint y: 536, endPoint x: 73, endPoint y: 507, distance: 30.6
click at [63, 306] on icon at bounding box center [67, 533] width 8 height 8
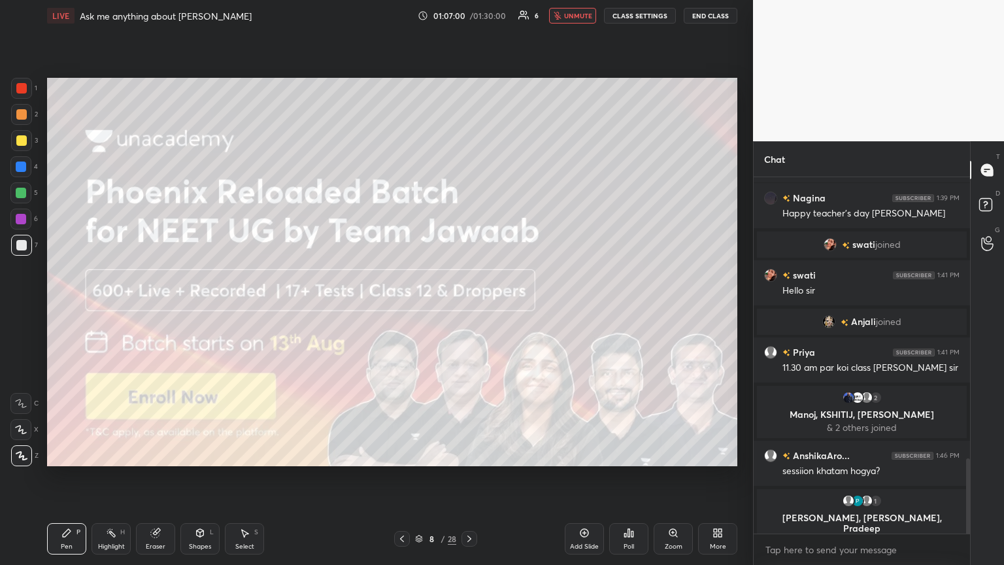
click at [146, 306] on div "Eraser" at bounding box center [155, 538] width 39 height 31
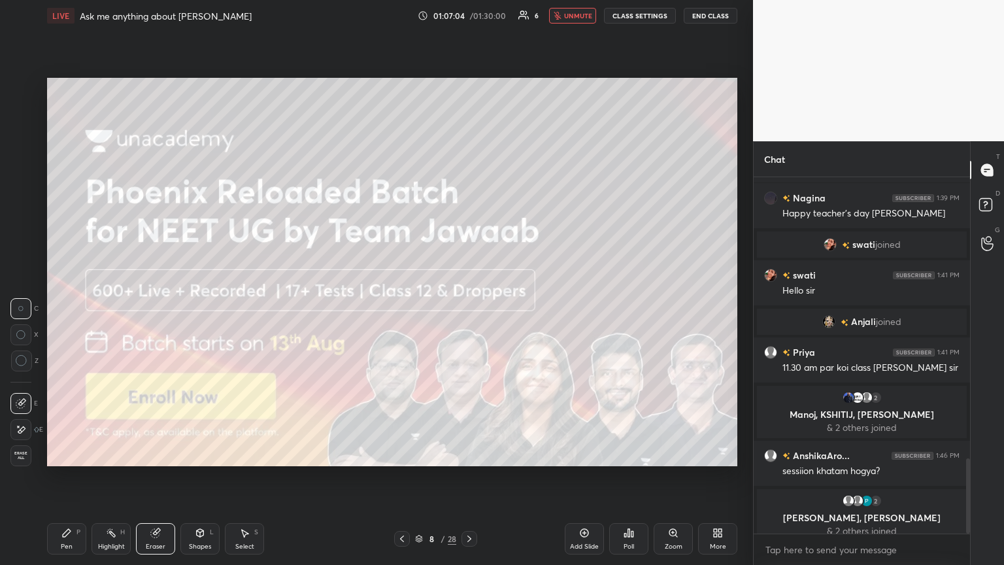
click at [468, 67] on div "Setting up your live class Poll for secs No correct answer Start poll" at bounding box center [392, 271] width 700 height 481
click at [152, 306] on div "Eraser" at bounding box center [155, 538] width 39 height 31
click at [67, 306] on div "Pen P" at bounding box center [66, 538] width 39 height 31
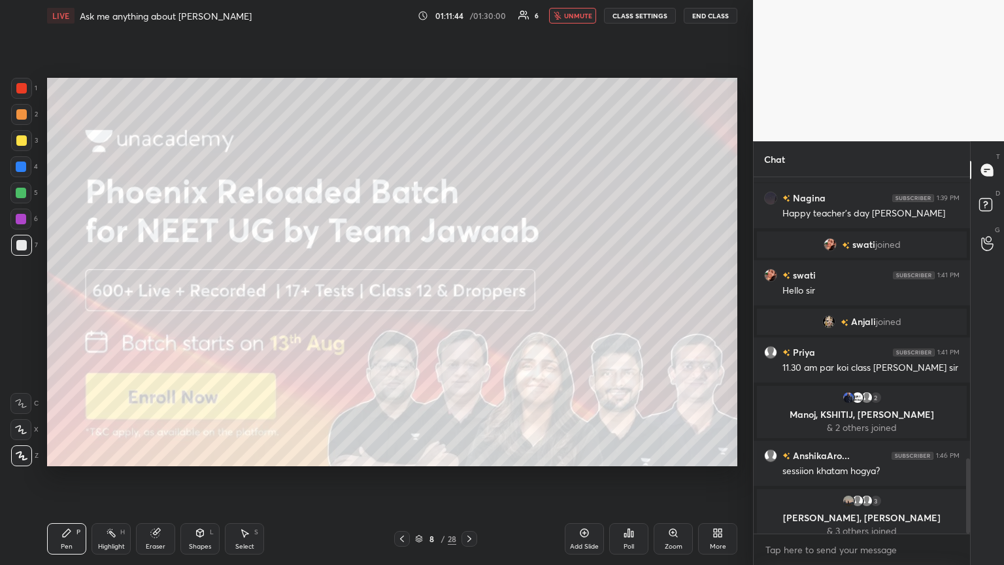
click at [157, 306] on div "Eraser" at bounding box center [155, 538] width 39 height 31
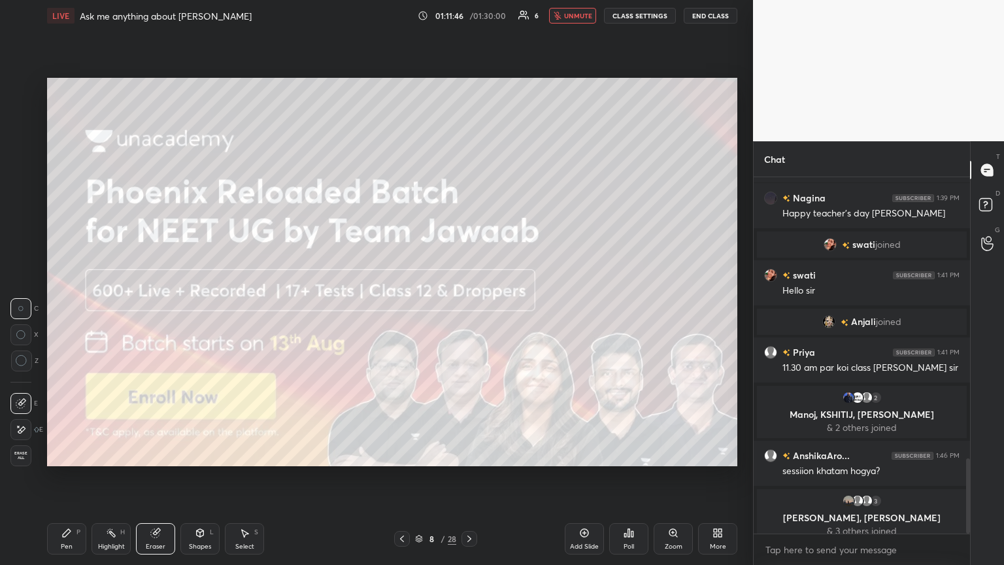
drag, startPoint x: 61, startPoint y: 539, endPoint x: 96, endPoint y: 512, distance: 44.2
click at [62, 306] on div "Pen P" at bounding box center [66, 538] width 39 height 31
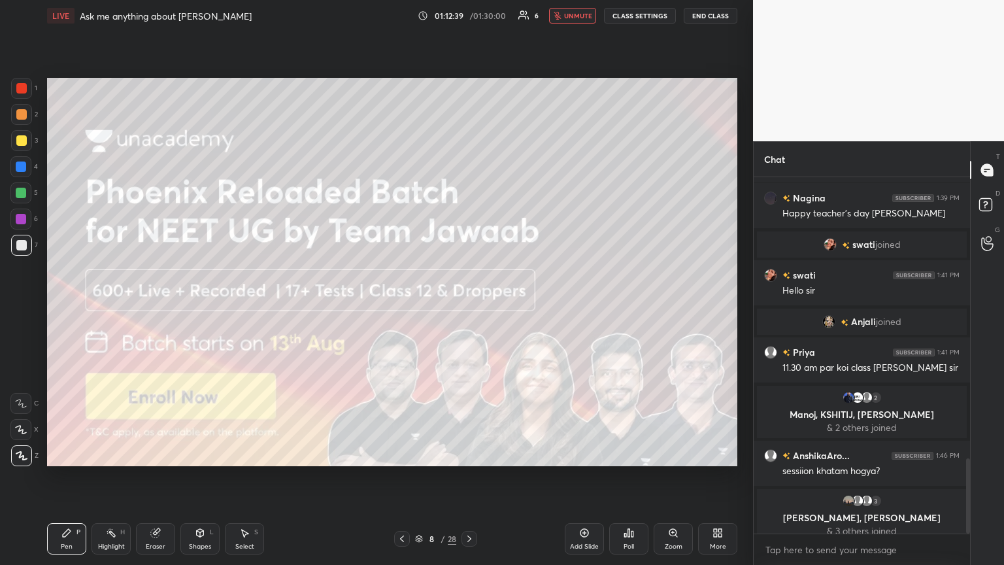
scroll to position [1406, 0]
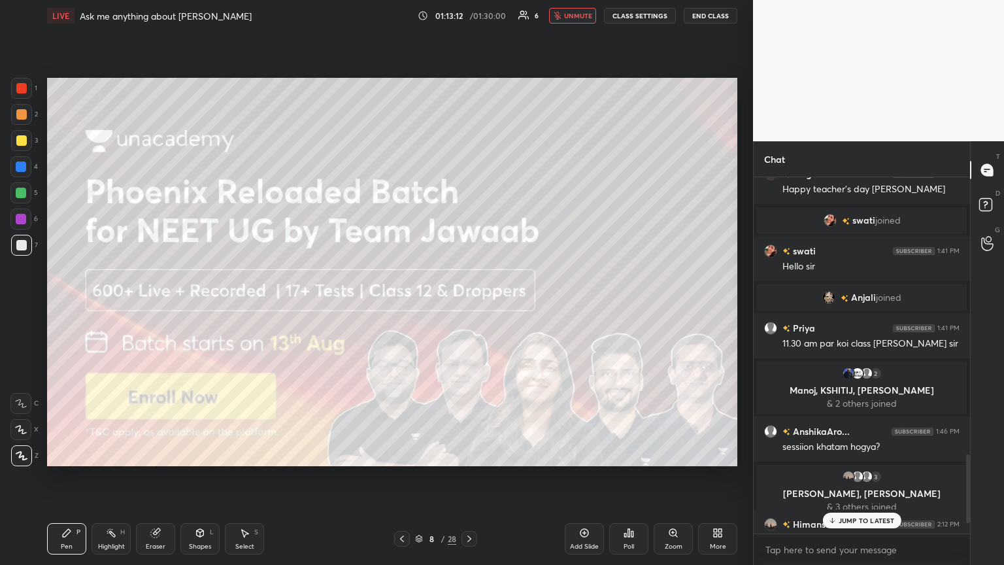
click at [468, 306] on p "JUMP TO LATEST" at bounding box center [866, 520] width 56 height 8
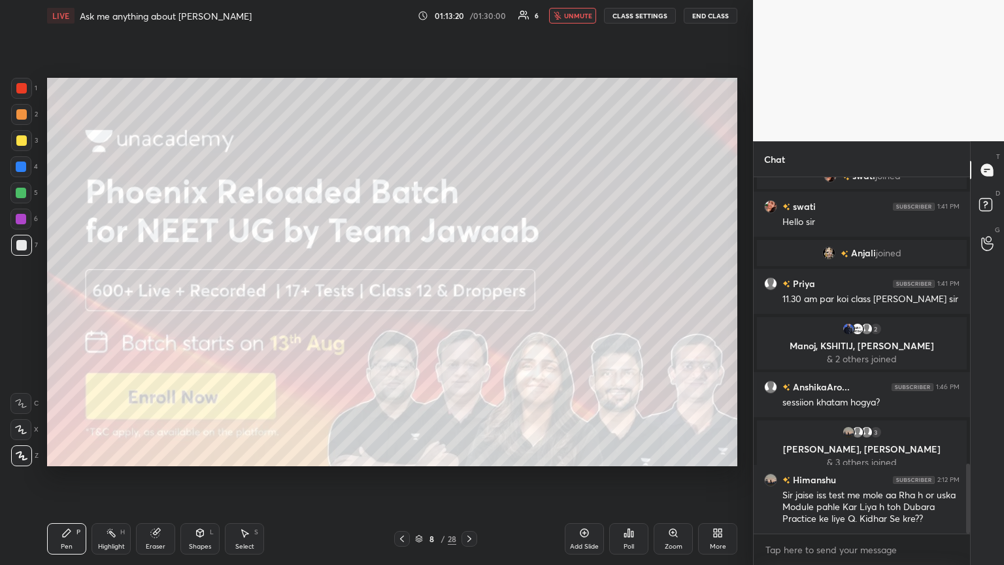
click at [161, 306] on div "Eraser" at bounding box center [155, 538] width 39 height 31
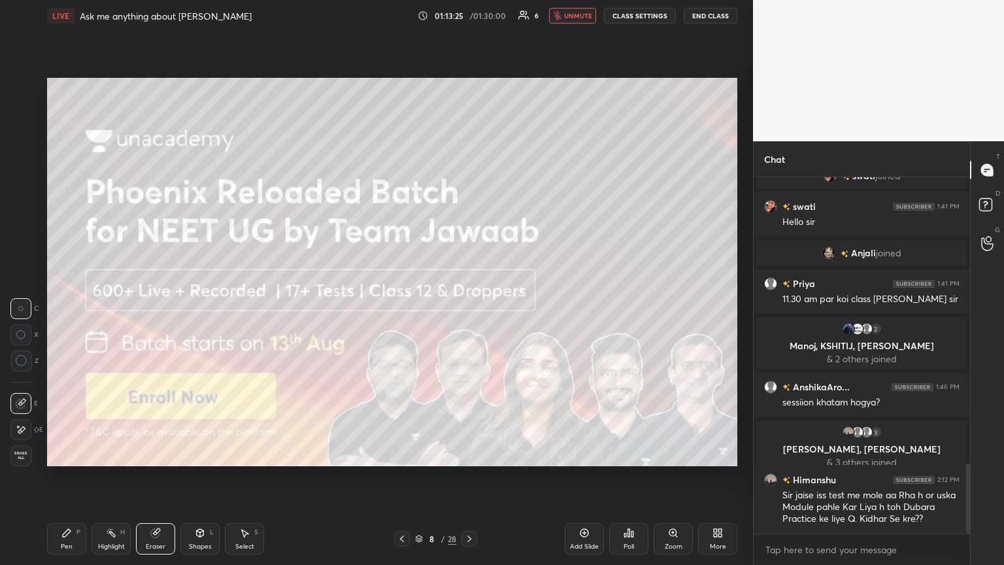
click at [72, 306] on div "Pen P" at bounding box center [66, 538] width 39 height 31
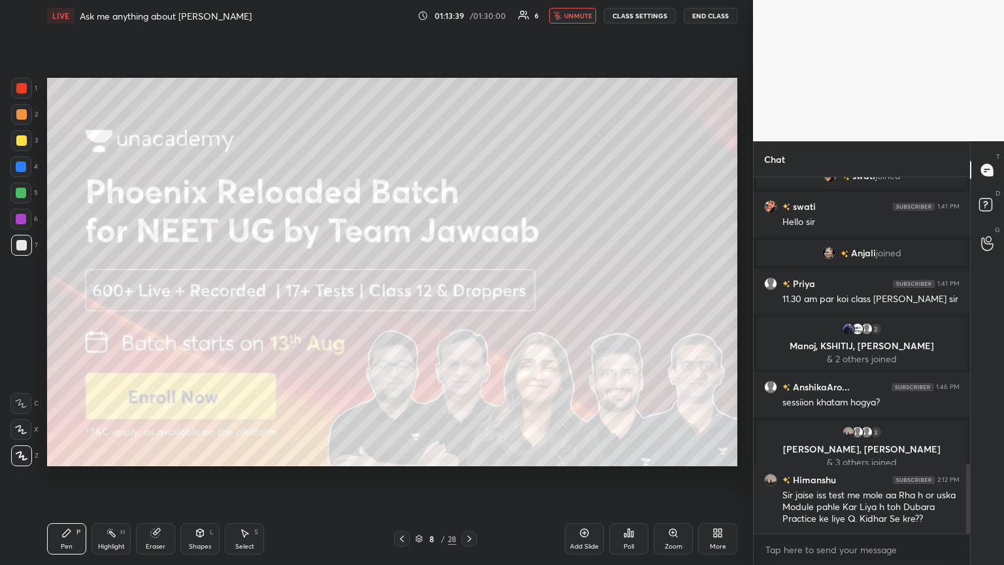
click at [20, 171] on div at bounding box center [21, 166] width 10 height 10
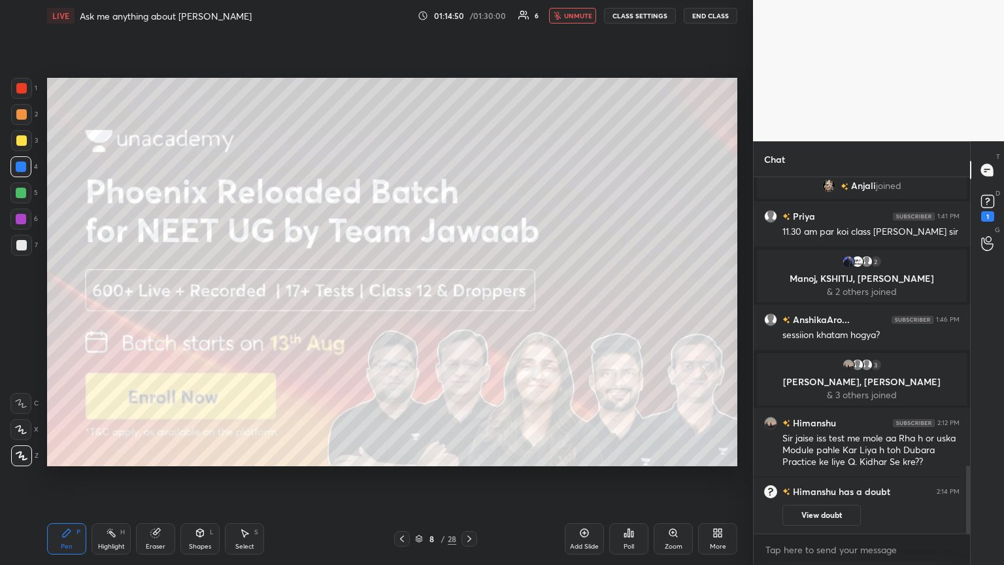
drag, startPoint x: 152, startPoint y: 538, endPoint x: 275, endPoint y: 470, distance: 140.1
click at [155, 306] on div "Eraser" at bounding box center [155, 538] width 39 height 31
drag, startPoint x: 585, startPoint y: 14, endPoint x: 586, endPoint y: 71, distance: 56.8
click at [468, 18] on span "unmute" at bounding box center [578, 15] width 28 height 9
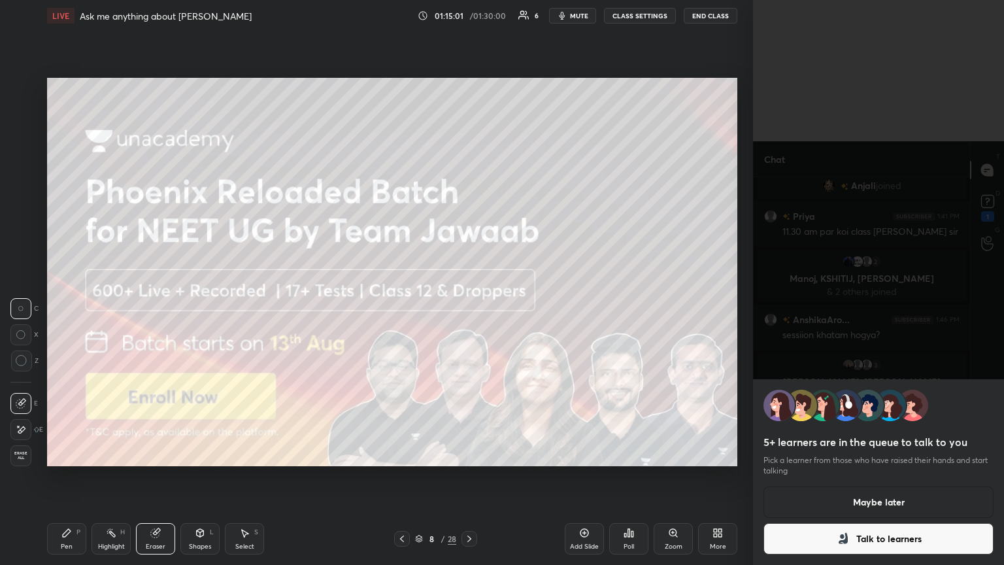
click at [468, 306] on button "Maybe later" at bounding box center [878, 501] width 230 height 31
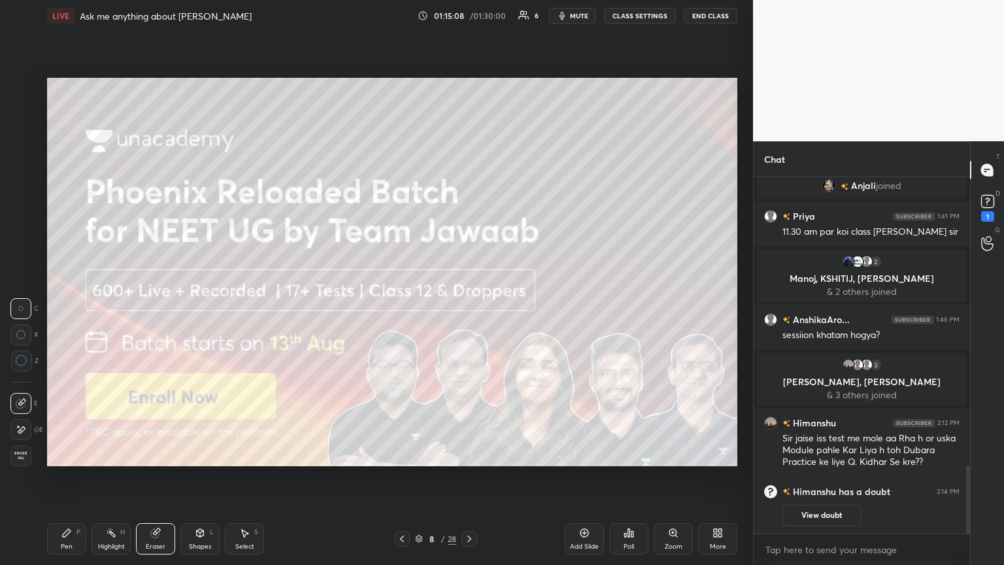
drag, startPoint x: 67, startPoint y: 533, endPoint x: 78, endPoint y: 516, distance: 20.8
click at [71, 306] on icon at bounding box center [66, 532] width 10 height 10
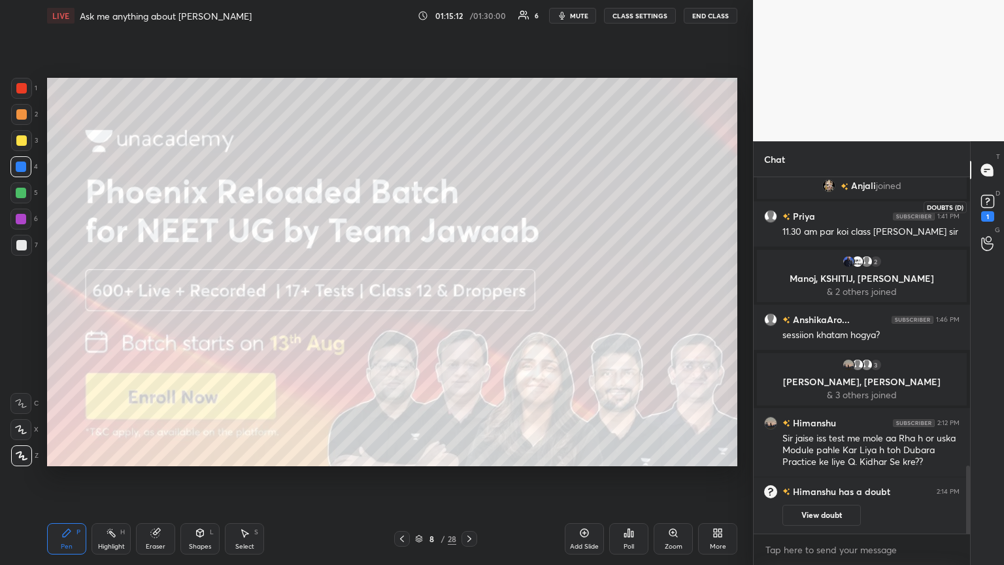
click at [468, 213] on div "1" at bounding box center [987, 216] width 13 height 10
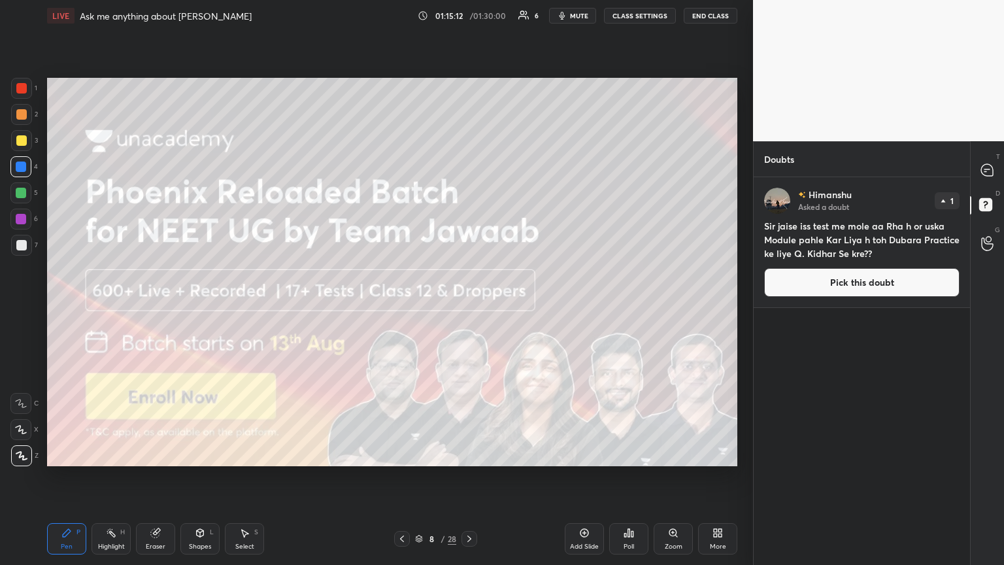
click at [468, 288] on button "Pick this doubt" at bounding box center [861, 282] width 195 height 29
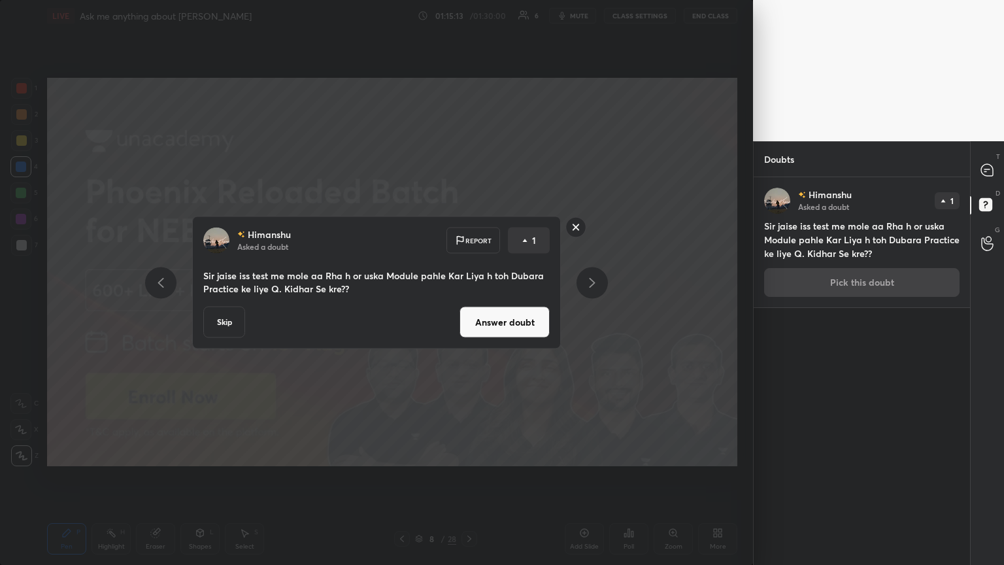
click at [468, 306] on button "Answer doubt" at bounding box center [504, 321] width 90 height 31
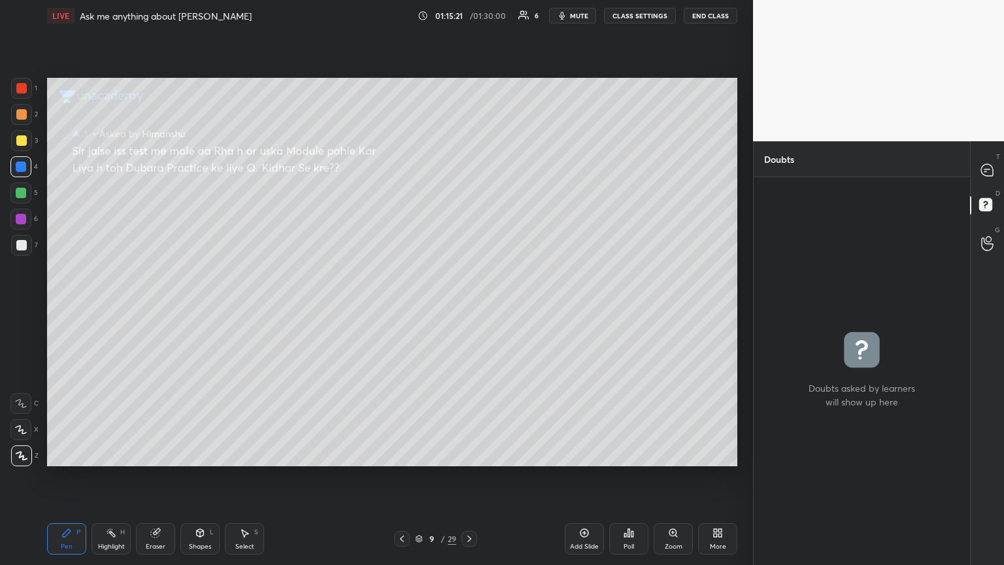
click at [405, 306] on icon at bounding box center [402, 538] width 10 height 10
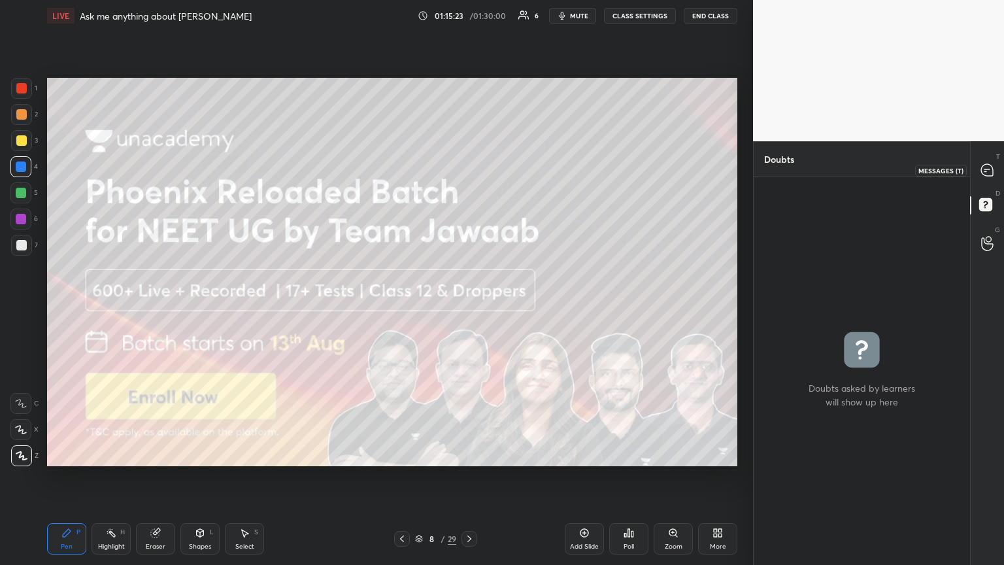
click at [468, 175] on icon at bounding box center [987, 170] width 14 height 14
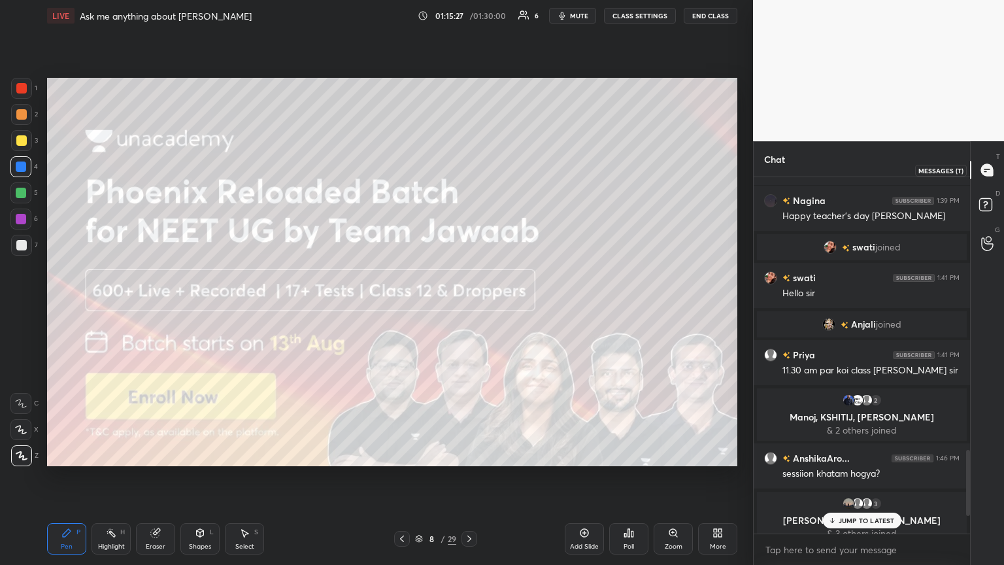
scroll to position [1424, 0]
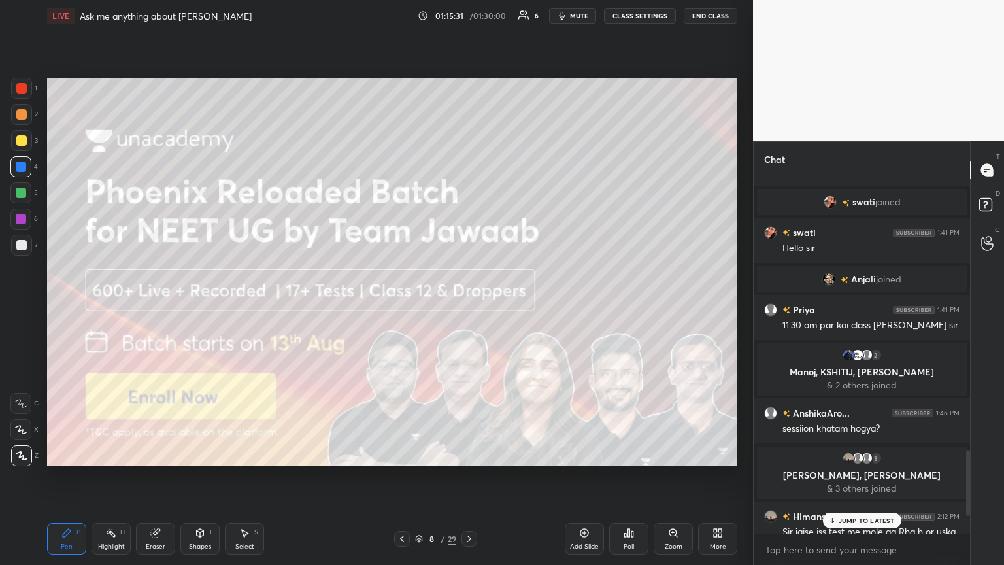
click at [468, 306] on p "JUMP TO LATEST" at bounding box center [866, 520] width 56 height 8
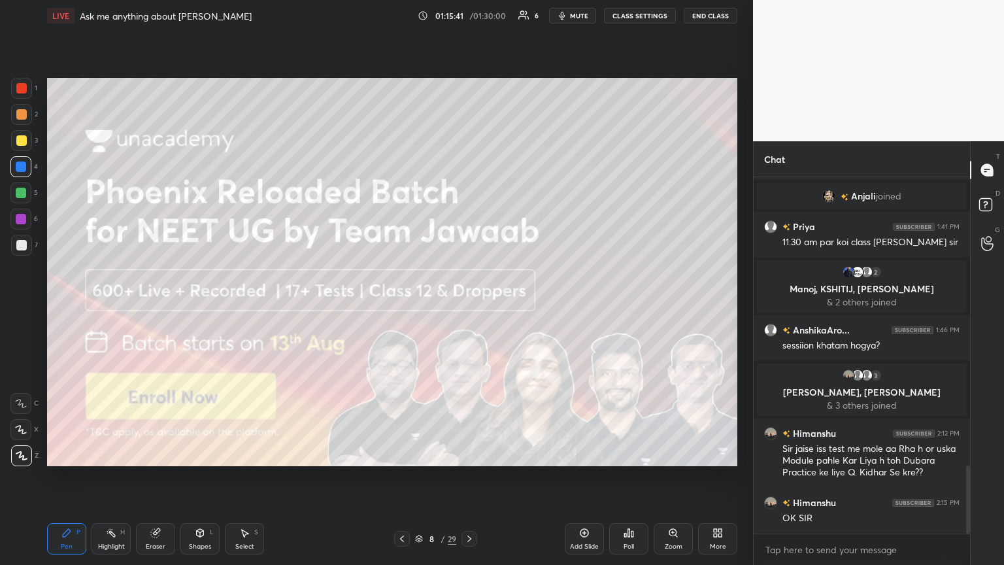
click at [468, 16] on span "mute" at bounding box center [579, 15] width 18 height 9
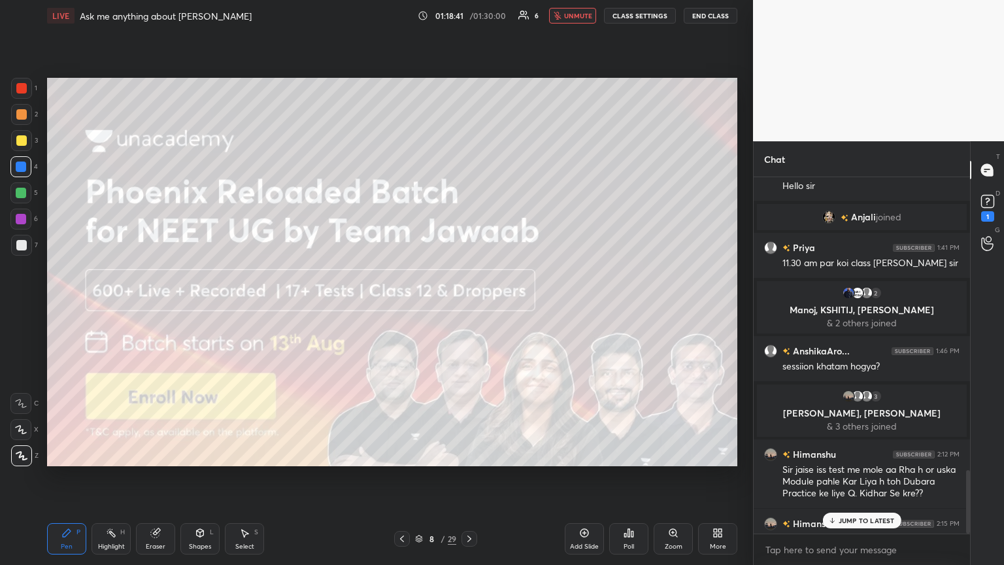
scroll to position [1647, 0]
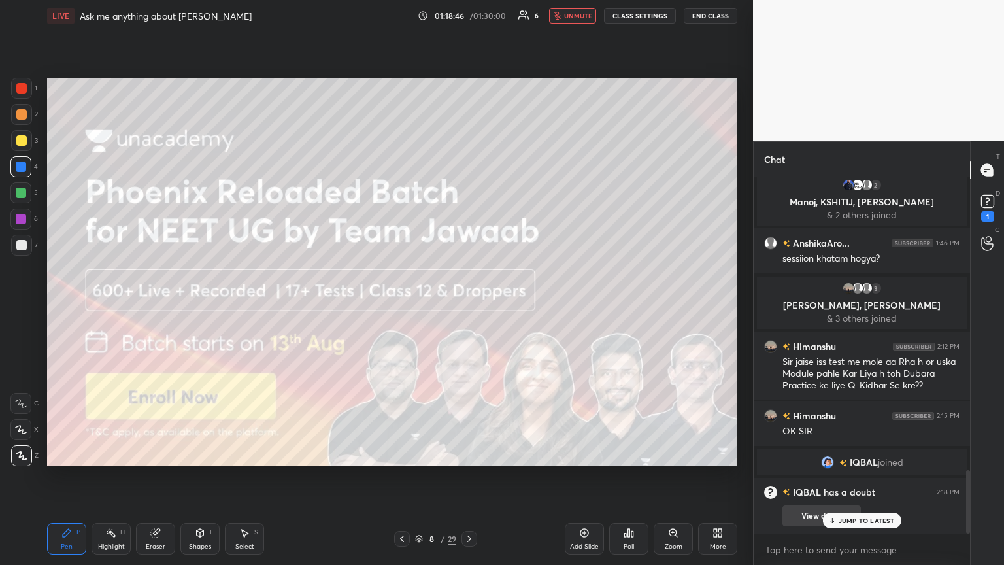
drag, startPoint x: 853, startPoint y: 522, endPoint x: 842, endPoint y: 525, distance: 10.8
click at [468, 306] on p "JUMP TO LATEST" at bounding box center [866, 520] width 56 height 8
click at [468, 306] on button "View doubt" at bounding box center [821, 515] width 78 height 21
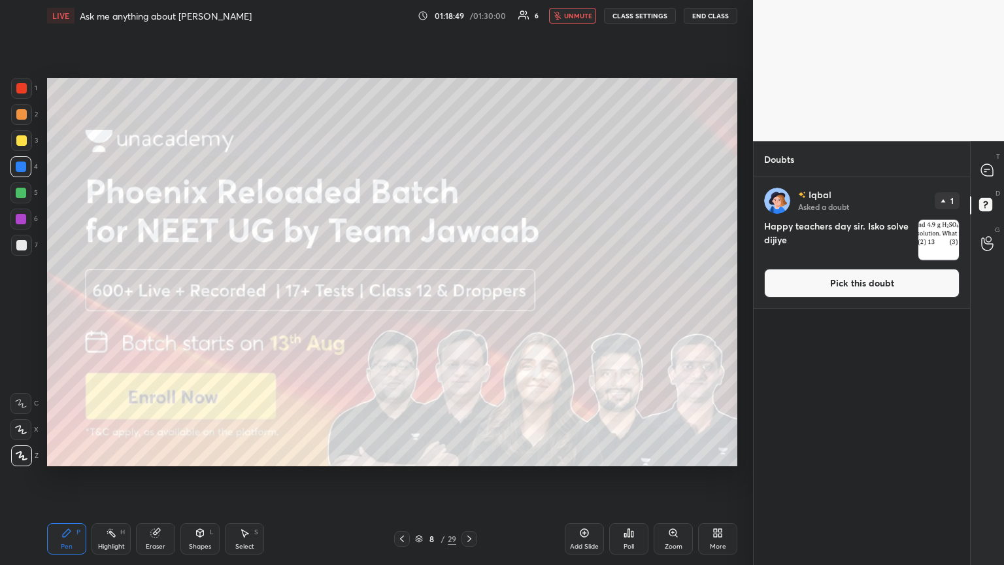
click at [468, 285] on button "Pick this doubt" at bounding box center [861, 283] width 195 height 29
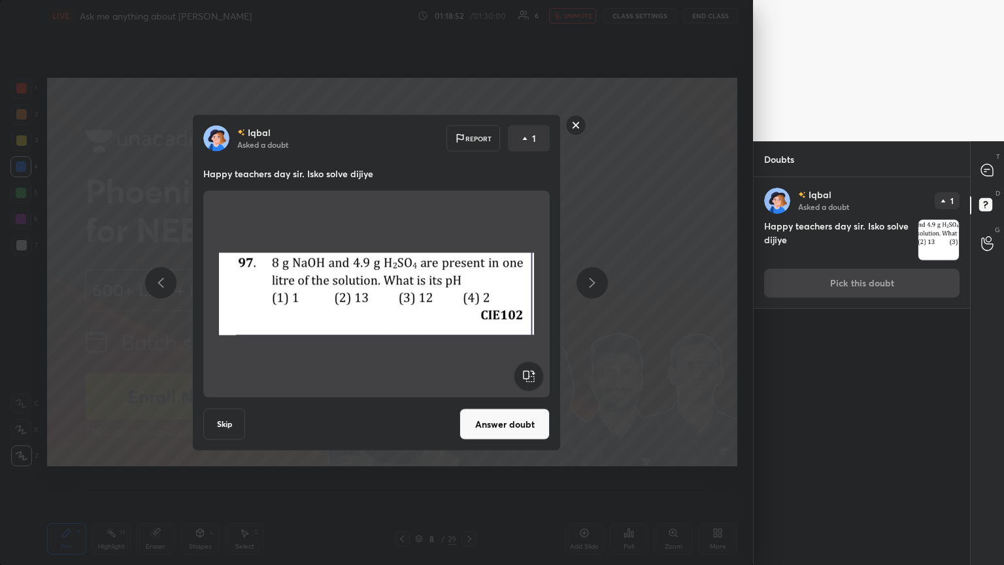
click at [468, 306] on button "Answer doubt" at bounding box center [504, 423] width 90 height 31
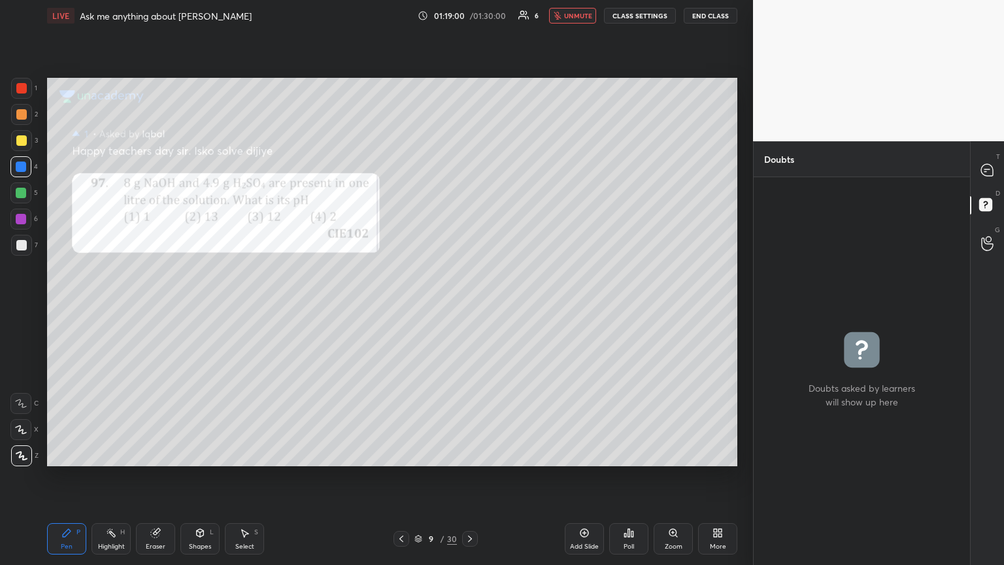
click at [20, 246] on div at bounding box center [21, 245] width 10 height 10
drag, startPoint x: 22, startPoint y: 136, endPoint x: 21, endPoint y: 157, distance: 20.9
click at [22, 138] on div at bounding box center [21, 140] width 10 height 10
click at [468, 172] on icon at bounding box center [987, 170] width 12 height 12
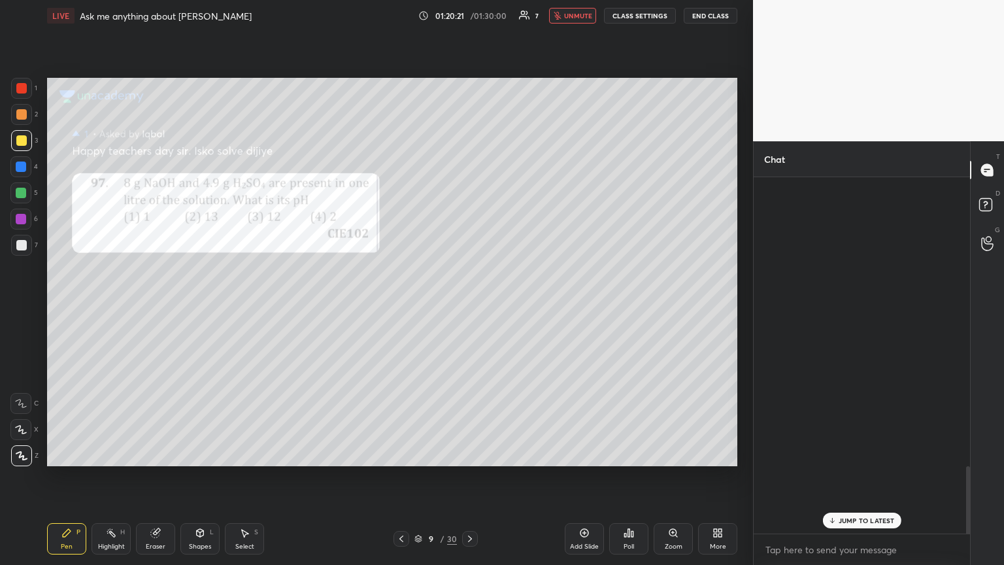
scroll to position [352, 212]
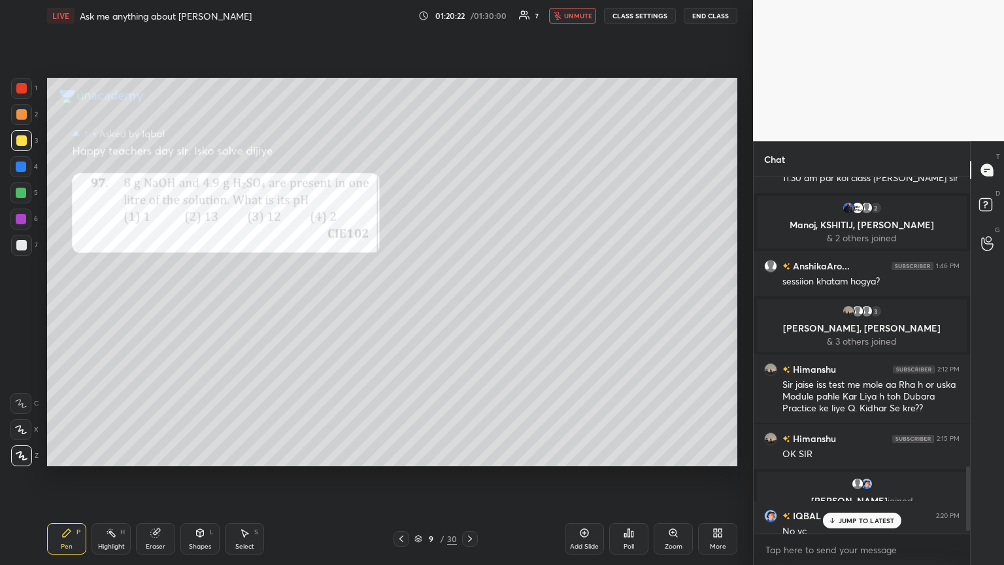
click at [468, 306] on p "JUMP TO LATEST" at bounding box center [866, 520] width 56 height 8
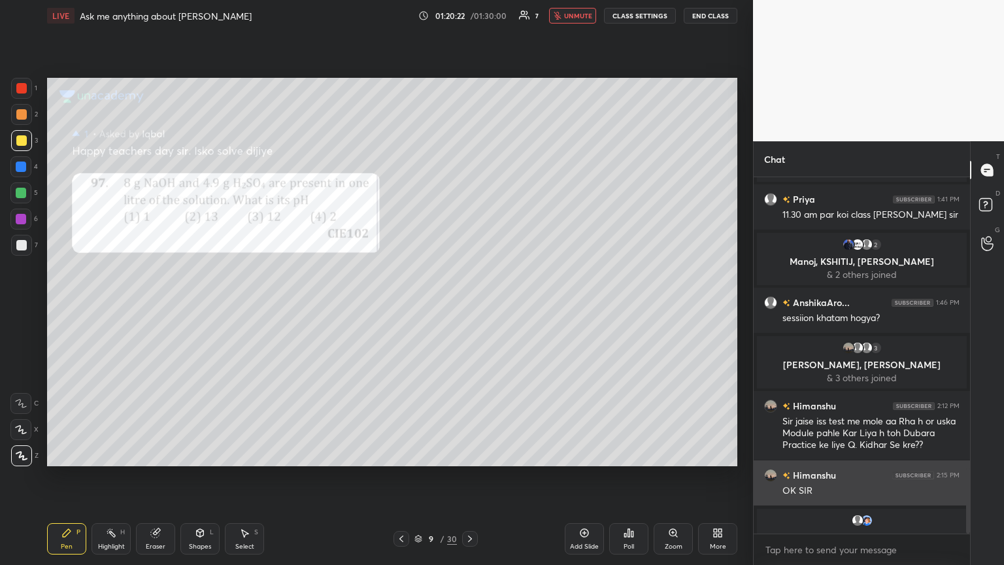
scroll to position [1591, 0]
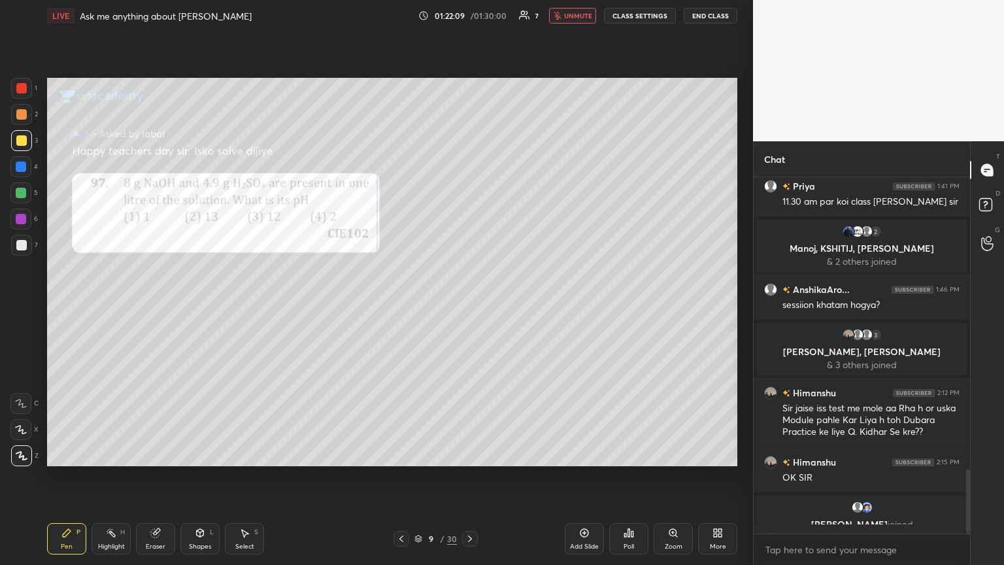
drag, startPoint x: 967, startPoint y: 489, endPoint x: 964, endPoint y: 506, distance: 17.9
click at [468, 306] on div at bounding box center [968, 501] width 4 height 64
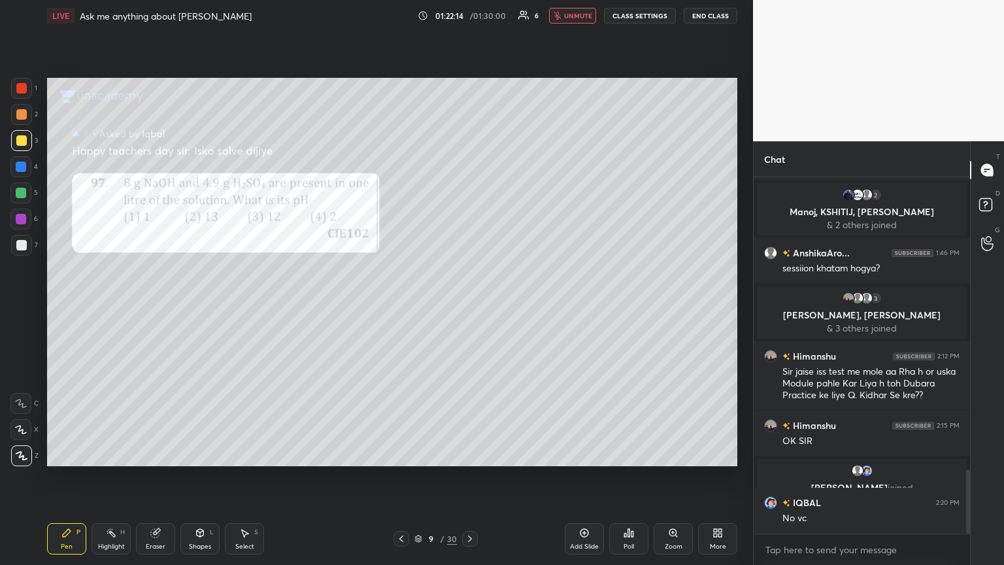
drag, startPoint x: 580, startPoint y: 12, endPoint x: 549, endPoint y: 64, distance: 60.1
click at [468, 16] on span "unmute" at bounding box center [578, 15] width 28 height 9
drag, startPoint x: 137, startPoint y: 525, endPoint x: 134, endPoint y: 533, distance: 7.9
click at [136, 306] on div "Eraser" at bounding box center [155, 538] width 39 height 31
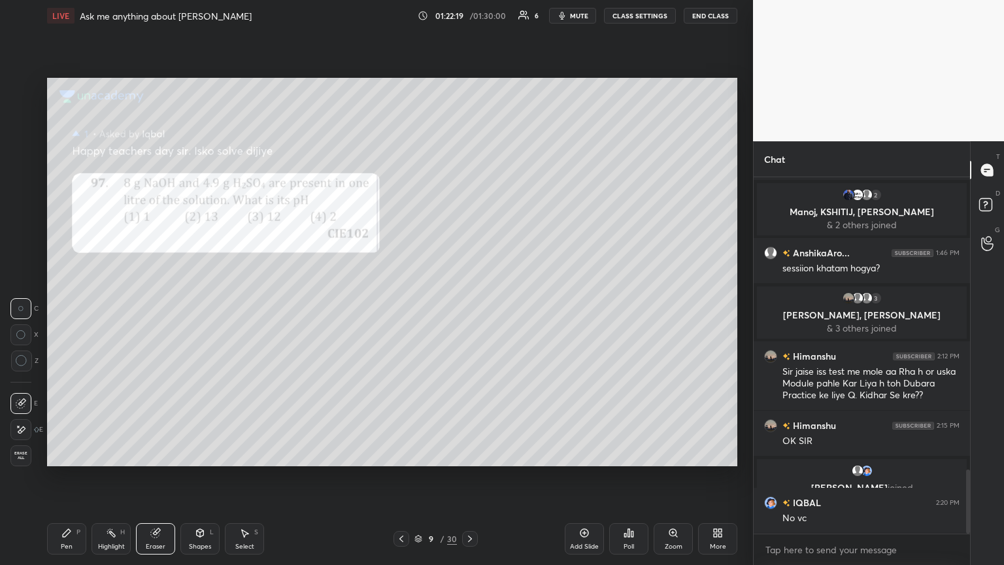
drag, startPoint x: 118, startPoint y: 534, endPoint x: 135, endPoint y: 516, distance: 25.4
click at [122, 306] on div "Highlight H" at bounding box center [110, 538] width 39 height 31
drag, startPoint x: 970, startPoint y: 485, endPoint x: 968, endPoint y: 502, distance: 17.8
click at [468, 306] on div "Chat [PERSON_NAME] joined Priya 1:41 PM 11.30 am par koi class [PERSON_NAME] si…" at bounding box center [878, 352] width 251 height 423
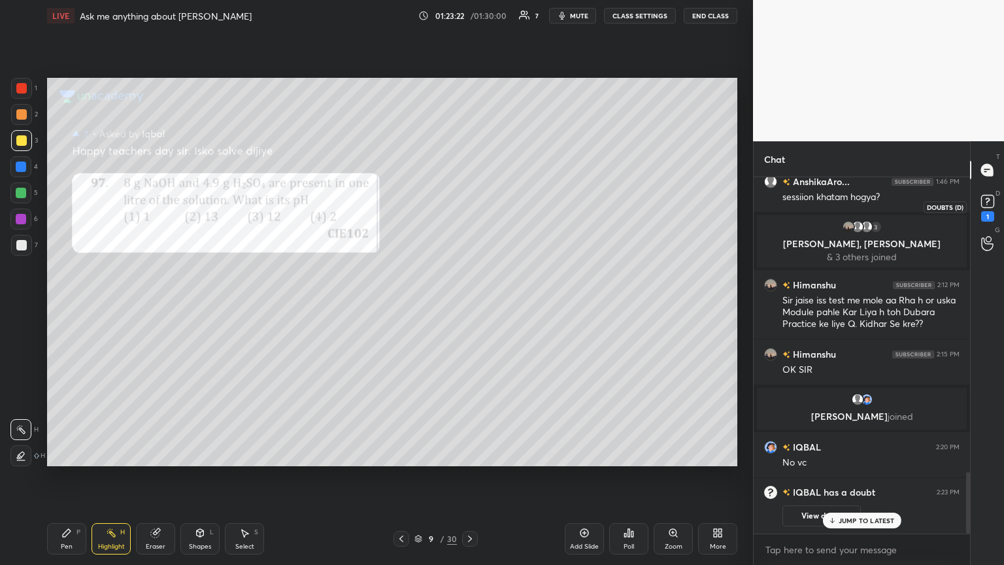
drag, startPoint x: 983, startPoint y: 210, endPoint x: 923, endPoint y: 233, distance: 64.1
click at [468, 211] on div "1" at bounding box center [987, 216] width 13 height 10
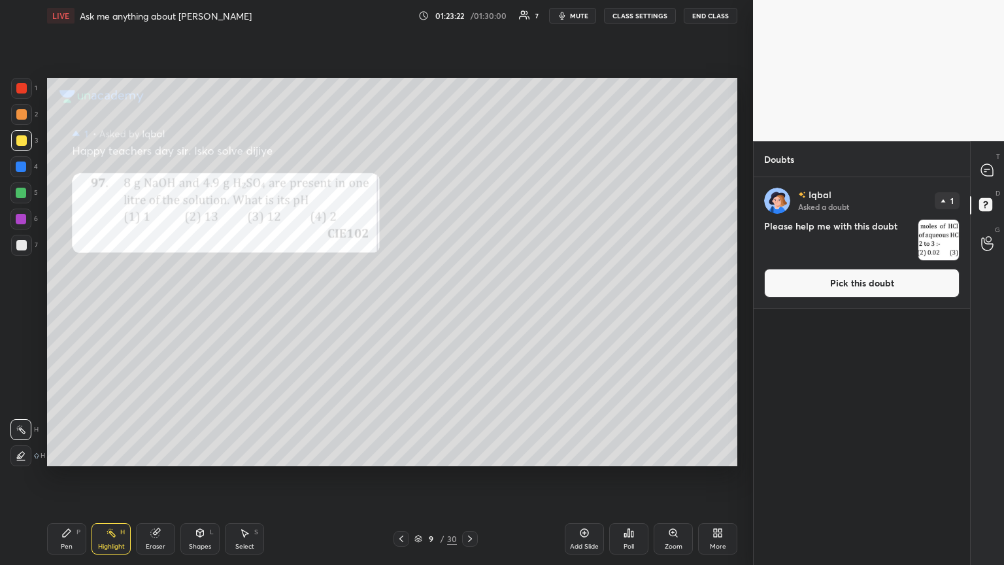
drag, startPoint x: 825, startPoint y: 291, endPoint x: 782, endPoint y: 289, distance: 42.5
click at [468, 293] on button "Pick this doubt" at bounding box center [861, 283] width 195 height 29
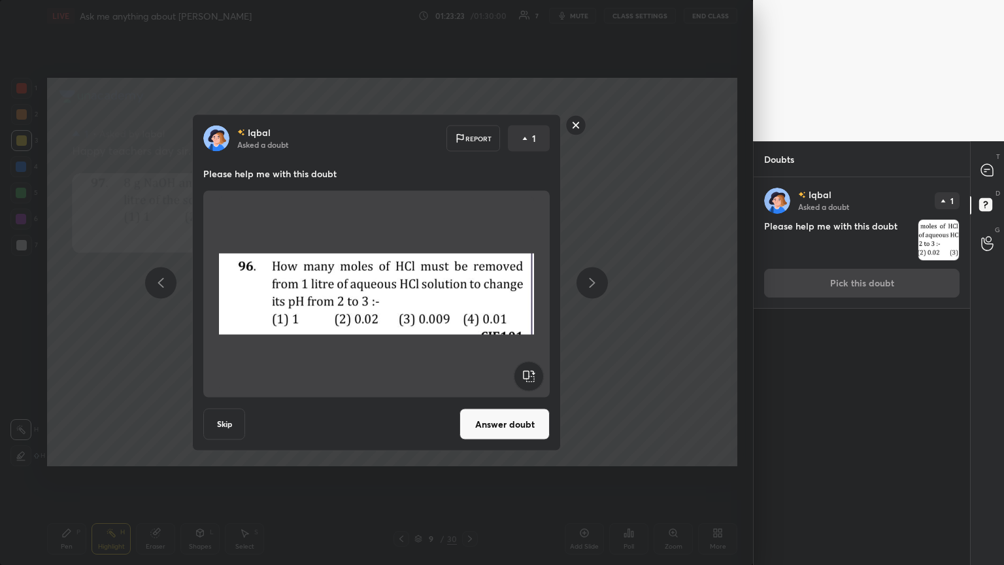
drag, startPoint x: 495, startPoint y: 431, endPoint x: 520, endPoint y: 402, distance: 38.0
click at [468, 306] on button "Answer doubt" at bounding box center [504, 423] width 90 height 31
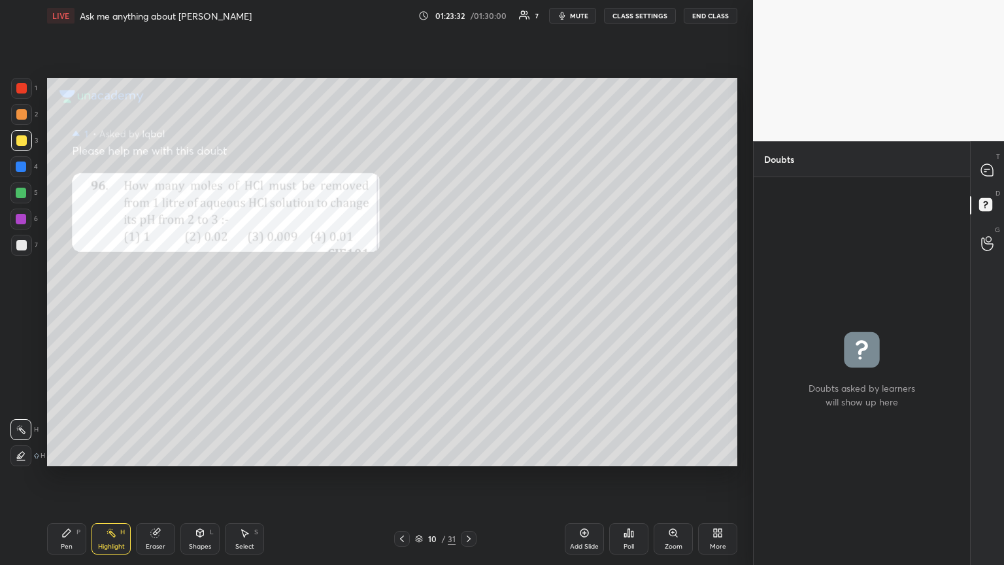
drag, startPoint x: 76, startPoint y: 544, endPoint x: 71, endPoint y: 524, distance: 20.1
click at [74, 306] on div "Pen P" at bounding box center [66, 538] width 39 height 31
drag, startPoint x: 16, startPoint y: 167, endPoint x: 21, endPoint y: 159, distance: 9.4
click at [17, 167] on div at bounding box center [21, 166] width 10 height 10
click at [400, 306] on icon at bounding box center [402, 538] width 10 height 10
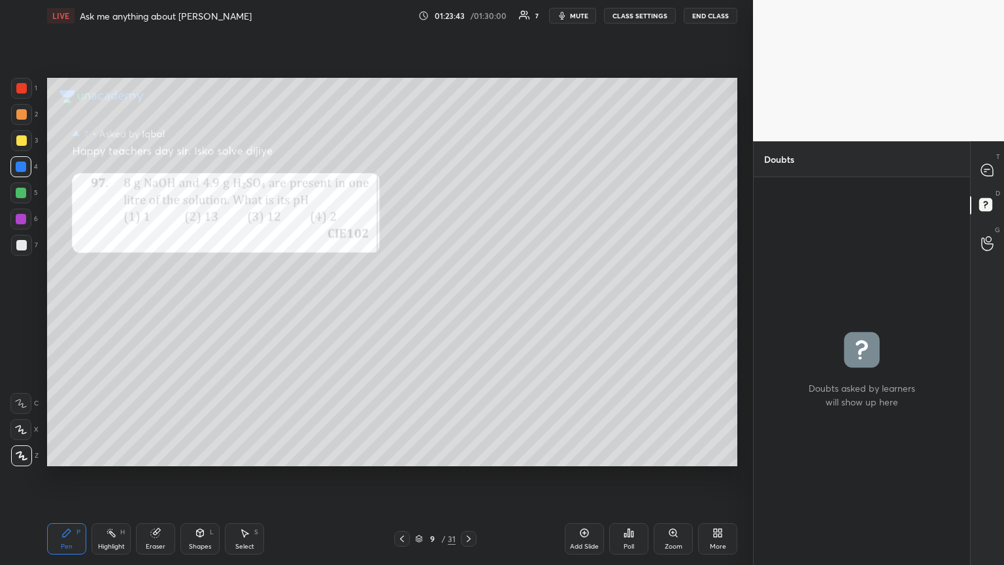
click at [402, 306] on icon at bounding box center [402, 538] width 10 height 10
click at [402, 306] on icon at bounding box center [402, 538] width 4 height 7
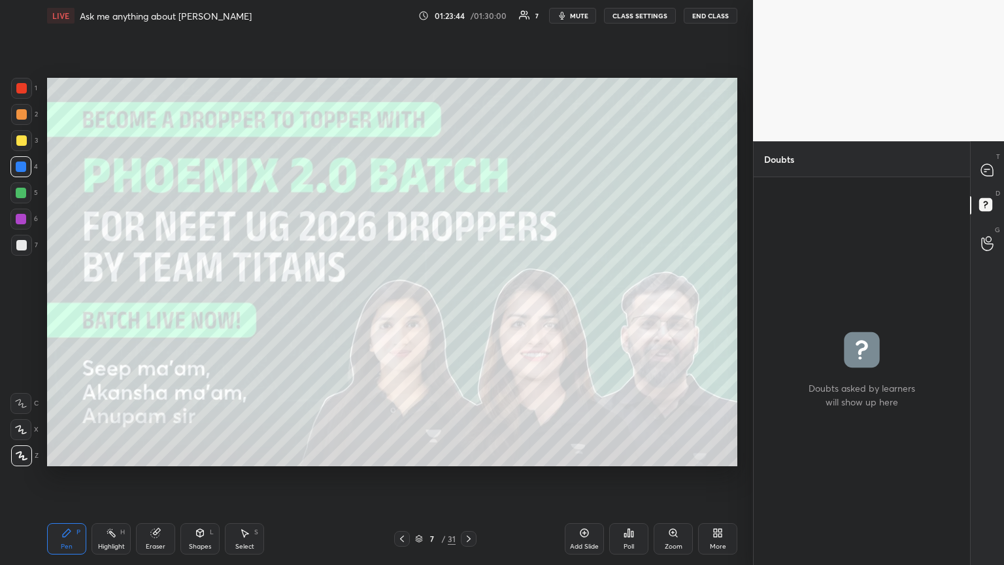
click at [403, 306] on icon at bounding box center [402, 538] width 10 height 10
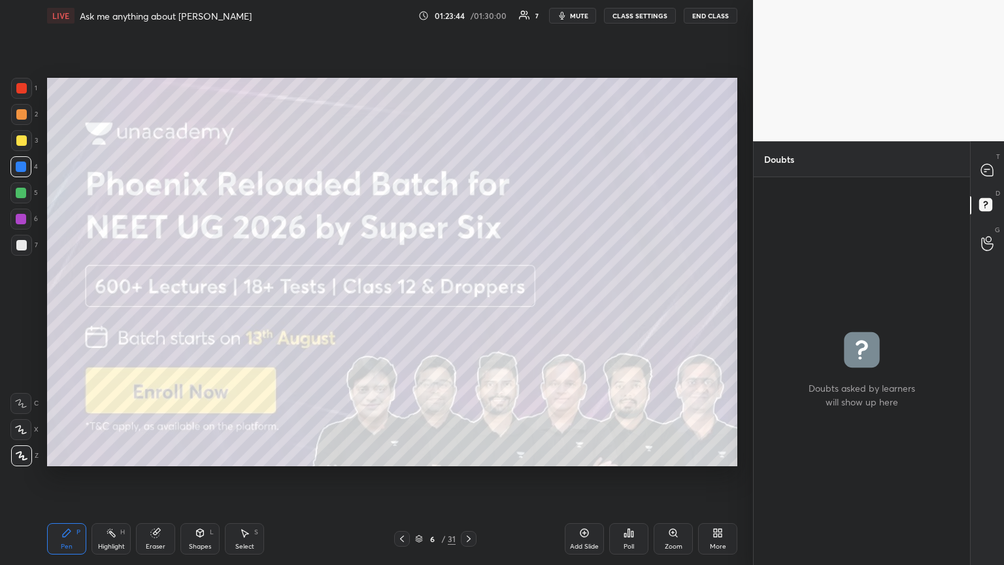
click at [404, 306] on icon at bounding box center [402, 538] width 10 height 10
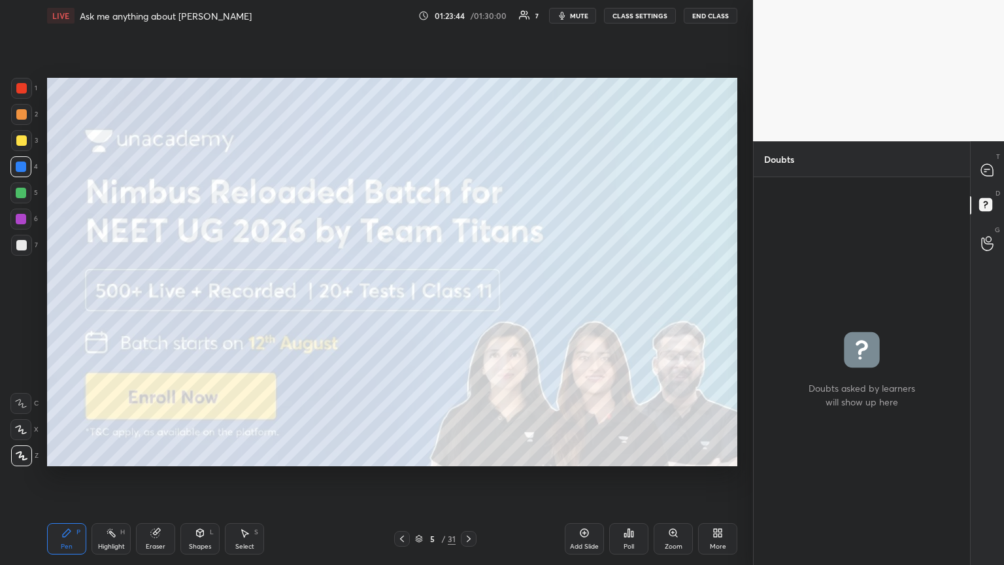
click at [405, 306] on icon at bounding box center [402, 538] width 10 height 10
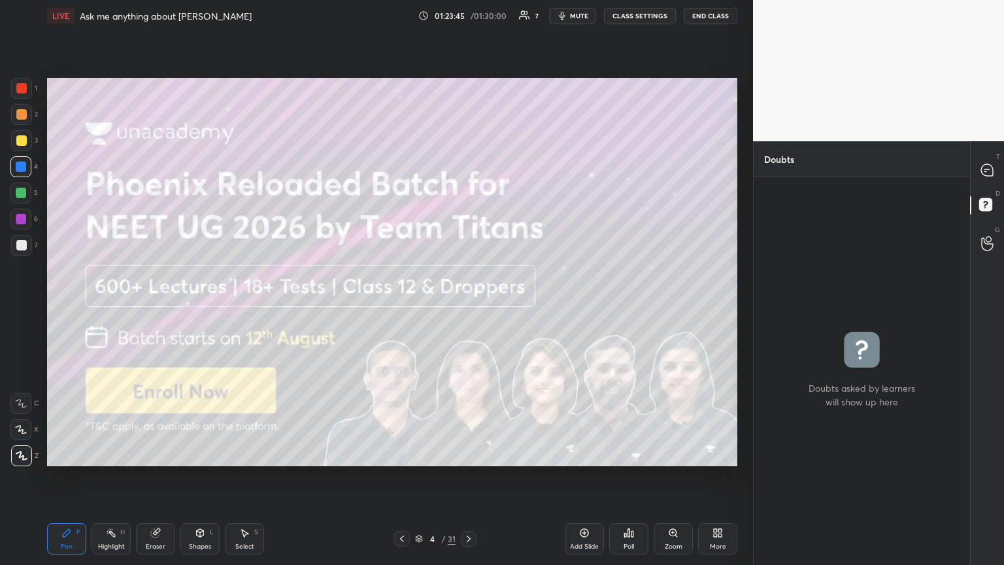
click at [405, 306] on icon at bounding box center [402, 538] width 10 height 10
click at [408, 306] on div at bounding box center [402, 539] width 16 height 16
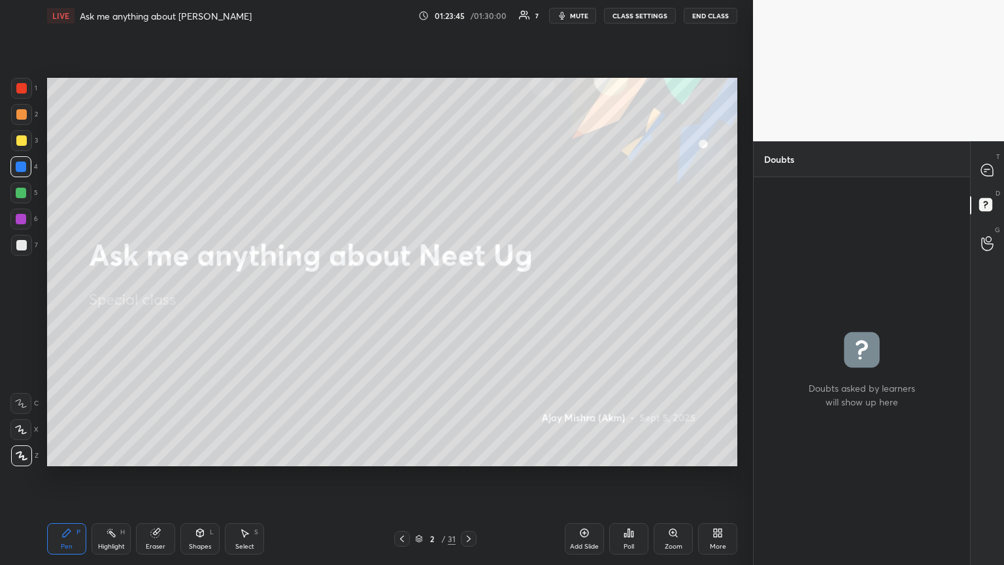
click at [468, 306] on icon at bounding box center [468, 538] width 10 height 10
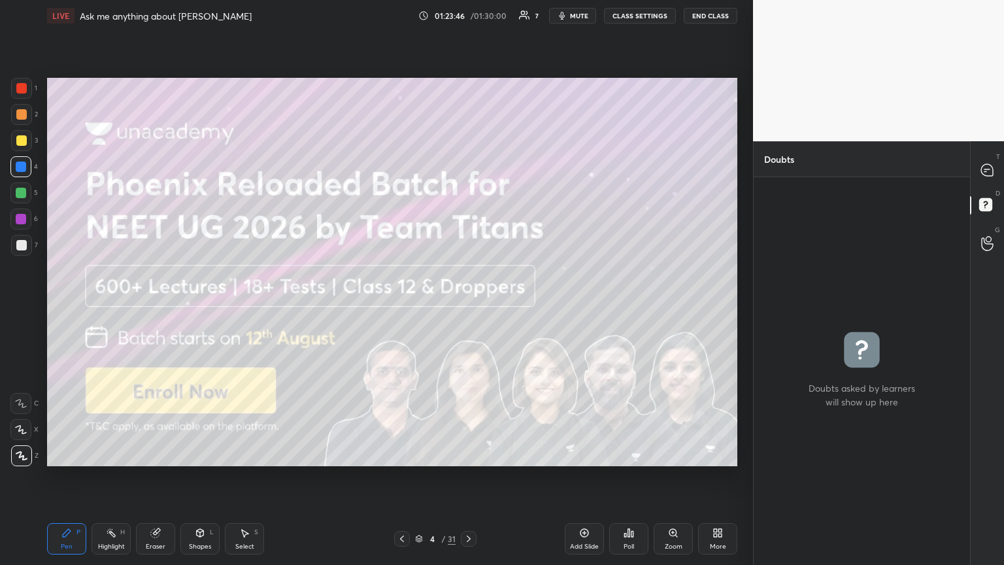
click at [468, 306] on icon at bounding box center [468, 538] width 10 height 10
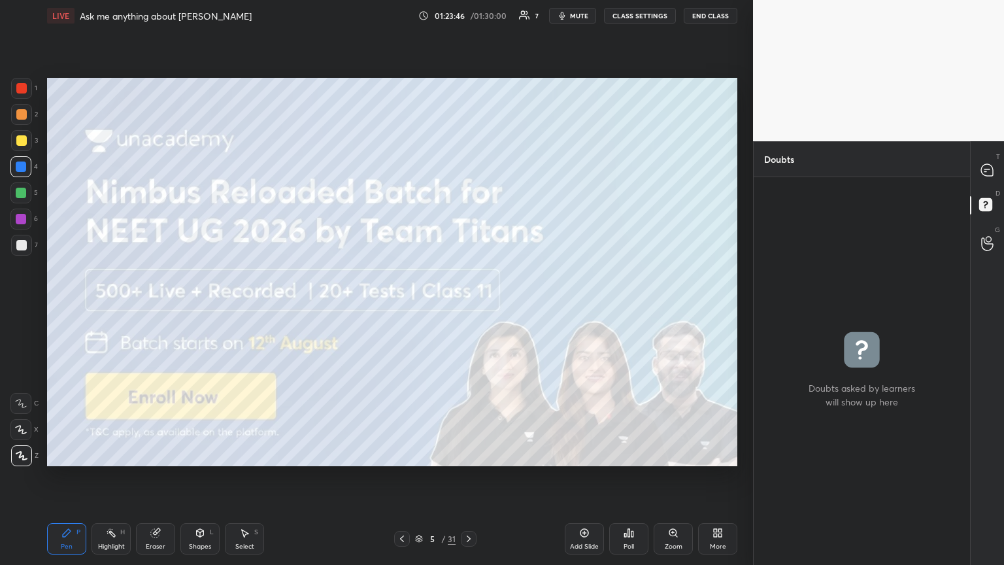
click at [468, 306] on icon at bounding box center [468, 538] width 10 height 10
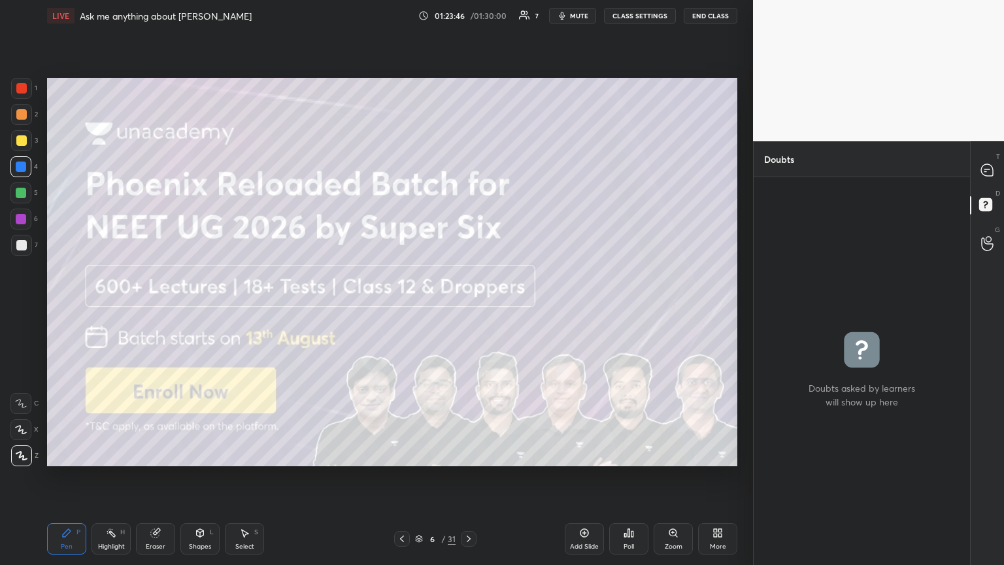
click at [468, 306] on icon at bounding box center [468, 538] width 10 height 10
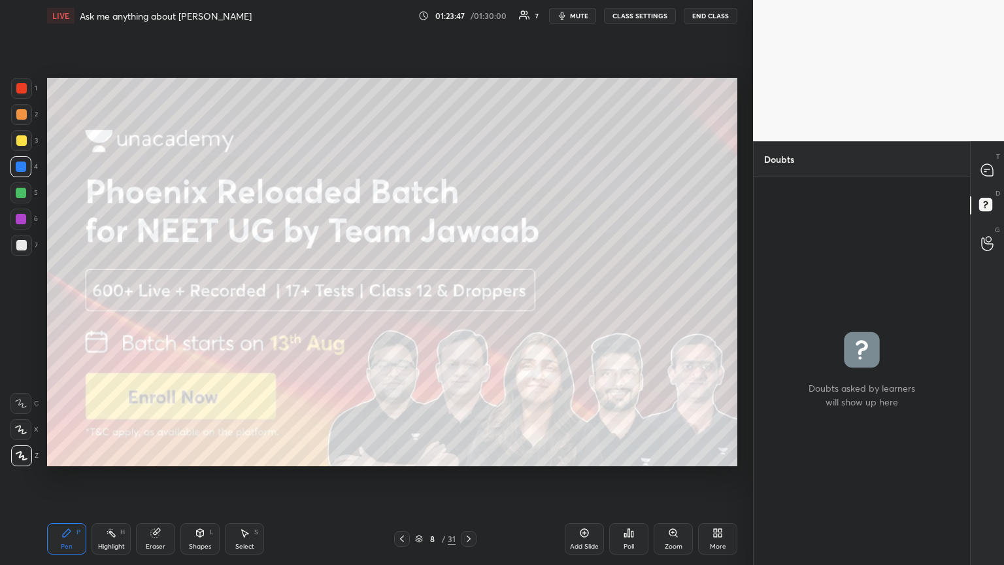
click at [468, 306] on icon at bounding box center [468, 538] width 10 height 10
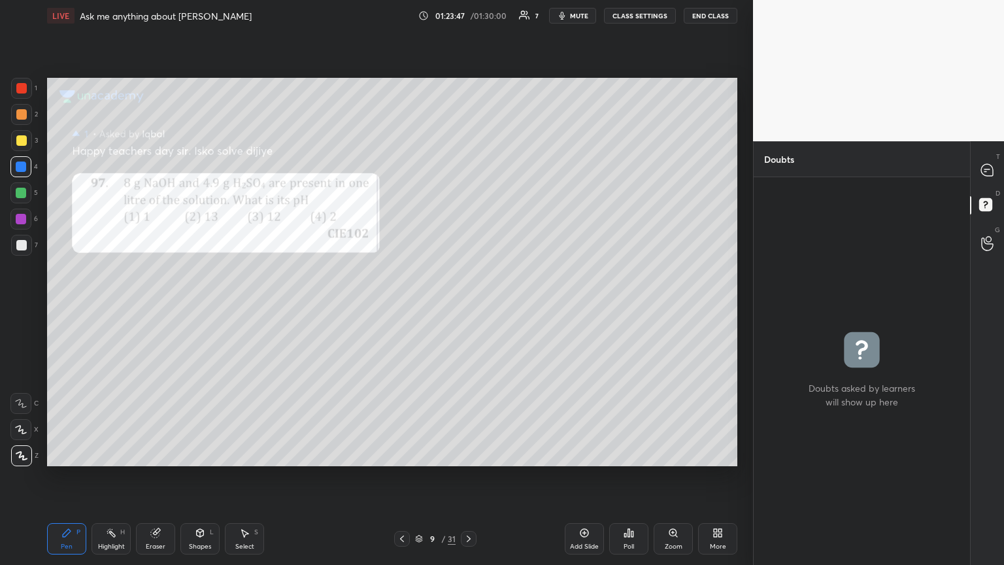
click at [468, 306] on icon at bounding box center [468, 538] width 10 height 10
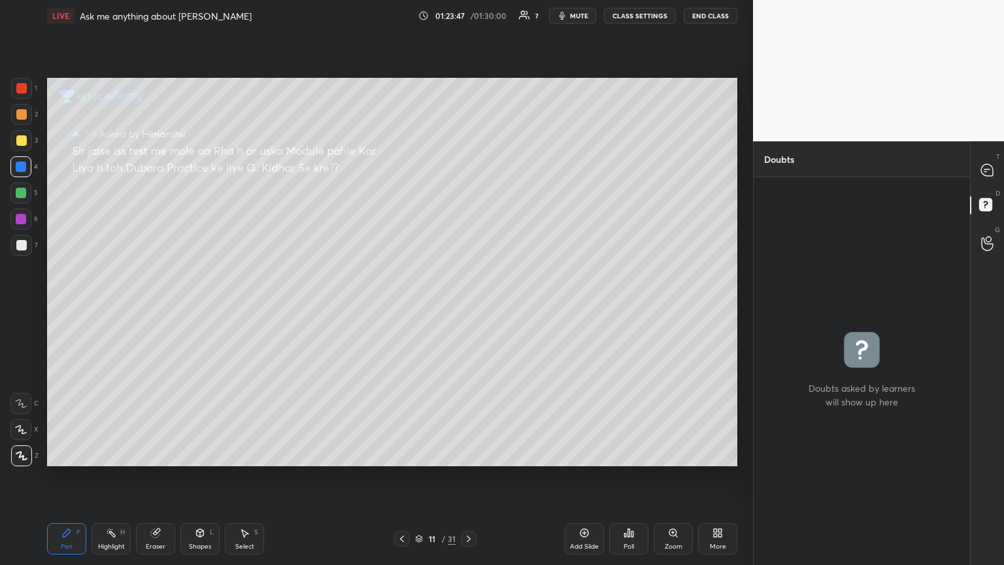
click at [468, 306] on icon at bounding box center [468, 538] width 10 height 10
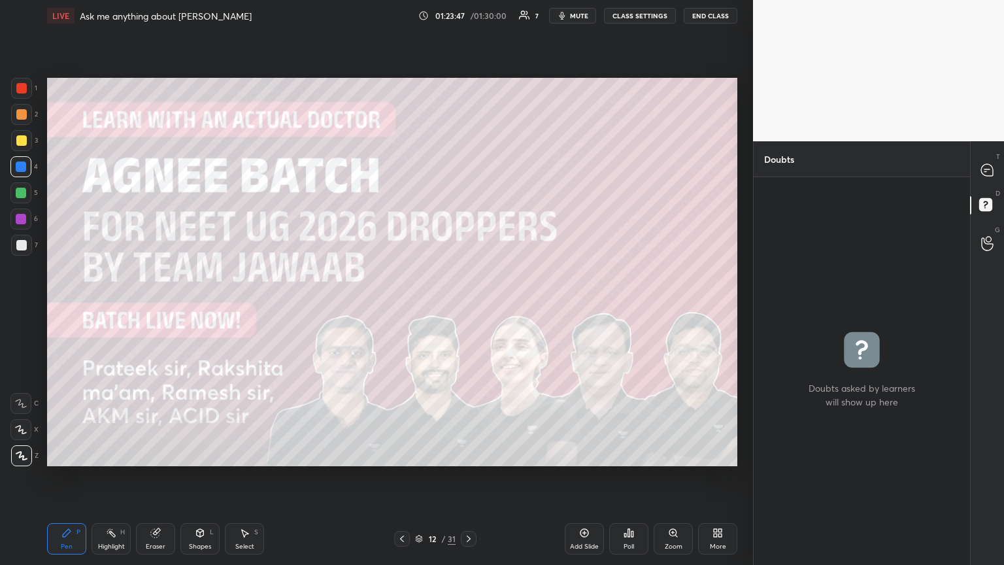
click at [468, 306] on icon at bounding box center [468, 538] width 10 height 10
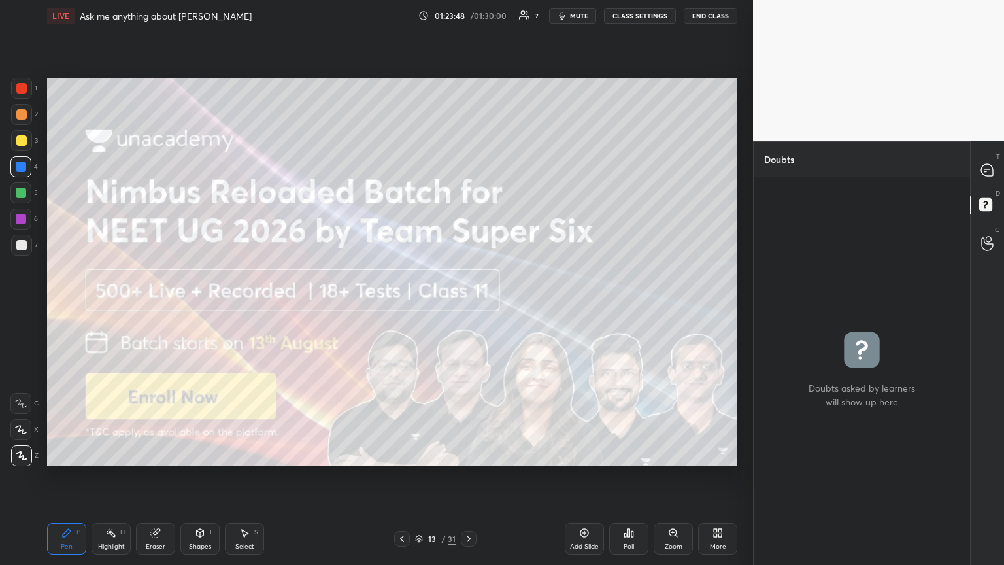
click at [468, 306] on icon at bounding box center [468, 538] width 10 height 10
click at [468, 306] on div at bounding box center [469, 539] width 16 height 16
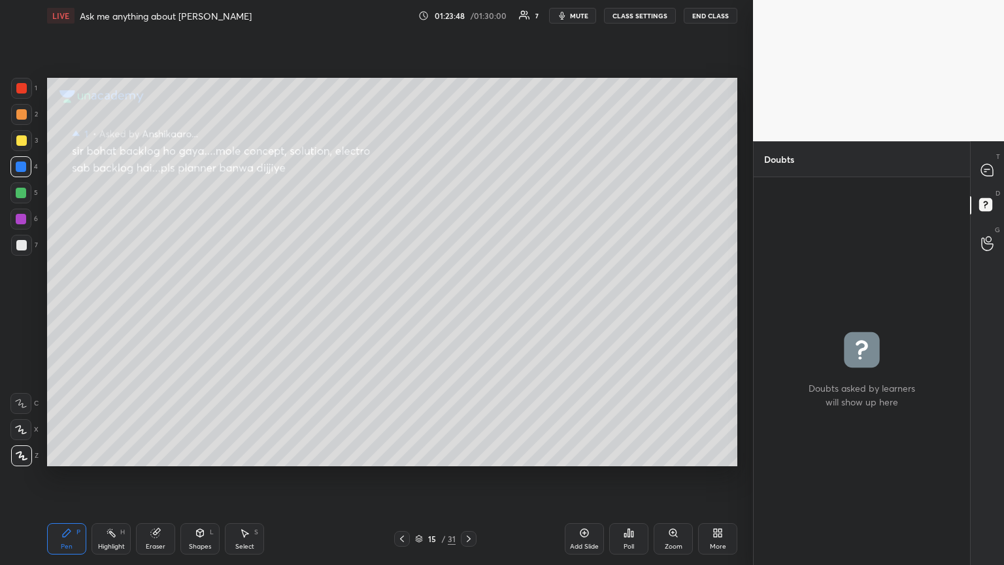
click at [468, 306] on div at bounding box center [469, 539] width 16 height 16
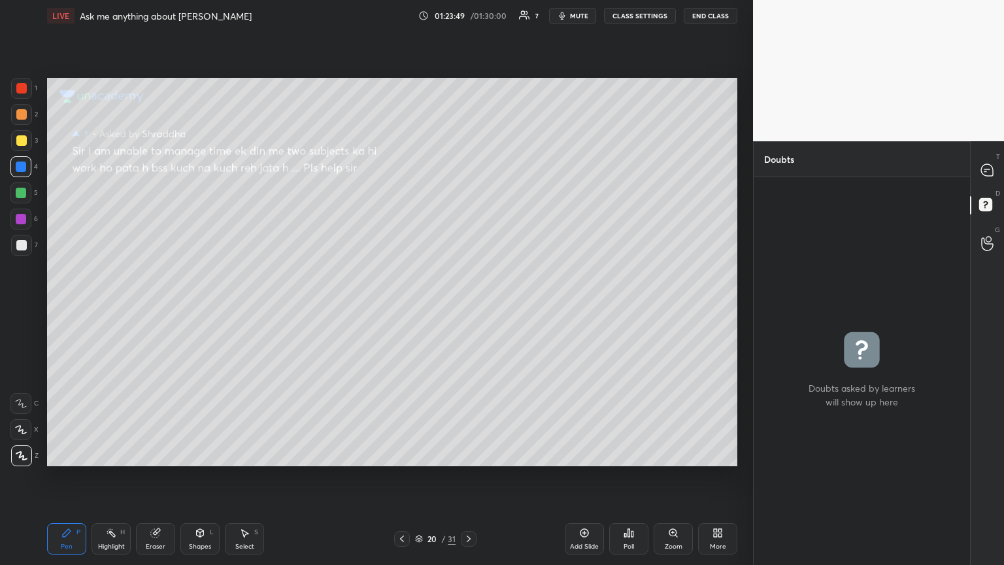
click at [468, 306] on div "20 / 31" at bounding box center [435, 539] width 259 height 16
click at [400, 306] on icon at bounding box center [402, 538] width 10 height 10
click at [397, 306] on div "Pen P Highlight H Eraser Shapes L Select S 19 / 31 Add Slide Poll Zoom More" at bounding box center [392, 538] width 690 height 52
click at [400, 306] on icon at bounding box center [402, 538] width 10 height 10
click at [401, 306] on icon at bounding box center [402, 538] width 10 height 10
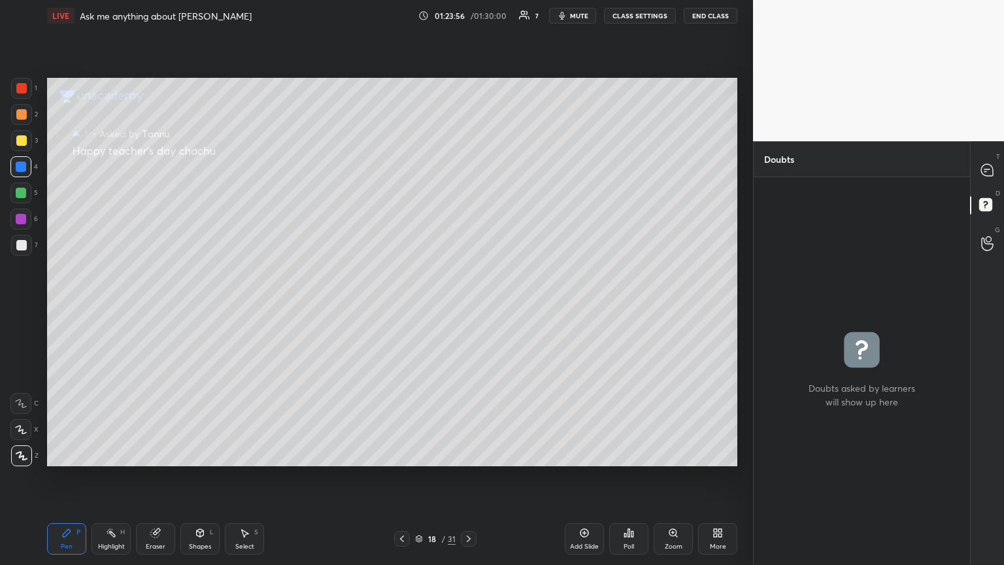
click at [400, 306] on icon at bounding box center [402, 538] width 10 height 10
click at [401, 306] on icon at bounding box center [402, 538] width 4 height 7
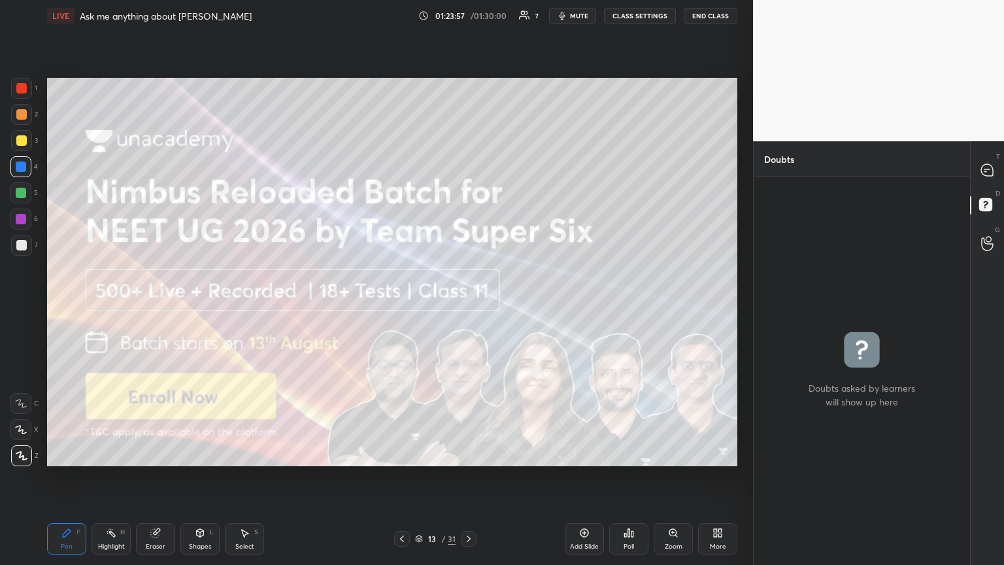
click at [402, 306] on icon at bounding box center [402, 538] width 10 height 10
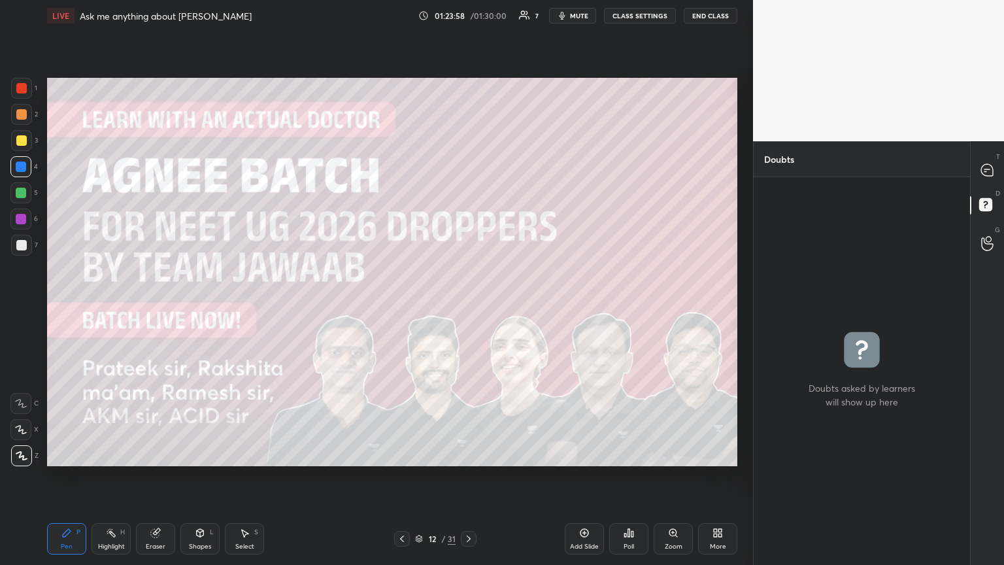
click at [402, 306] on icon at bounding box center [402, 538] width 10 height 10
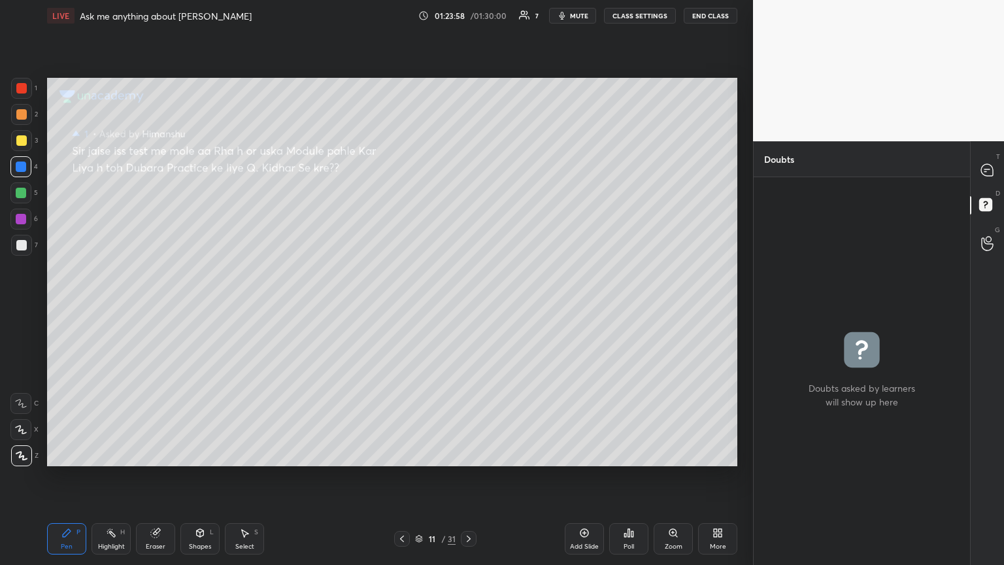
click at [402, 306] on icon at bounding box center [402, 538] width 4 height 7
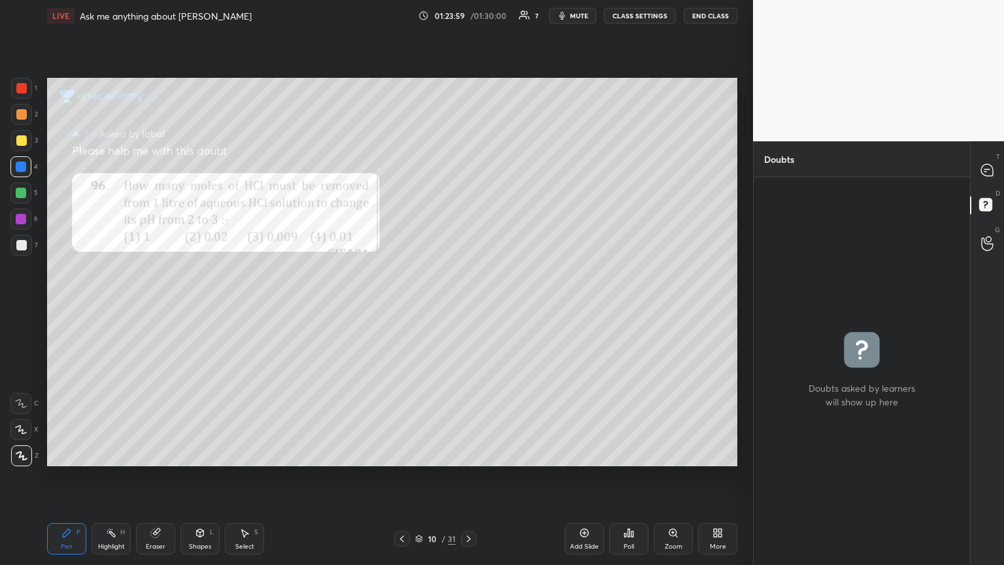
click at [402, 306] on icon at bounding box center [402, 538] width 10 height 10
drag, startPoint x: 474, startPoint y: 537, endPoint x: 476, endPoint y: 509, distance: 28.1
click at [468, 306] on div at bounding box center [469, 539] width 16 height 16
drag, startPoint x: 157, startPoint y: 538, endPoint x: 188, endPoint y: 522, distance: 34.8
click at [153, 306] on div "Eraser" at bounding box center [155, 538] width 39 height 31
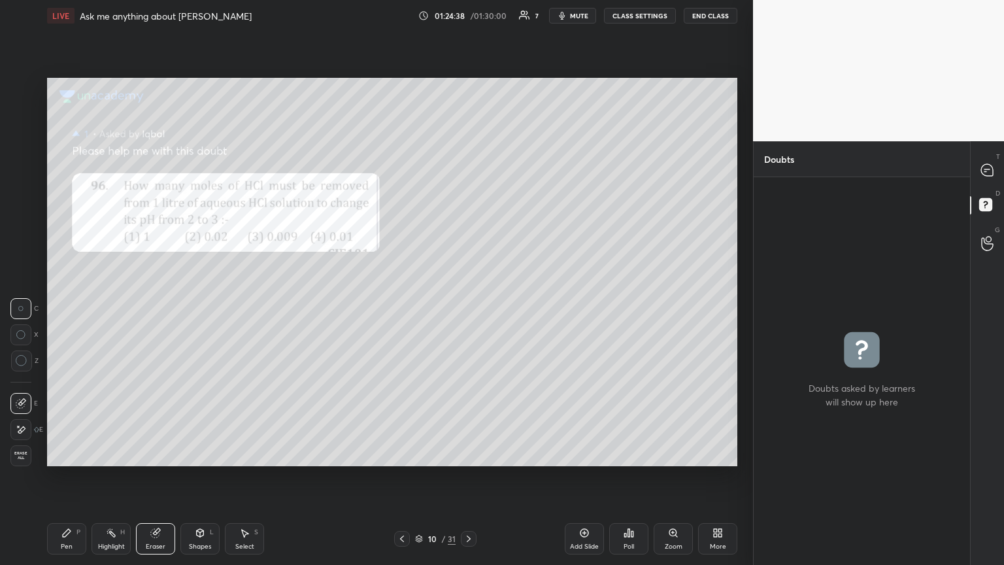
click at [69, 306] on div "Pen P" at bounding box center [66, 538] width 39 height 31
click at [468, 168] on icon at bounding box center [987, 170] width 12 height 12
type textarea "x"
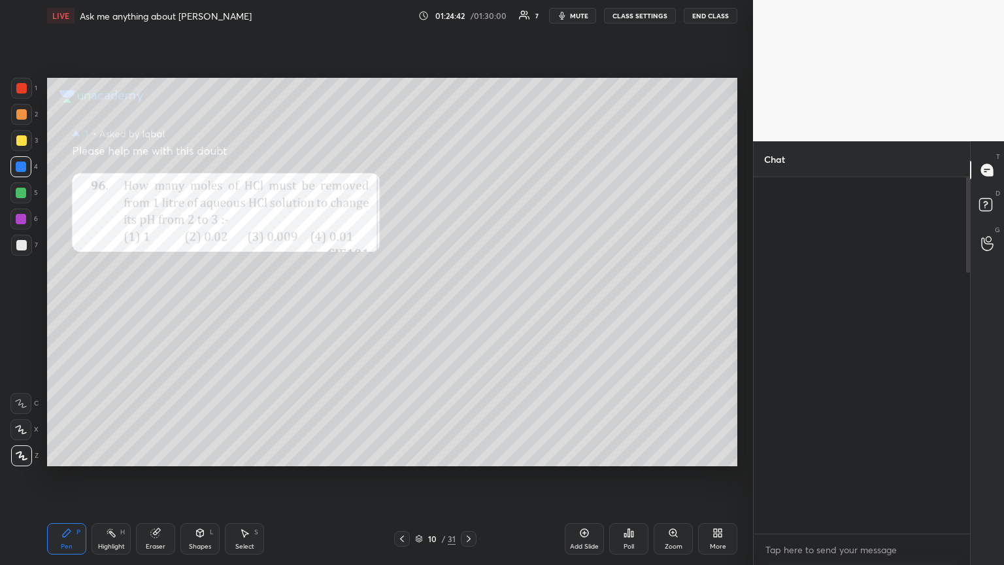
scroll to position [352, 212]
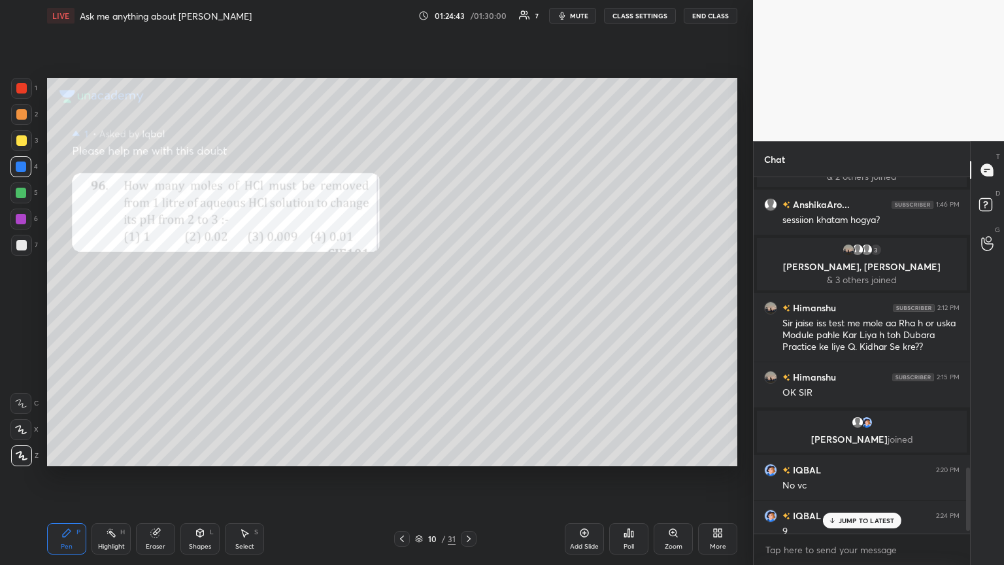
drag, startPoint x: 851, startPoint y: 520, endPoint x: 857, endPoint y: 514, distance: 8.3
click at [468, 306] on p "JUMP TO LATEST" at bounding box center [866, 520] width 56 height 8
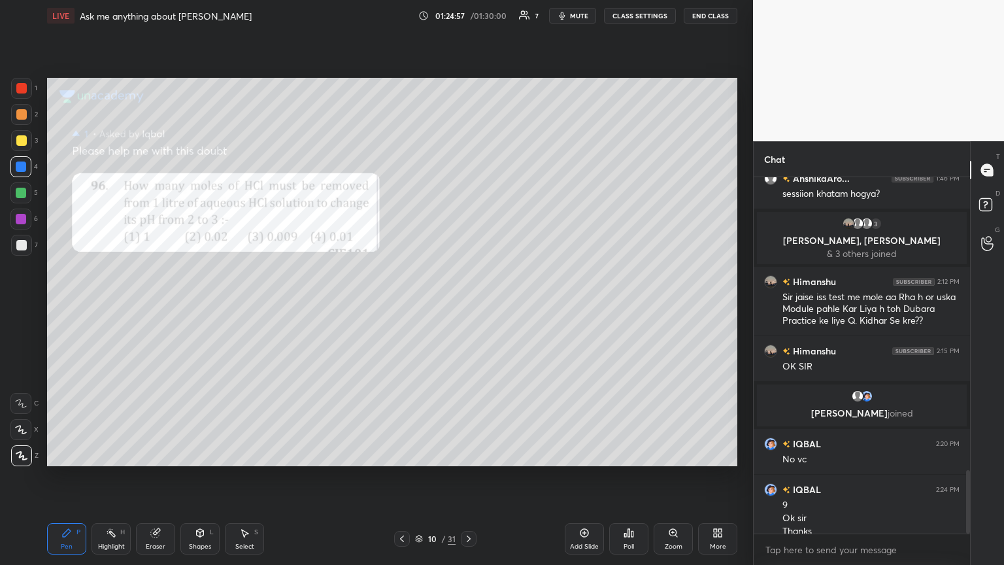
scroll to position [1654, 0]
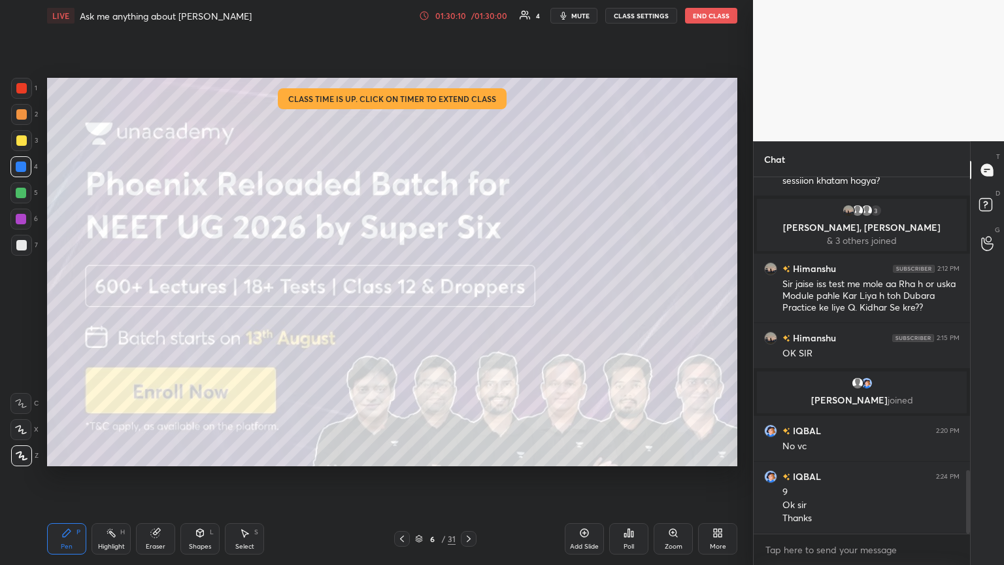
click at [468, 16] on button "CLASS SETTINGS" at bounding box center [641, 16] width 72 height 16
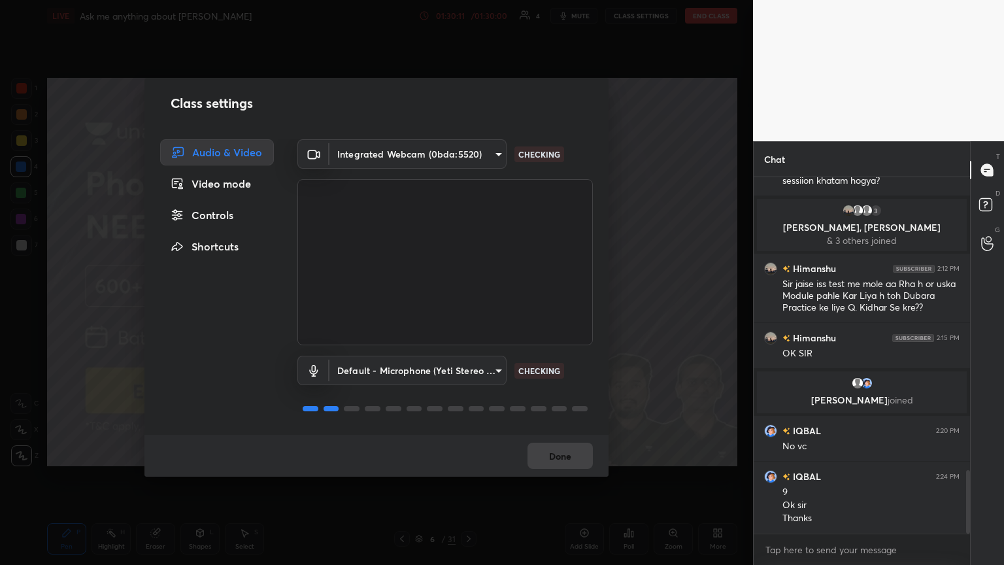
click at [231, 214] on div "Controls" at bounding box center [217, 215] width 114 height 26
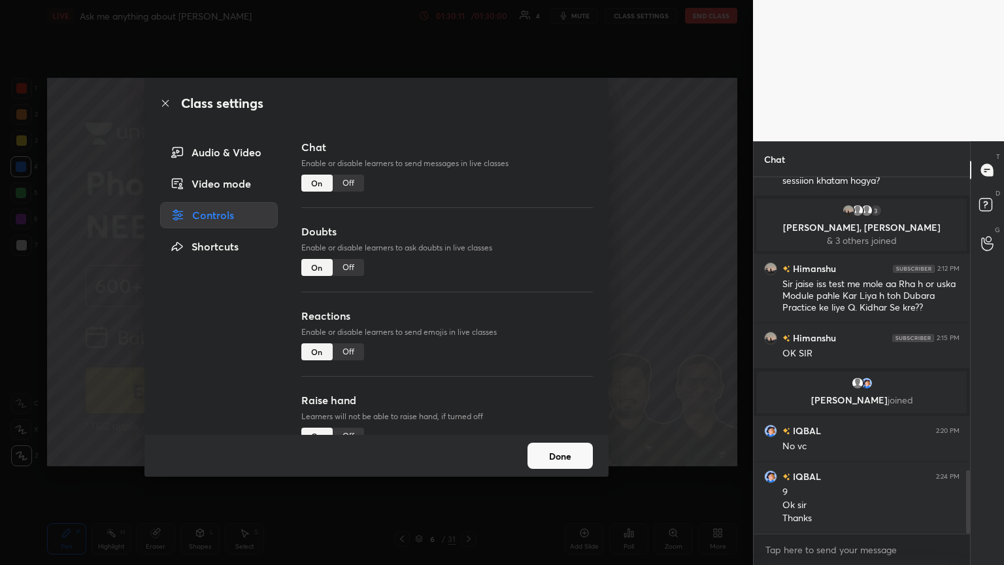
drag, startPoint x: 342, startPoint y: 182, endPoint x: 344, endPoint y: 230, distance: 47.7
click at [344, 182] on div "Off" at bounding box center [348, 182] width 31 height 17
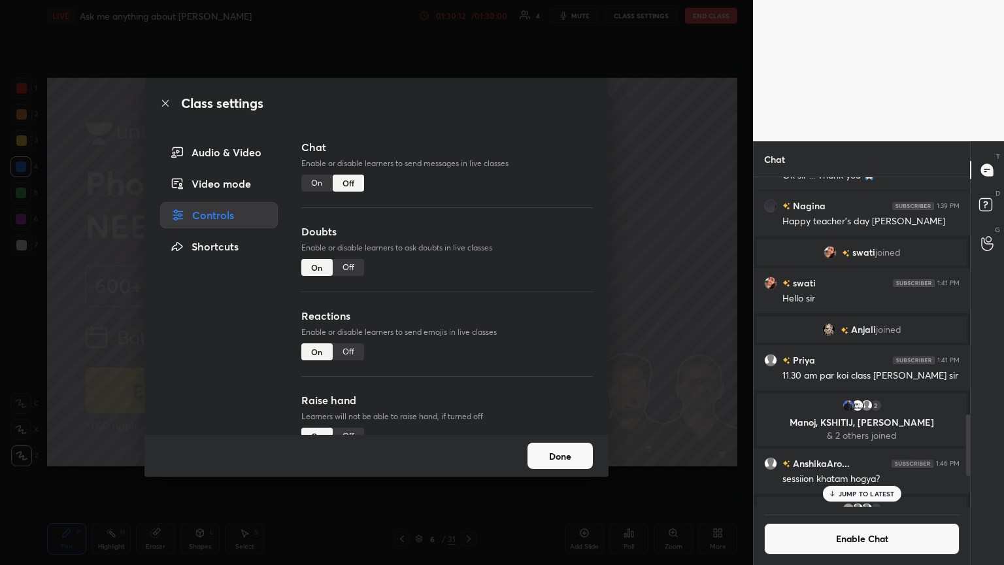
click at [340, 265] on div "Off" at bounding box center [348, 267] width 31 height 17
click at [344, 306] on div "Off" at bounding box center [348, 351] width 31 height 17
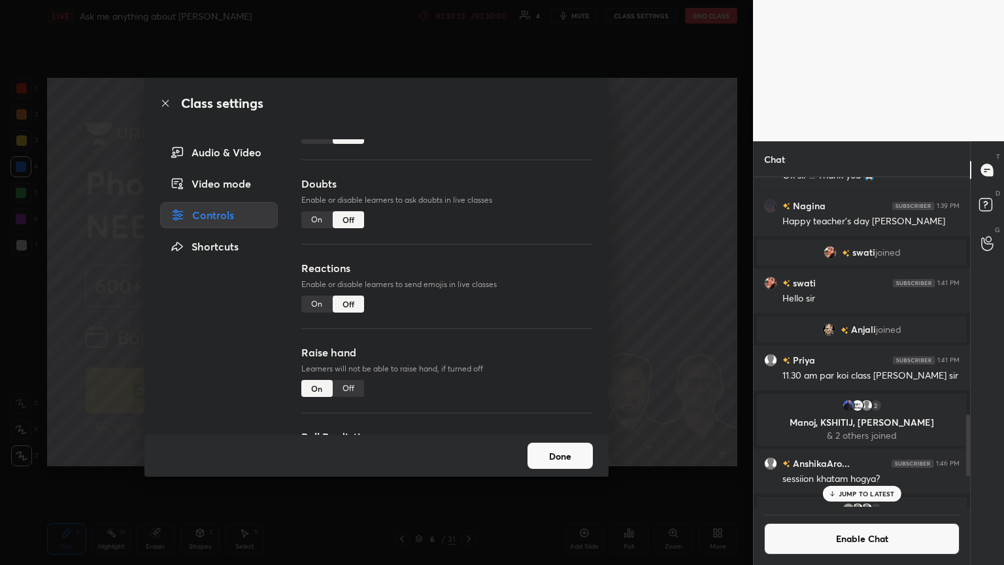
scroll to position [113, 0]
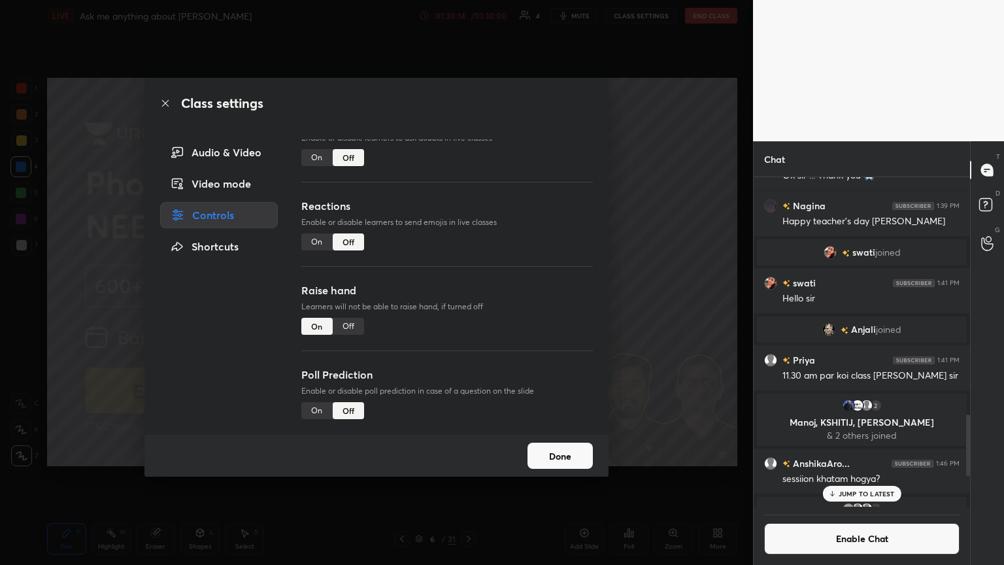
click at [352, 306] on div "Off" at bounding box center [348, 326] width 31 height 17
drag, startPoint x: 651, startPoint y: 274, endPoint x: 655, endPoint y: 268, distance: 7.3
click at [468, 273] on div "Class settings Audio & Video Video mode Controls Shortcuts Chat Enable or disab…" at bounding box center [376, 282] width 753 height 565
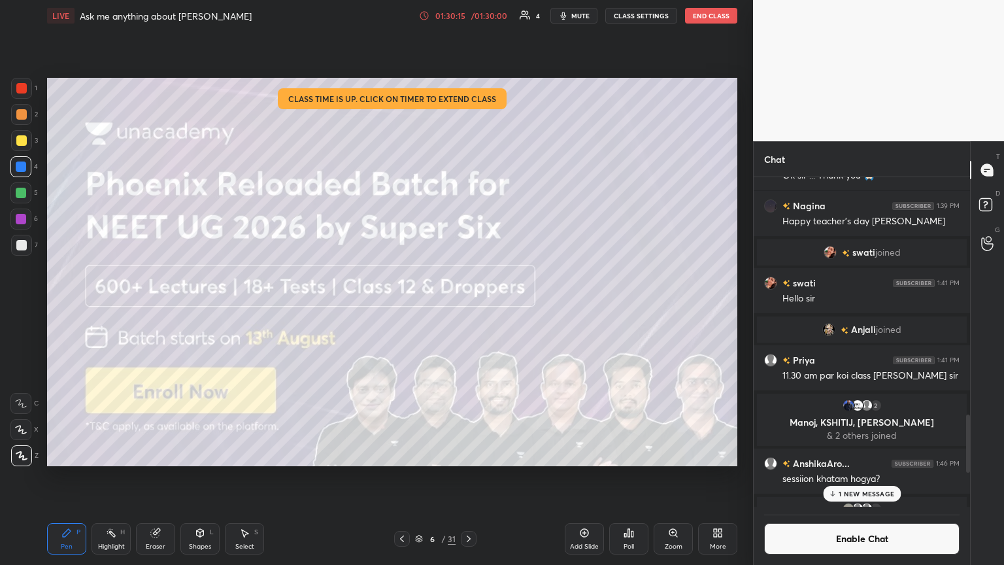
click at [468, 22] on button "End Class" at bounding box center [711, 16] width 52 height 16
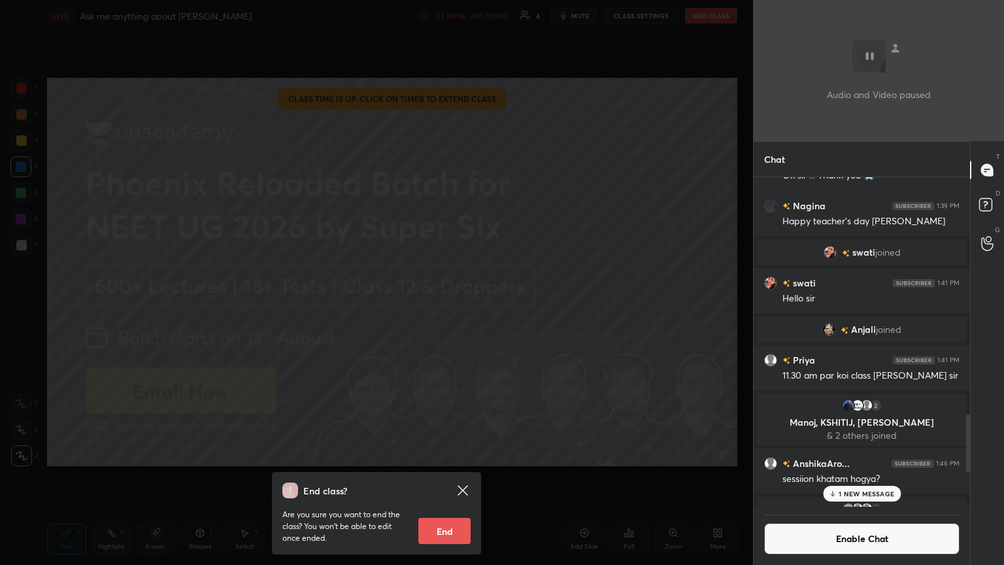
click at [453, 306] on button "End" at bounding box center [444, 530] width 52 height 26
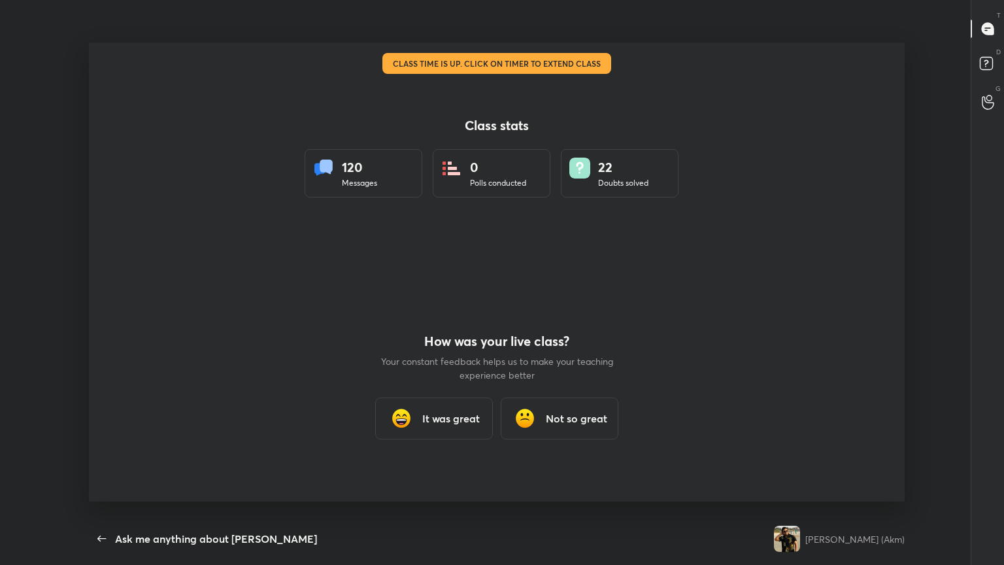
scroll to position [0, 0]
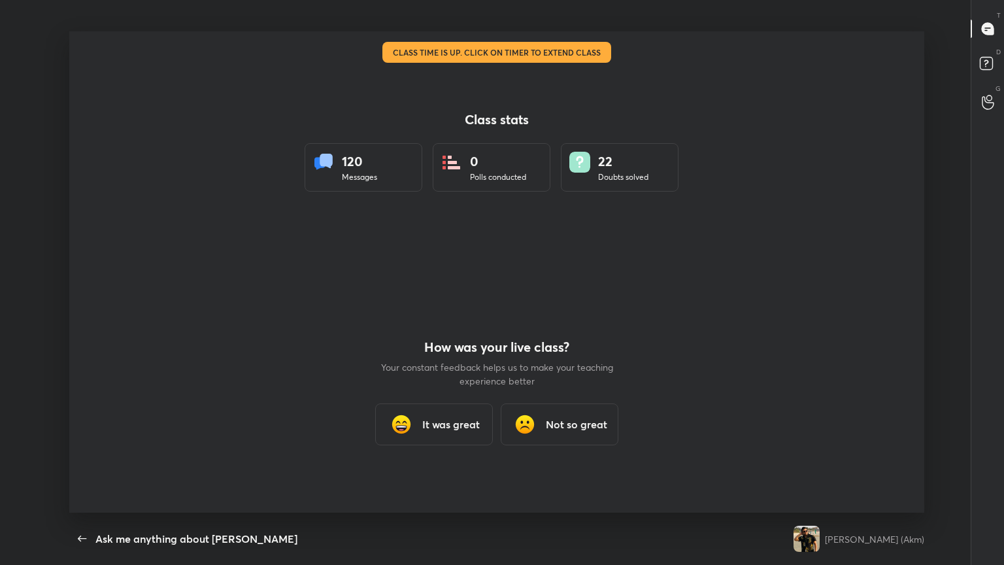
click at [446, 306] on h3 "It was great" at bounding box center [450, 424] width 57 height 16
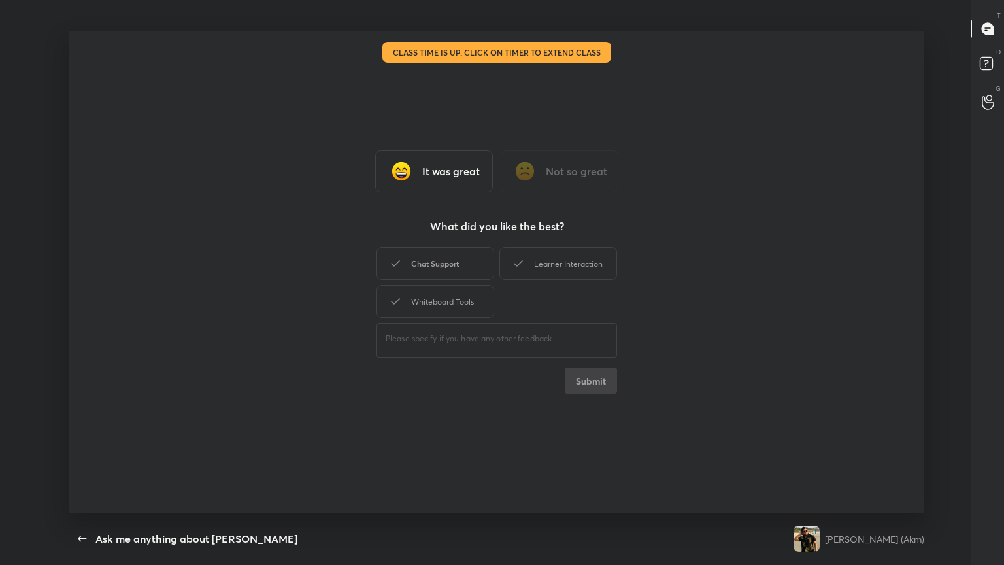
click at [434, 269] on div "Chat Support" at bounding box center [435, 263] width 118 height 33
click at [468, 274] on div "Learner Interaction" at bounding box center [558, 263] width 118 height 33
click at [442, 303] on div "Whiteboard Tools" at bounding box center [435, 301] width 118 height 33
click at [468, 306] on button "Submit" at bounding box center [591, 380] width 52 height 26
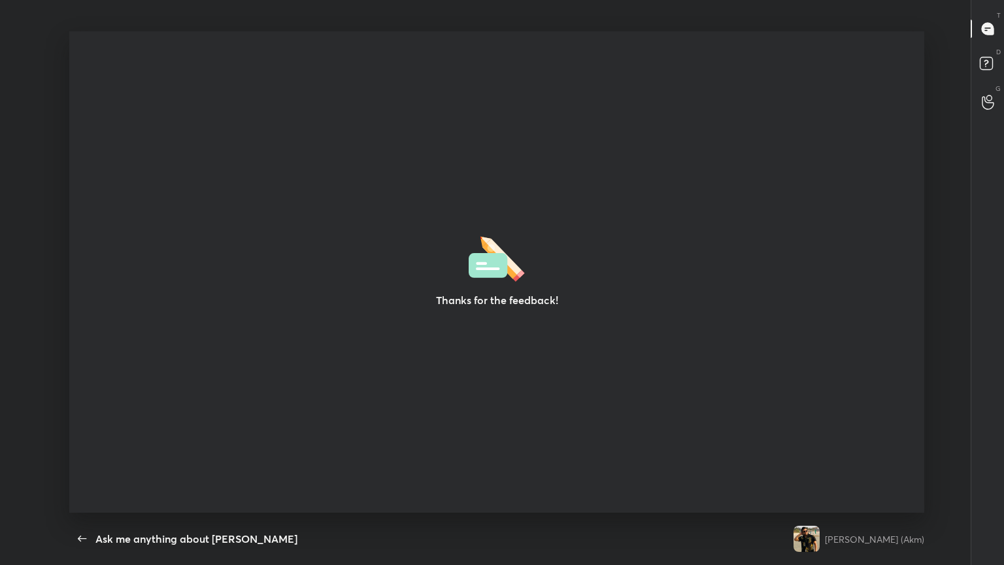
click at [468, 306] on div "Thanks for the feedback!" at bounding box center [496, 271] width 855 height 481
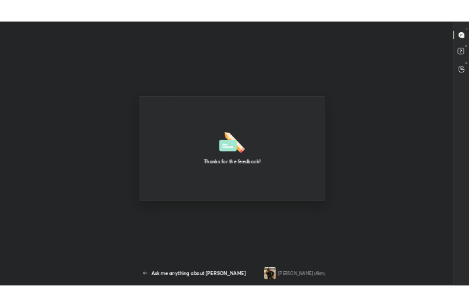
scroll to position [65116, 64880]
